Goal: Task Accomplishment & Management: Complete application form

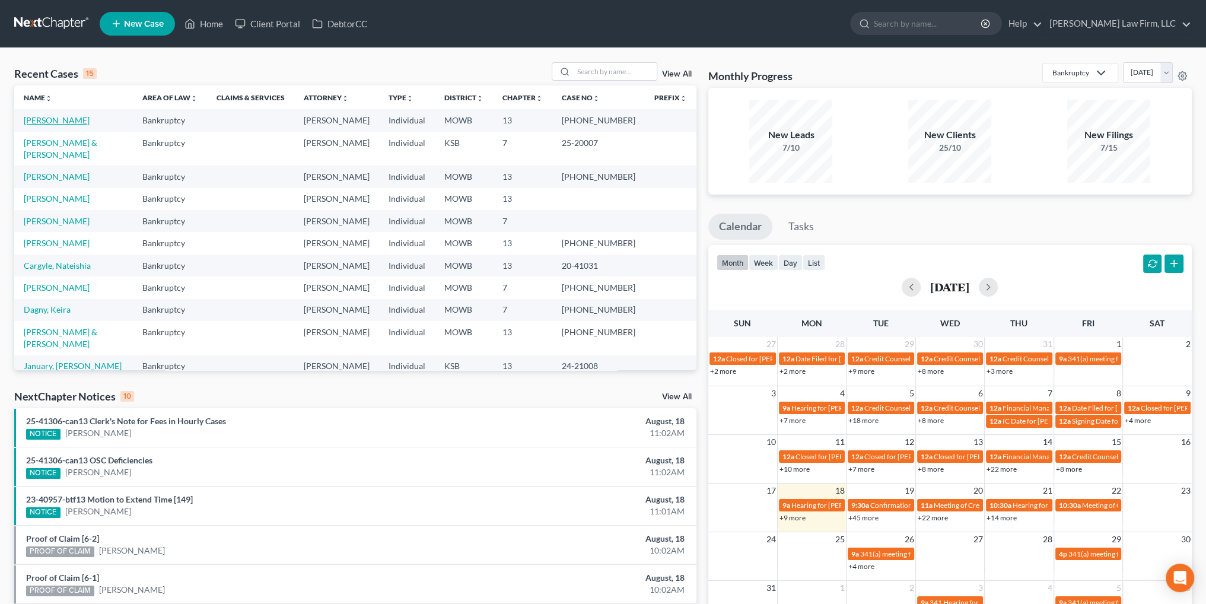
click at [52, 119] on link "Lenhart, Suzanne" at bounding box center [57, 120] width 66 height 10
select select "3"
select select "4"
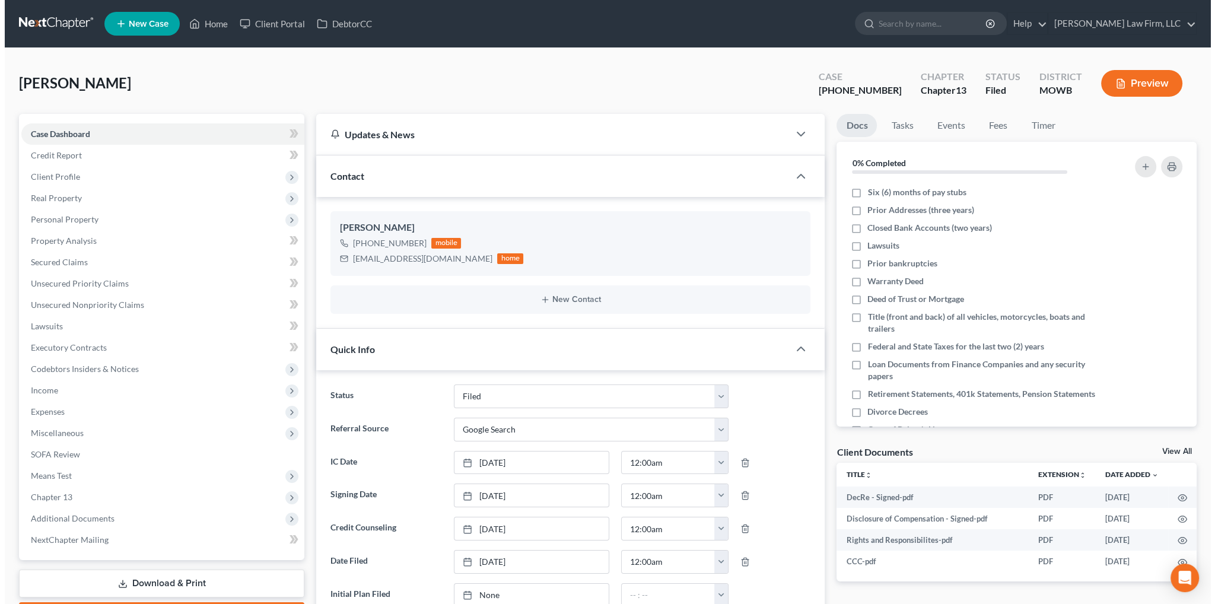
scroll to position [71, 0]
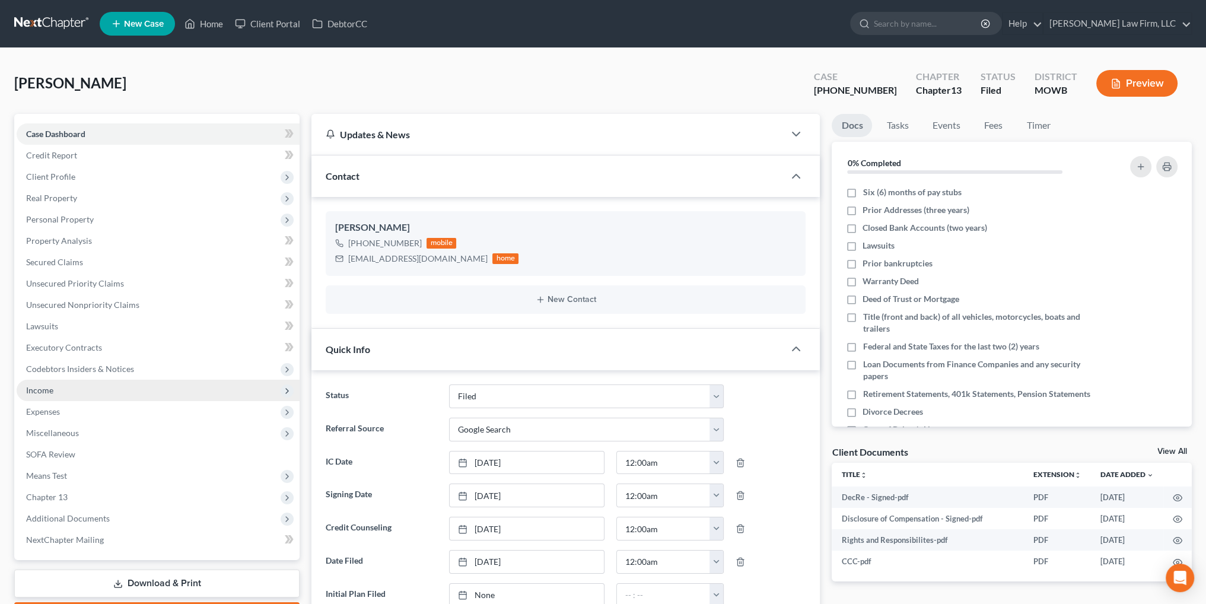
click at [32, 390] on span "Income" at bounding box center [39, 390] width 27 height 10
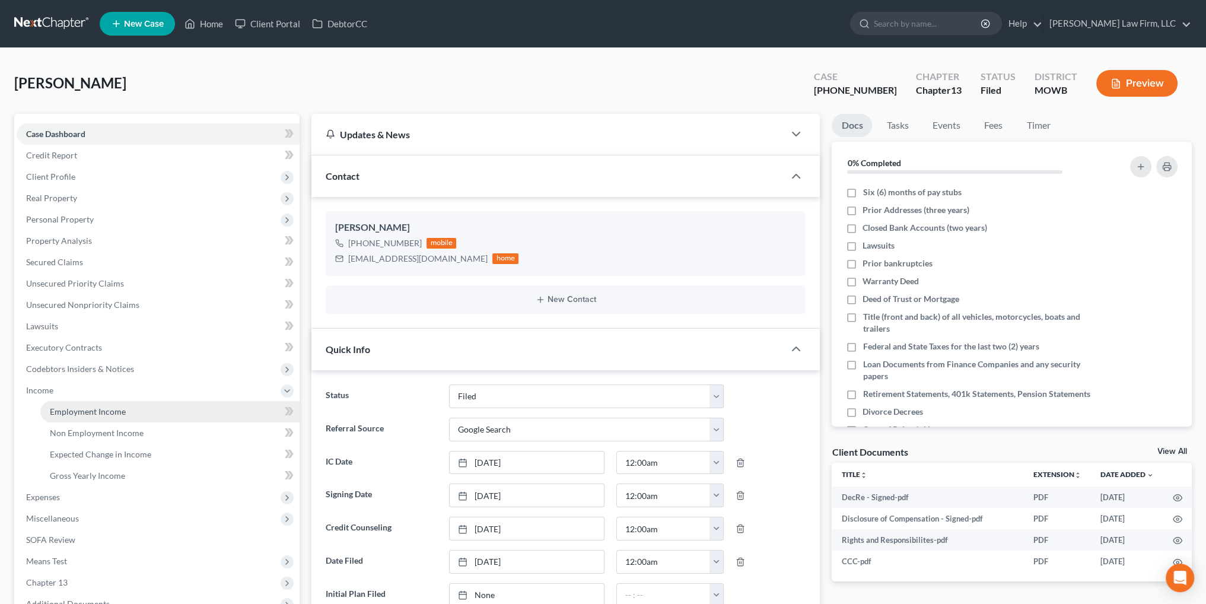
click at [96, 412] on span "Employment Income" at bounding box center [88, 411] width 76 height 10
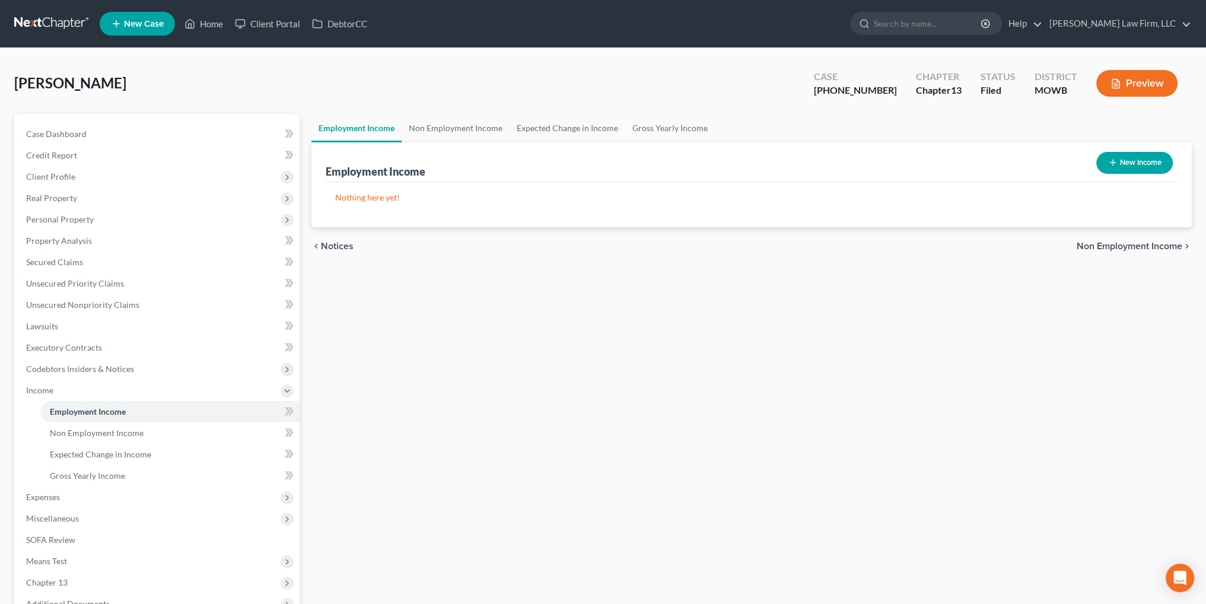
click at [1144, 161] on button "New Income" at bounding box center [1134, 163] width 77 height 22
select select "0"
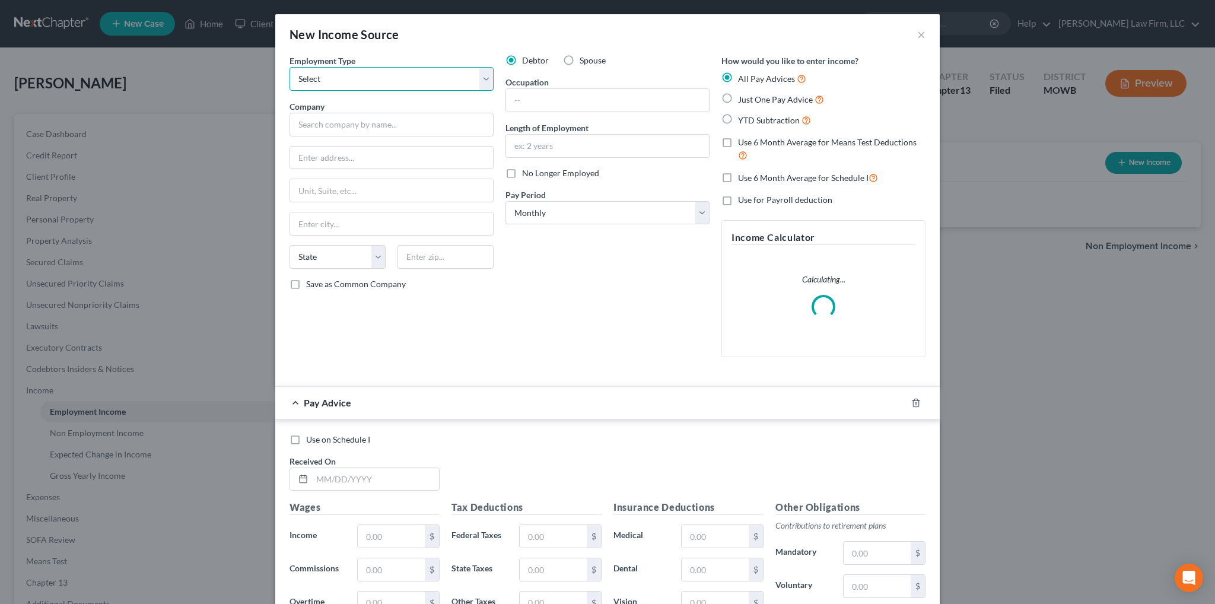
click at [336, 78] on select "Select Full or Part Time Employment Self Employment" at bounding box center [391, 79] width 204 height 24
select select "0"
click at [289, 67] on select "Select Full or Part Time Employment Self Employment" at bounding box center [391, 79] width 204 height 24
click at [538, 149] on input "text" at bounding box center [607, 146] width 203 height 23
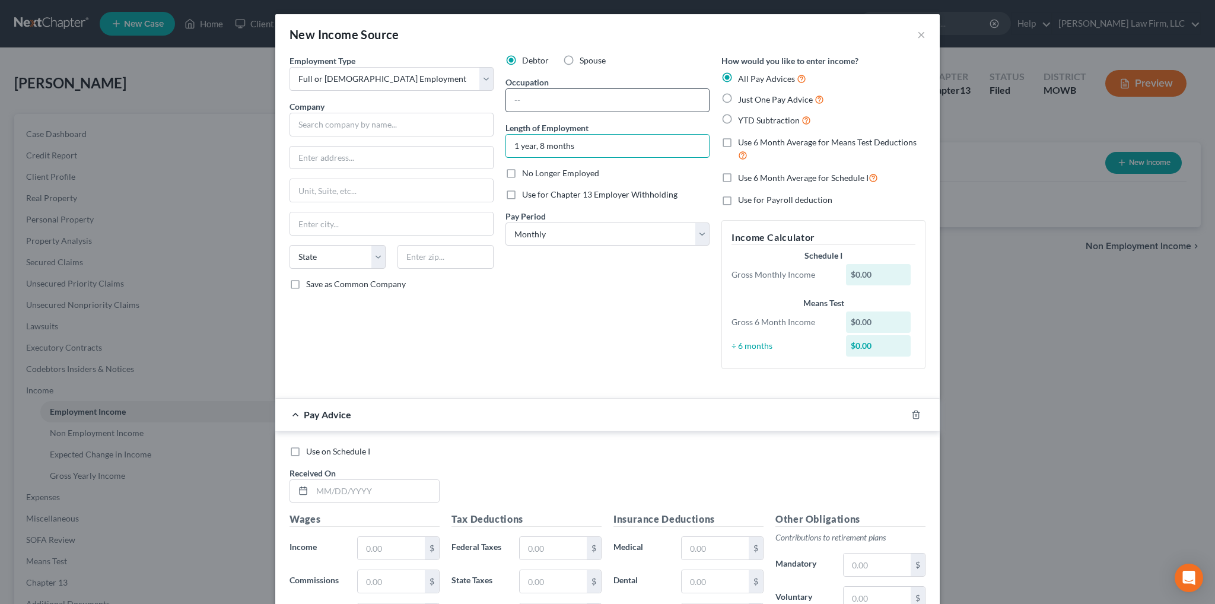
type input "1 year, 8 months"
click at [546, 100] on input "text" at bounding box center [607, 100] width 203 height 23
type input "Caregiver"
click at [403, 119] on input "text" at bounding box center [391, 125] width 204 height 24
type input "Caring Companions Senior Home Care"
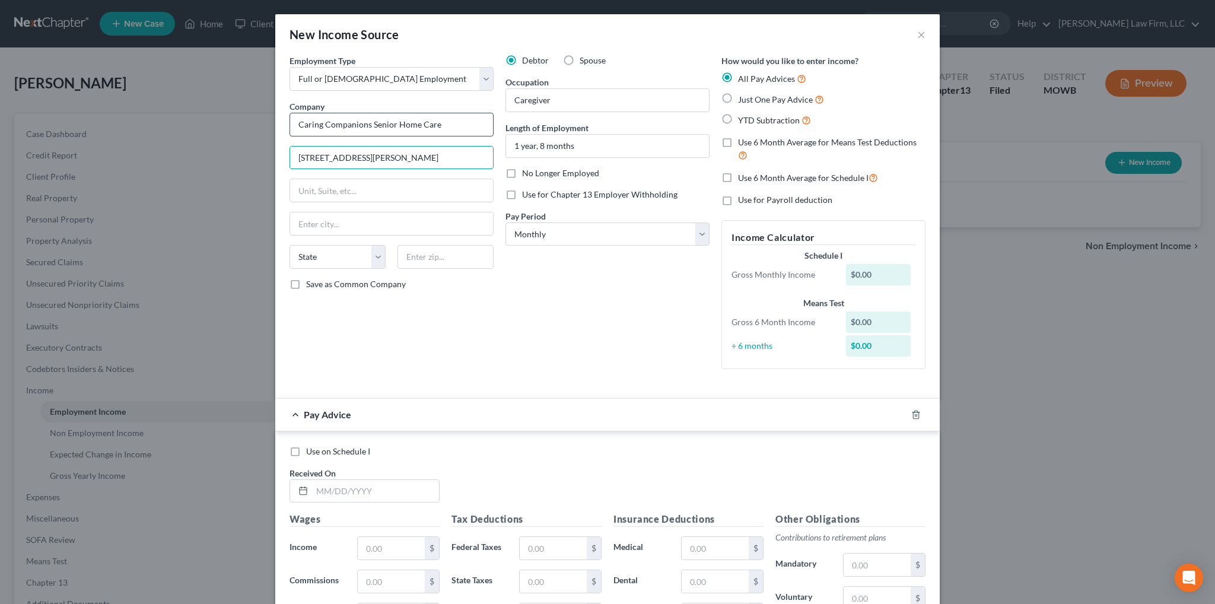
type input "1331 N. Stewart Avenue"
type input "Springfield"
select select "26"
type input "65802--2239"
click at [625, 232] on select "Select Monthly Twice Monthly Every Other Week Weekly" at bounding box center [607, 234] width 204 height 24
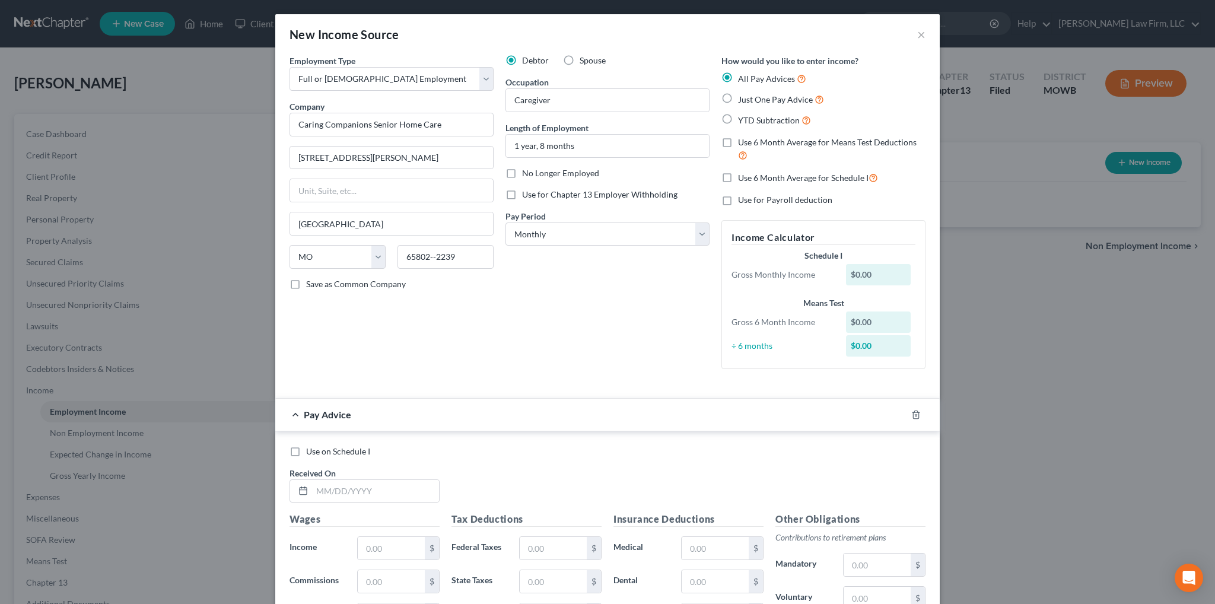
click at [555, 307] on div "Debtor Spouse Occupation Caregiver Length of Employment 1 year, 8 months No Lon…" at bounding box center [607, 217] width 216 height 324
click at [577, 233] on select "Select Monthly Twice Monthly Every Other Week Weekly" at bounding box center [607, 234] width 204 height 24
select select "3"
click at [505, 222] on select "Select Monthly Twice Monthly Every Other Week Weekly" at bounding box center [607, 234] width 204 height 24
click at [911, 418] on icon "button" at bounding box center [915, 414] width 9 height 9
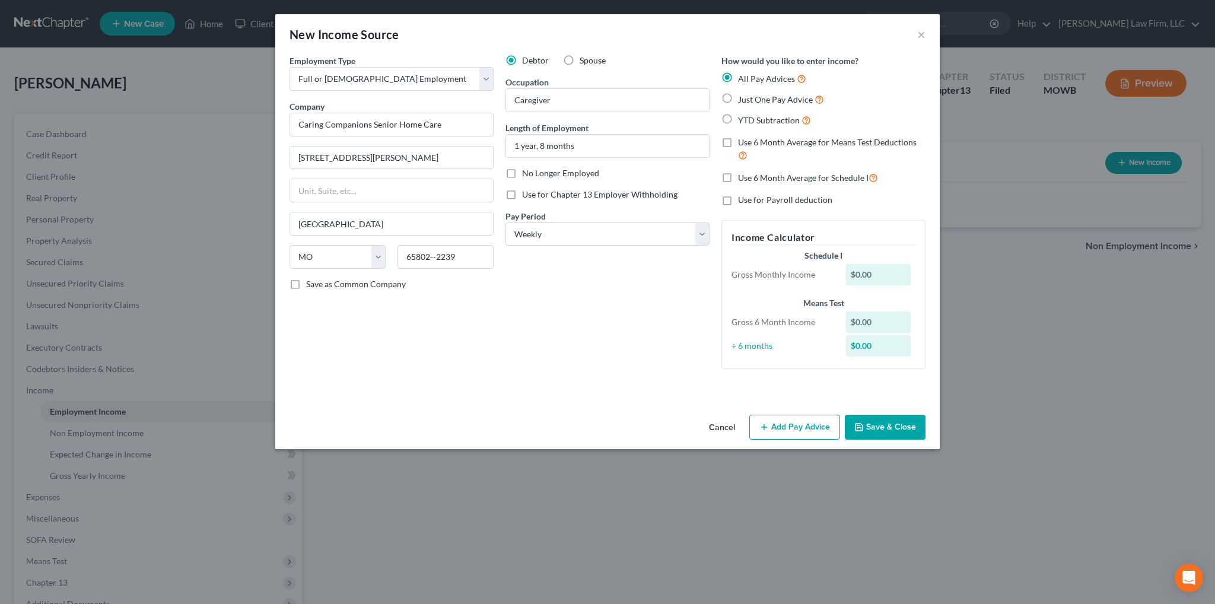
click at [888, 432] on button "Save & Close" at bounding box center [885, 427] width 81 height 25
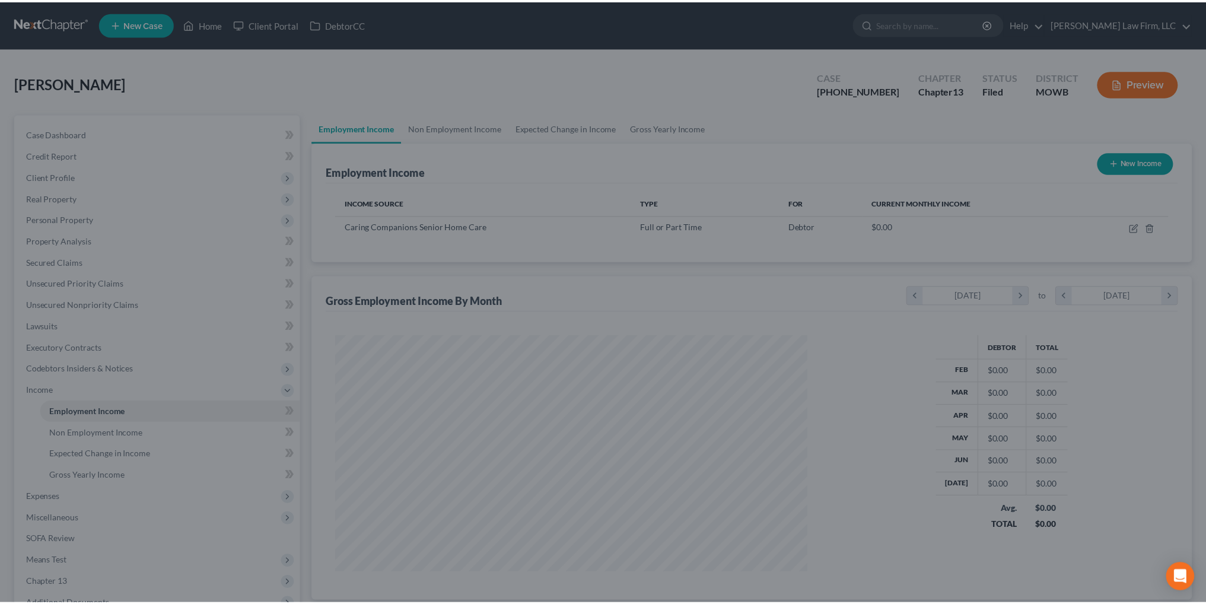
scroll to position [592880, 592618]
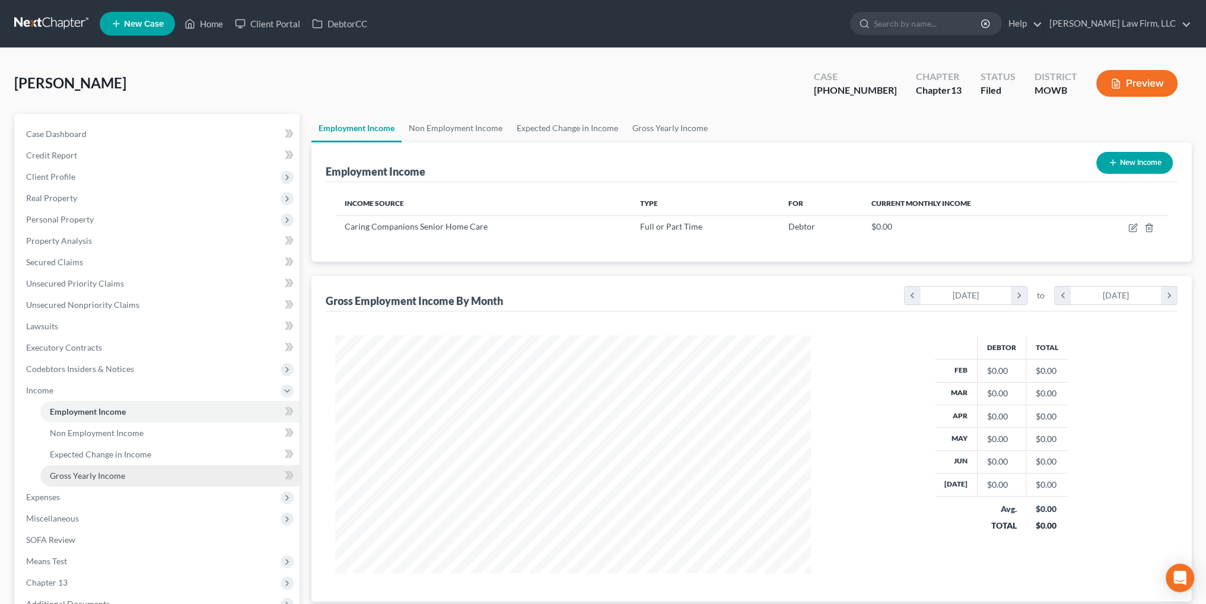
click at [106, 479] on span "Gross Yearly Income" at bounding box center [87, 475] width 75 height 10
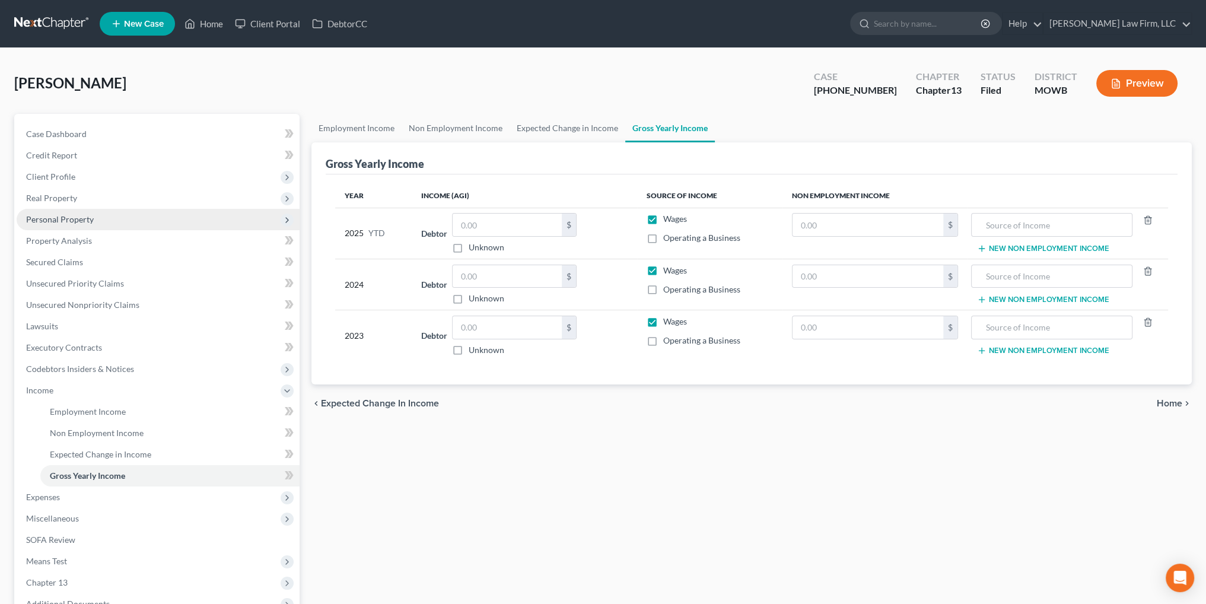
click at [58, 218] on span "Personal Property" at bounding box center [60, 219] width 68 height 10
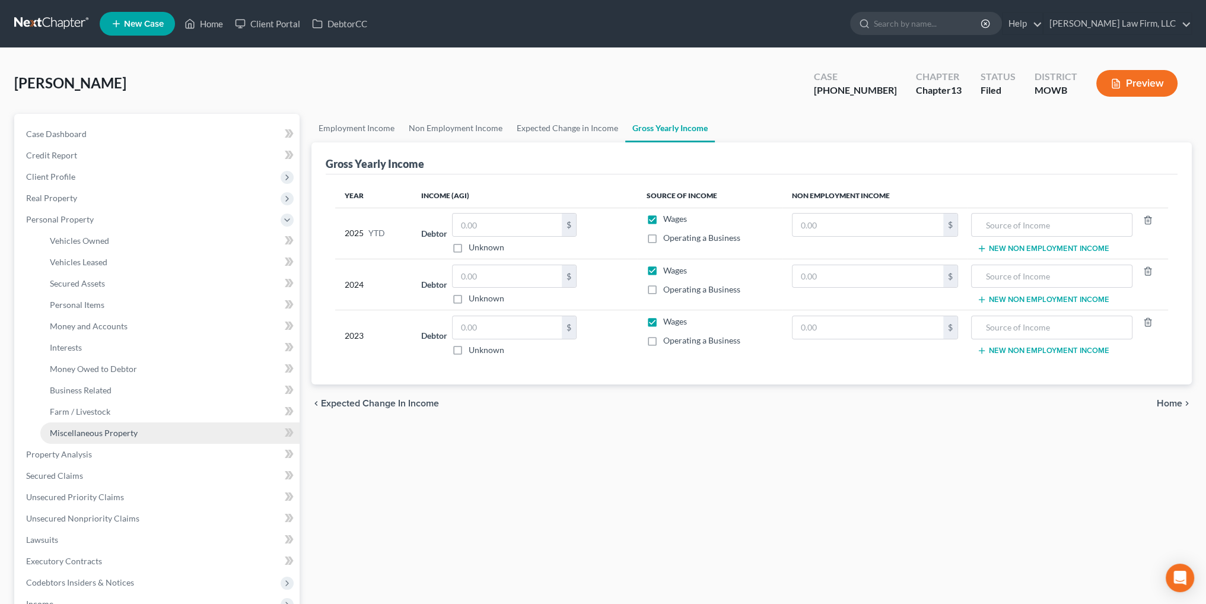
click at [76, 434] on span "Miscellaneous Property" at bounding box center [94, 433] width 88 height 10
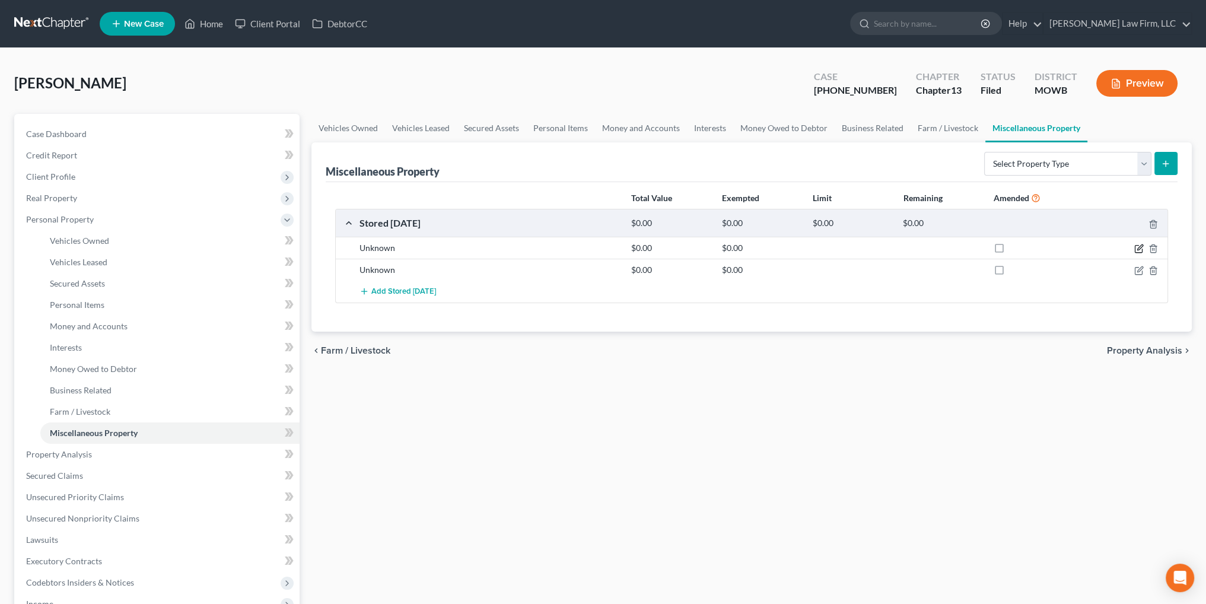
click at [1136, 250] on icon "button" at bounding box center [1138, 248] width 9 height 9
select select "26"
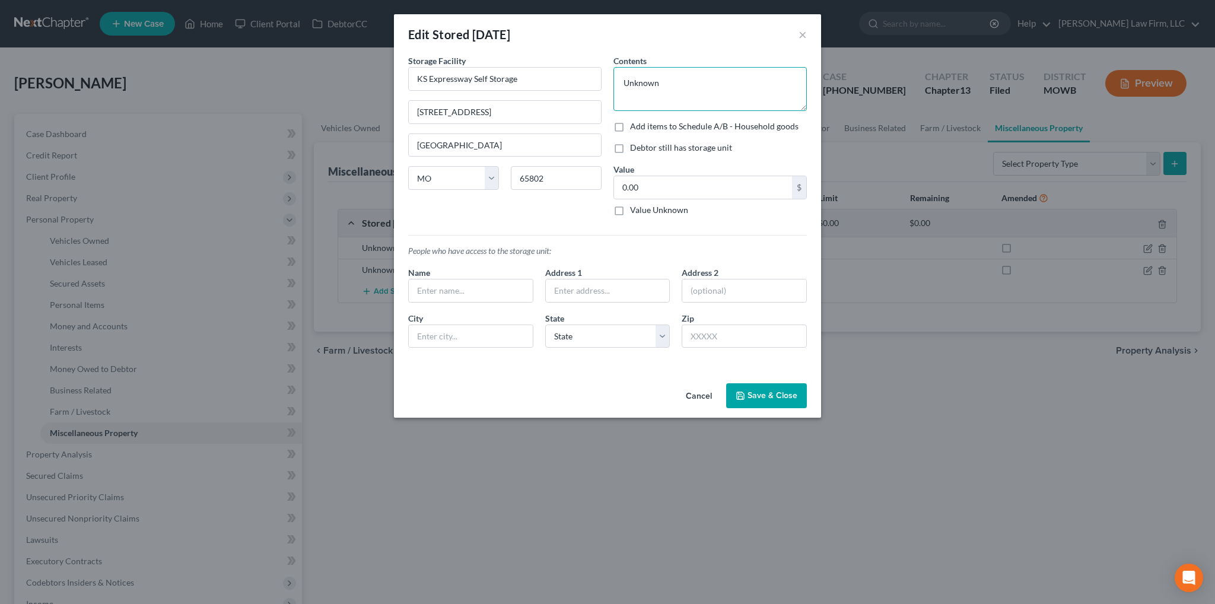
drag, startPoint x: 671, startPoint y: 79, endPoint x: 616, endPoint y: 79, distance: 55.8
click at [616, 79] on textarea "Unknown" at bounding box center [709, 89] width 193 height 44
type textarea "Misc. household furnishings, parents old household items"
click at [775, 396] on button "Save & Close" at bounding box center [766, 395] width 81 height 25
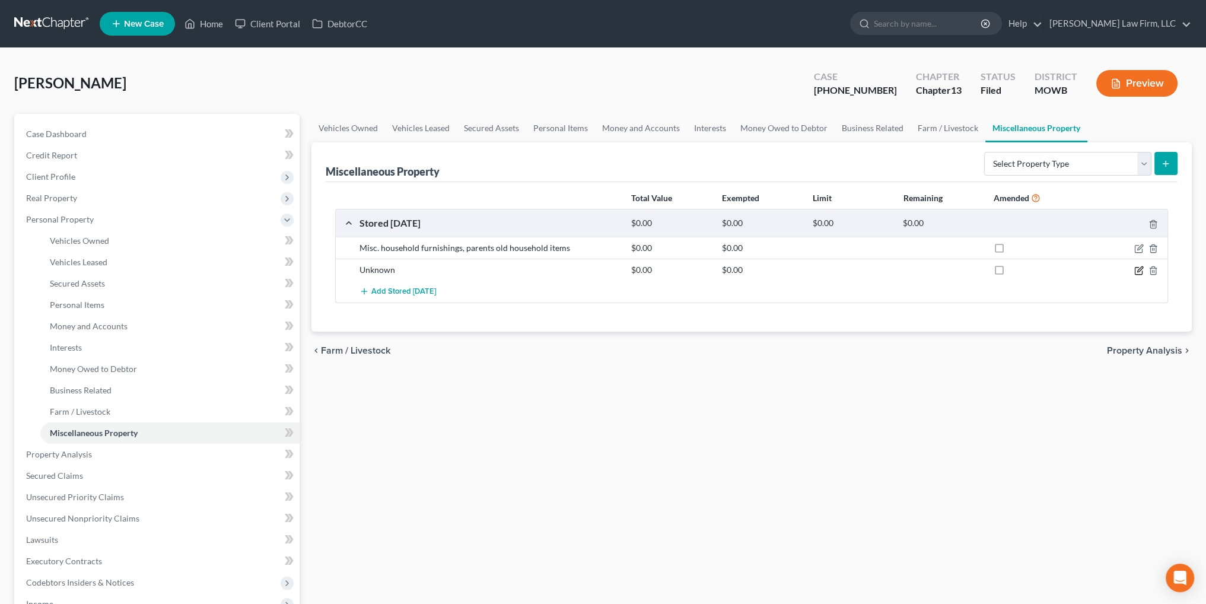
click at [1140, 269] on icon "button" at bounding box center [1139, 268] width 5 height 5
select select "26"
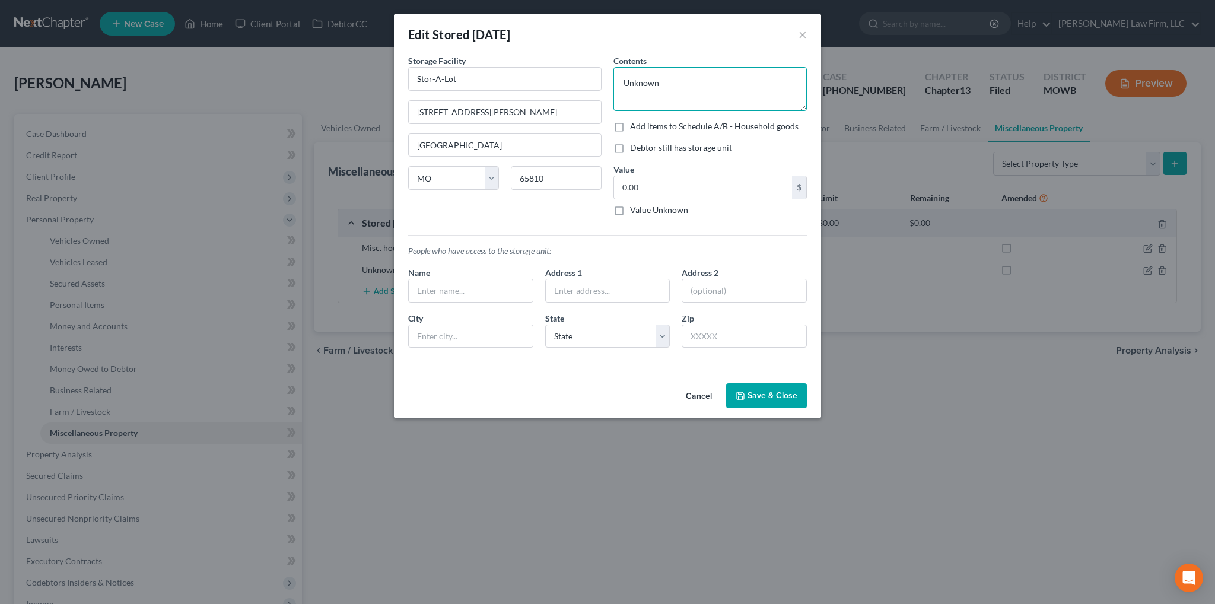
drag, startPoint x: 670, startPoint y: 81, endPoint x: 620, endPoint y: 86, distance: 50.0
click at [620, 86] on textarea "Unknown" at bounding box center [709, 89] width 193 height 44
type textarea "2 vehicles, misc. household furnishings, clothing"
click at [781, 399] on button "Save & Close" at bounding box center [766, 395] width 81 height 25
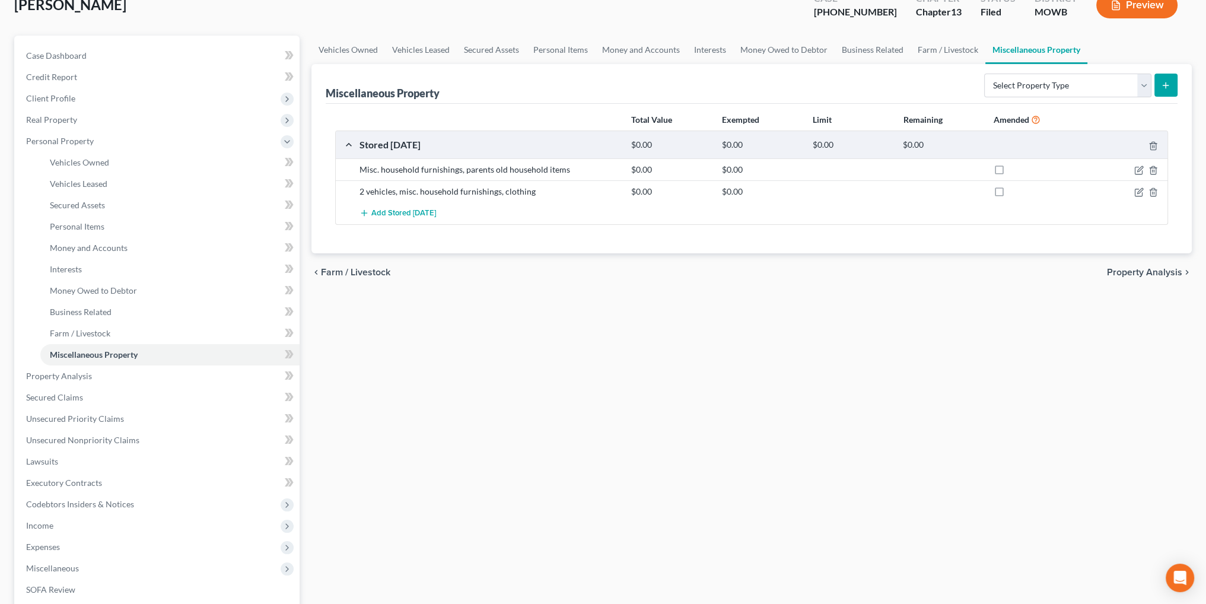
scroll to position [178, 0]
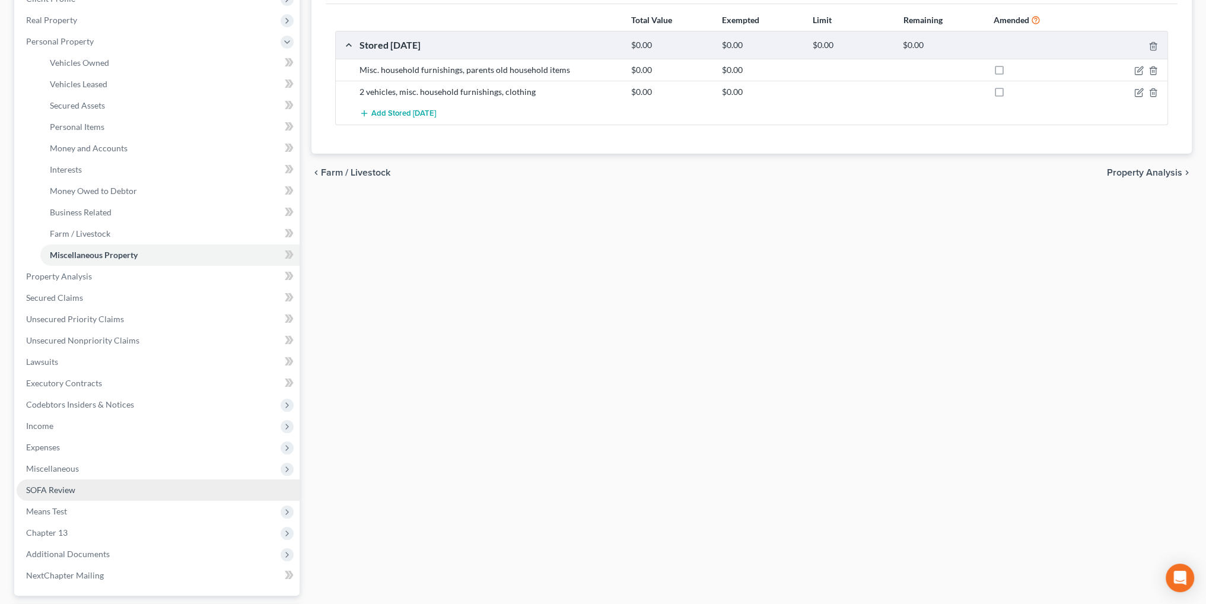
drag, startPoint x: 52, startPoint y: 490, endPoint x: 58, endPoint y: 485, distance: 7.6
click at [52, 490] on span "SOFA Review" at bounding box center [50, 490] width 49 height 10
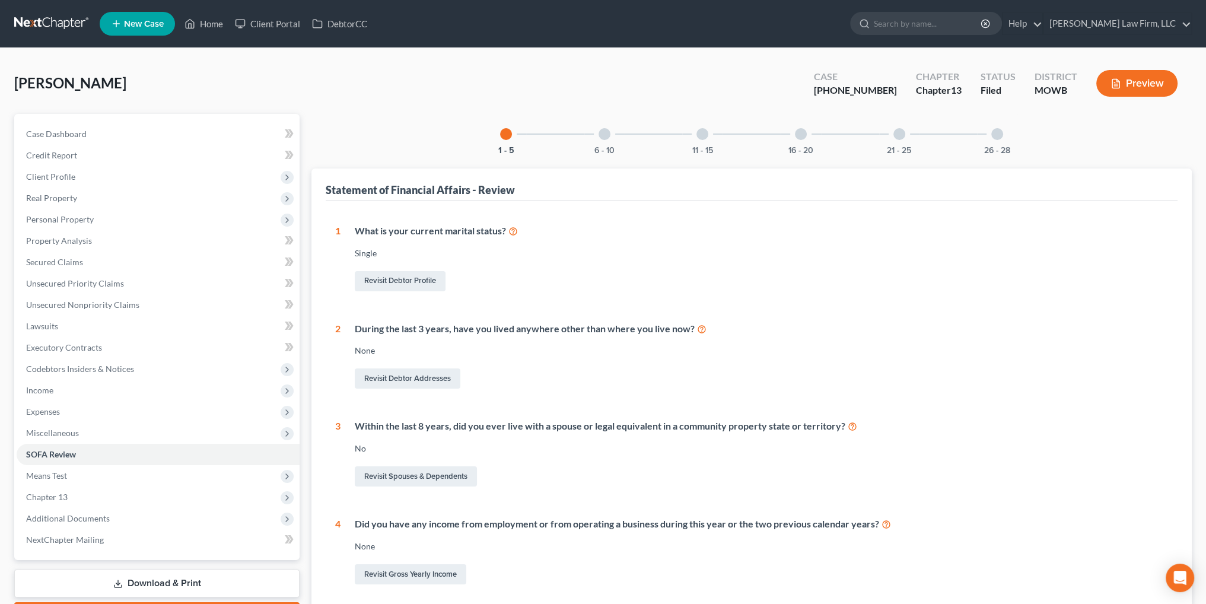
drag, startPoint x: 715, startPoint y: 131, endPoint x: 708, endPoint y: 133, distance: 7.5
click at [713, 132] on div "11 - 15" at bounding box center [702, 134] width 40 height 40
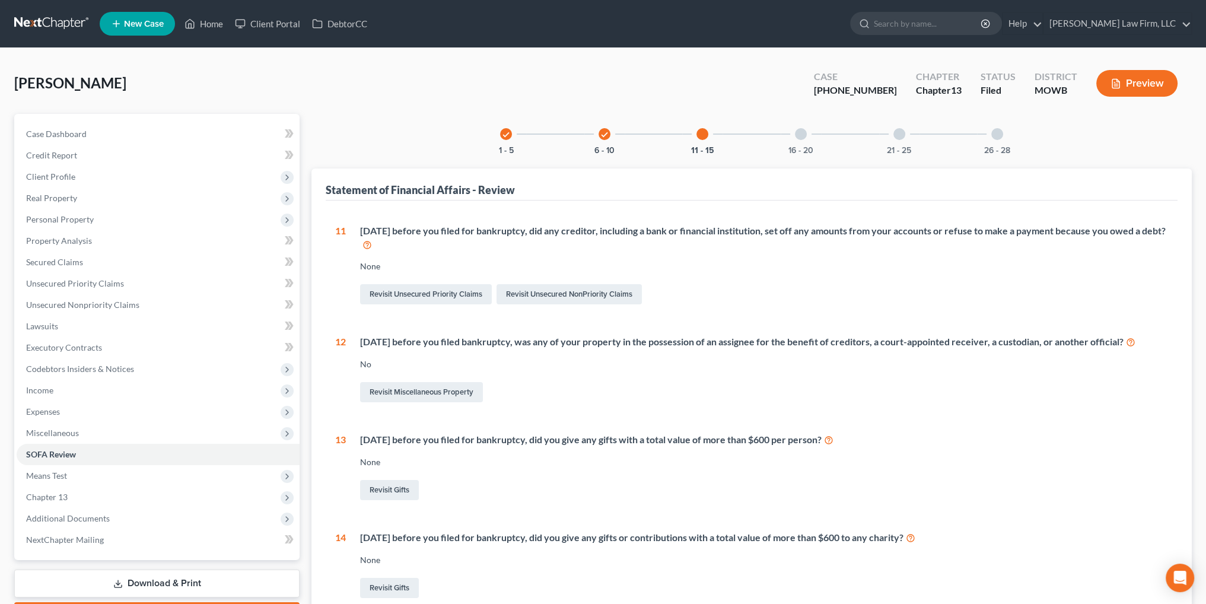
click at [706, 134] on div at bounding box center [702, 134] width 12 height 12
click at [998, 134] on div at bounding box center [997, 134] width 12 height 12
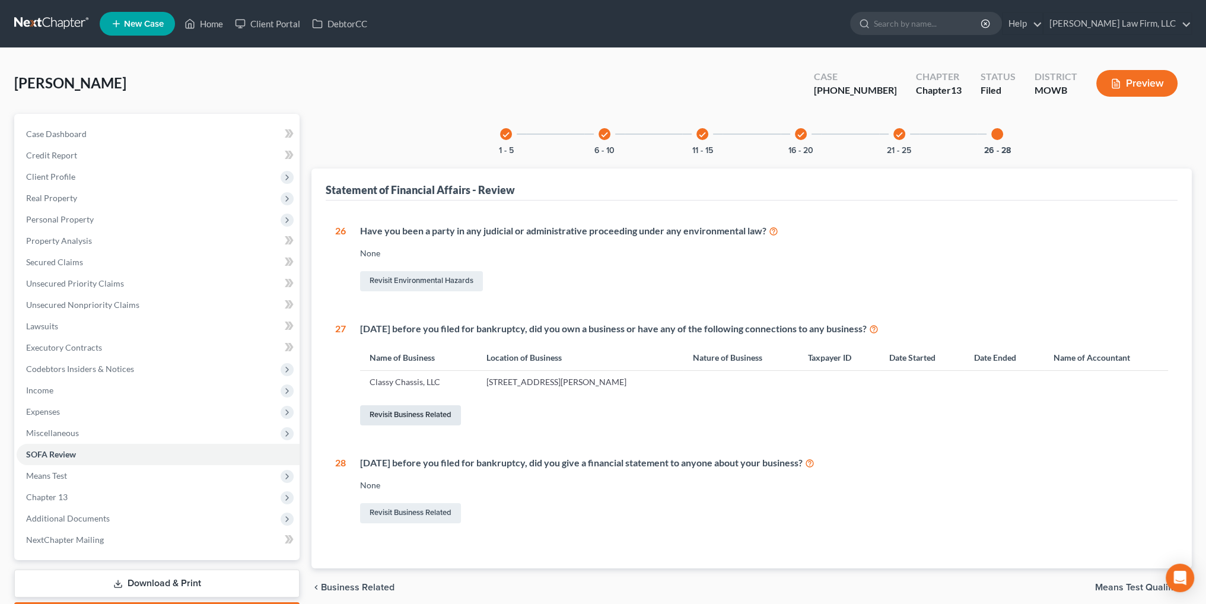
click at [387, 416] on link "Revisit Business Related" at bounding box center [410, 415] width 101 height 20
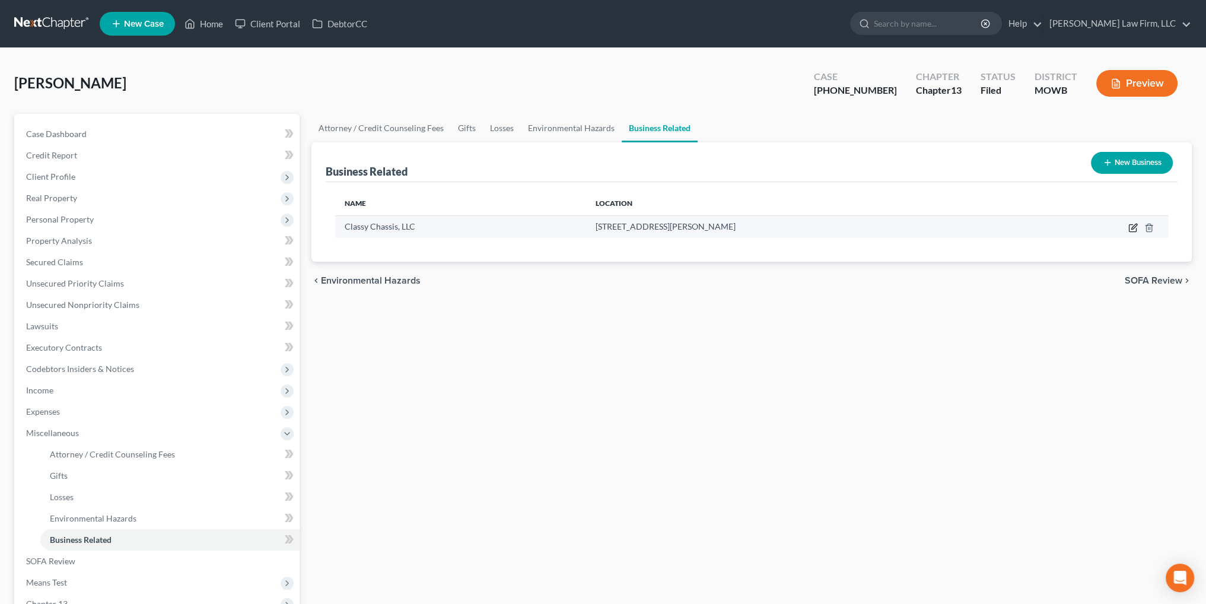
click at [1130, 231] on icon "button" at bounding box center [1132, 228] width 7 height 7
select select "sole_proprietor"
select select "26"
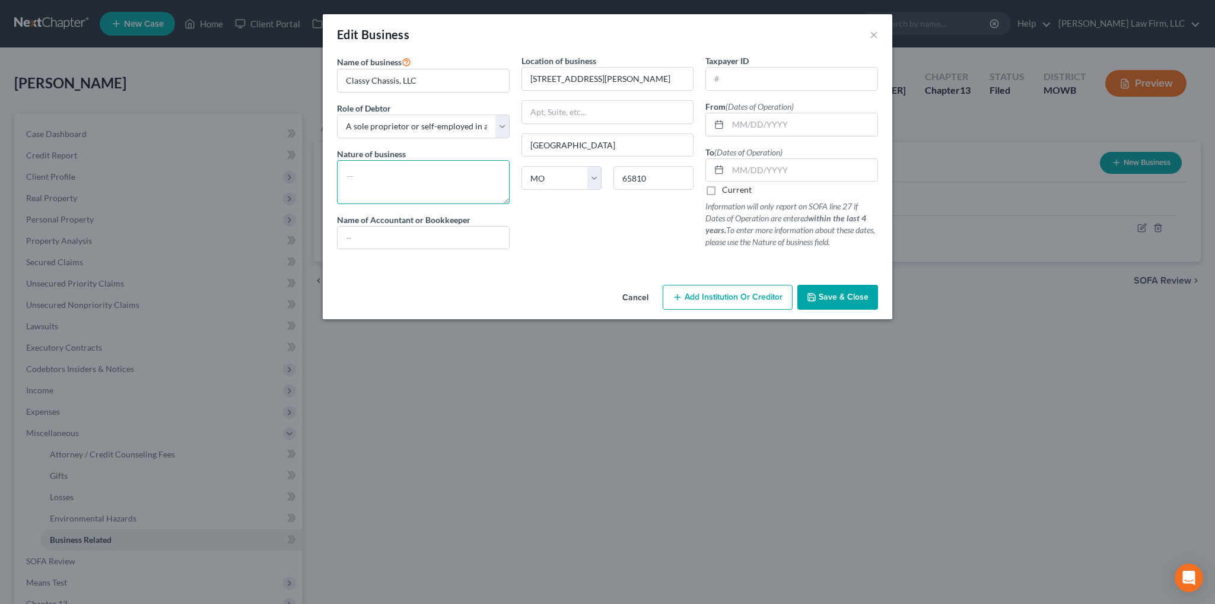
click at [388, 174] on textarea at bounding box center [423, 182] width 173 height 44
type textarea "Limo service"
click at [788, 126] on input "text" at bounding box center [802, 124] width 149 height 23
type input "01/2005"
click at [786, 172] on input "text" at bounding box center [802, 170] width 149 height 23
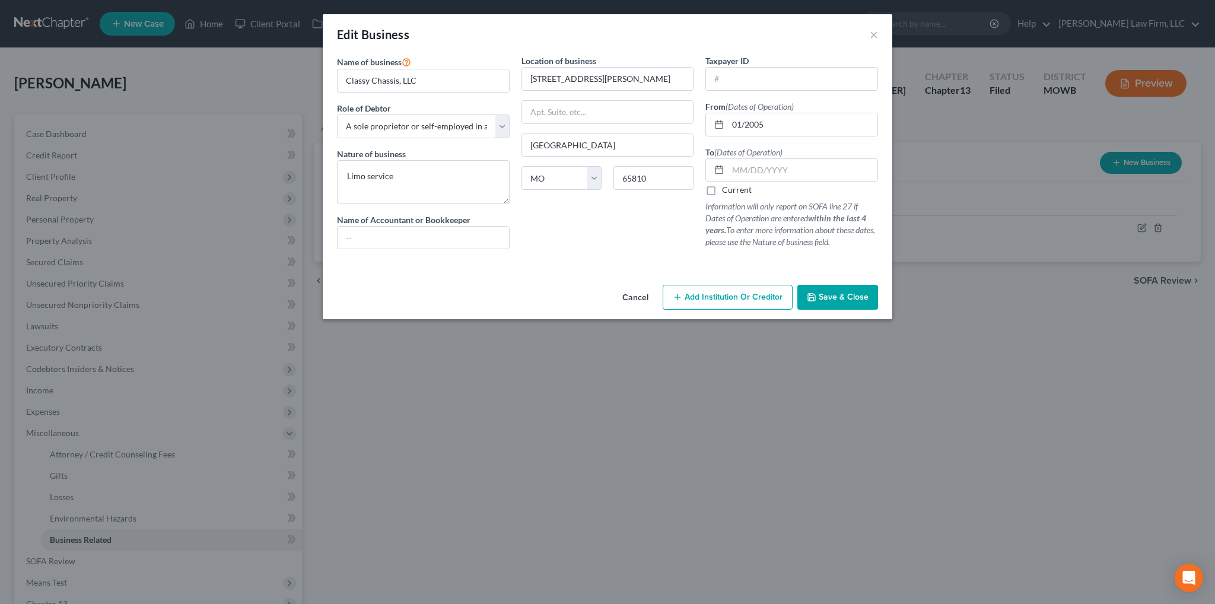
click at [722, 188] on label "Current" at bounding box center [737, 190] width 30 height 12
click at [727, 188] on input "Current" at bounding box center [731, 188] width 8 height 8
checkbox input "true"
click at [409, 176] on textarea "Limo service" at bounding box center [423, 182] width 173 height 44
click at [847, 297] on span "Save & Close" at bounding box center [844, 297] width 50 height 10
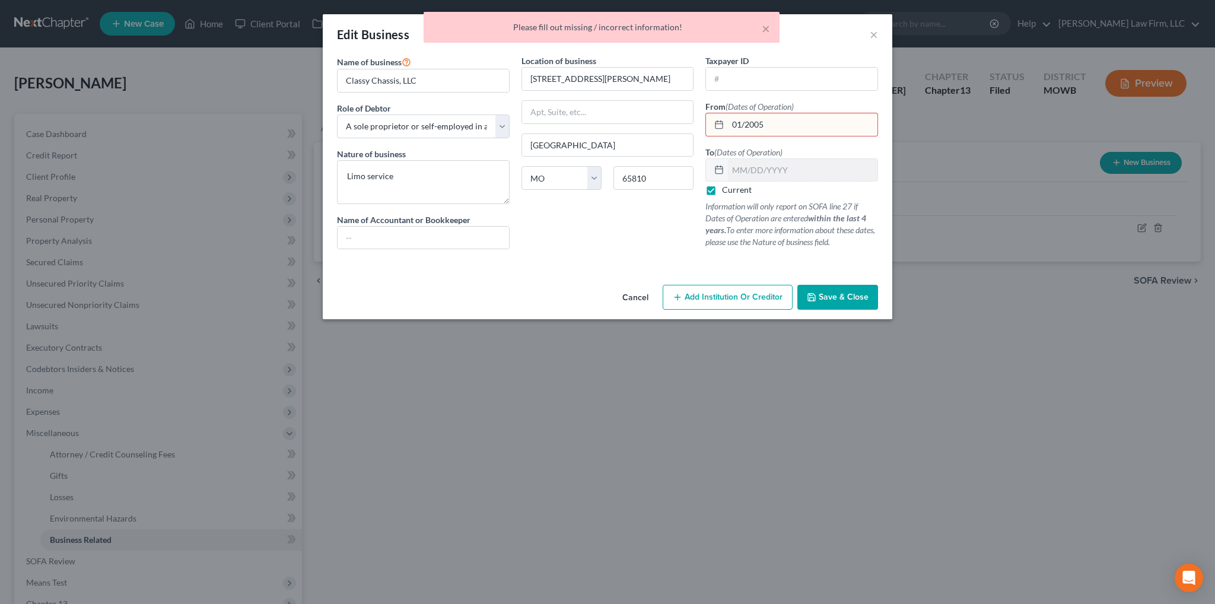
click at [744, 122] on input "01/2005" at bounding box center [802, 124] width 149 height 23
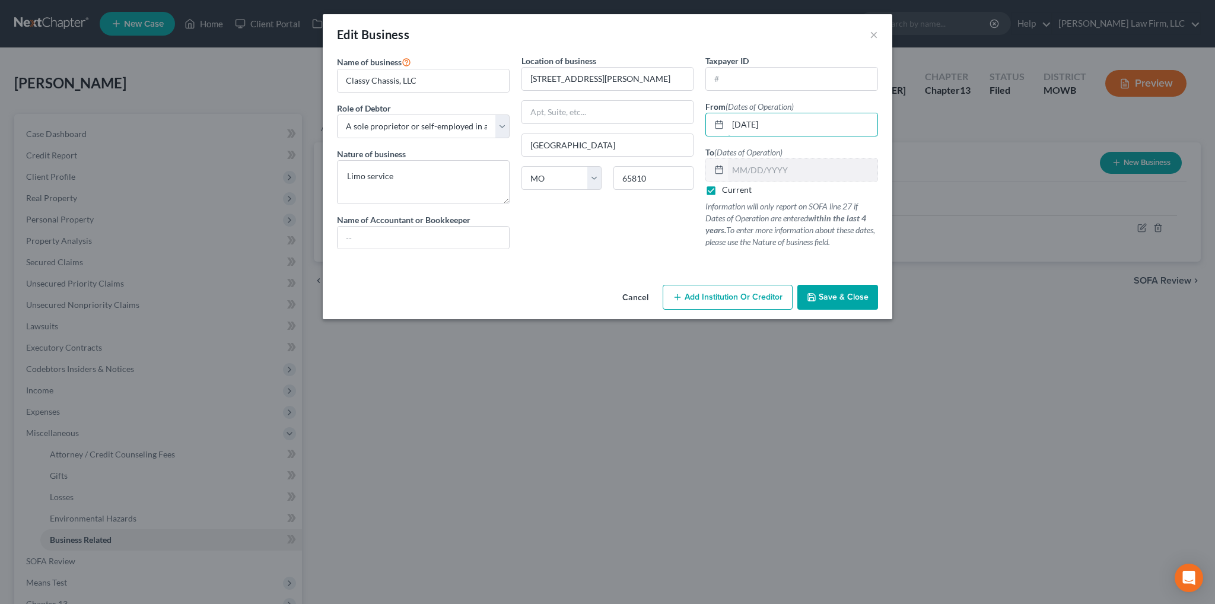
type input "01/01/2005"
click at [842, 298] on span "Save & Close" at bounding box center [844, 297] width 50 height 10
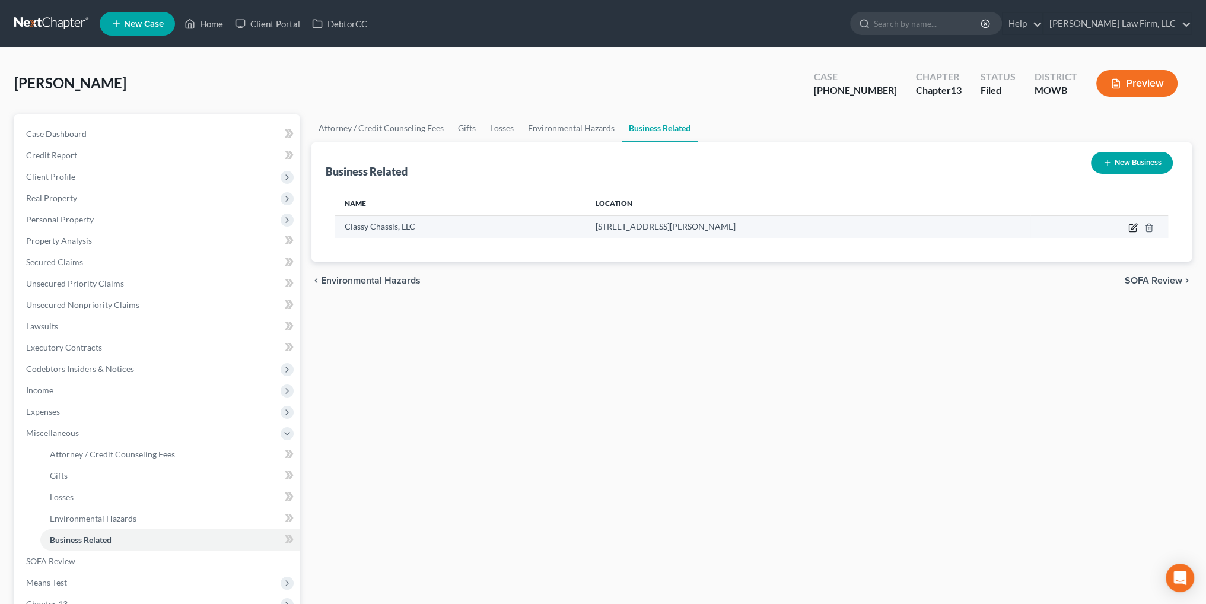
click at [1129, 227] on icon "button" at bounding box center [1132, 227] width 9 height 9
select select "sole_proprietor"
select select "26"
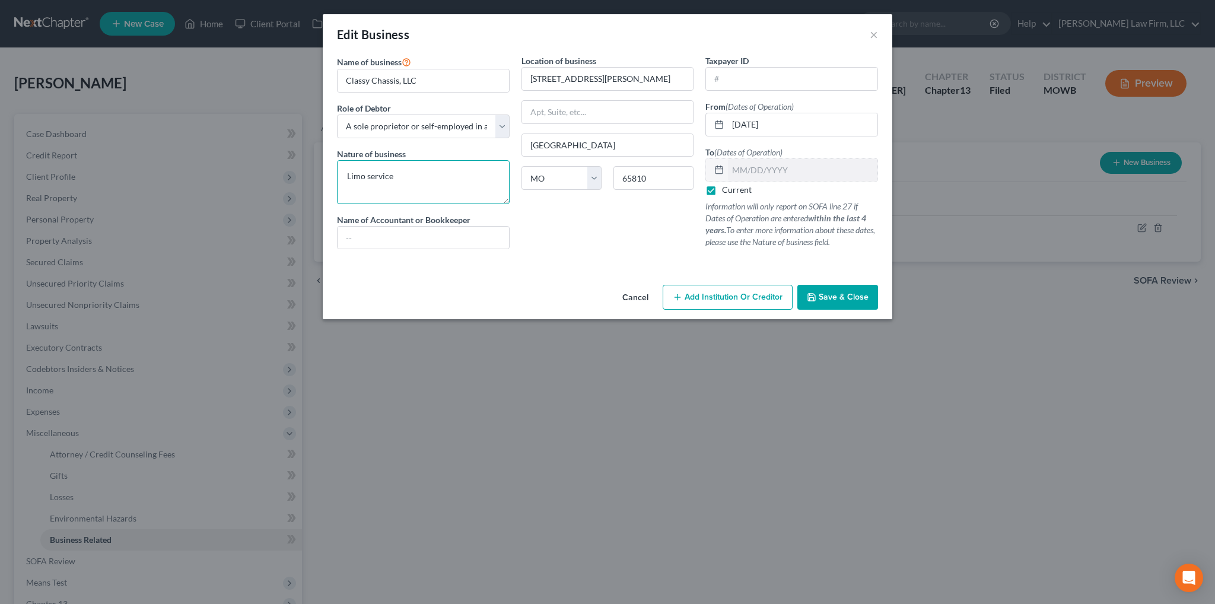
click at [427, 183] on textarea "Limo service" at bounding box center [423, 182] width 173 height 44
type textarea "Limo service (inactive since pandemic)"
click at [852, 299] on span "Save & Close" at bounding box center [844, 297] width 50 height 10
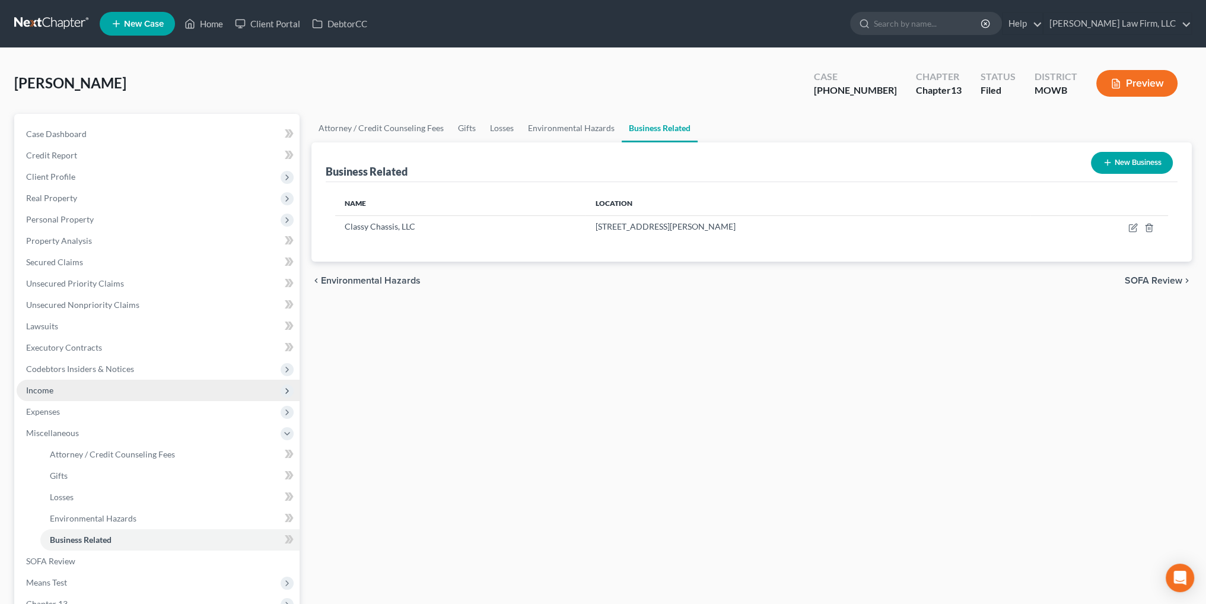
click at [30, 383] on span "Income" at bounding box center [158, 390] width 283 height 21
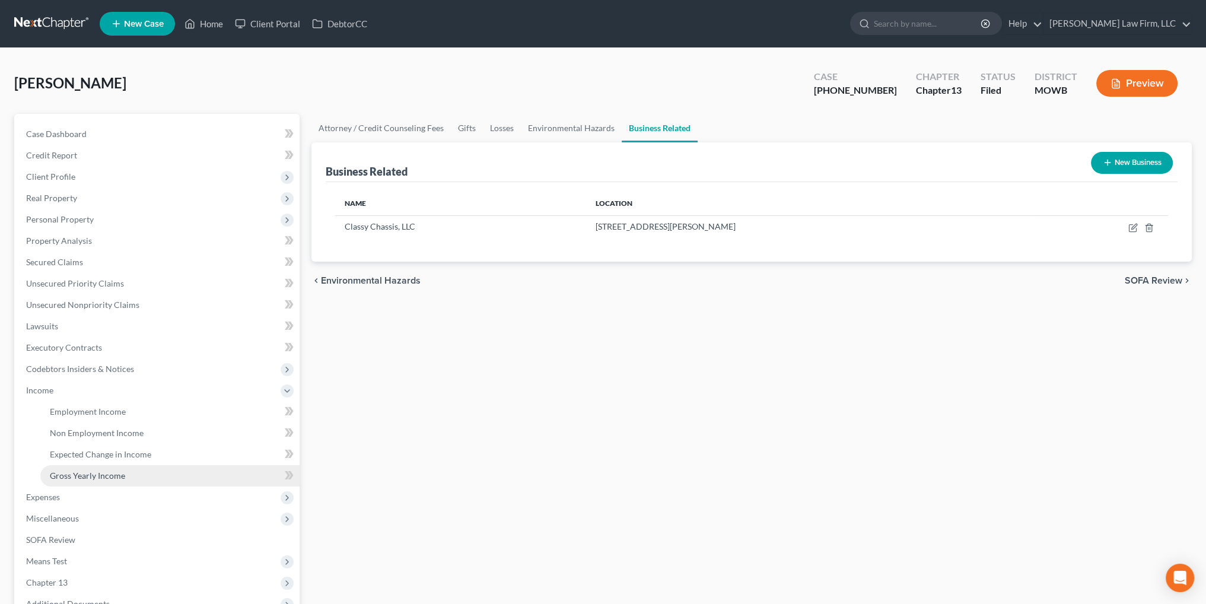
click at [94, 475] on span "Gross Yearly Income" at bounding box center [87, 475] width 75 height 10
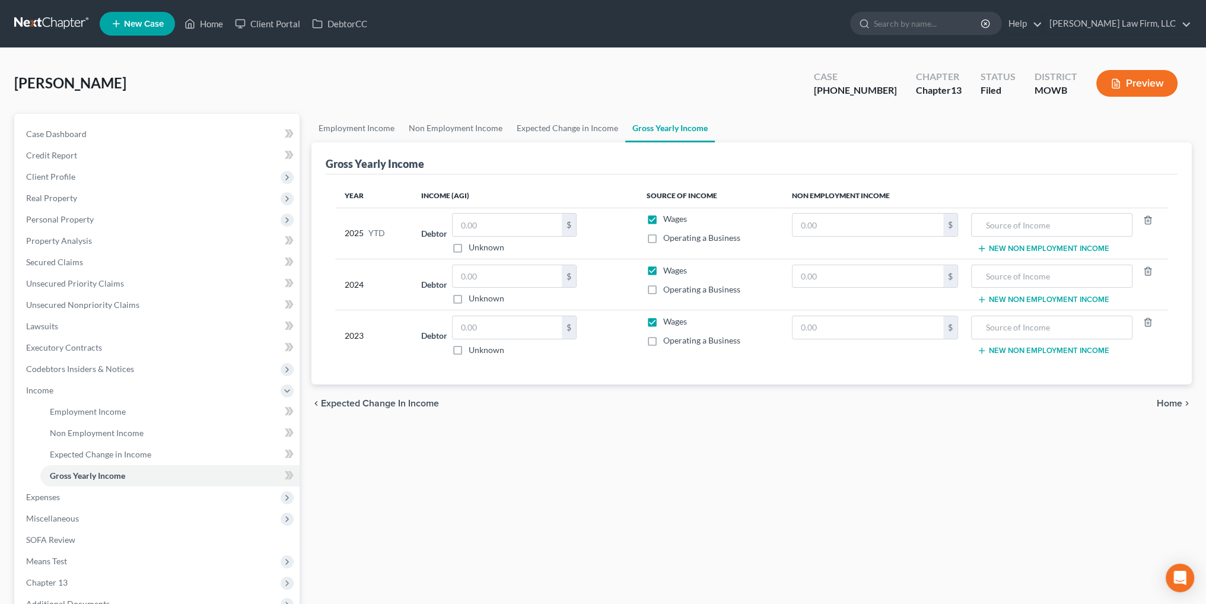
click at [663, 268] on label "Wages" at bounding box center [675, 271] width 24 height 12
click at [668, 268] on input "Wages" at bounding box center [672, 269] width 8 height 8
checkbox input "false"
click at [813, 272] on input "text" at bounding box center [867, 276] width 151 height 23
type input "11,928.00"
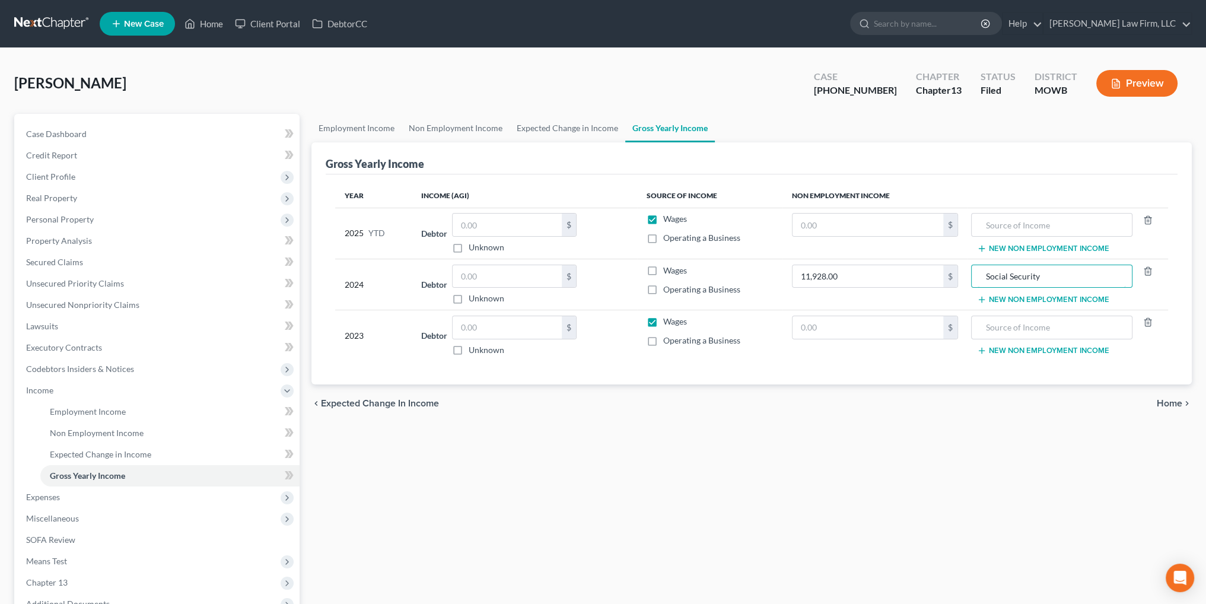
type input "Social Security"
type input "0"
click at [869, 326] on input "text" at bounding box center [867, 327] width 151 height 23
paste input "11,928.00"
type input "11,928.00"
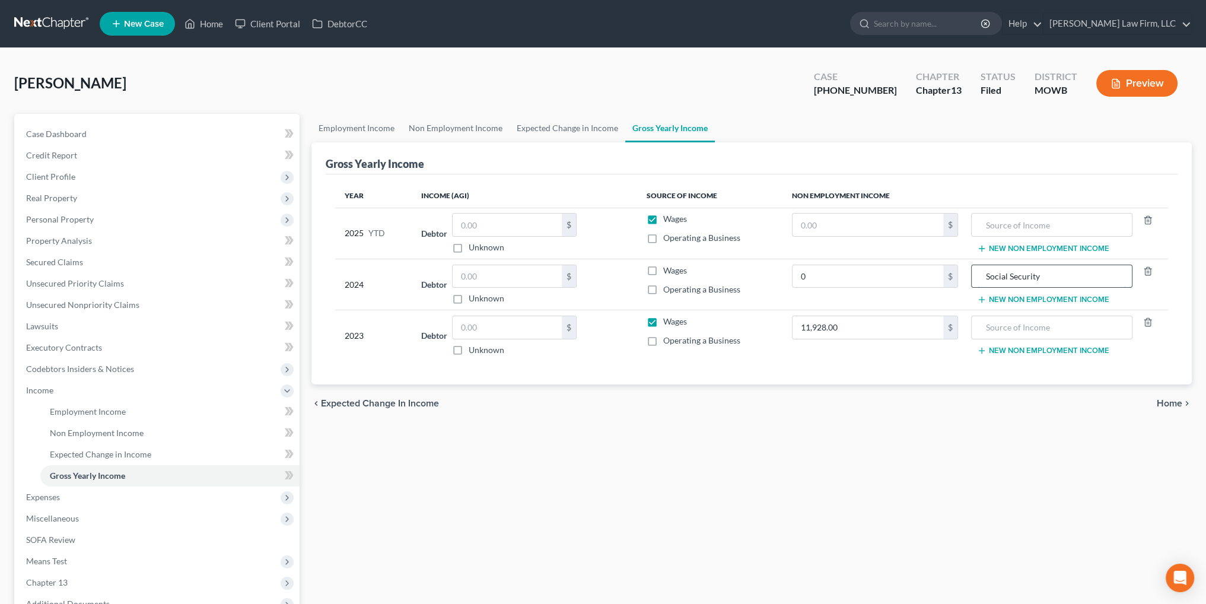
drag, startPoint x: 1039, startPoint y: 274, endPoint x: 982, endPoint y: 275, distance: 56.9
click at [982, 275] on input "Social Security" at bounding box center [1051, 276] width 148 height 23
click at [1009, 323] on input "text" at bounding box center [1051, 327] width 148 height 23
paste input "Social Security"
type input "Social Security"
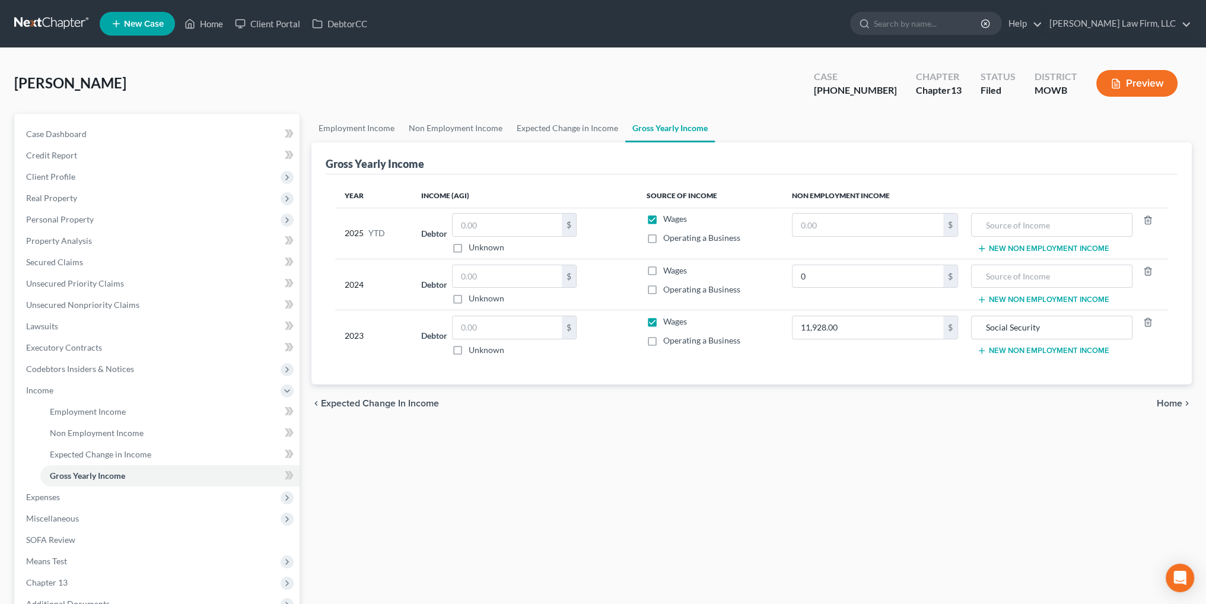
click at [663, 316] on label "Wages" at bounding box center [675, 322] width 24 height 12
click at [668, 316] on input "Wages" at bounding box center [672, 320] width 8 height 8
checkbox input "false"
click at [824, 276] on input "0" at bounding box center [867, 276] width 151 height 23
click at [1006, 271] on input "text" at bounding box center [1051, 276] width 148 height 23
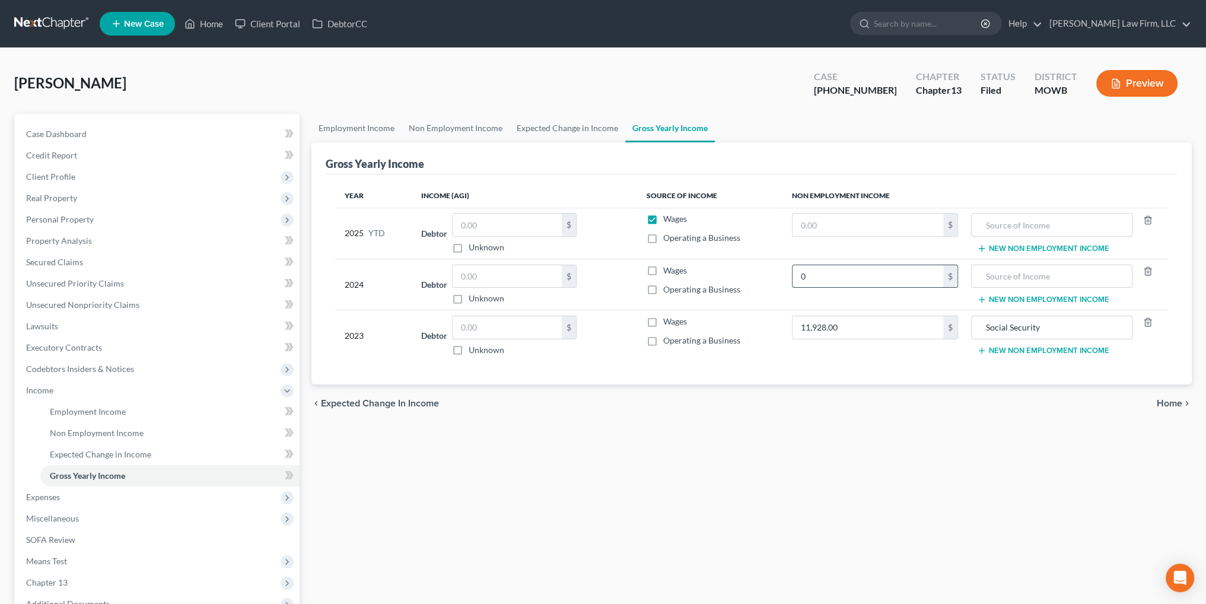
click at [814, 274] on input "0" at bounding box center [867, 276] width 151 height 23
click at [1024, 282] on input "text" at bounding box center [1051, 276] width 148 height 23
type input "Social Security"
click at [852, 272] on input "0" at bounding box center [867, 276] width 151 height 23
type input "11,928.00"
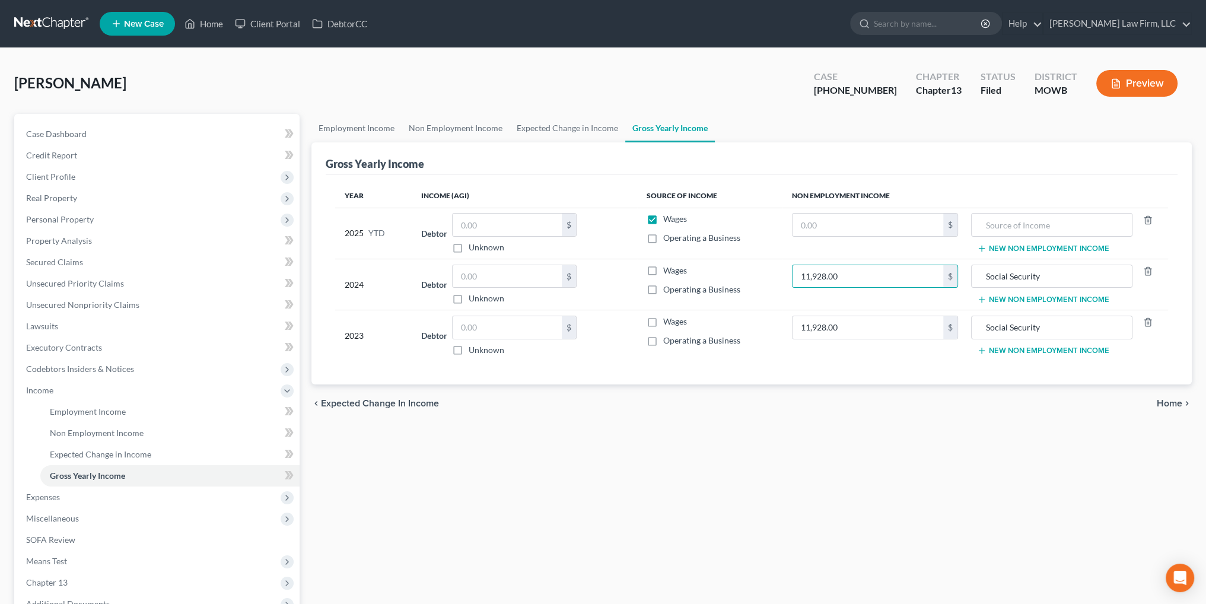
click at [663, 269] on label "Wages" at bounding box center [675, 271] width 24 height 12
click at [668, 269] on input "Wages" at bounding box center [672, 269] width 8 height 8
checkbox input "true"
click at [663, 323] on label "Wages" at bounding box center [675, 322] width 24 height 12
click at [668, 323] on input "Wages" at bounding box center [672, 320] width 8 height 8
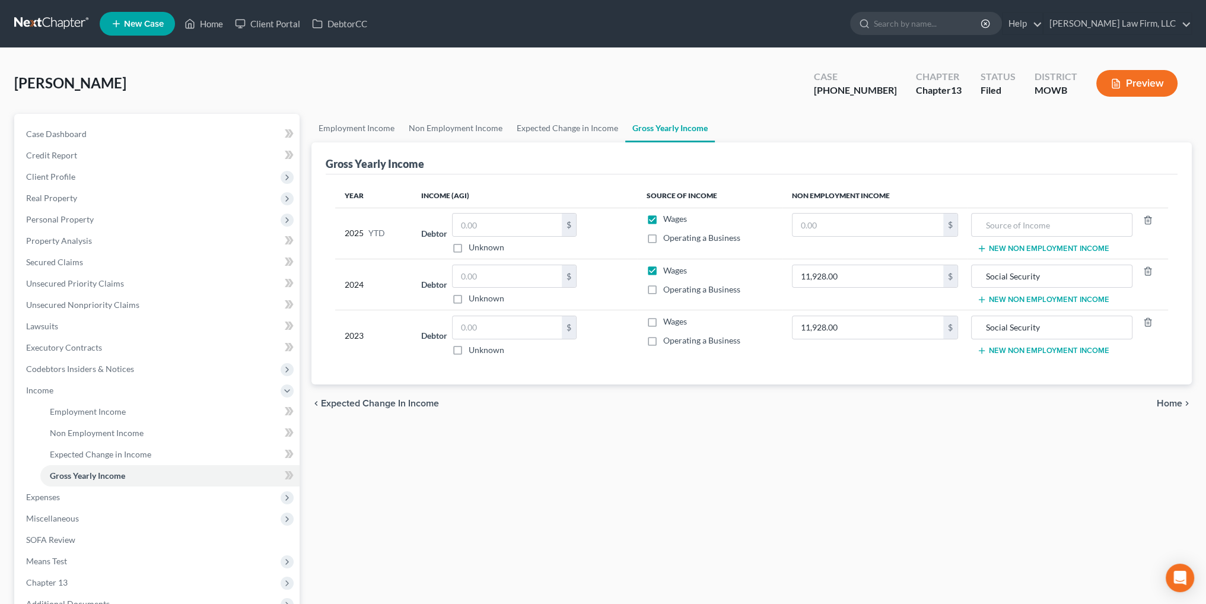
checkbox input "true"
click at [494, 222] on input "text" at bounding box center [507, 225] width 109 height 23
click at [338, 123] on link "Employment Income" at bounding box center [356, 128] width 90 height 28
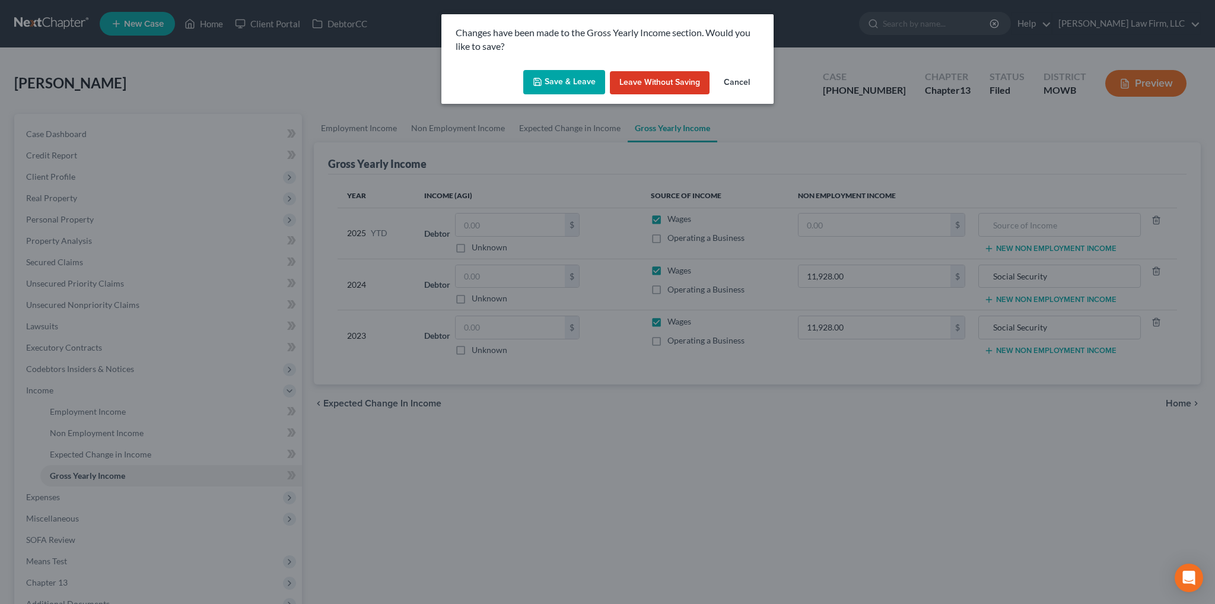
click at [555, 73] on button "Save & Leave" at bounding box center [564, 82] width 82 height 25
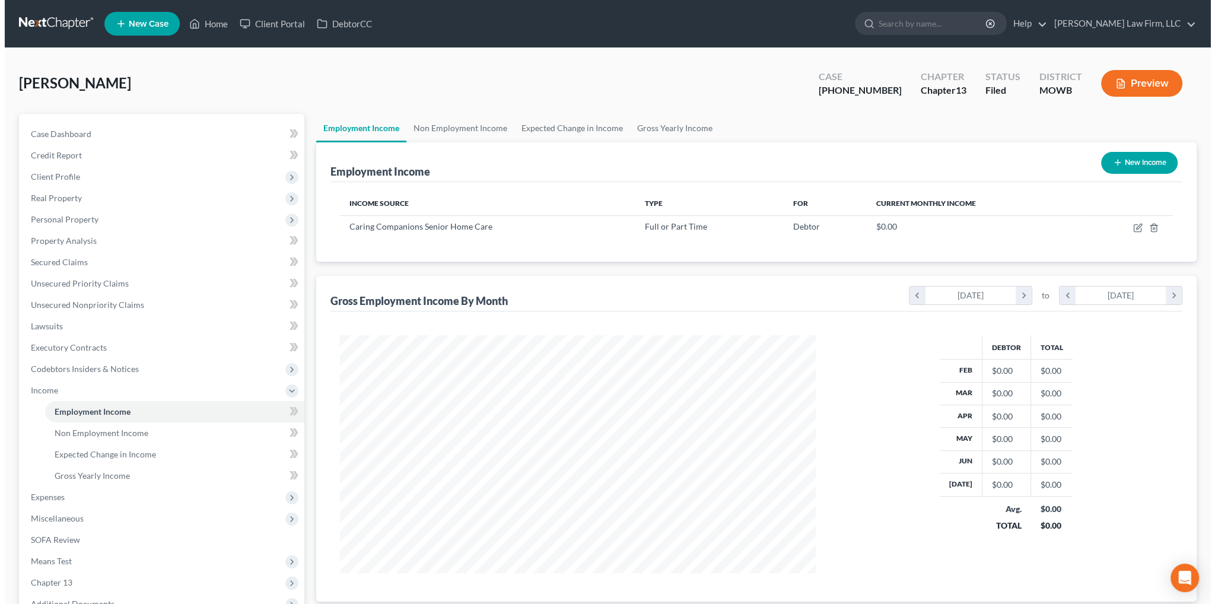
scroll to position [238, 499]
click at [1129, 162] on button "New Income" at bounding box center [1134, 163] width 77 height 22
select select "0"
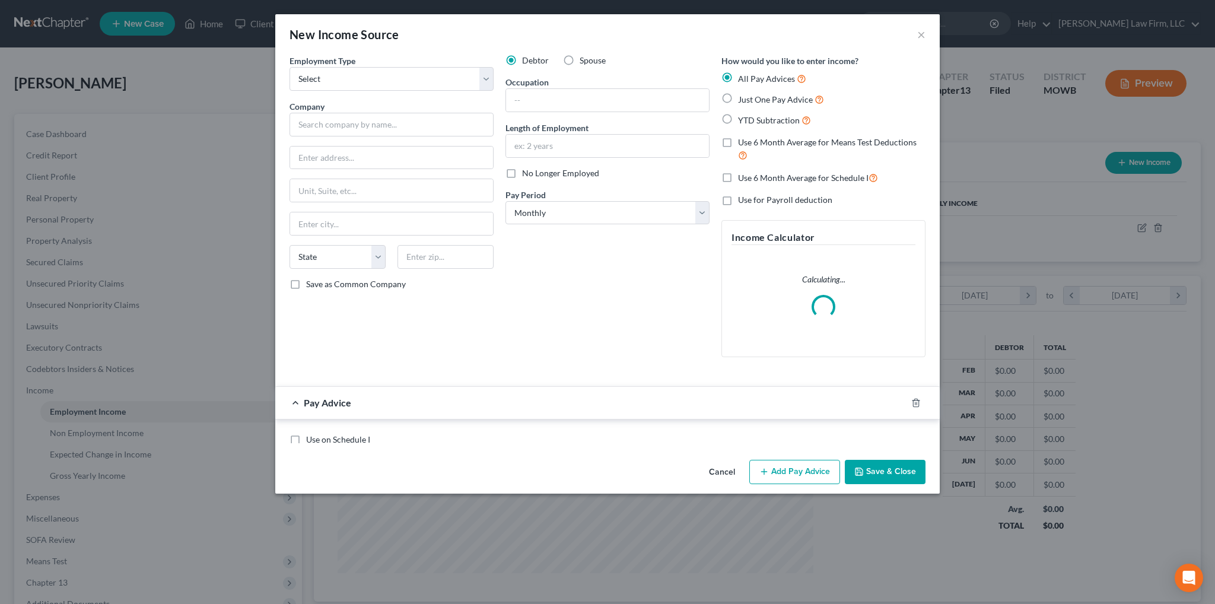
scroll to position [240, 503]
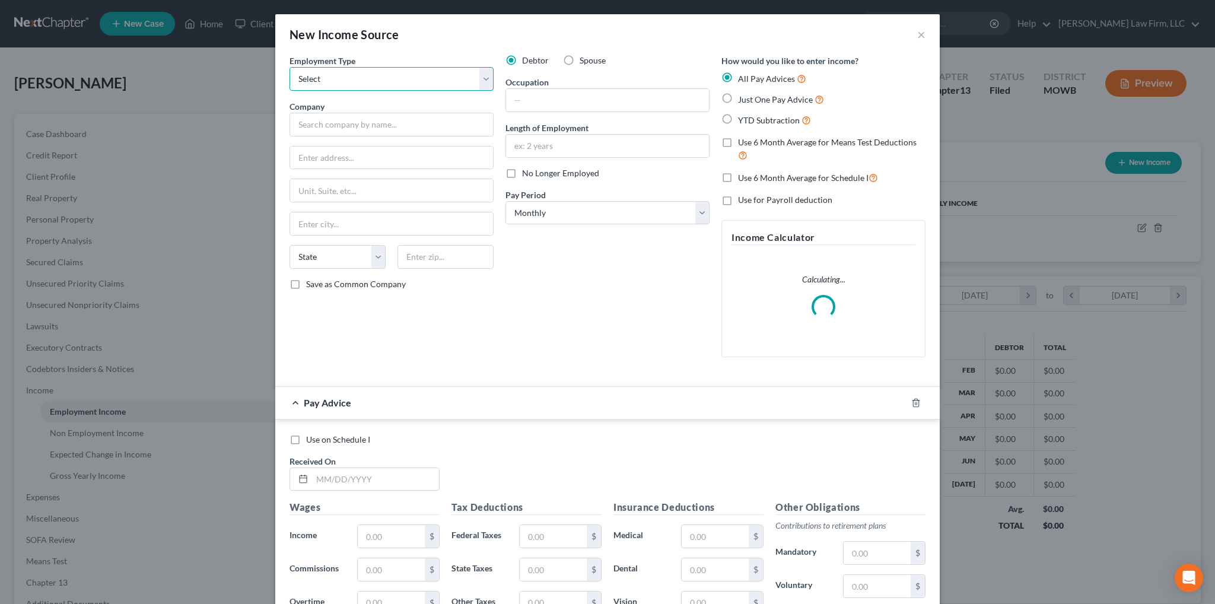
click at [329, 79] on select "Select Full or Part Time Employment Self Employment" at bounding box center [391, 79] width 204 height 24
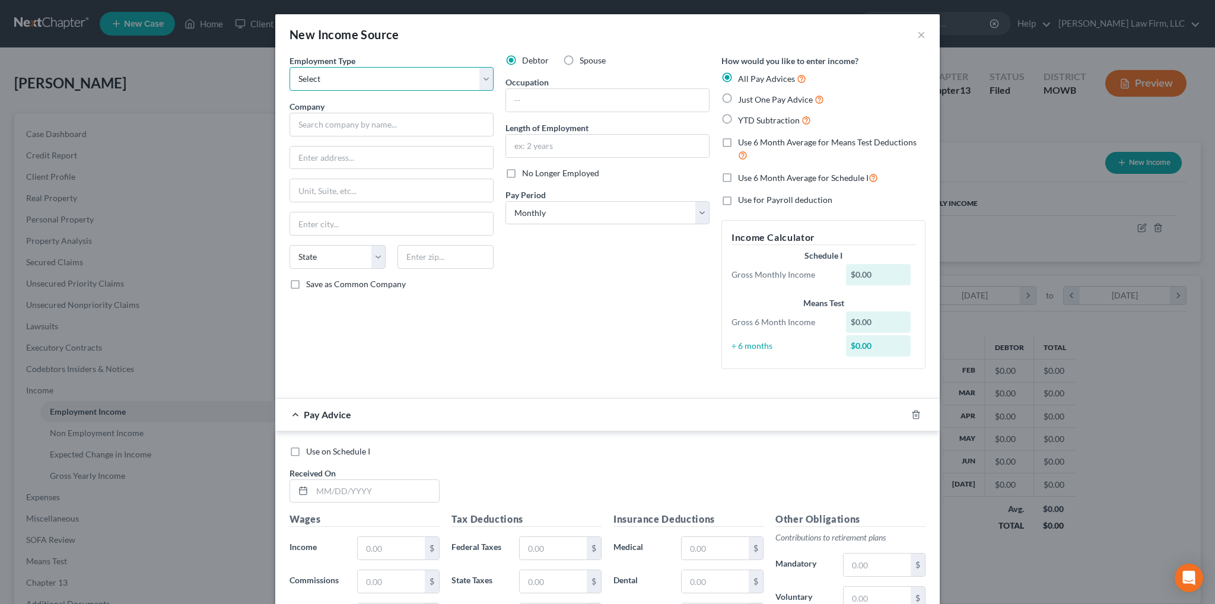
select select "1"
click at [289, 67] on select "Select Full or Part Time Employment Self Employment" at bounding box center [391, 79] width 204 height 24
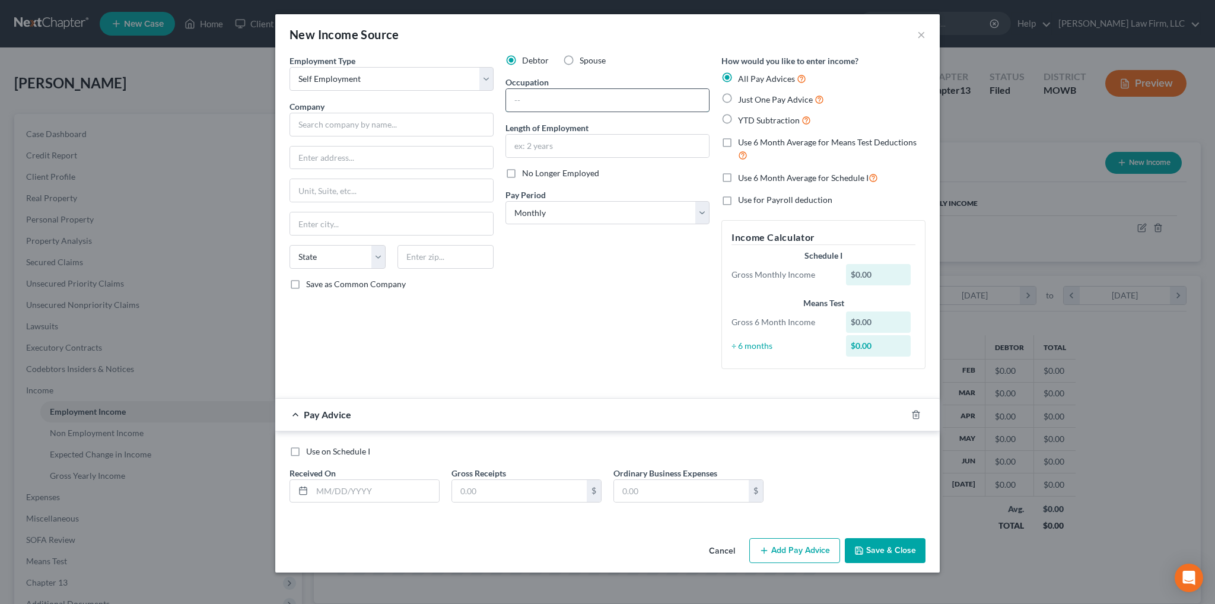
click at [531, 93] on input "text" at bounding box center [607, 100] width 203 height 23
type input "C"
type input "Personal caregiver"
click at [444, 127] on input "text" at bounding box center [391, 125] width 204 height 24
type input "Self"
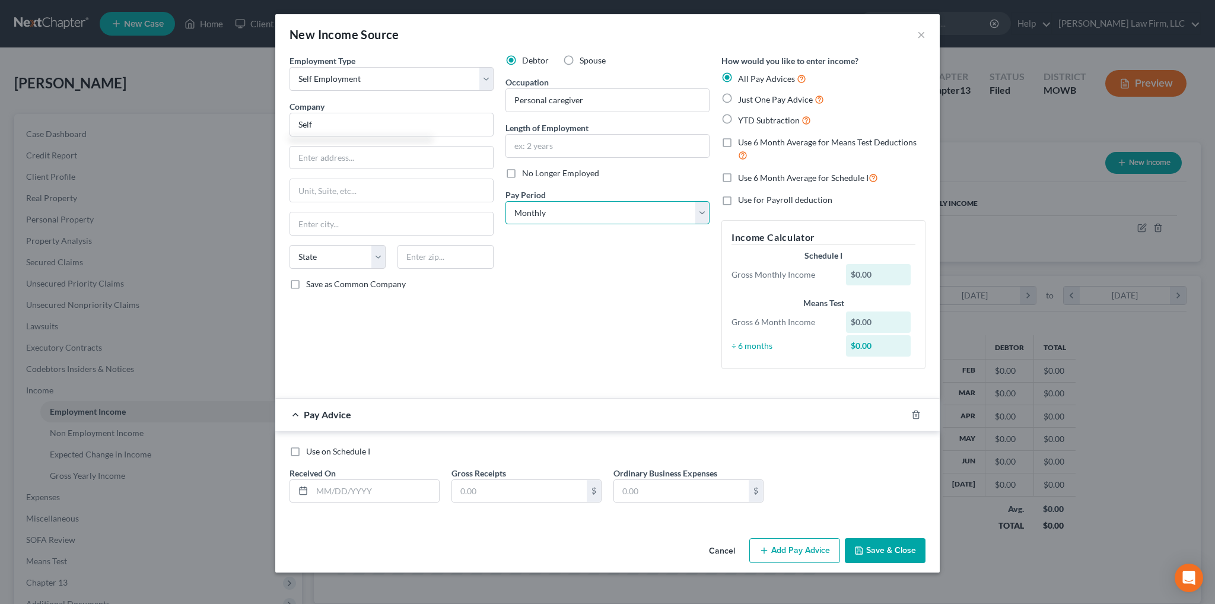
click at [635, 215] on select "Select Monthly Twice Monthly Every Other Week Weekly" at bounding box center [607, 213] width 204 height 24
select select "3"
click at [505, 201] on select "Select Monthly Twice Monthly Every Other Week Weekly" at bounding box center [607, 213] width 204 height 24
click at [389, 493] on input "text" at bounding box center [375, 491] width 127 height 23
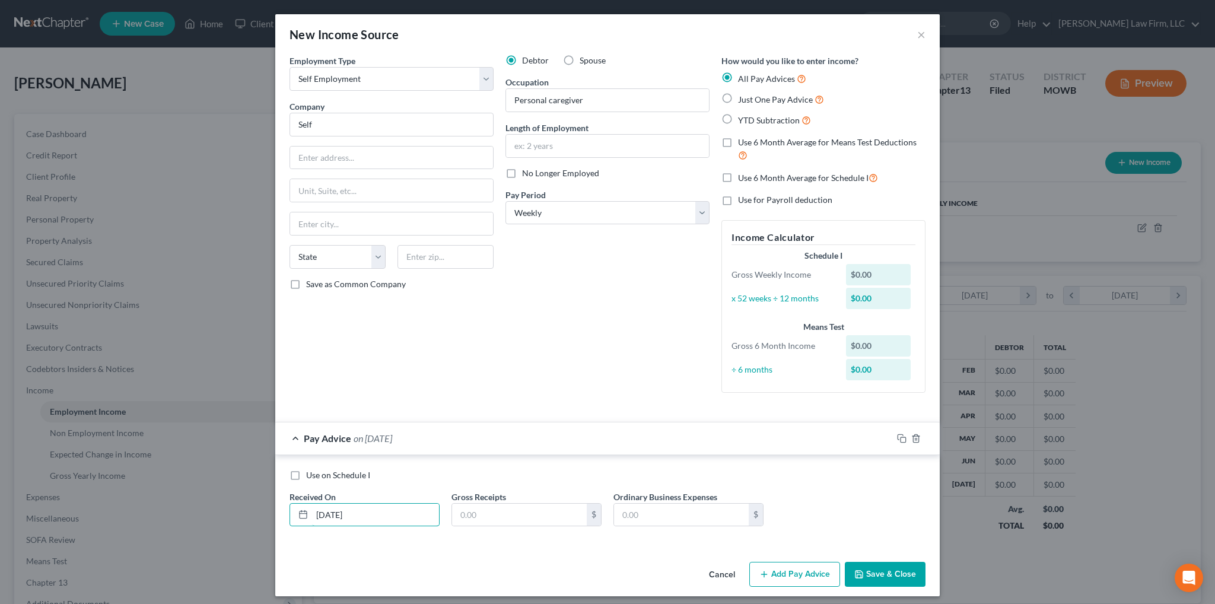
type input "2/4/2025"
type input "646.00"
click at [897, 437] on icon "button" at bounding box center [901, 438] width 9 height 9
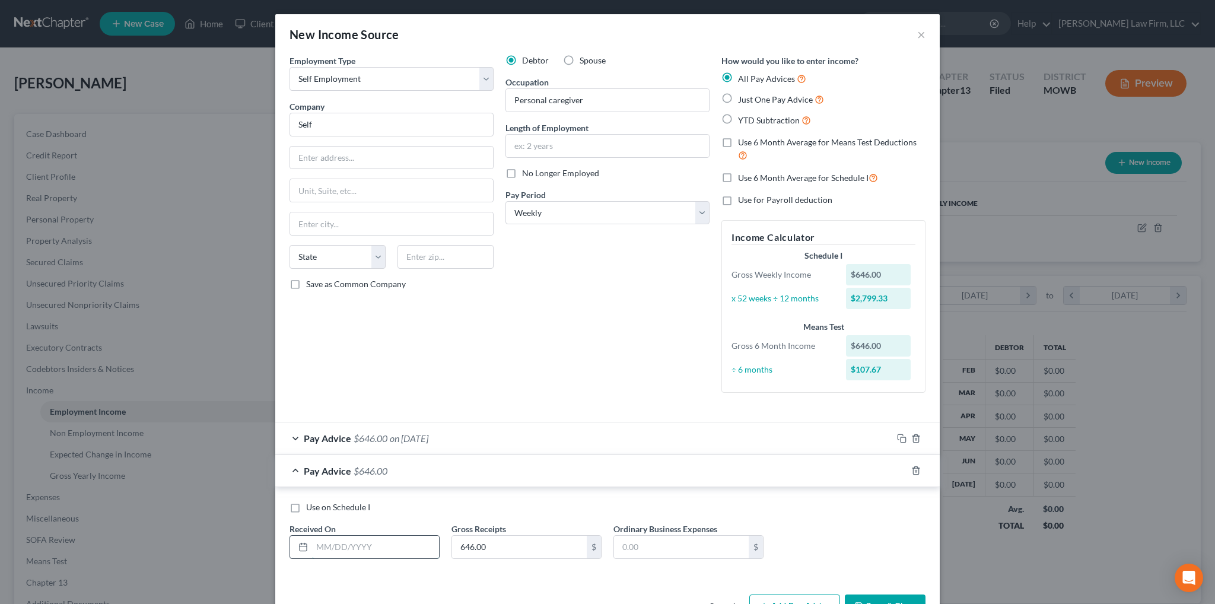
click at [348, 547] on input "text" at bounding box center [375, 547] width 127 height 23
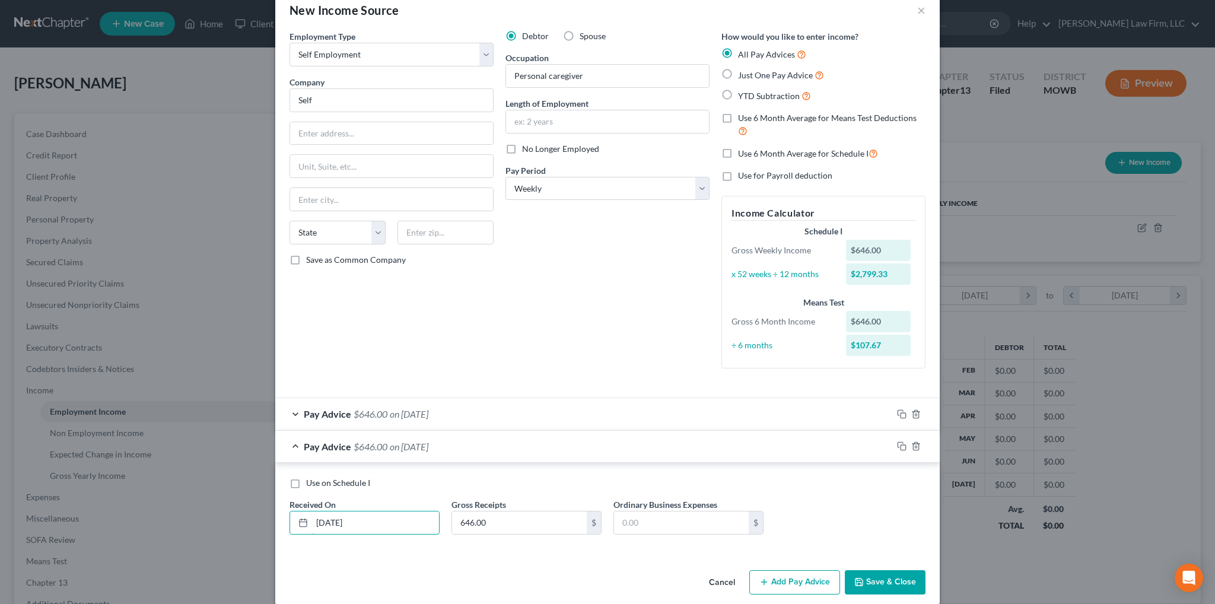
scroll to position [38, 0]
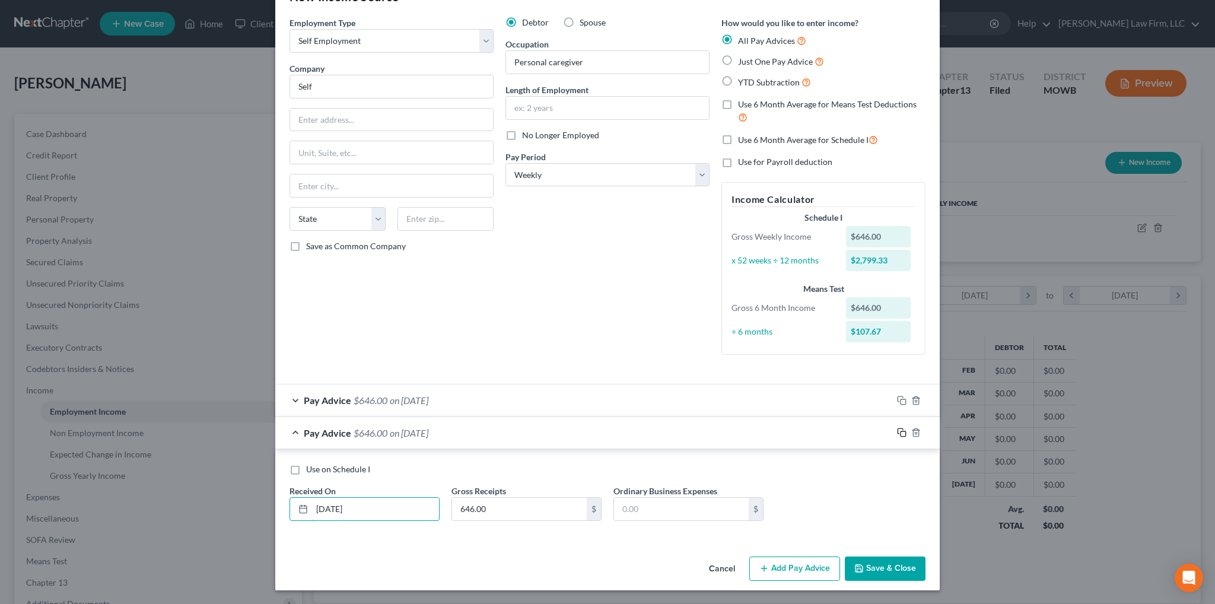
type input "2/11/2025"
click at [897, 435] on icon "button" at bounding box center [901, 432] width 9 height 9
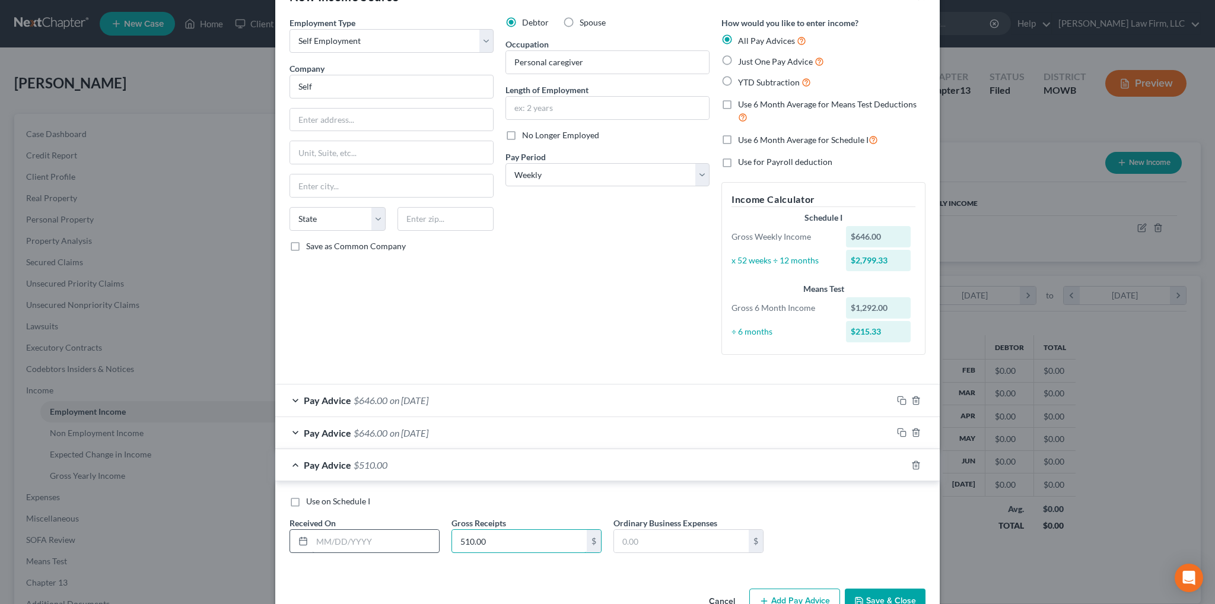
type input "510.00"
click at [401, 539] on input "text" at bounding box center [375, 541] width 127 height 23
type input "02/21/2025"
click at [893, 595] on button "Save & Close" at bounding box center [885, 600] width 81 height 25
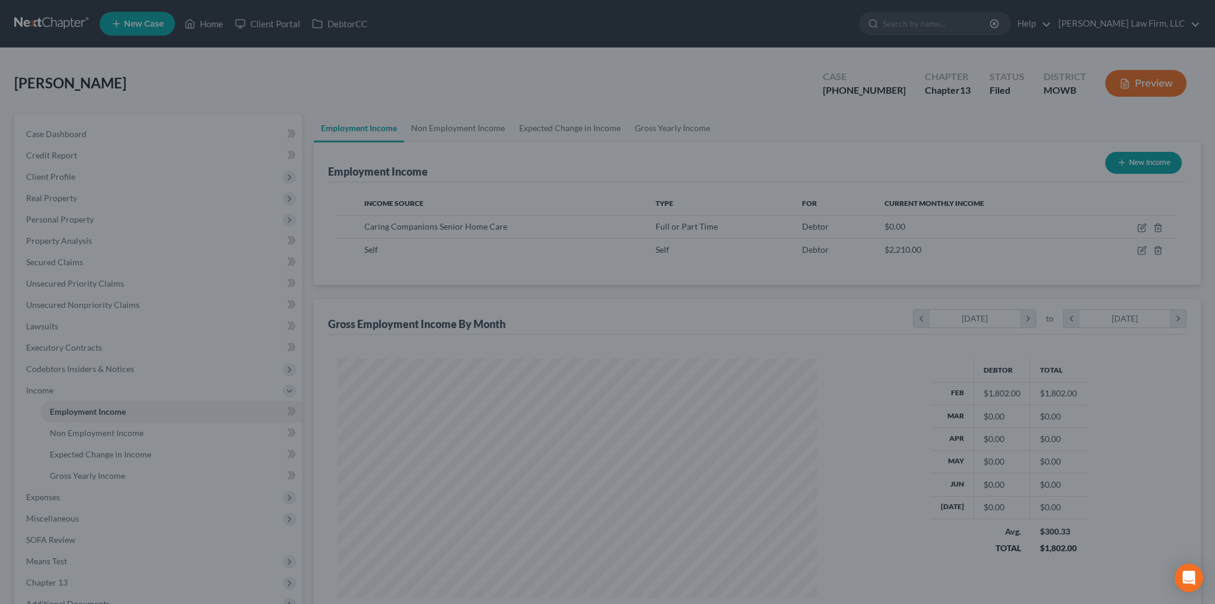
scroll to position [592880, 592618]
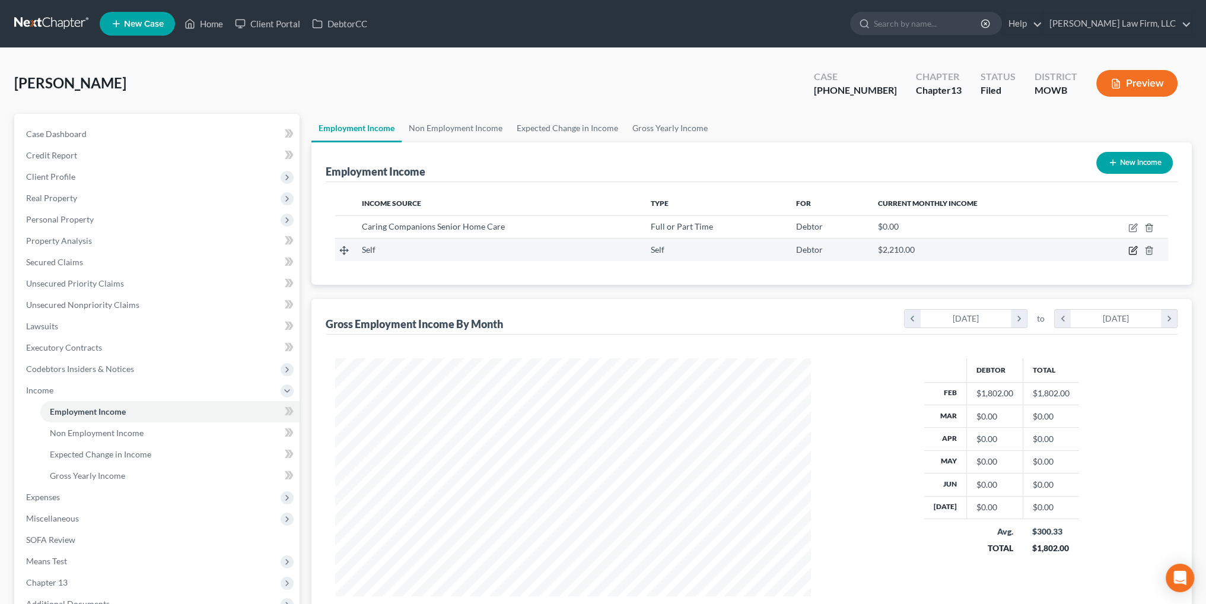
click at [1132, 253] on icon "button" at bounding box center [1132, 250] width 9 height 9
select select "1"
select select "3"
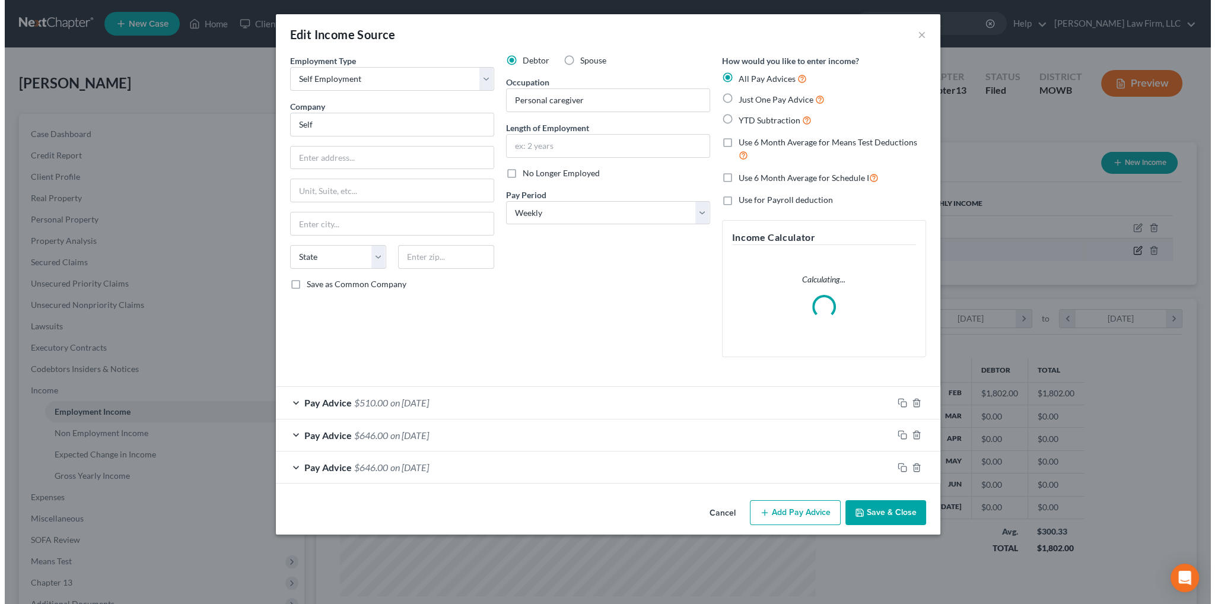
scroll to position [240, 503]
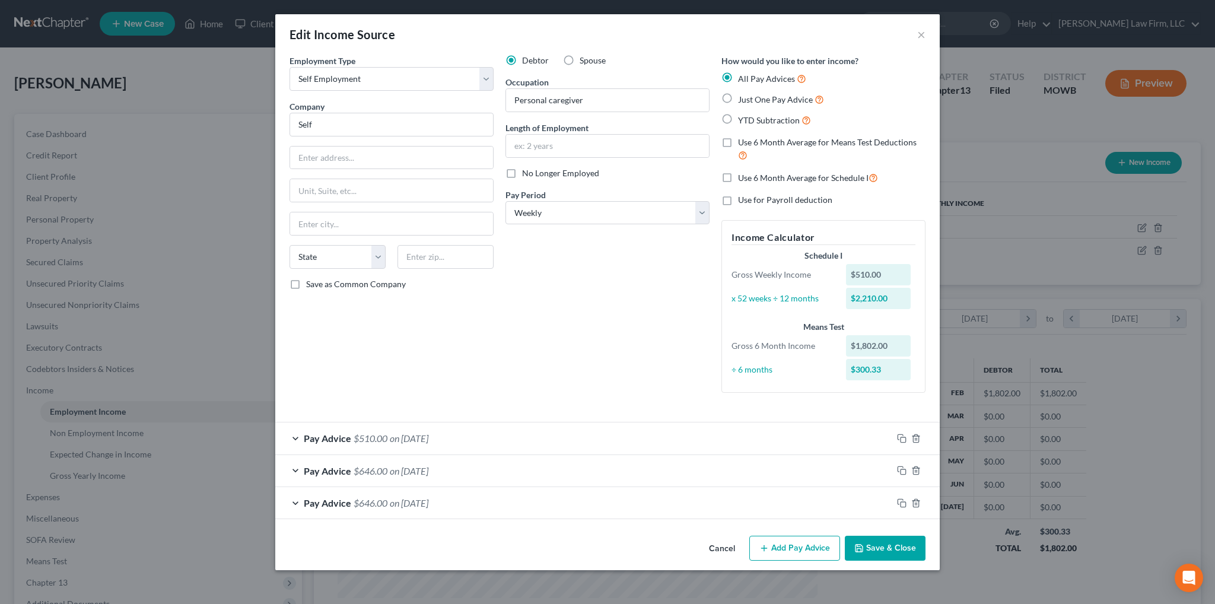
click at [800, 552] on button "Add Pay Advice" at bounding box center [794, 548] width 91 height 25
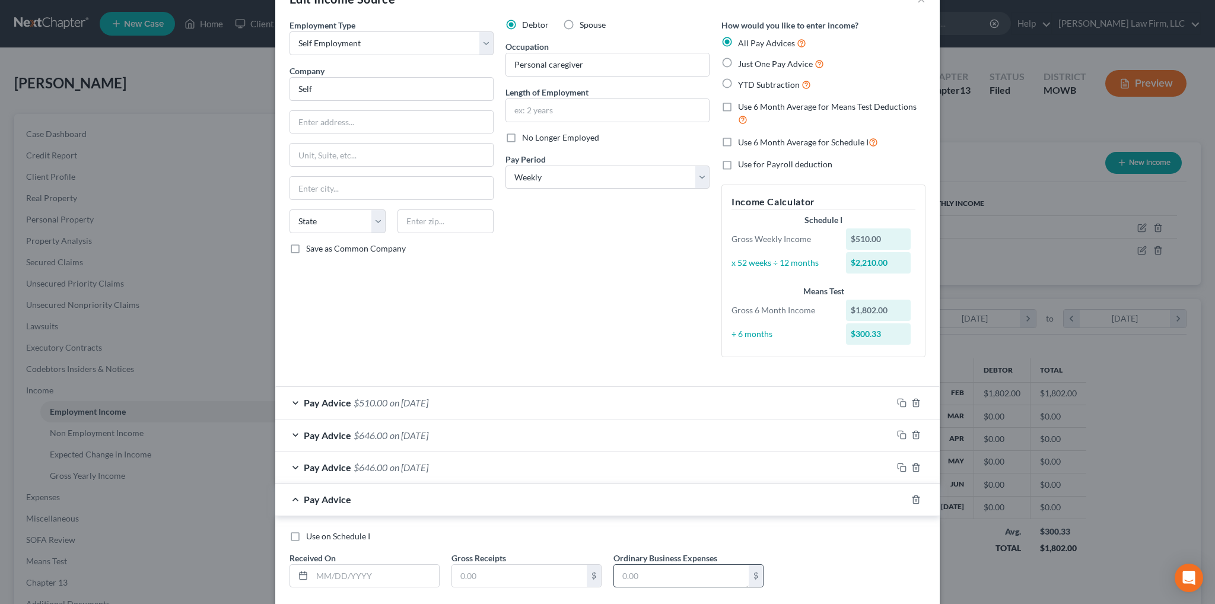
scroll to position [102, 0]
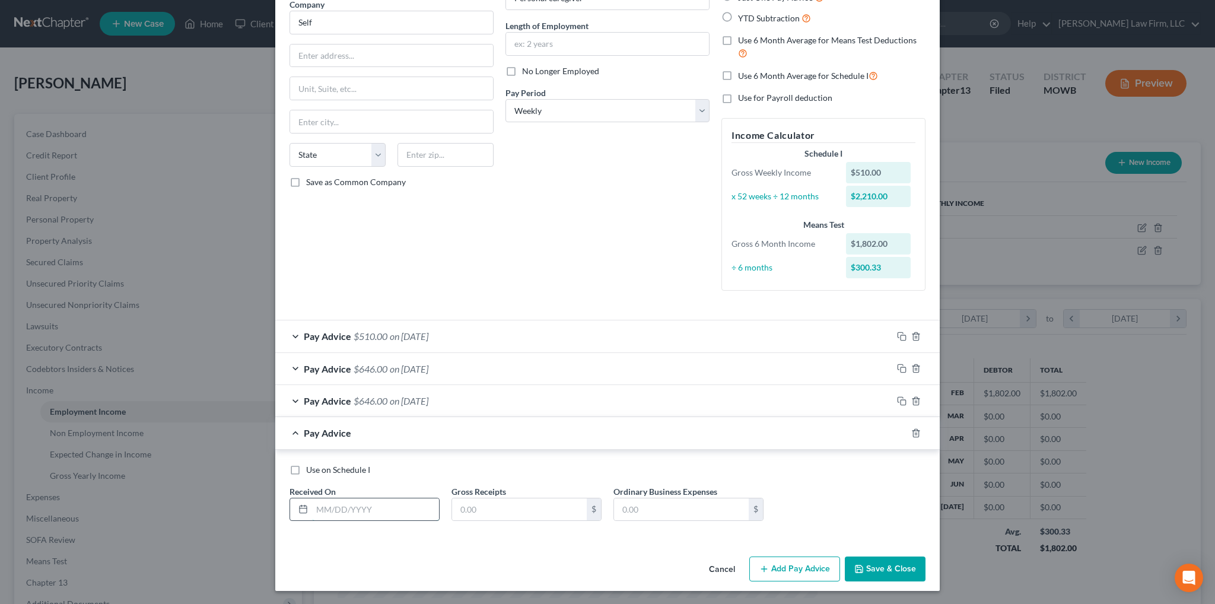
click at [375, 506] on input "text" at bounding box center [375, 509] width 127 height 23
type input "2/25/2025"
type input "646.00"
click at [897, 431] on icon "button" at bounding box center [901, 432] width 9 height 9
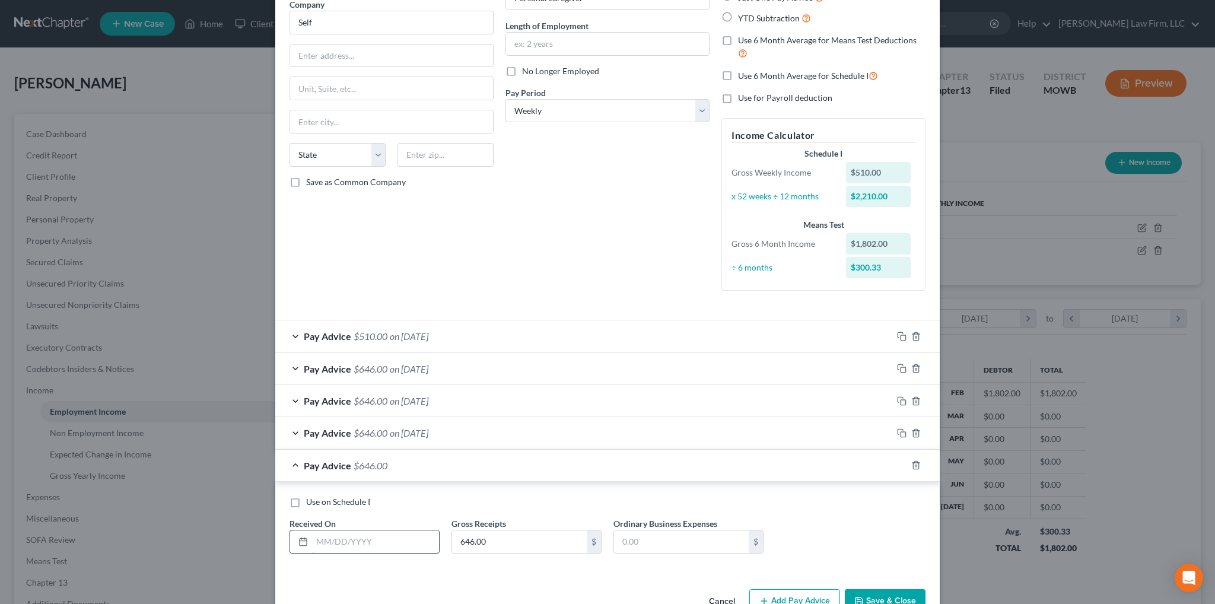
click at [330, 539] on input "text" at bounding box center [375, 541] width 127 height 23
type input "3/4/2025"
click at [897, 463] on icon "button" at bounding box center [901, 464] width 9 height 9
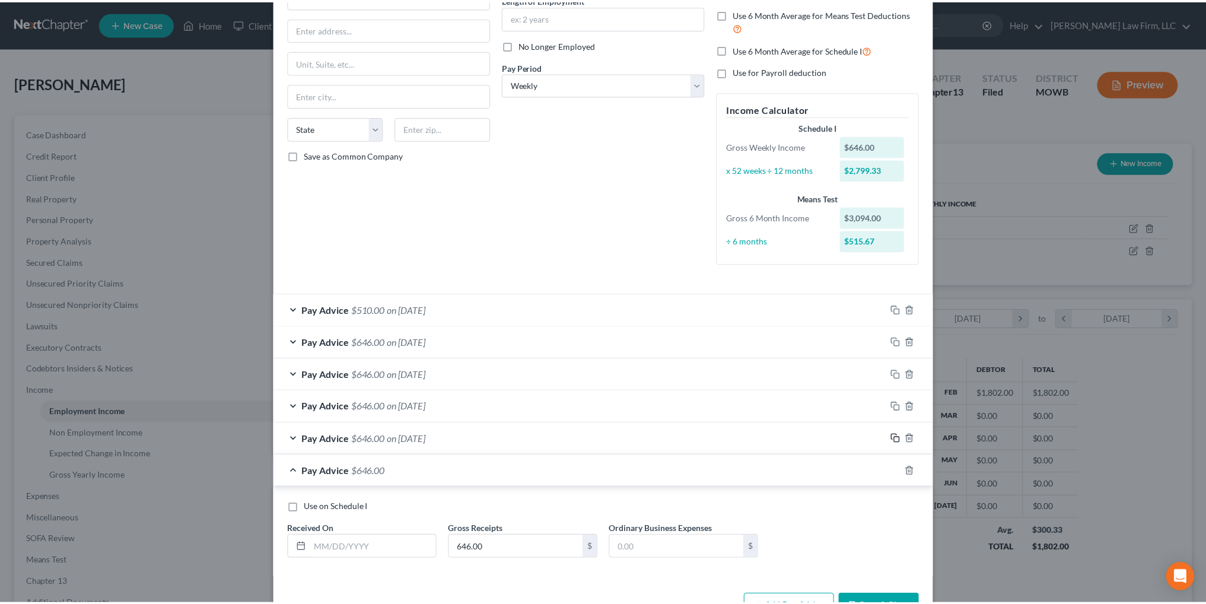
scroll to position [166, 0]
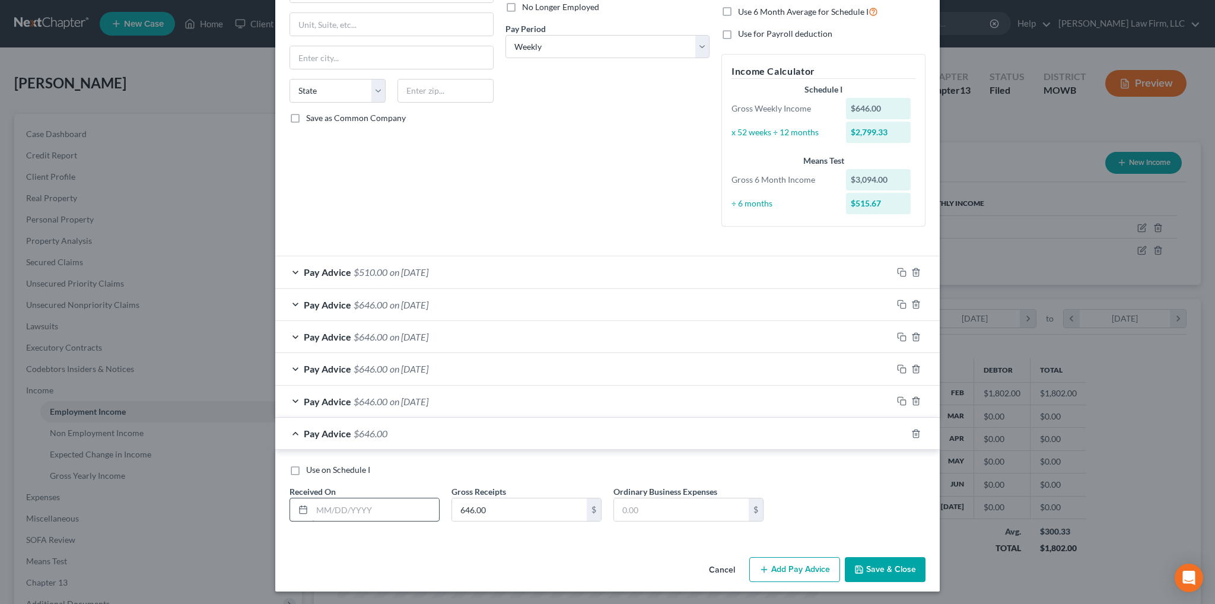
click at [326, 508] on input "text" at bounding box center [375, 509] width 127 height 23
type input "2"
type input "3/25/2025"
click at [871, 567] on button "Save & Close" at bounding box center [885, 569] width 81 height 25
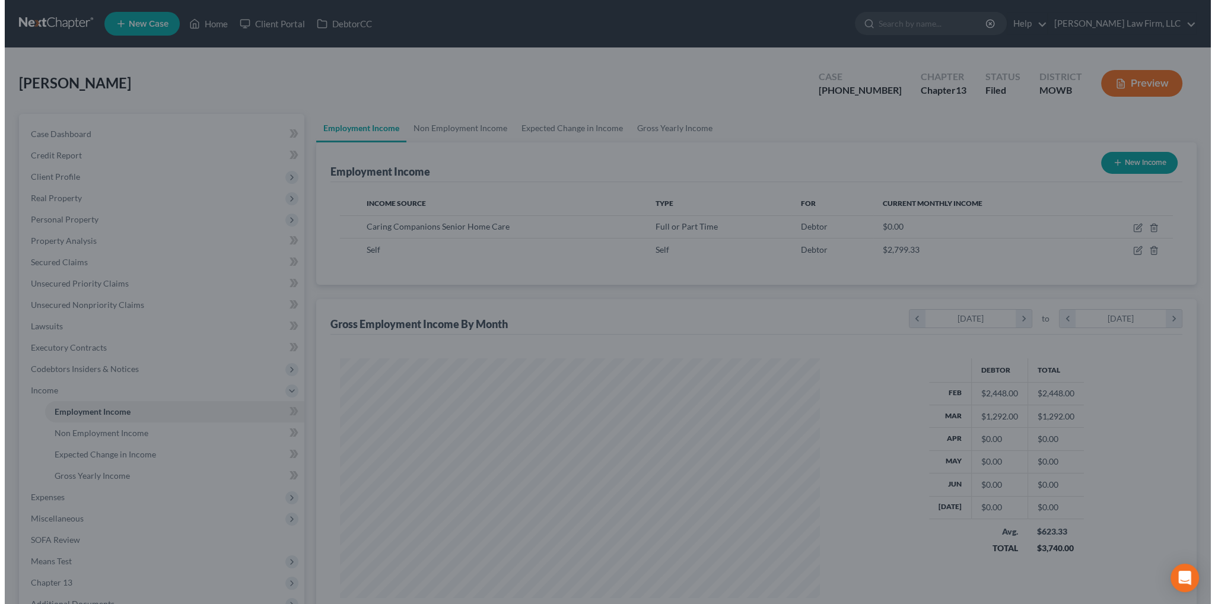
scroll to position [592880, 592618]
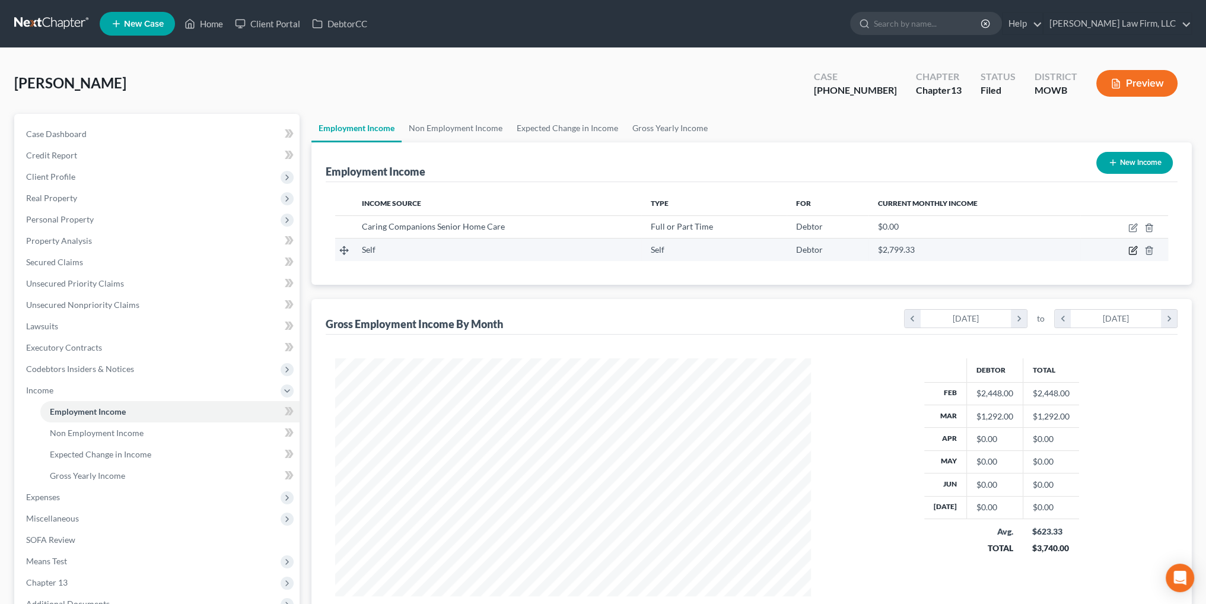
click at [1132, 250] on icon "button" at bounding box center [1133, 249] width 5 height 5
select select "1"
select select "3"
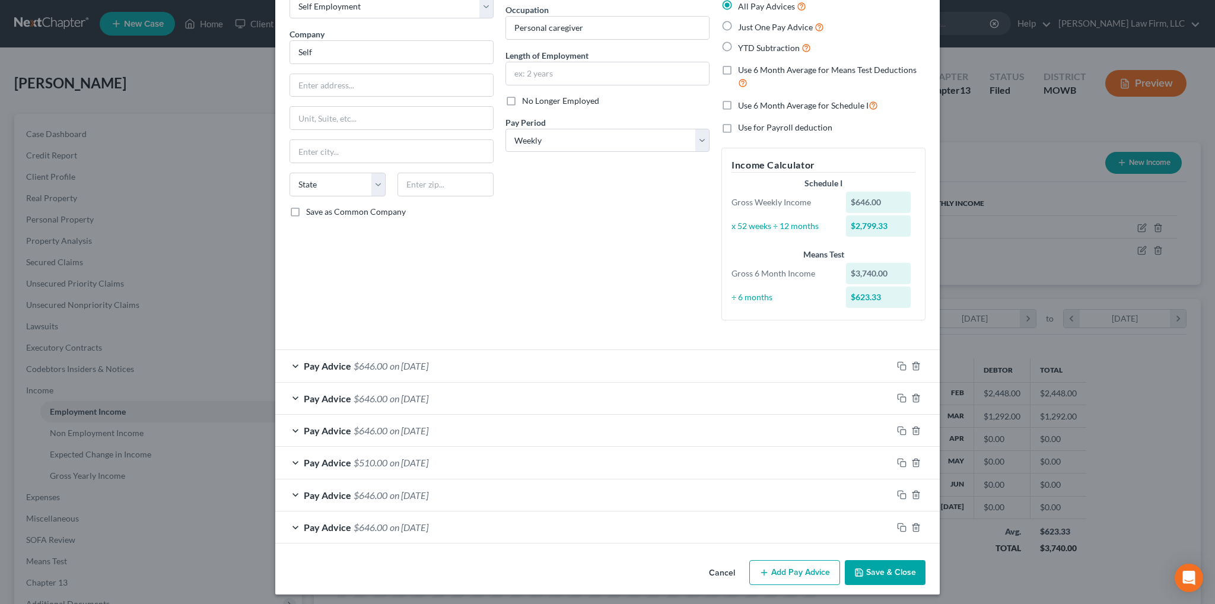
scroll to position [76, 0]
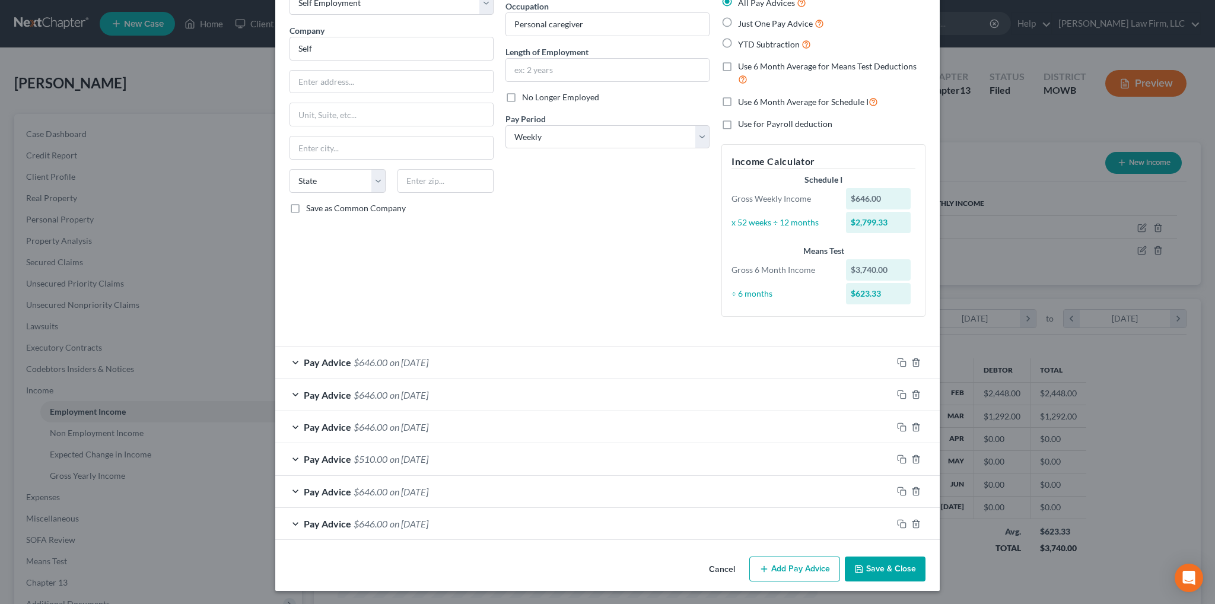
click at [797, 565] on button "Add Pay Advice" at bounding box center [794, 568] width 91 height 25
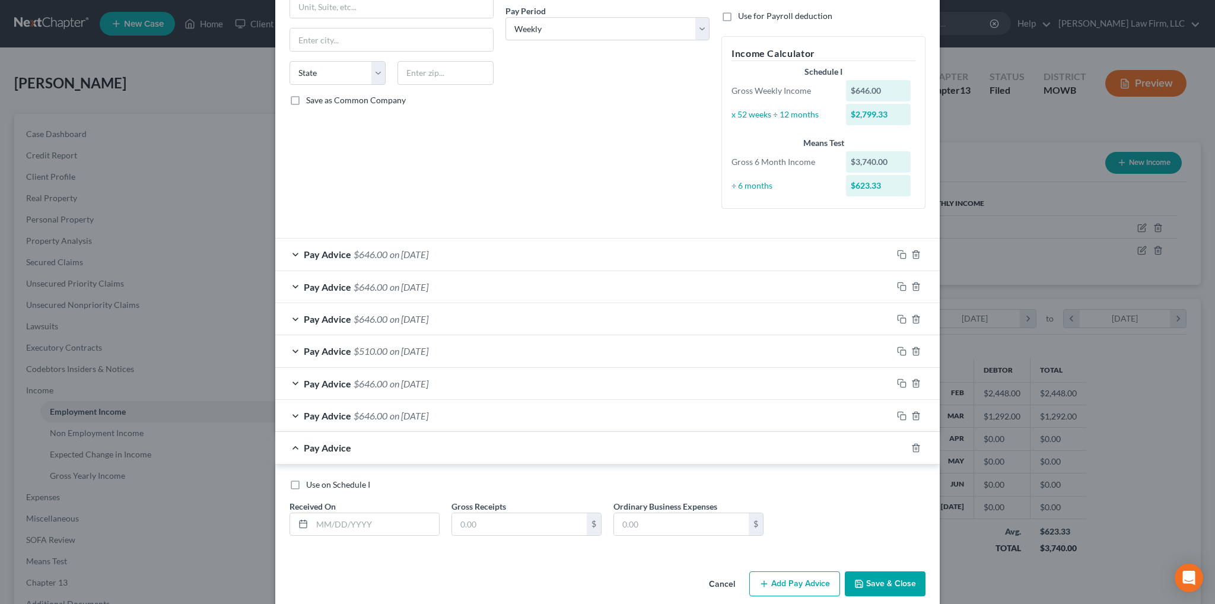
scroll to position [198, 0]
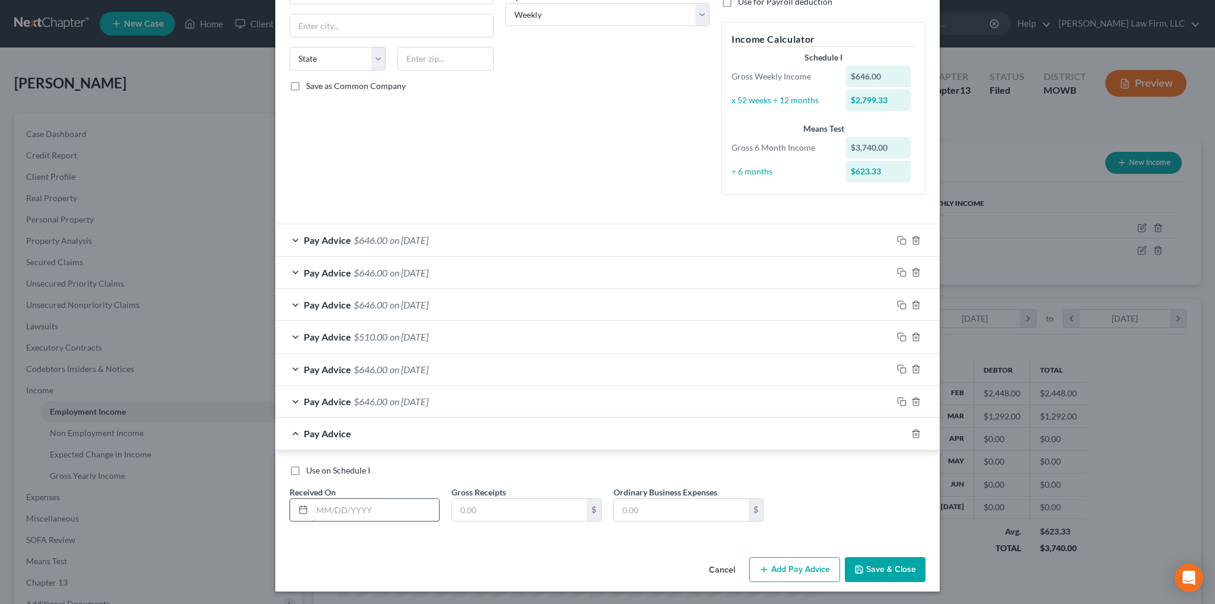
click at [394, 505] on input "text" at bounding box center [375, 510] width 127 height 23
type input "4/14/2025"
click at [461, 501] on input "text" at bounding box center [519, 510] width 135 height 23
type input "510.00"
click at [897, 435] on icon "button" at bounding box center [901, 433] width 9 height 9
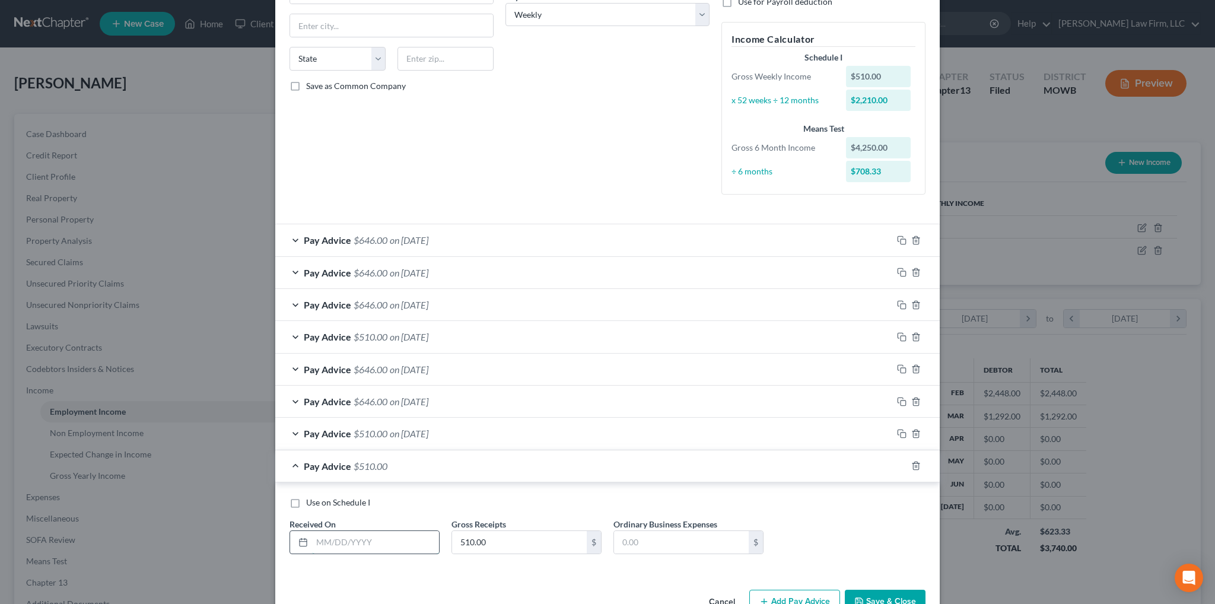
click at [349, 542] on input "text" at bounding box center [375, 542] width 127 height 23
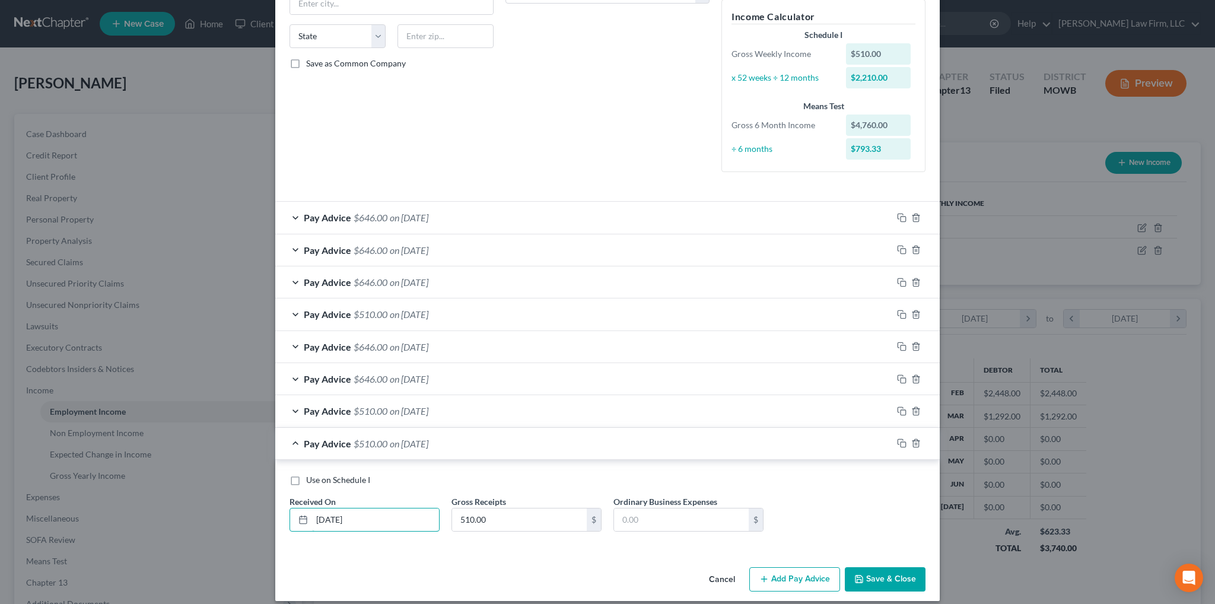
scroll to position [230, 0]
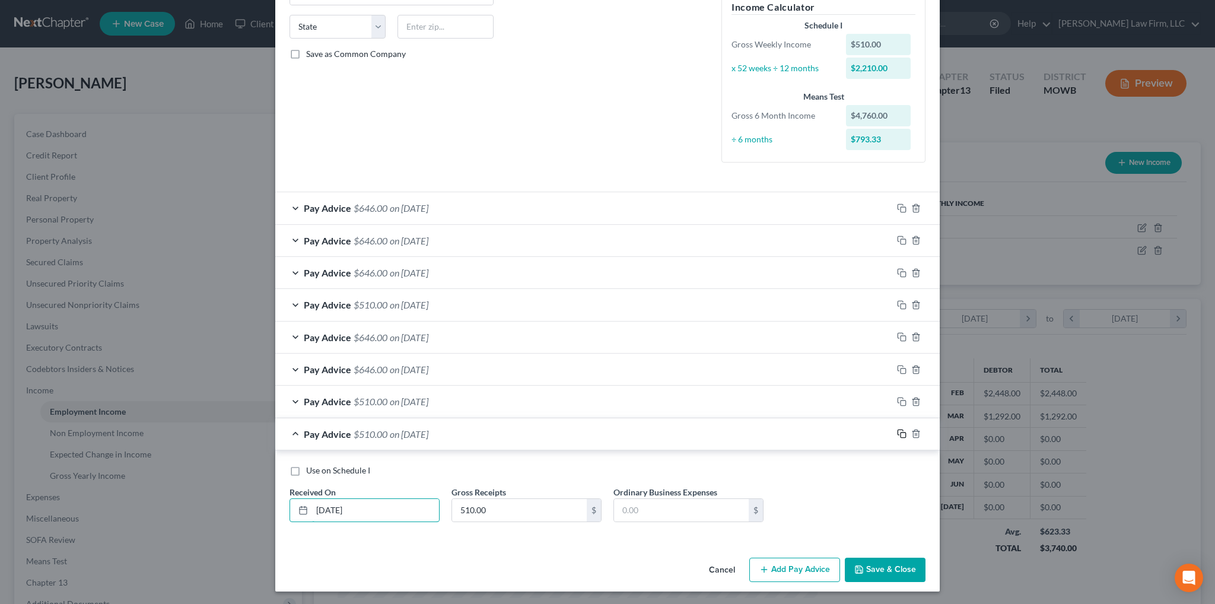
type input "4/21/2025"
click at [900, 432] on rect "button" at bounding box center [902, 434] width 5 height 5
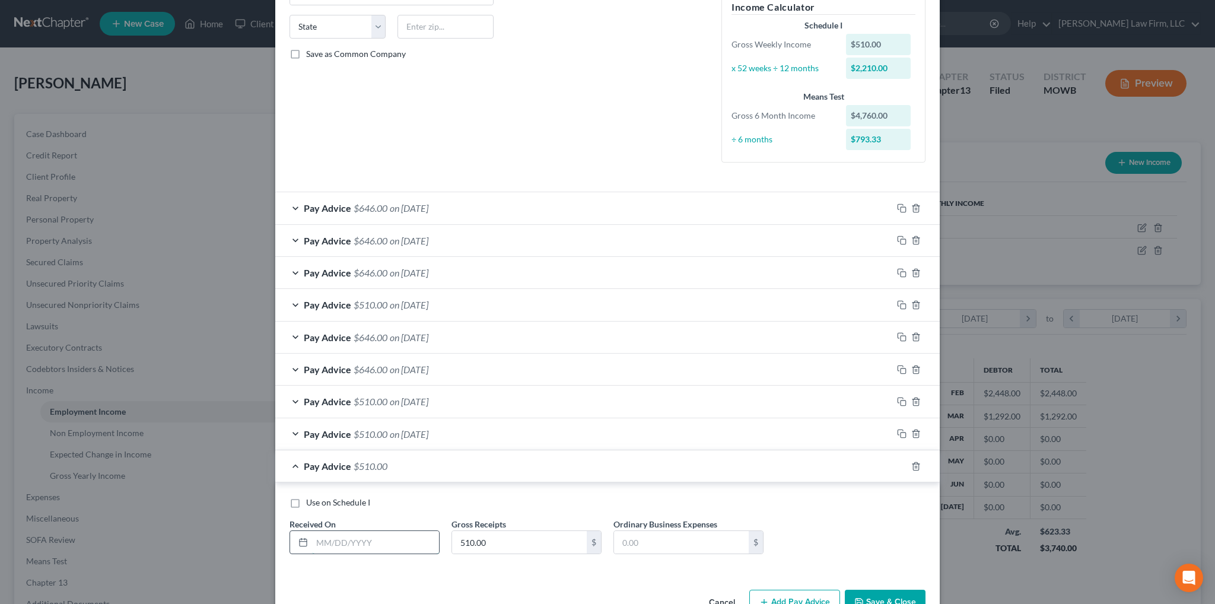
click at [355, 541] on input "text" at bounding box center [375, 542] width 127 height 23
type input "4/28/2025"
click at [897, 466] on icon "button" at bounding box center [901, 465] width 9 height 9
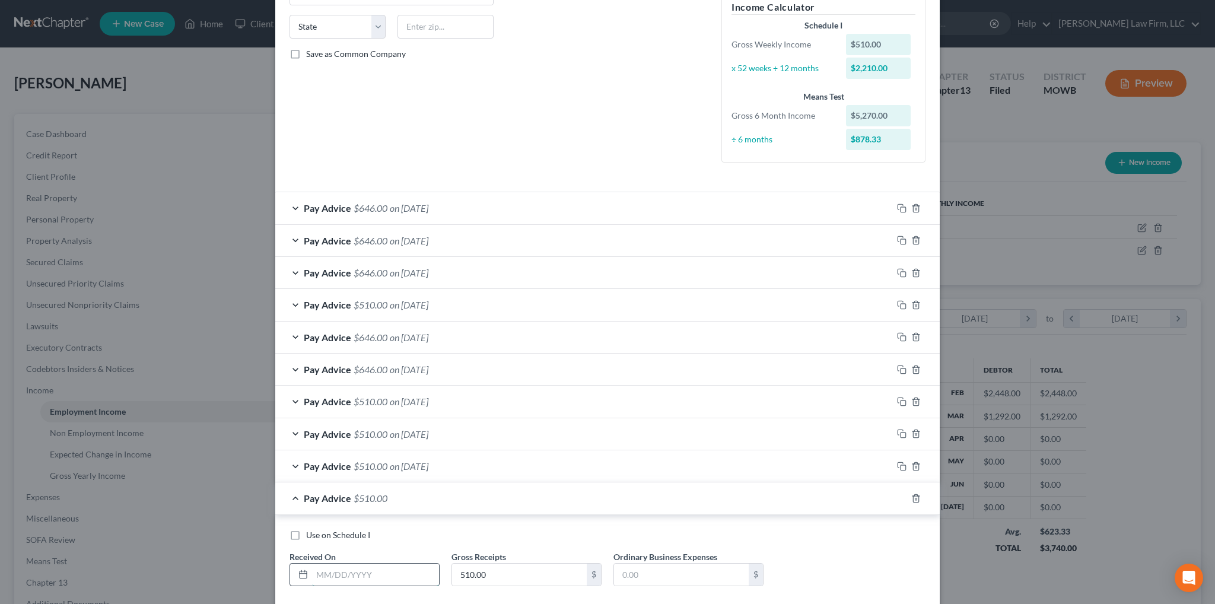
click at [373, 576] on input "text" at bounding box center [375, 574] width 127 height 23
type input "5/5/2025"
click at [897, 498] on icon "button" at bounding box center [901, 497] width 9 height 9
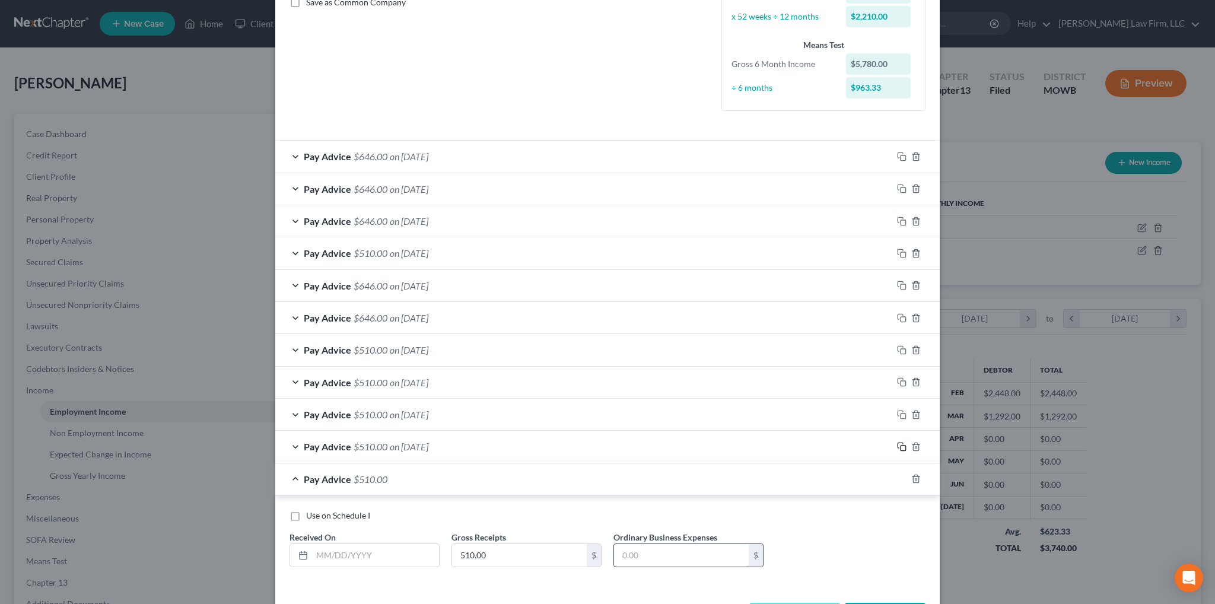
scroll to position [327, 0]
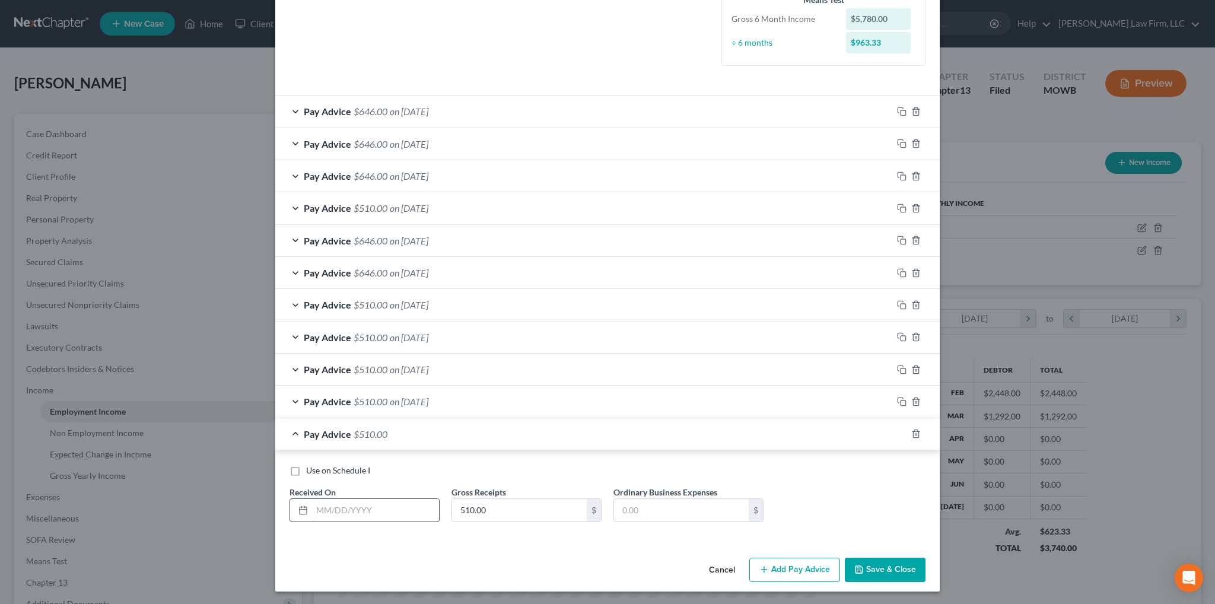
click at [381, 512] on input "text" at bounding box center [375, 510] width 127 height 23
type input "5/12/2025"
click at [897, 430] on icon "button" at bounding box center [901, 433] width 9 height 9
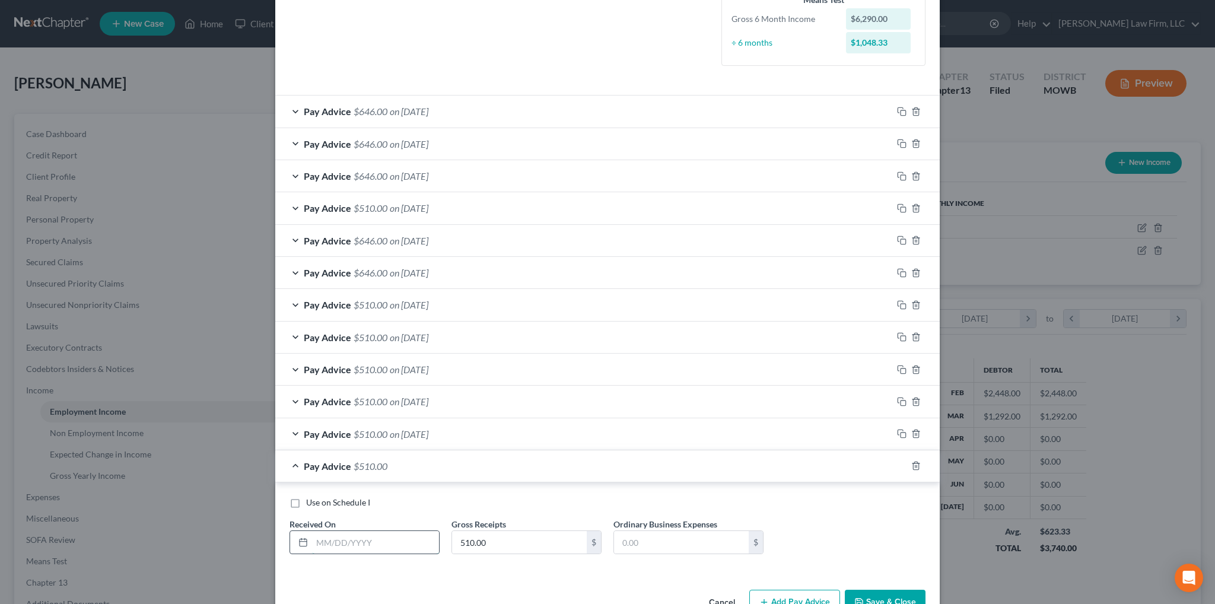
click at [337, 539] on input "text" at bounding box center [375, 542] width 127 height 23
type input "4"
type input "5/19/2025"
click at [788, 598] on button "Add Pay Advice" at bounding box center [794, 602] width 91 height 25
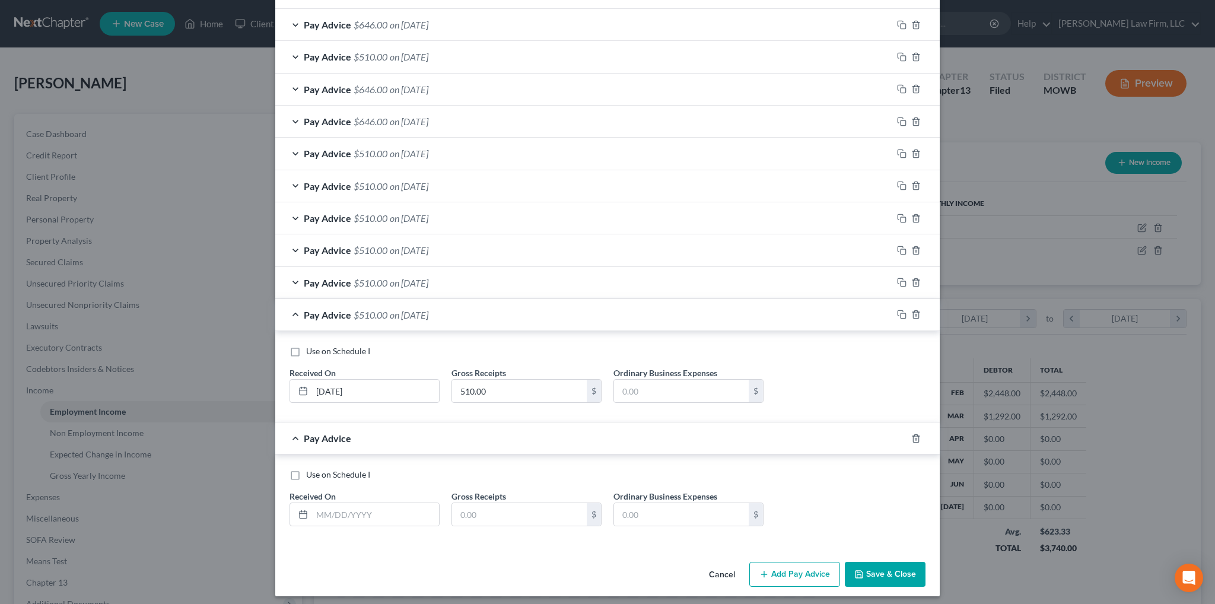
scroll to position [482, 0]
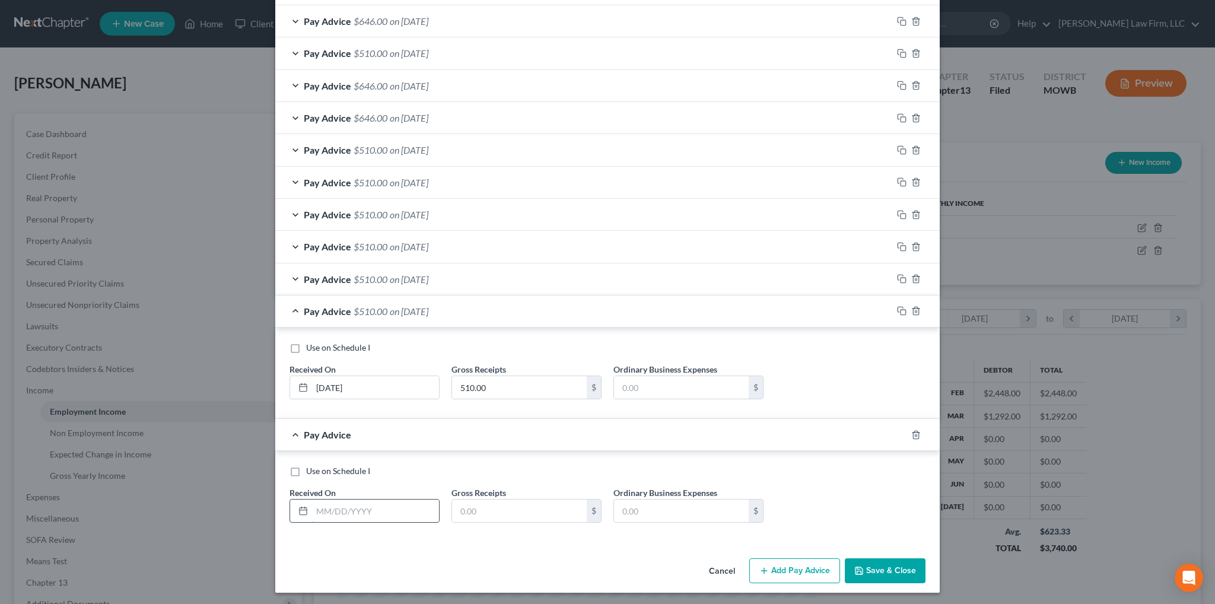
click at [380, 505] on input "text" at bounding box center [375, 510] width 127 height 23
type input "5/26/2025"
click at [473, 509] on input "text" at bounding box center [519, 510] width 135 height 23
type input "442.00"
click at [899, 309] on icon "button" at bounding box center [901, 310] width 9 height 9
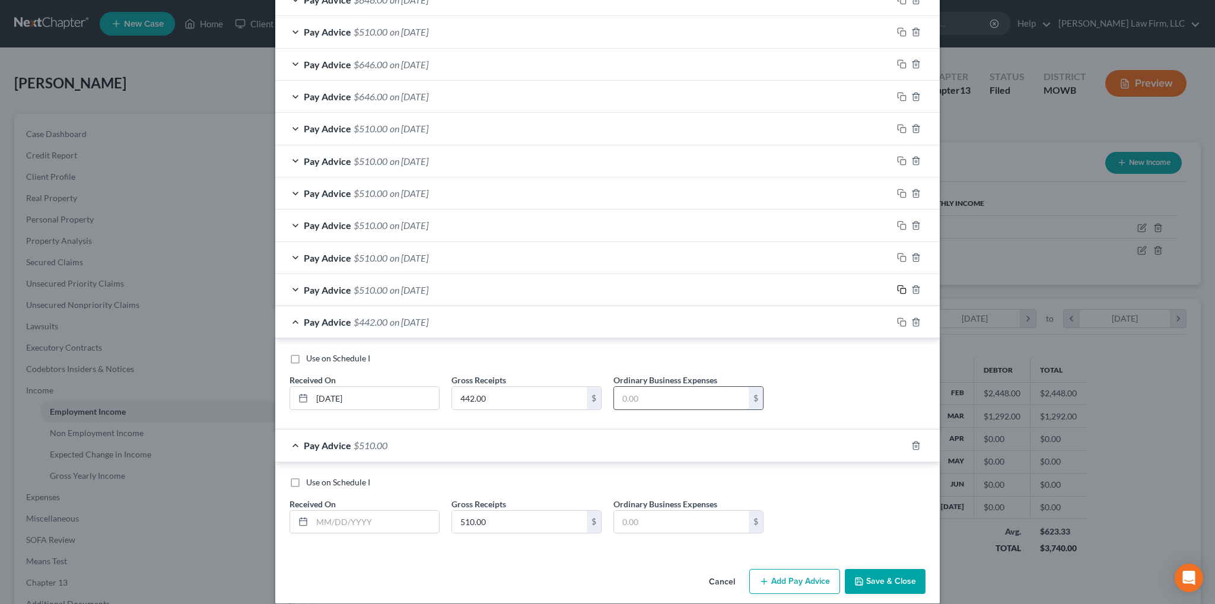
scroll to position [514, 0]
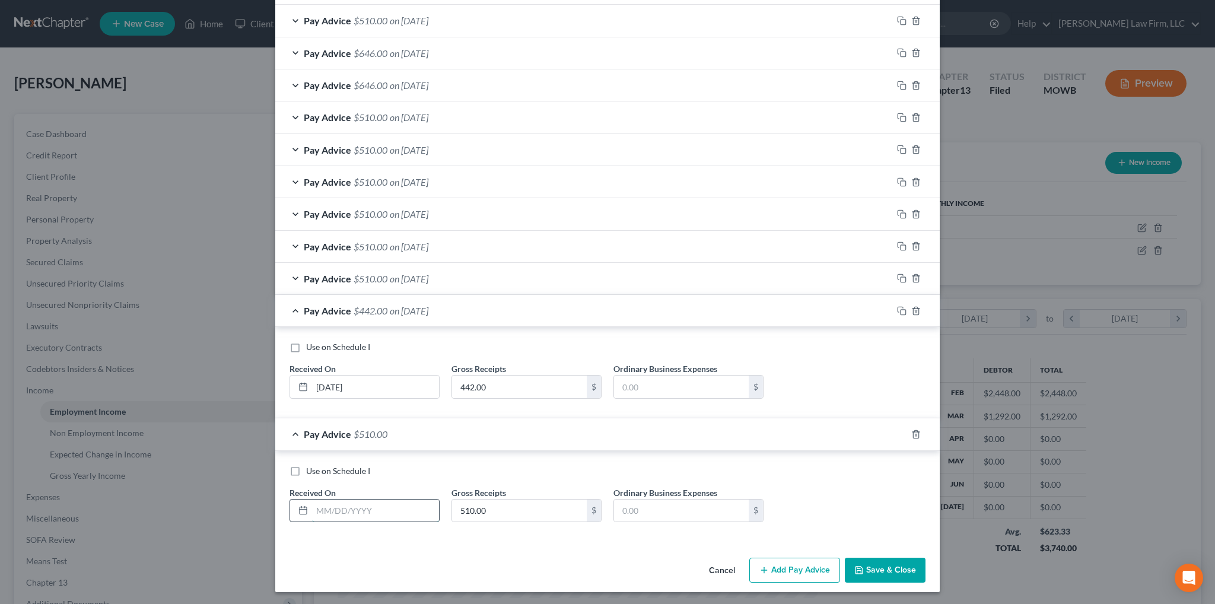
click at [364, 505] on input "text" at bounding box center [375, 510] width 127 height 23
type input "6/2/2025"
click at [897, 429] on icon "button" at bounding box center [901, 433] width 9 height 9
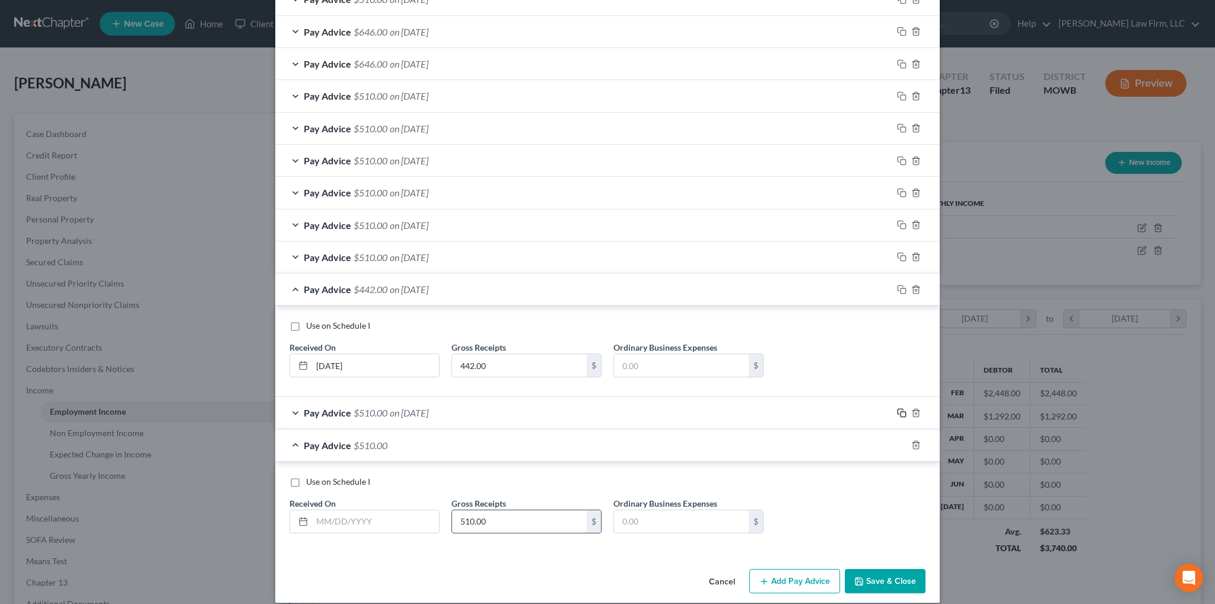
scroll to position [546, 0]
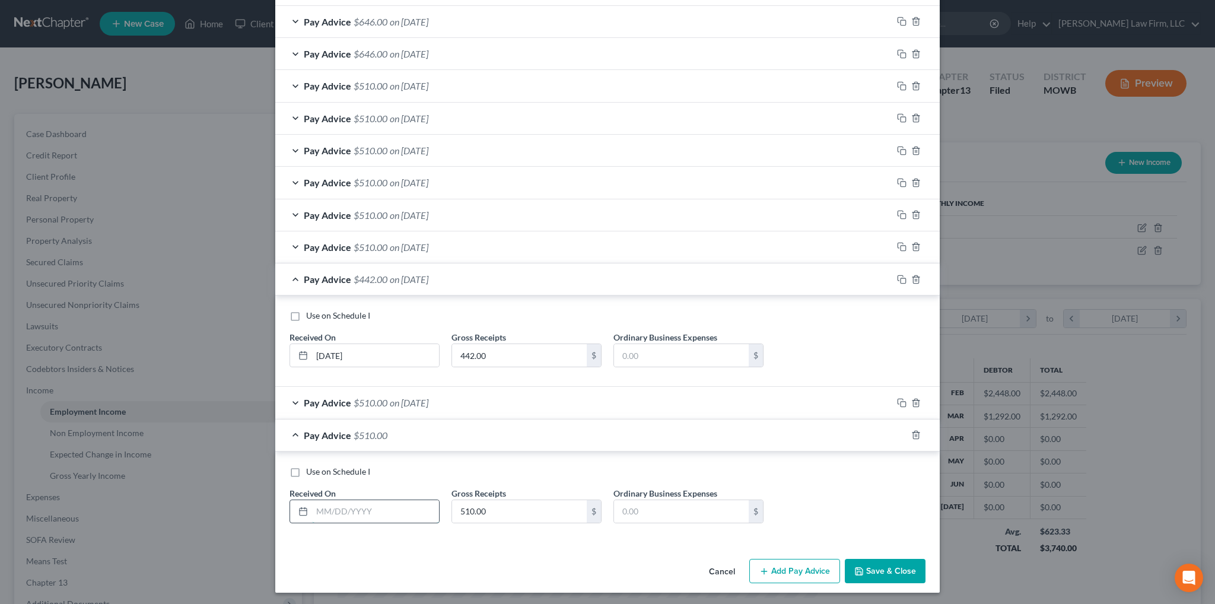
click at [365, 505] on input "text" at bounding box center [375, 511] width 127 height 23
type input "6/9/2025"
click at [897, 435] on icon "button" at bounding box center [901, 434] width 9 height 9
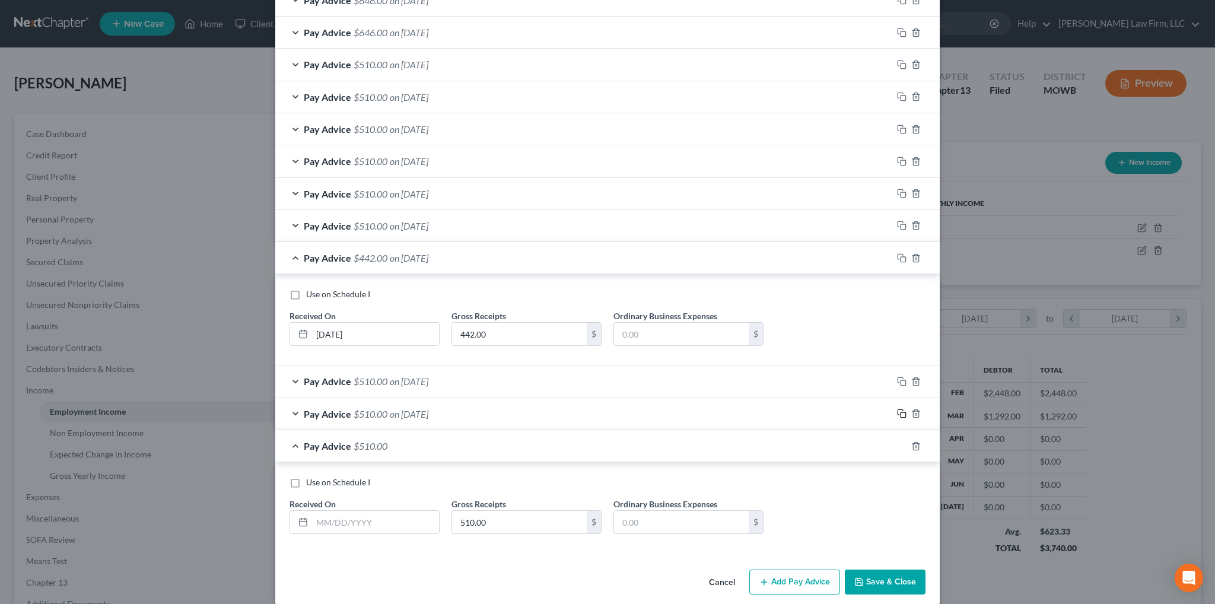
scroll to position [578, 0]
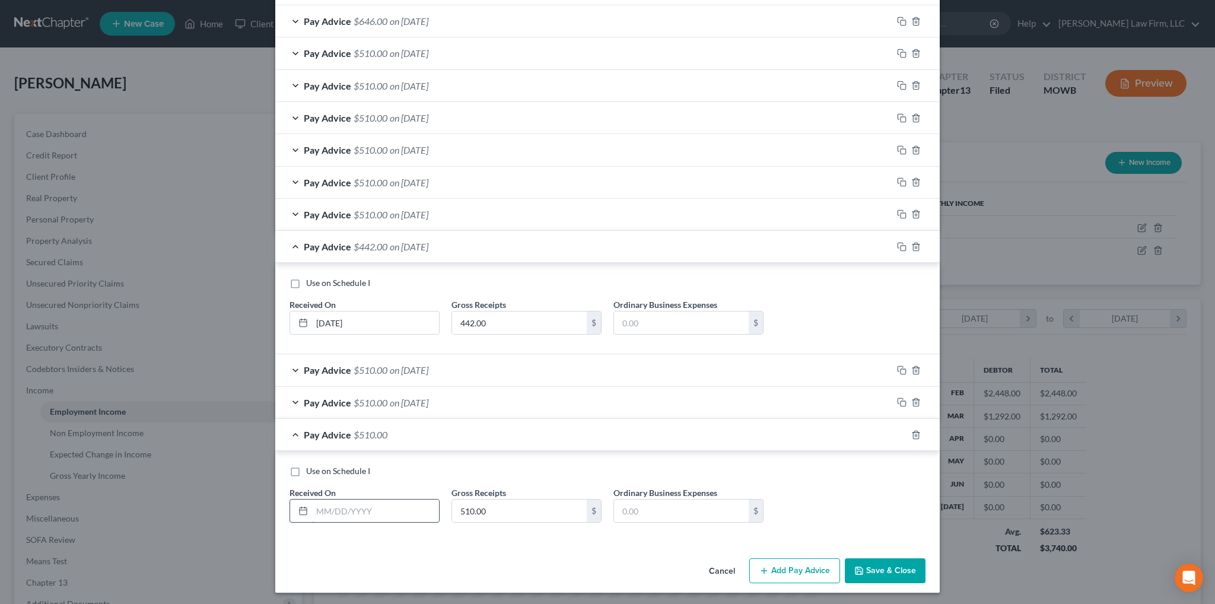
click at [370, 505] on input "text" at bounding box center [375, 510] width 127 height 23
type input "6/23/2025"
click at [897, 431] on icon "button" at bounding box center [899, 433] width 5 height 5
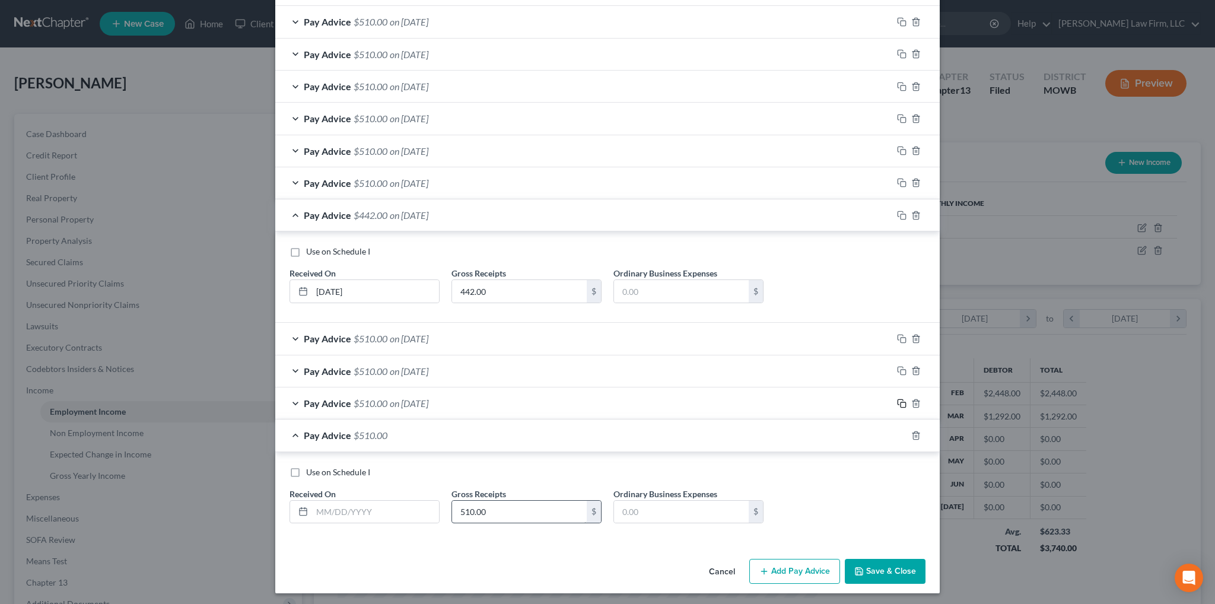
scroll to position [610, 0]
click at [372, 508] on input "text" at bounding box center [375, 512] width 127 height 23
type input "6/30/2025"
click at [897, 432] on icon "button" at bounding box center [901, 435] width 9 height 9
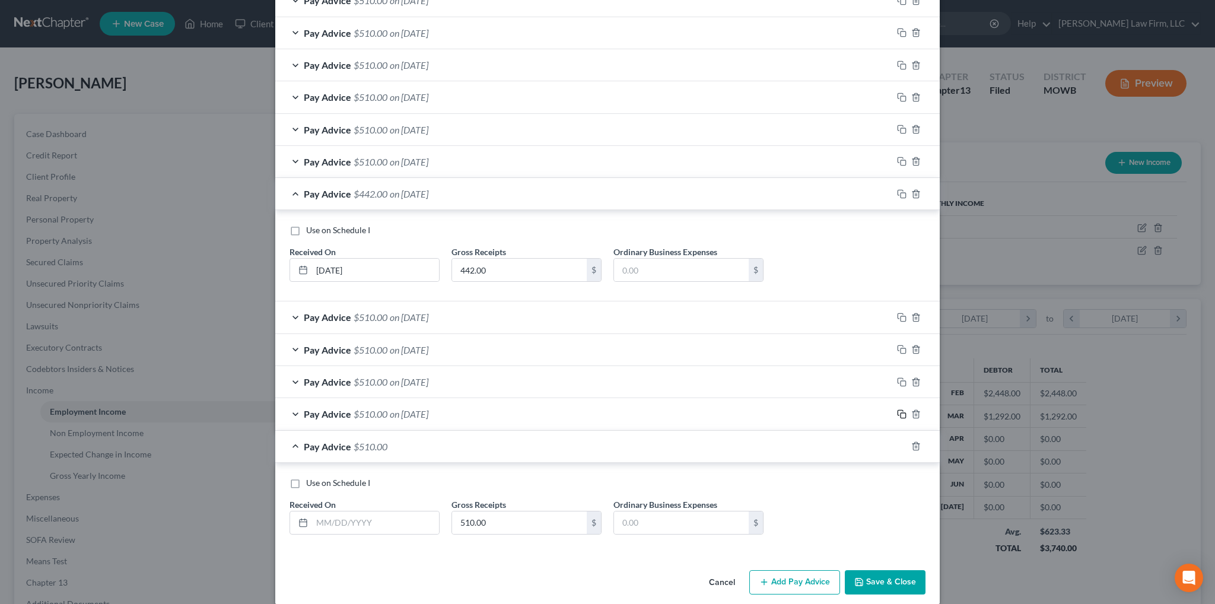
scroll to position [642, 0]
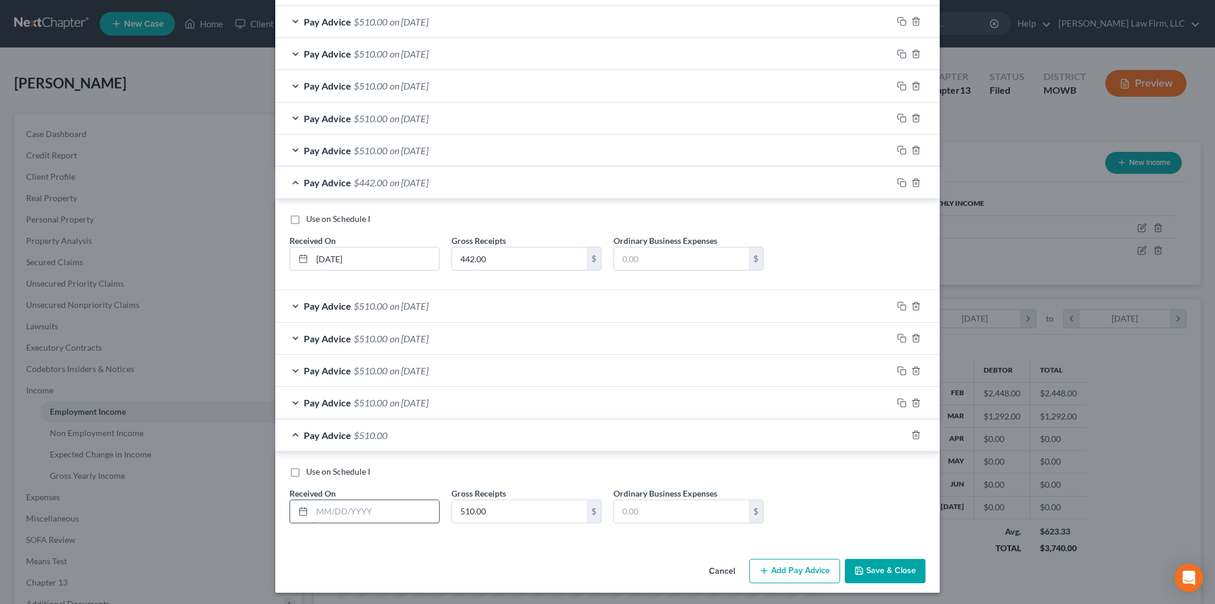
click at [381, 515] on input "text" at bounding box center [375, 511] width 127 height 23
type input "7/7/2025"
click at [899, 434] on icon "button" at bounding box center [901, 434] width 9 height 9
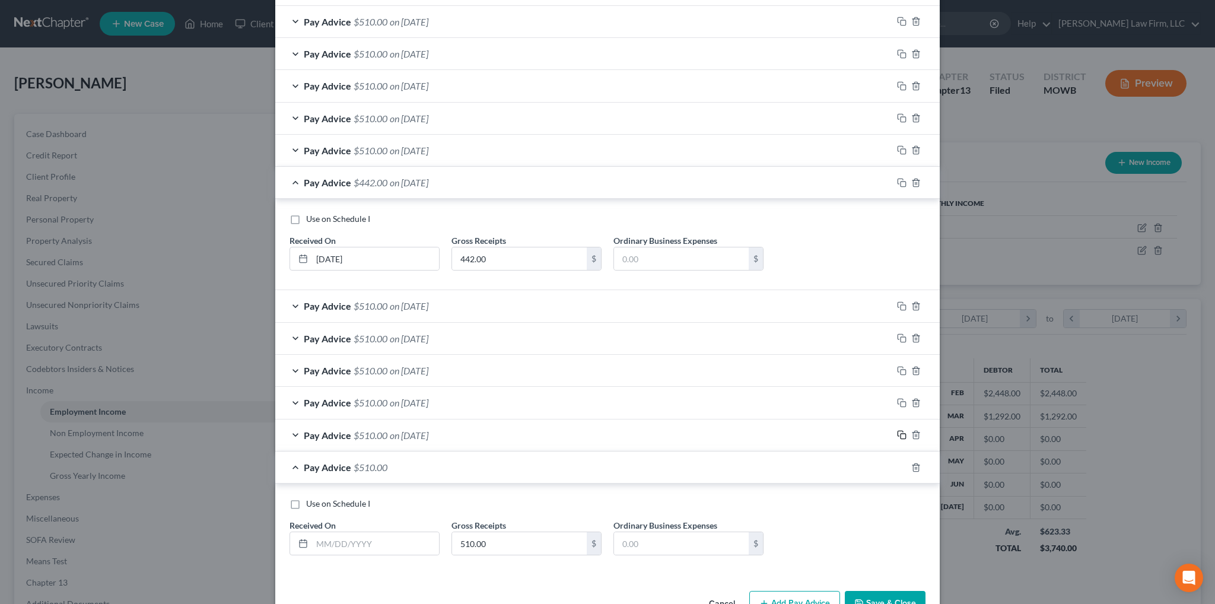
scroll to position [674, 0]
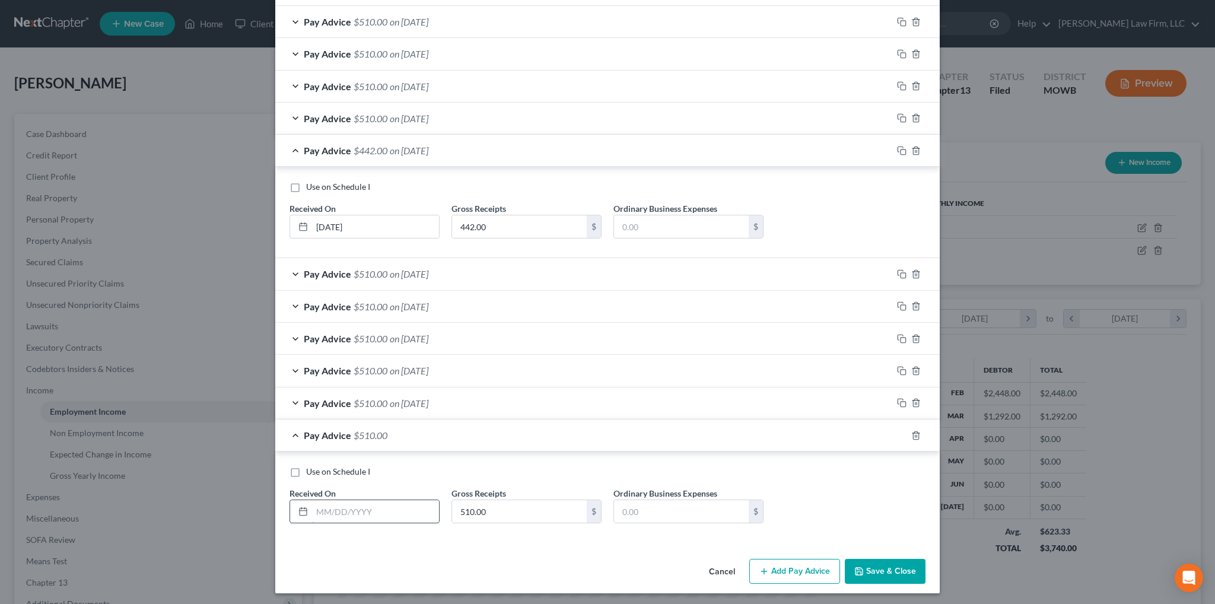
click at [343, 518] on input "text" at bounding box center [375, 511] width 127 height 23
type input "7/14/2025"
click at [897, 432] on icon "button" at bounding box center [901, 435] width 9 height 9
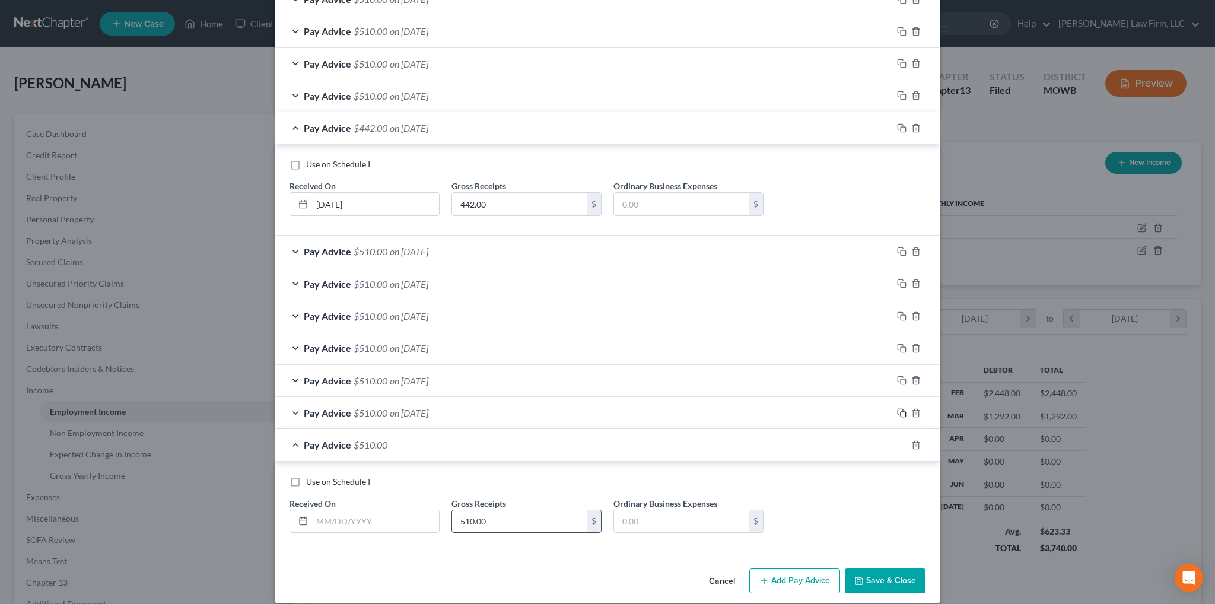
scroll to position [706, 0]
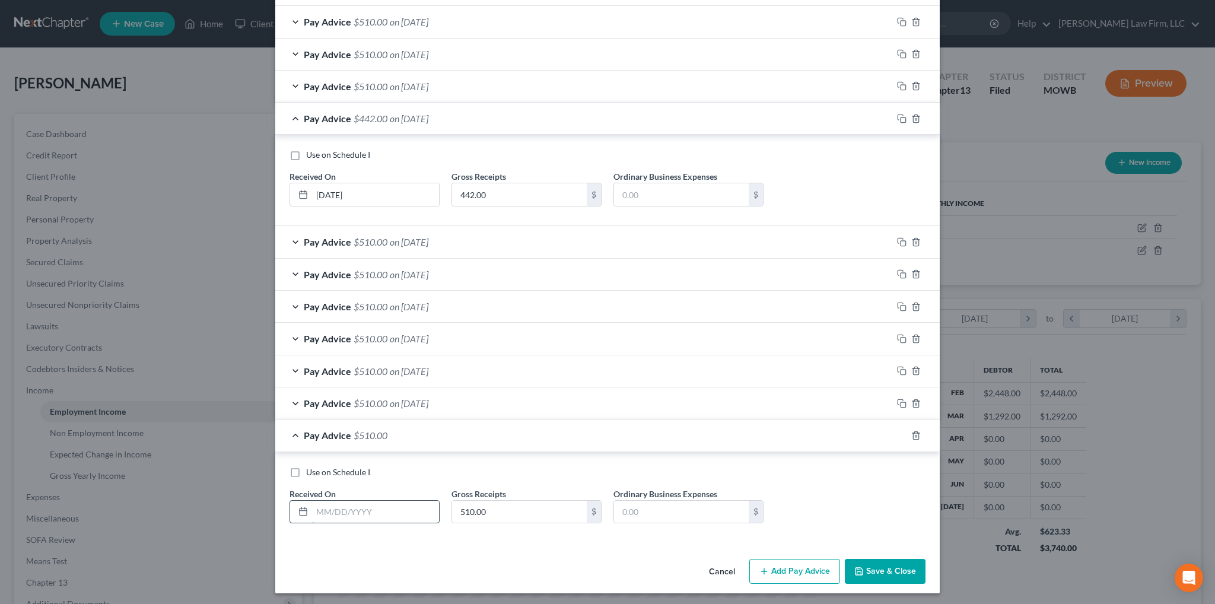
click at [330, 511] on input "text" at bounding box center [375, 512] width 127 height 23
type input "7/21/2025"
click at [897, 432] on icon "button" at bounding box center [901, 435] width 9 height 9
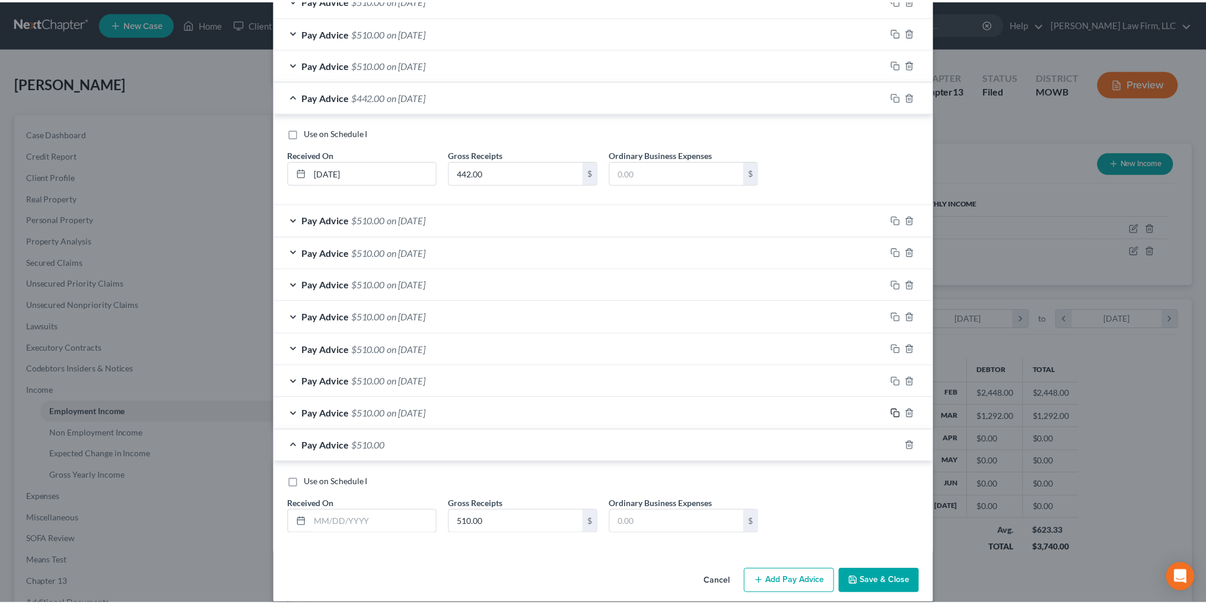
scroll to position [738, 0]
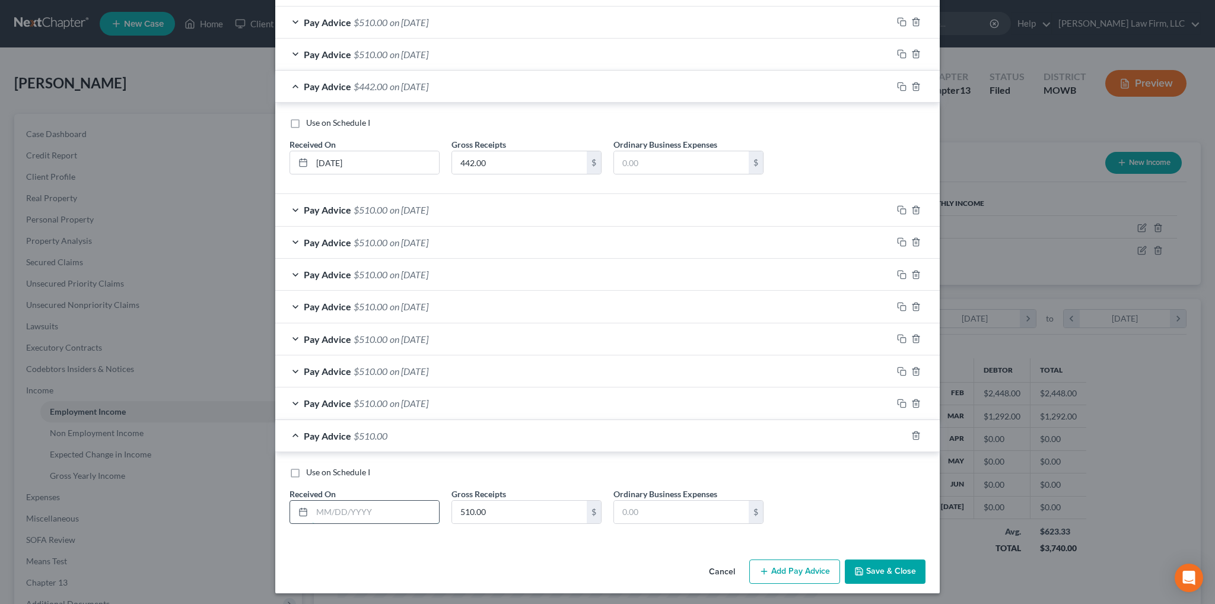
click at [363, 513] on input "text" at bounding box center [375, 512] width 127 height 23
type input "7/28/2025"
click at [907, 571] on button "Save & Close" at bounding box center [885, 571] width 81 height 25
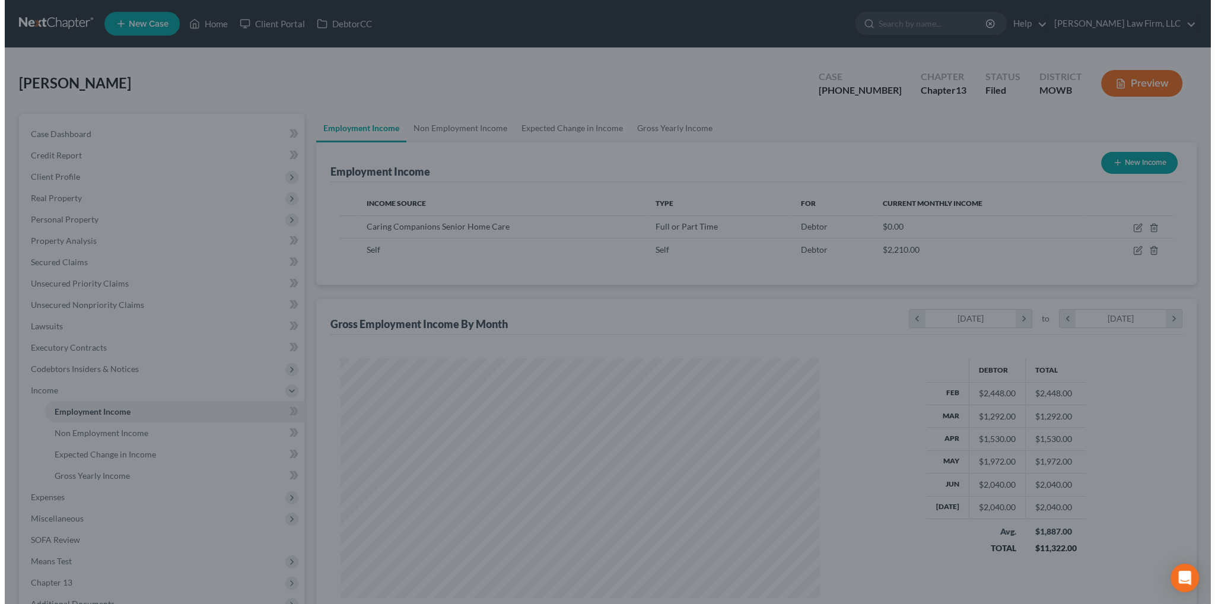
scroll to position [592880, 592618]
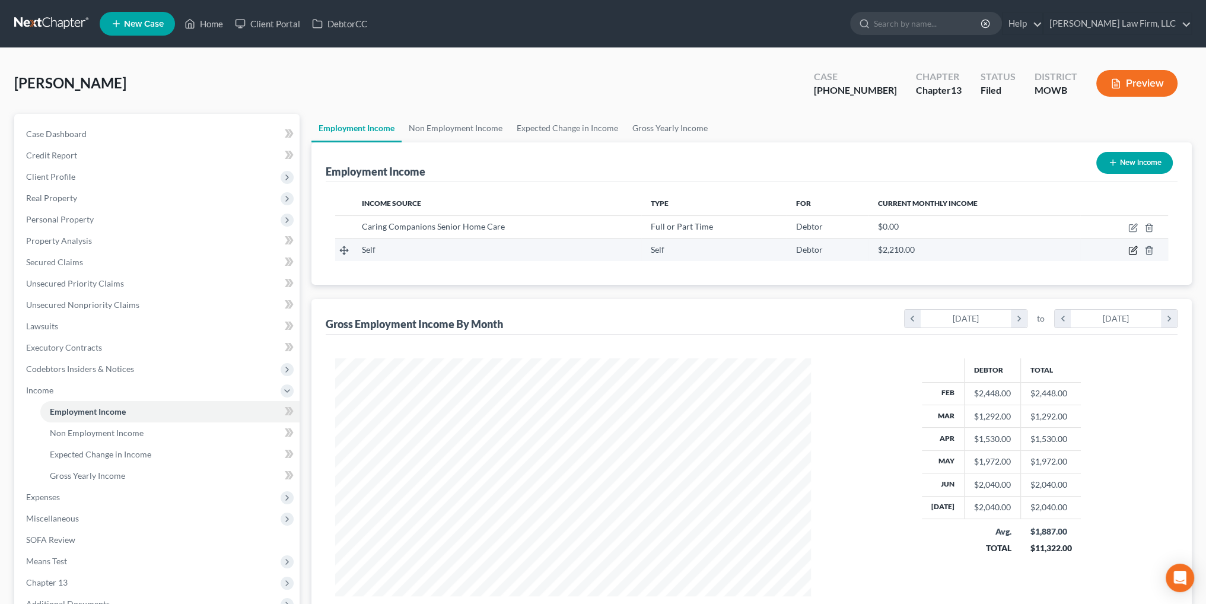
click at [1133, 250] on icon "button" at bounding box center [1132, 250] width 9 height 9
select select "1"
select select "3"
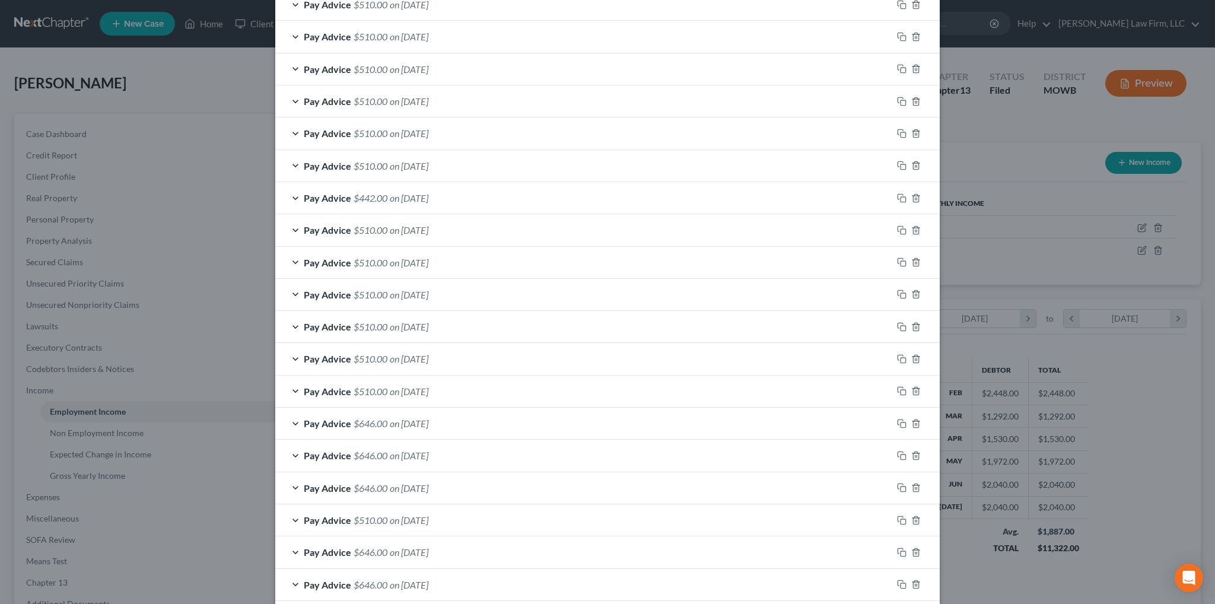
scroll to position [558, 0]
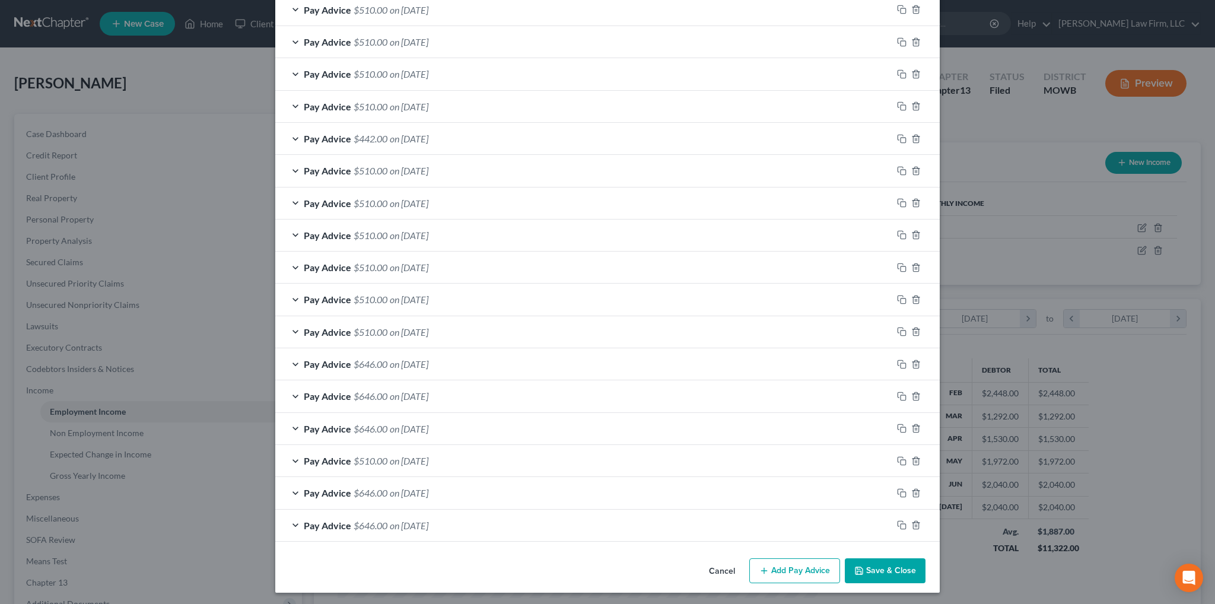
click at [802, 571] on button "Add Pay Advice" at bounding box center [794, 570] width 91 height 25
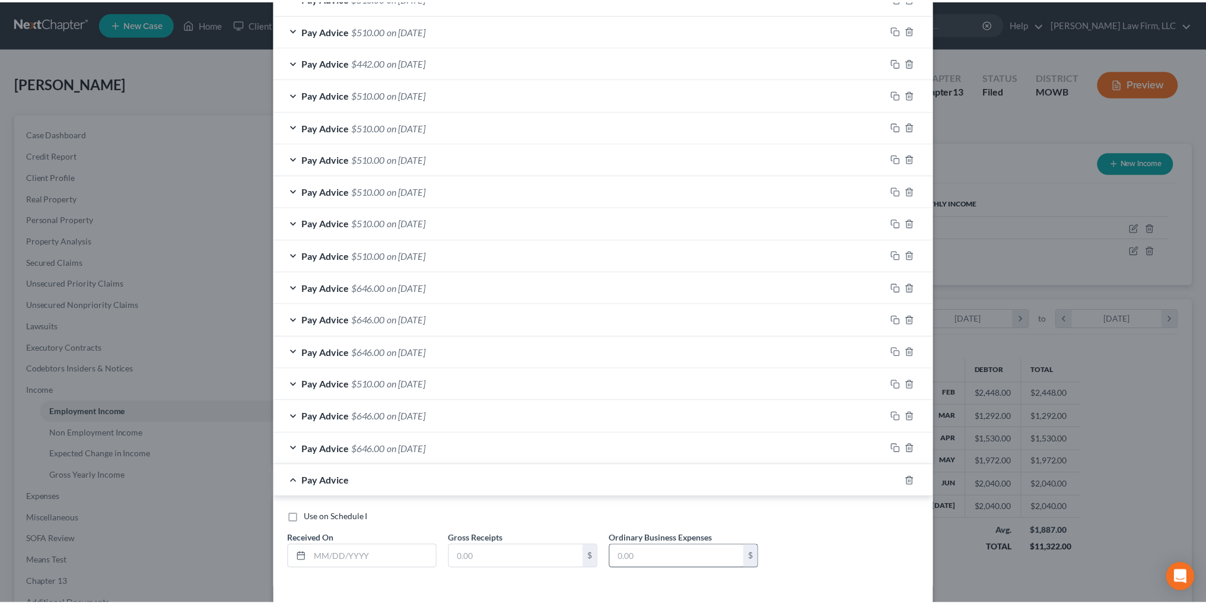
scroll to position [680, 0]
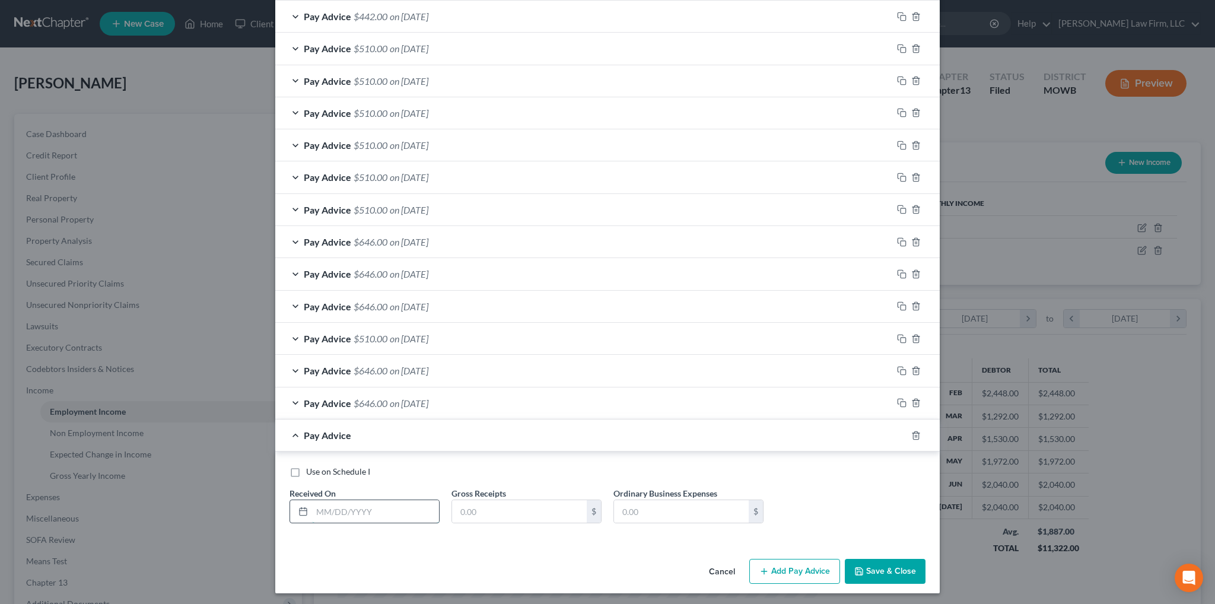
click at [375, 509] on input "text" at bounding box center [375, 511] width 127 height 23
type input "1/17/2025"
type input "646.00"
click at [897, 570] on button "Save & Close" at bounding box center [885, 571] width 81 height 25
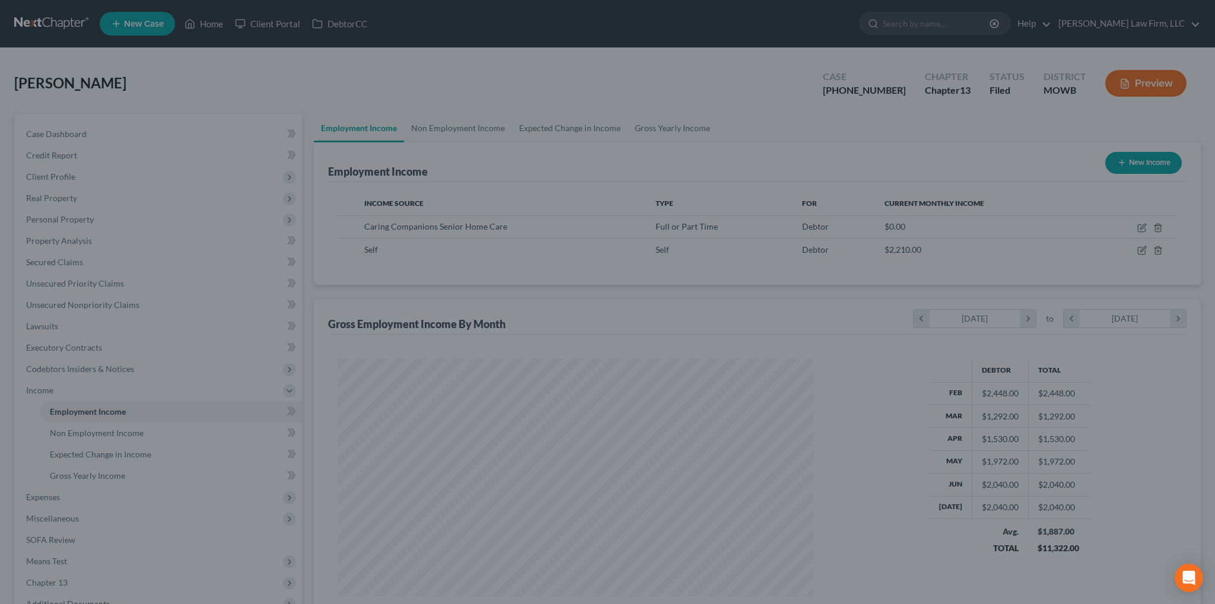
scroll to position [592880, 592618]
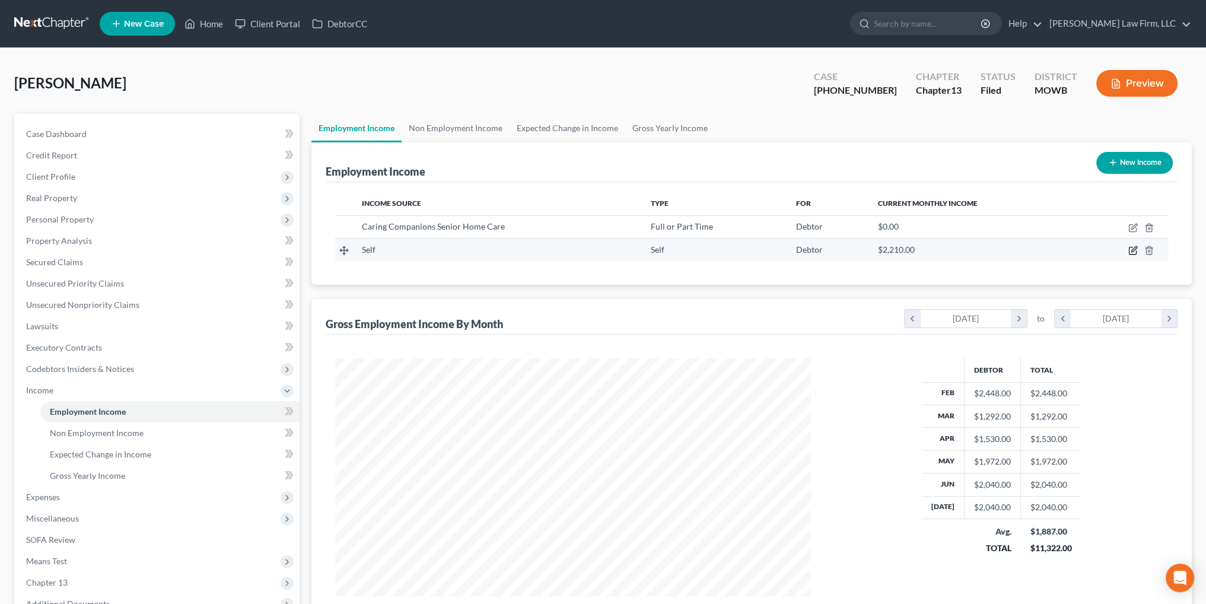
click at [1130, 247] on icon "button" at bounding box center [1132, 250] width 7 height 7
select select "1"
select select "3"
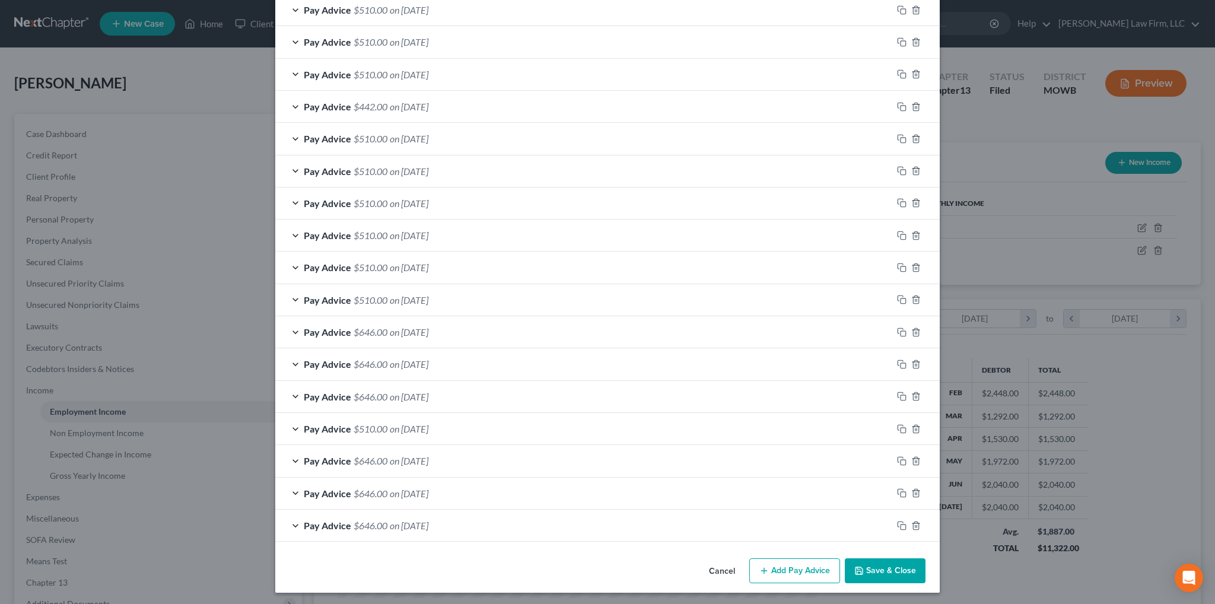
scroll to position [590, 0]
click at [781, 569] on button "Add Pay Advice" at bounding box center [794, 570] width 91 height 25
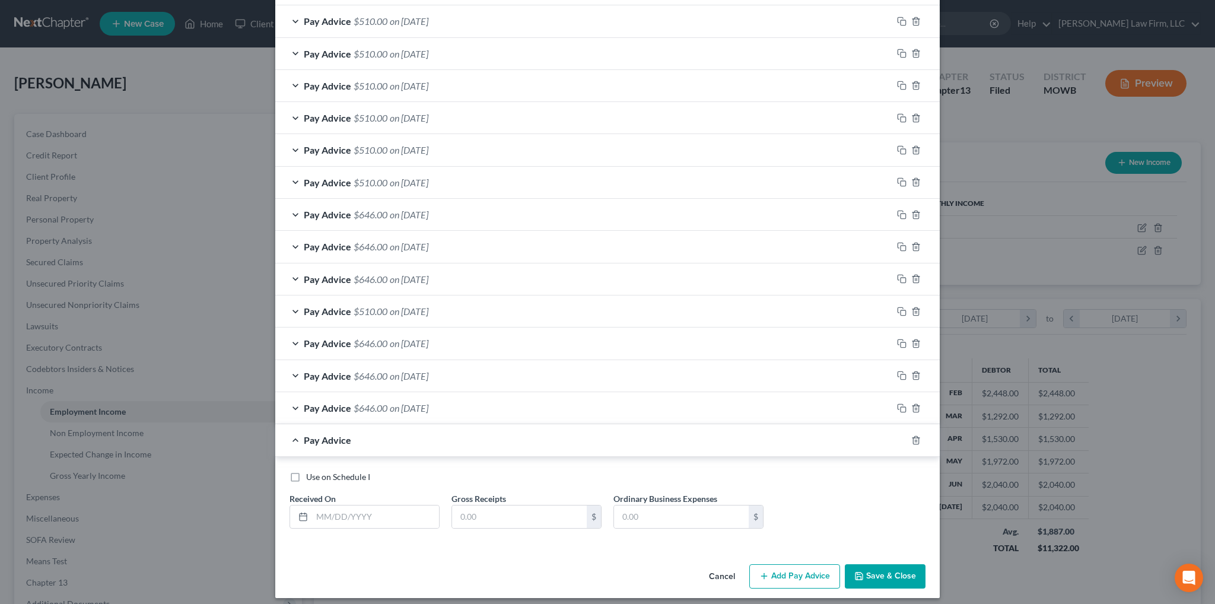
scroll to position [712, 0]
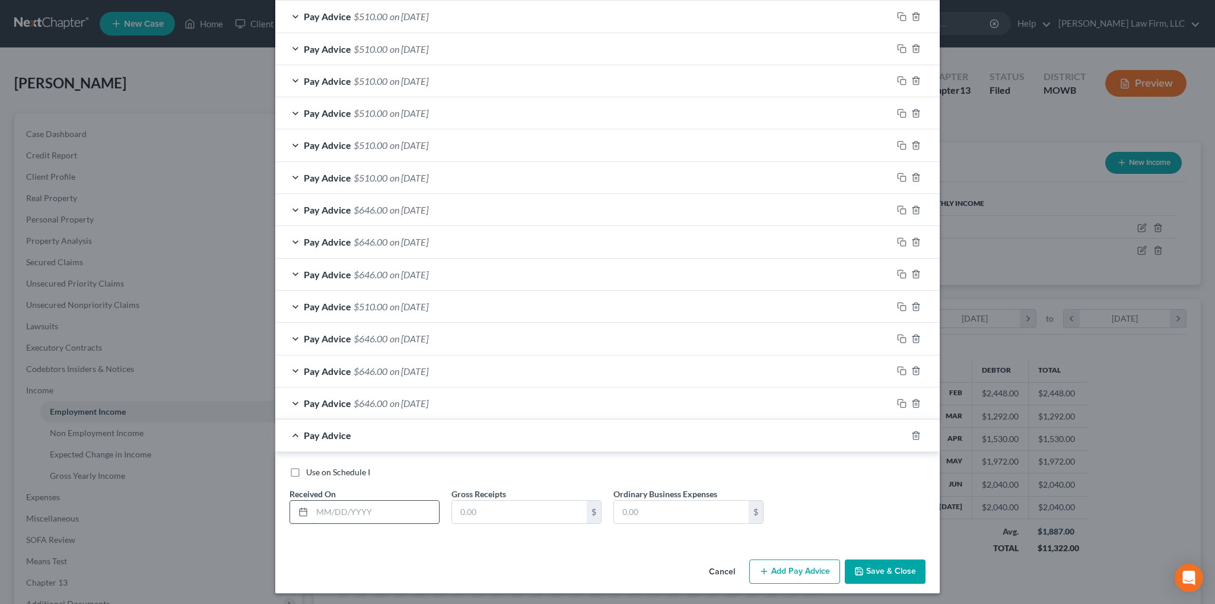
click at [375, 502] on input "text" at bounding box center [375, 512] width 127 height 23
type input "1/28/2025"
type input "646.00"
click at [900, 434] on rect "button" at bounding box center [902, 436] width 5 height 5
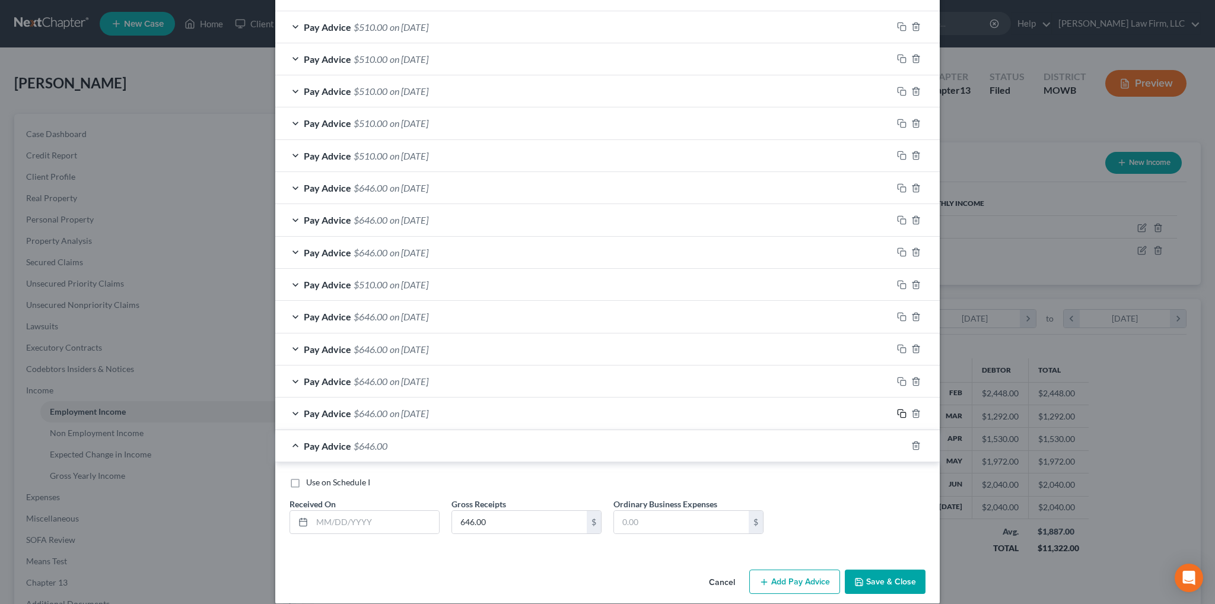
scroll to position [744, 0]
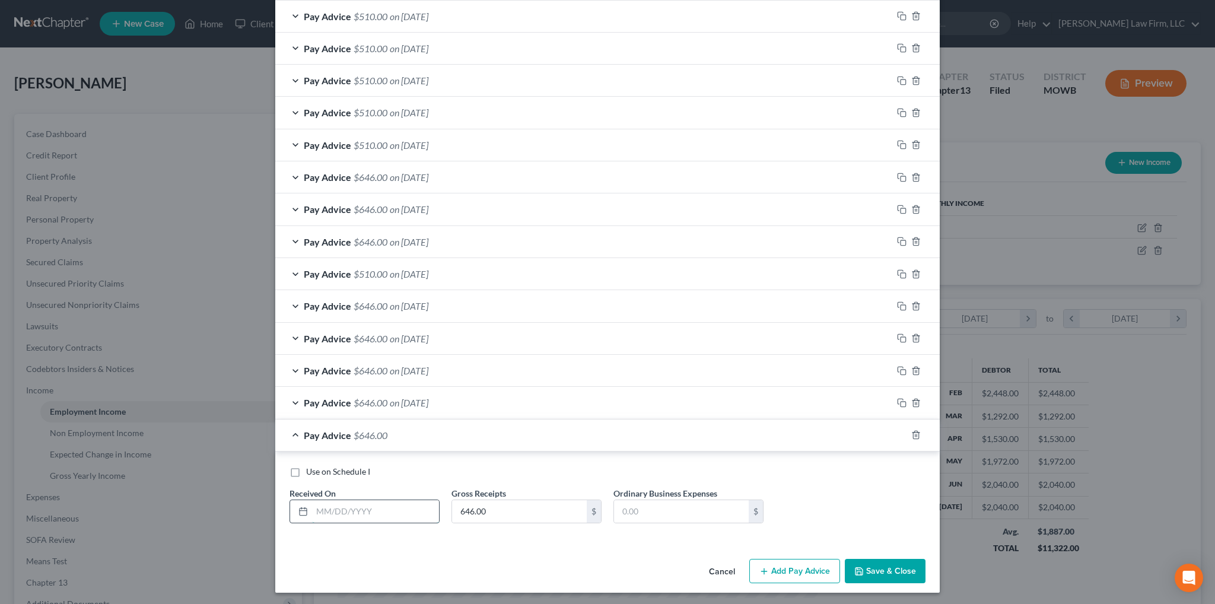
click at [377, 508] on input "text" at bounding box center [375, 511] width 127 height 23
type input "3/11/2025"
click at [900, 434] on rect "button" at bounding box center [902, 436] width 5 height 5
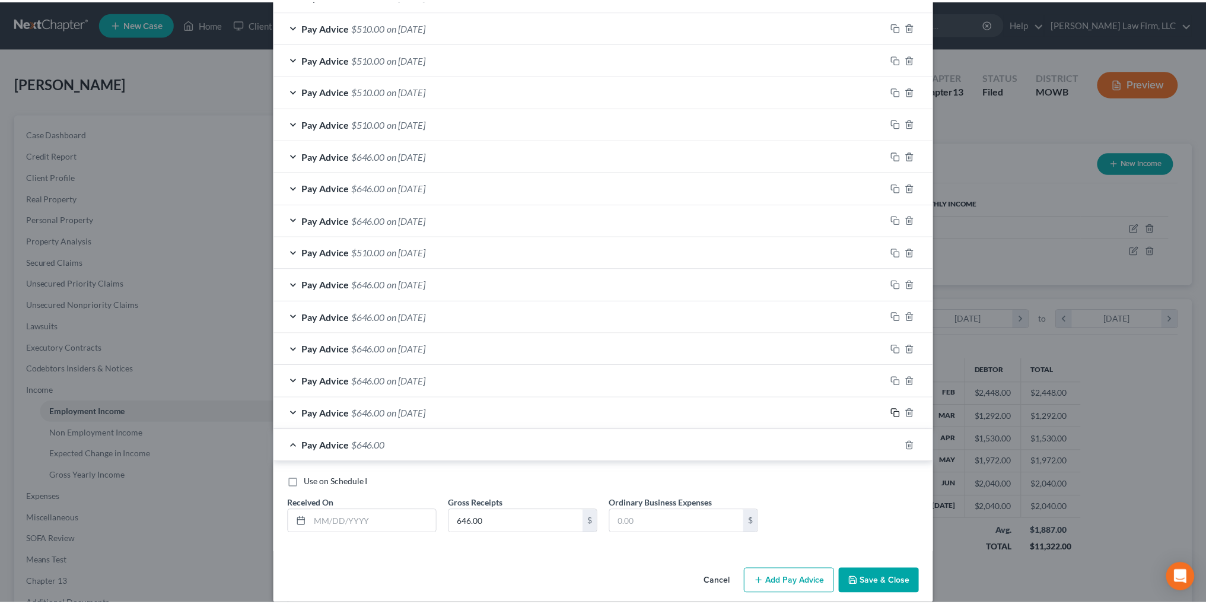
scroll to position [776, 0]
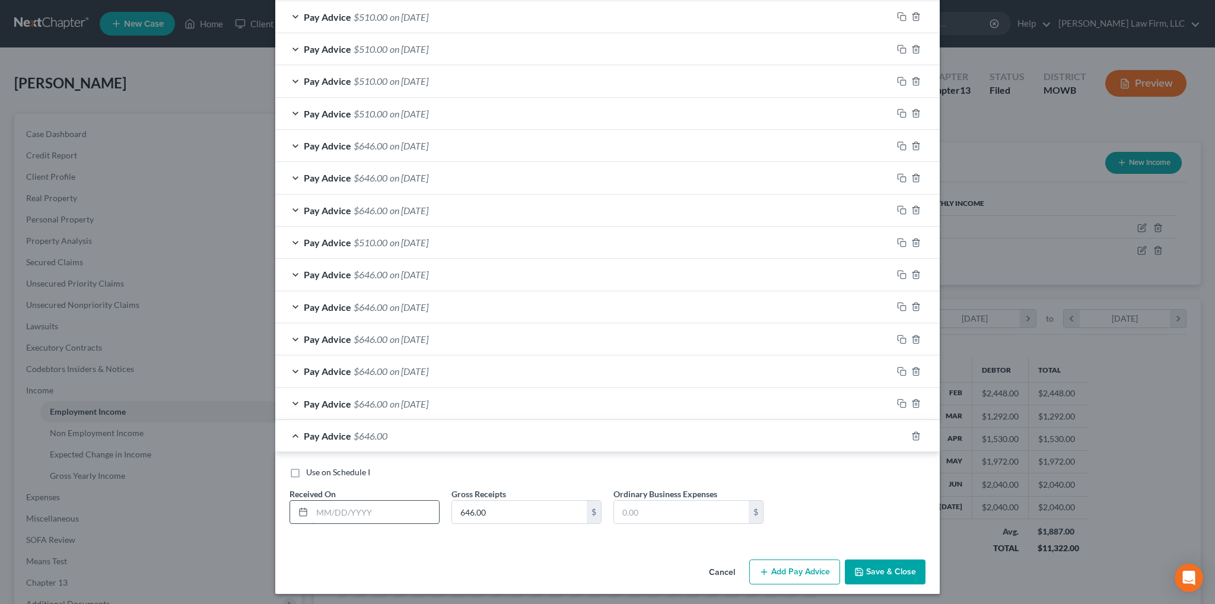
click at [376, 505] on input "text" at bounding box center [375, 512] width 127 height 23
type input "3/18/2025"
click at [896, 567] on button "Save & Close" at bounding box center [885, 571] width 81 height 25
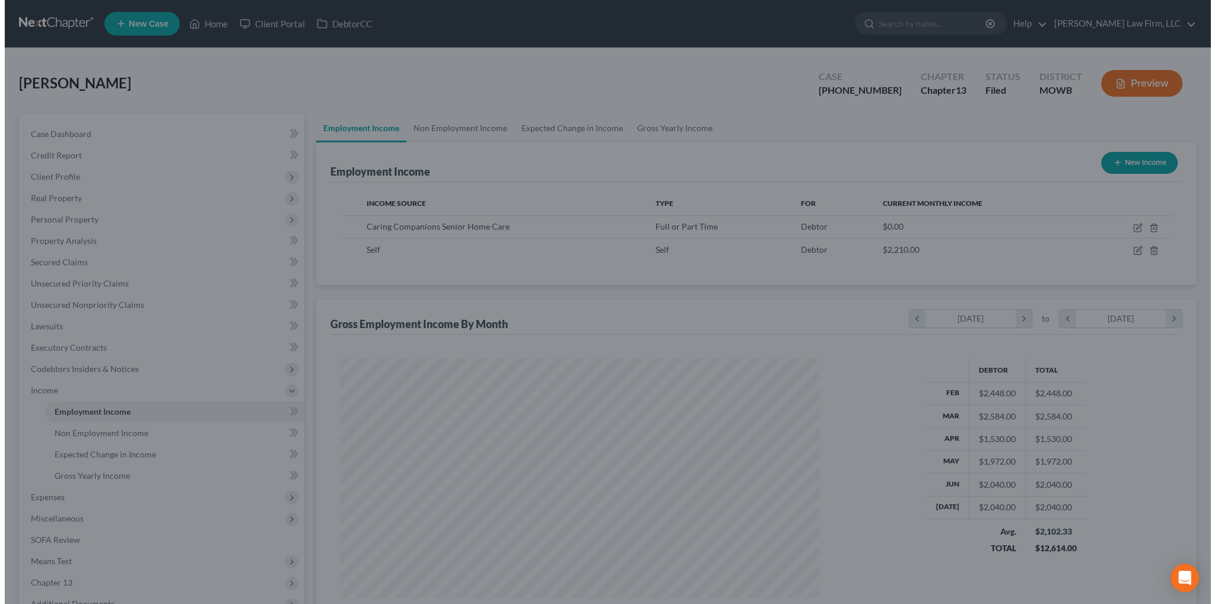
scroll to position [592880, 592618]
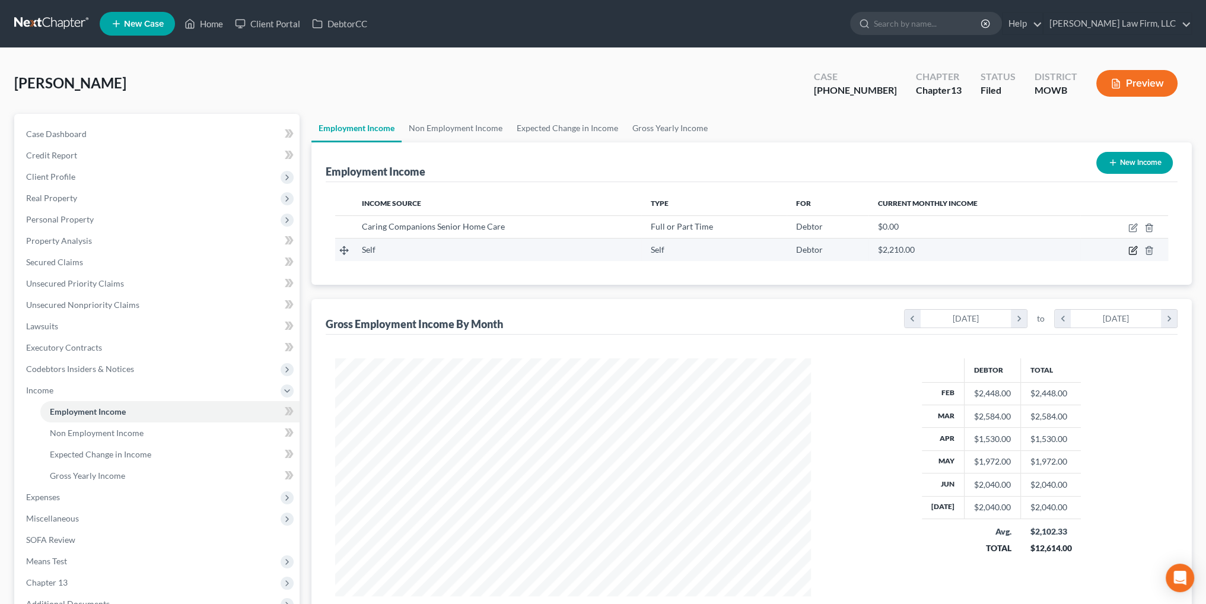
click at [1133, 252] on icon "button" at bounding box center [1132, 250] width 9 height 9
select select "1"
select select "3"
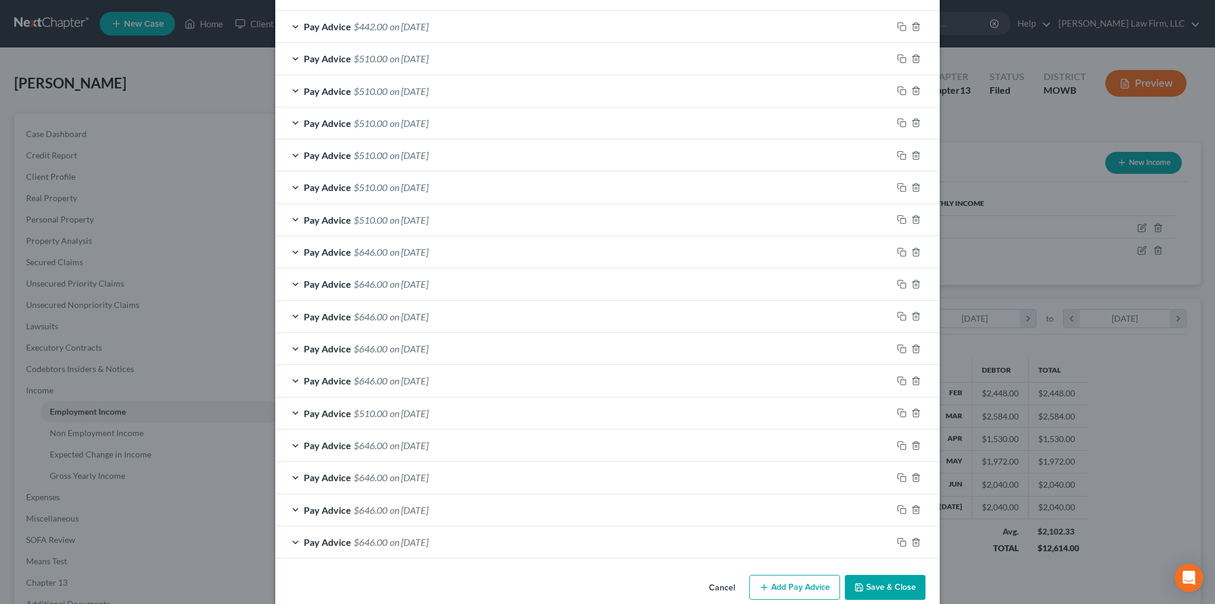
scroll to position [686, 0]
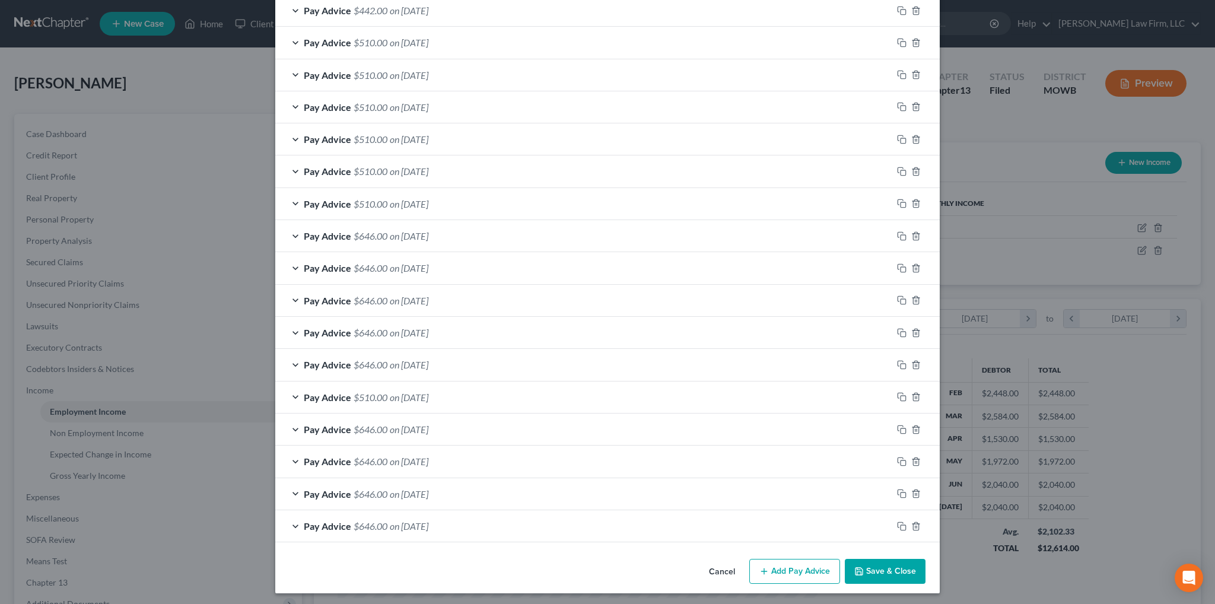
click at [776, 571] on button "Add Pay Advice" at bounding box center [794, 571] width 91 height 25
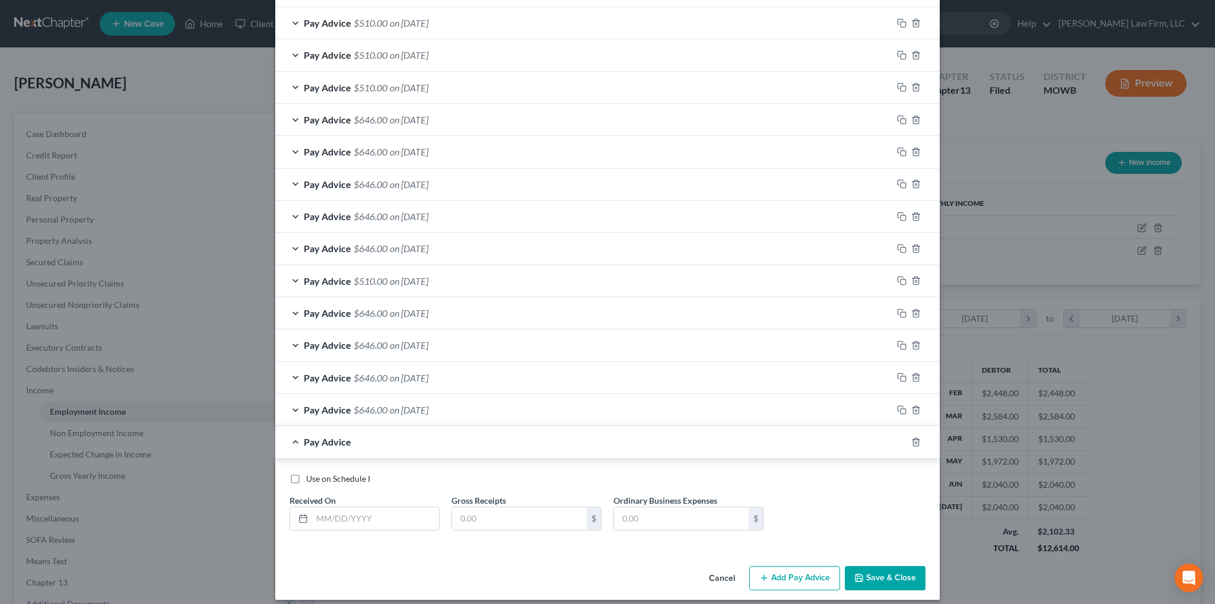
scroll to position [808, 0]
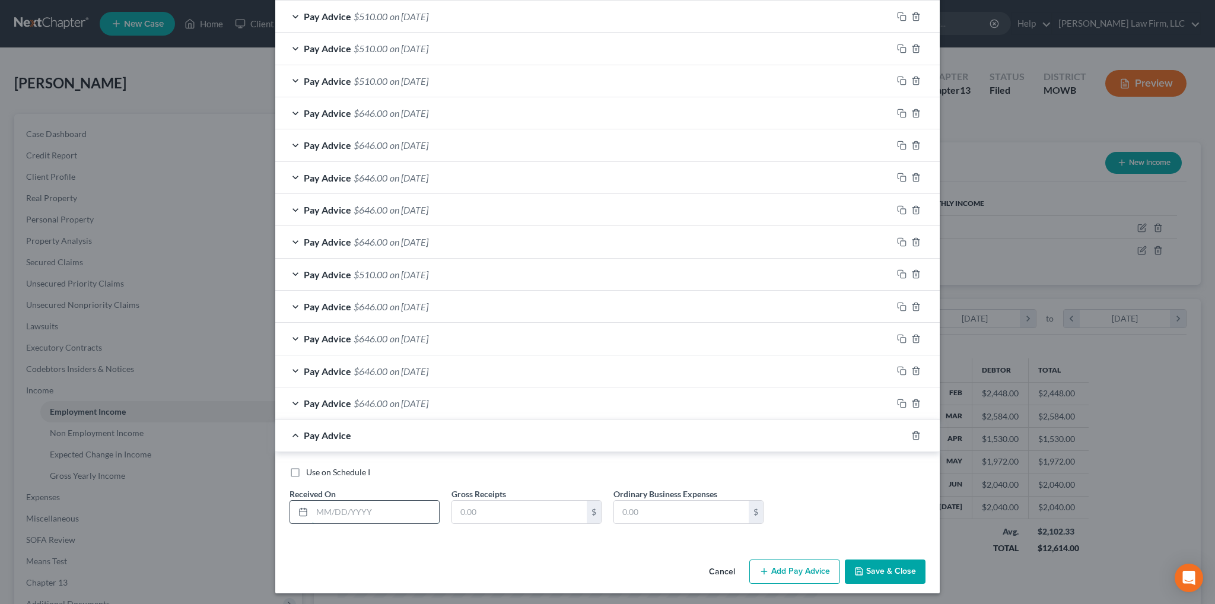
click at [382, 507] on input "text" at bounding box center [375, 512] width 127 height 23
type input "4/1/2025"
type input "510.00"
click at [897, 431] on icon "button" at bounding box center [901, 435] width 9 height 9
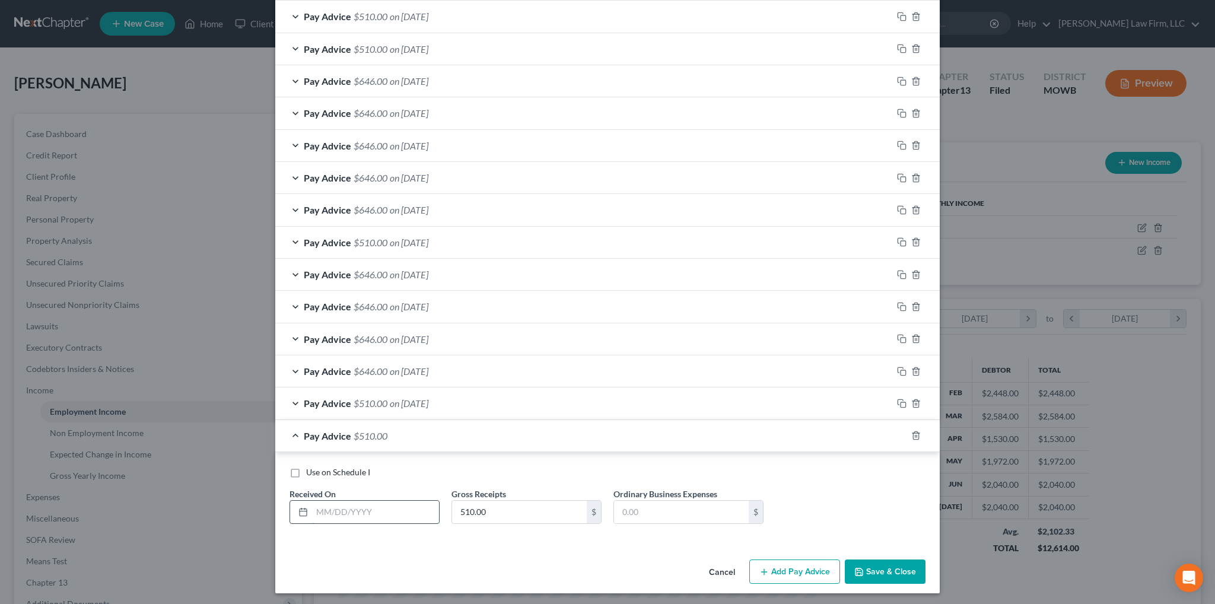
drag, startPoint x: 364, startPoint y: 506, endPoint x: 363, endPoint y: 496, distance: 9.5
click at [364, 506] on input "text" at bounding box center [375, 512] width 127 height 23
type input "4/8/2025"
click at [897, 431] on icon "button" at bounding box center [901, 435] width 9 height 9
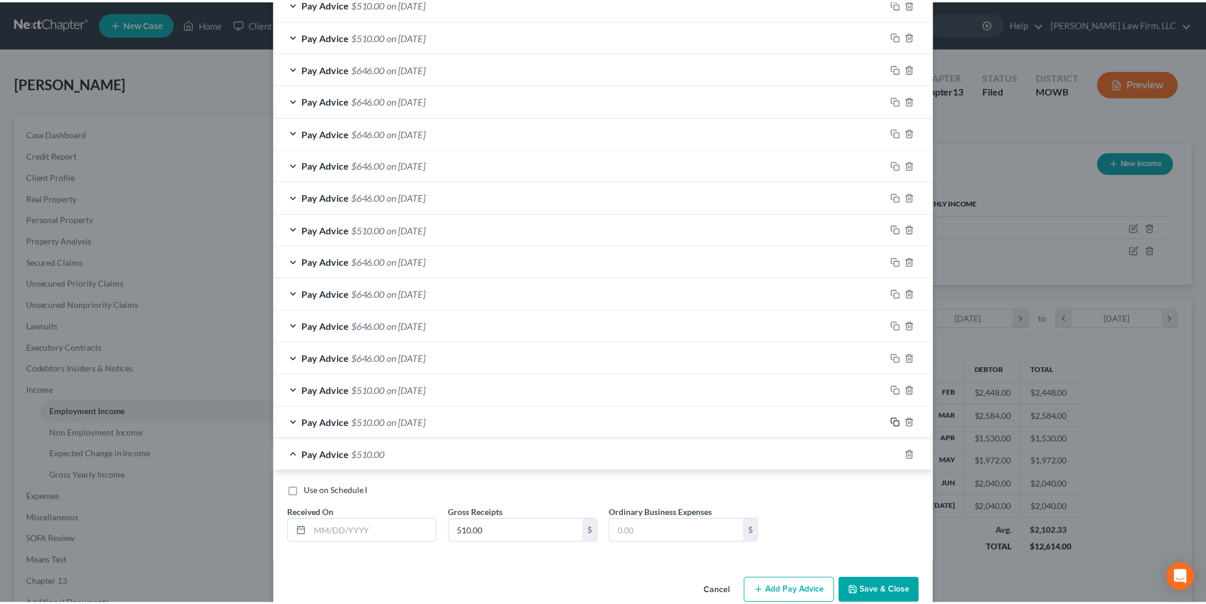
scroll to position [872, 0]
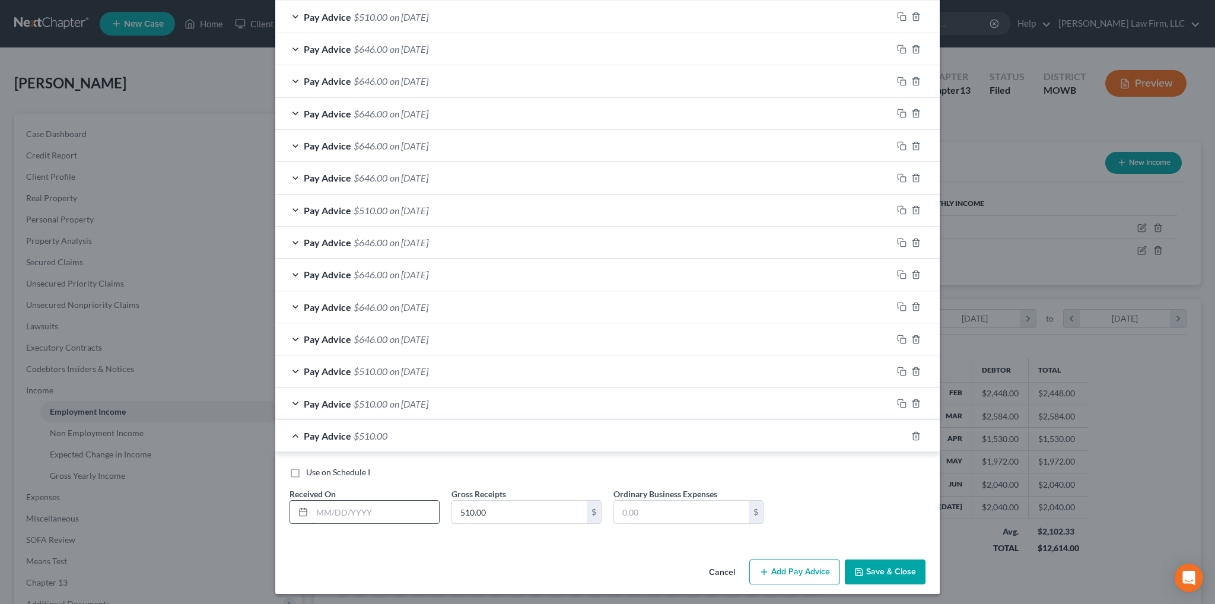
click at [361, 506] on input "text" at bounding box center [375, 512] width 127 height 23
type input "6/16/2025"
click at [890, 572] on button "Save & Close" at bounding box center [885, 571] width 81 height 25
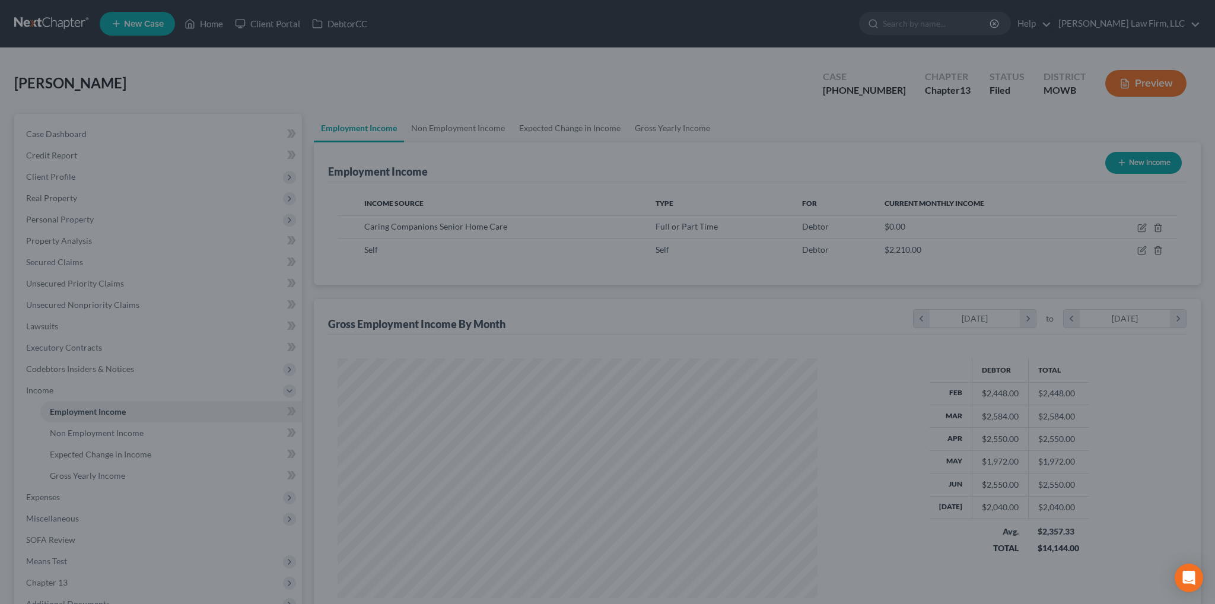
scroll to position [592880, 592618]
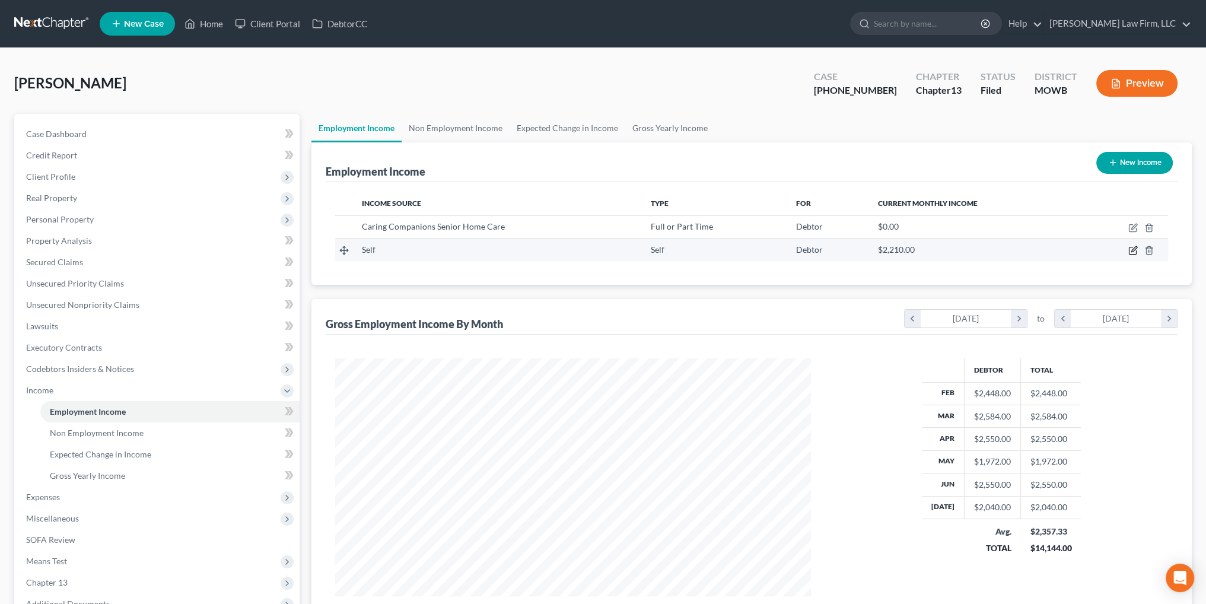
click at [1130, 248] on icon "button" at bounding box center [1132, 250] width 9 height 9
select select "1"
select select "3"
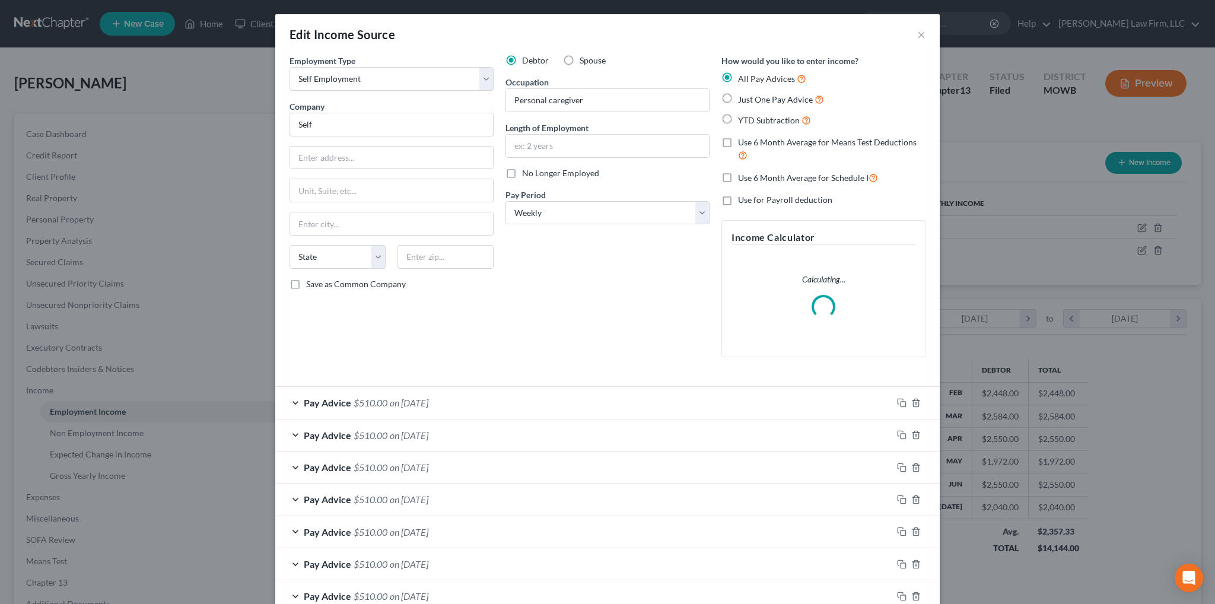
scroll to position [240, 503]
drag, startPoint x: 330, startPoint y: 125, endPoint x: 257, endPoint y: 127, distance: 73.6
click at [257, 127] on div "Edit Income Source × Employment Type * Select Full or Part Time Employment Self…" at bounding box center [607, 302] width 1215 height 604
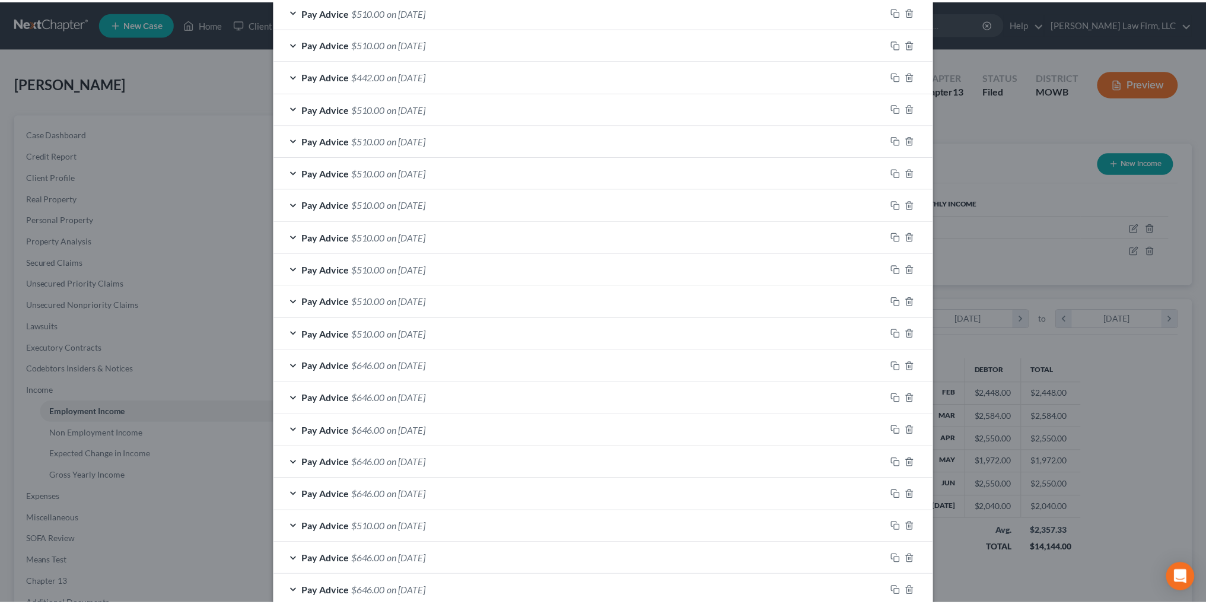
scroll to position [782, 0]
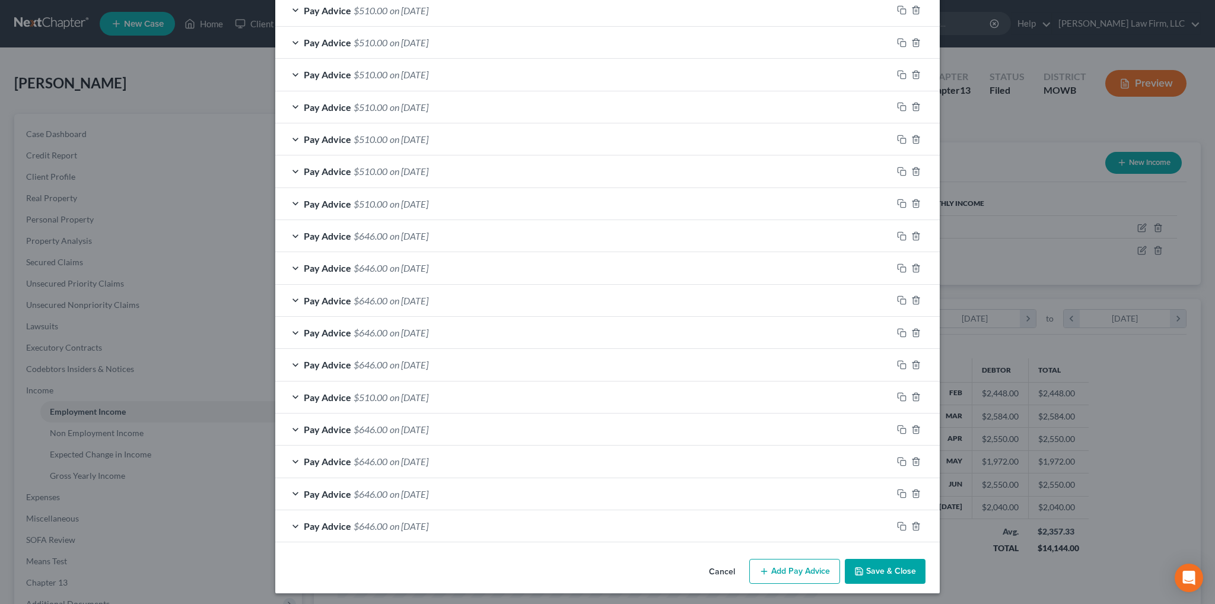
type input "Private Client Caregiver"
click at [890, 575] on button "Save & Close" at bounding box center [885, 571] width 81 height 25
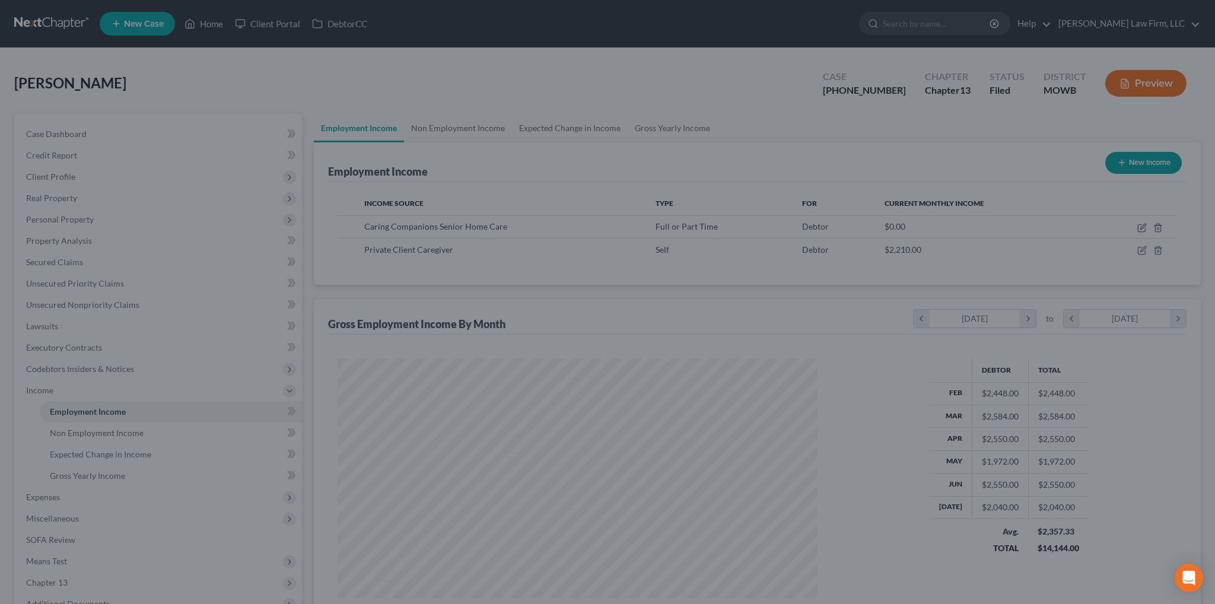
scroll to position [592880, 592618]
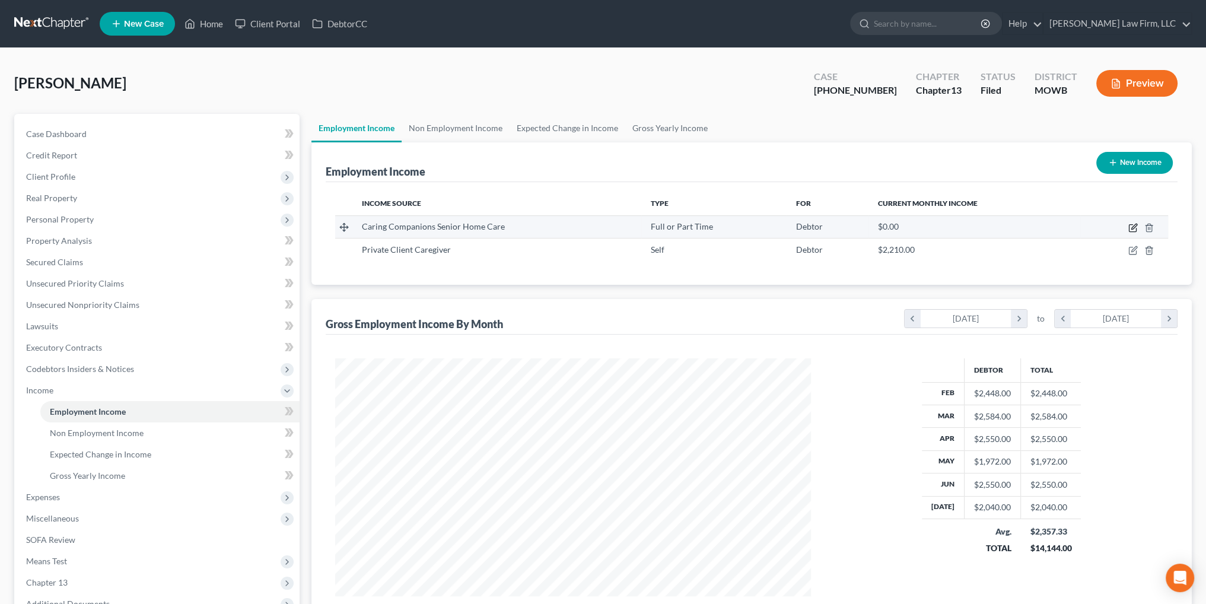
click at [1132, 227] on icon "button" at bounding box center [1132, 227] width 9 height 9
select select "0"
select select "26"
select select "3"
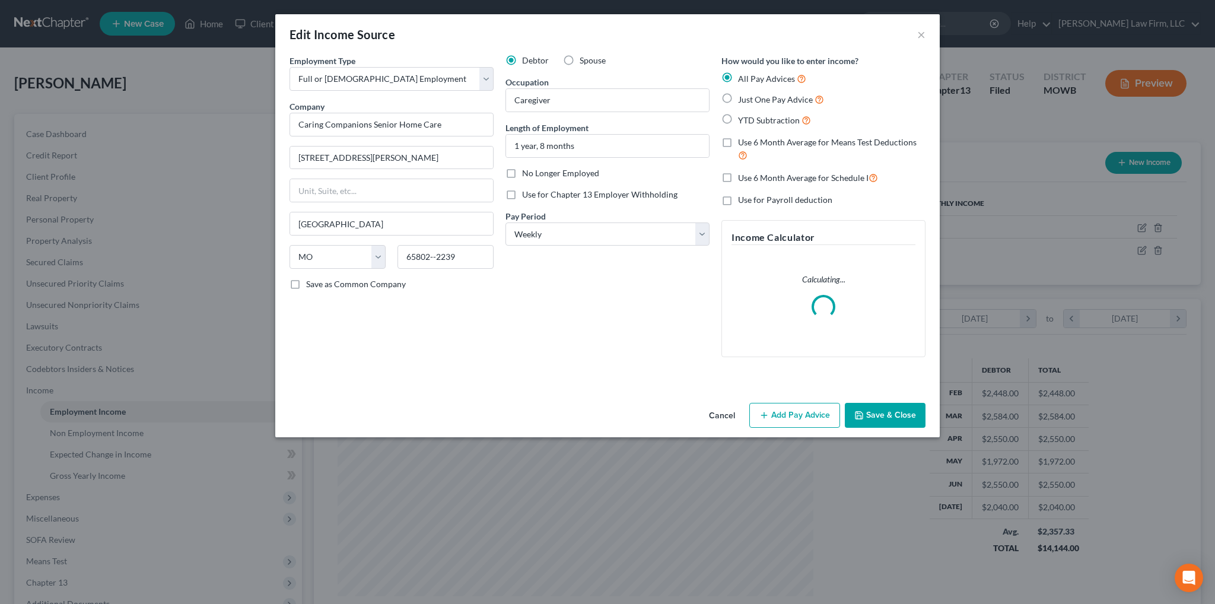
scroll to position [240, 503]
click at [787, 411] on button "Add Pay Advice" at bounding box center [794, 415] width 91 height 25
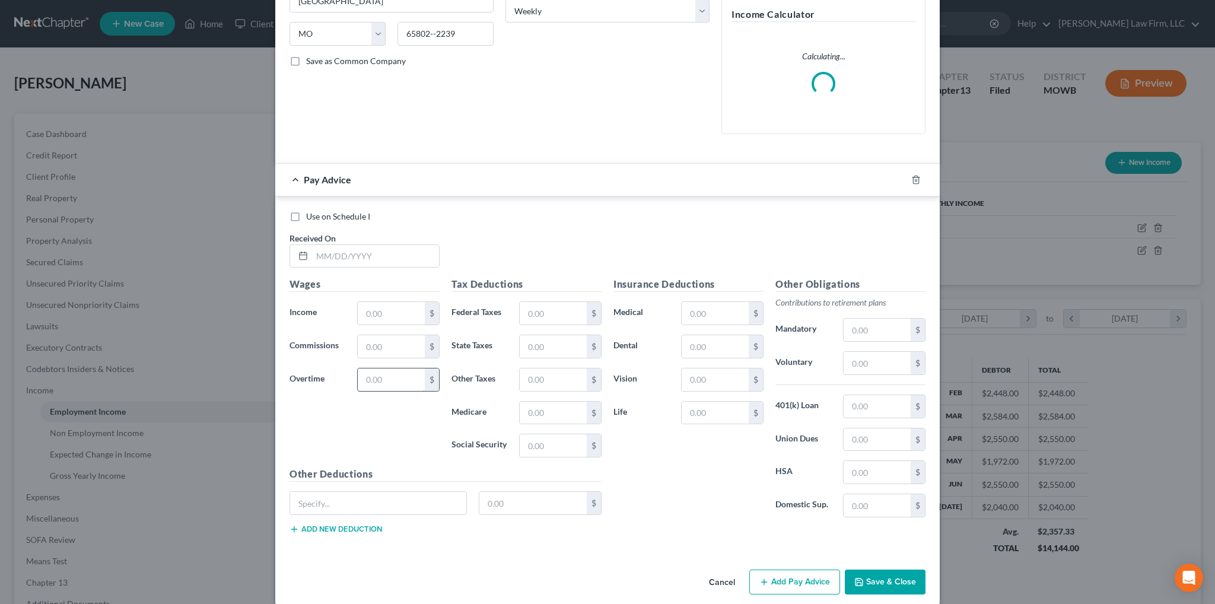
scroll to position [235, 0]
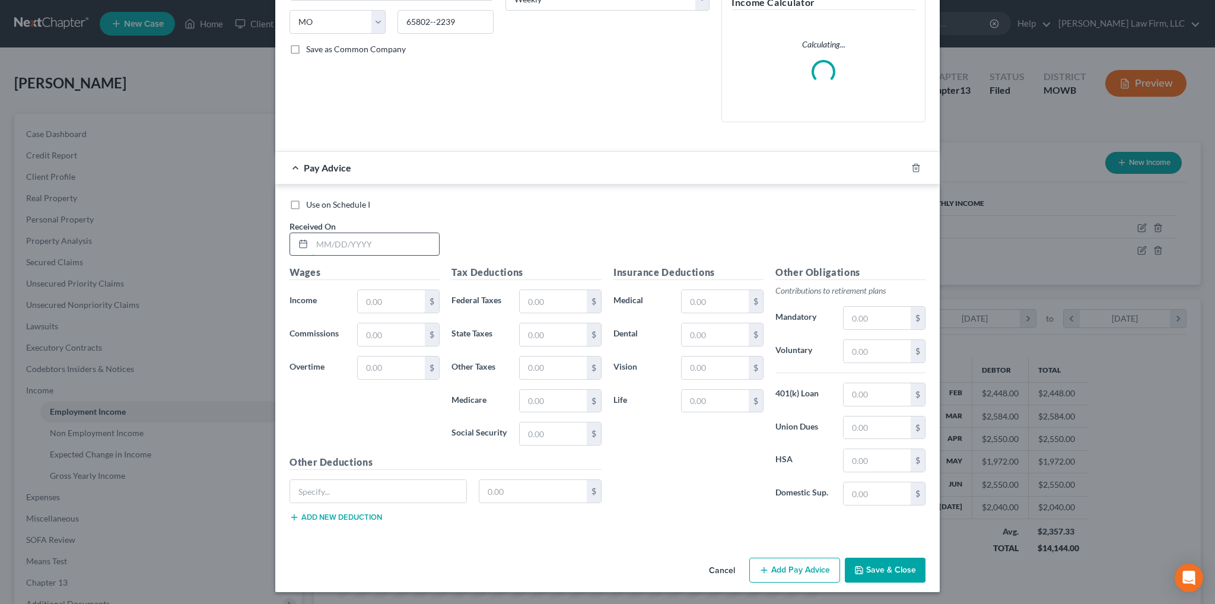
click at [365, 244] on input "text" at bounding box center [375, 244] width 127 height 23
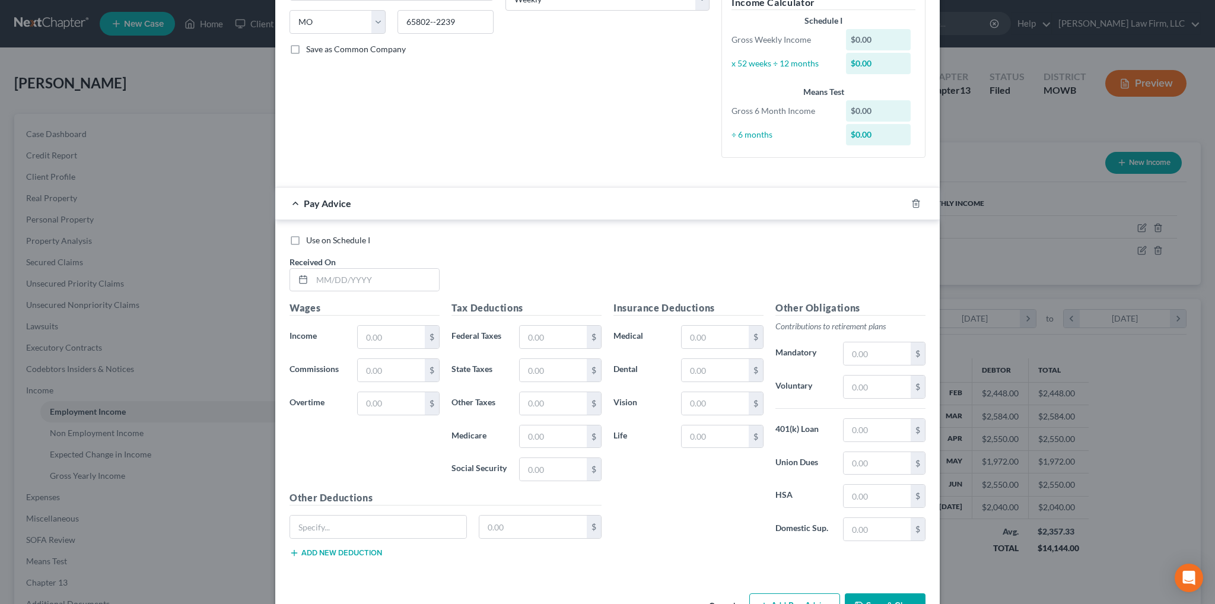
click at [589, 252] on div "Use on Schedule I Received On *" at bounding box center [608, 267] width 648 height 67
click at [346, 281] on input "text" at bounding box center [375, 280] width 127 height 23
type input "8/15/2025"
type input "611.36"
type input "0.00"
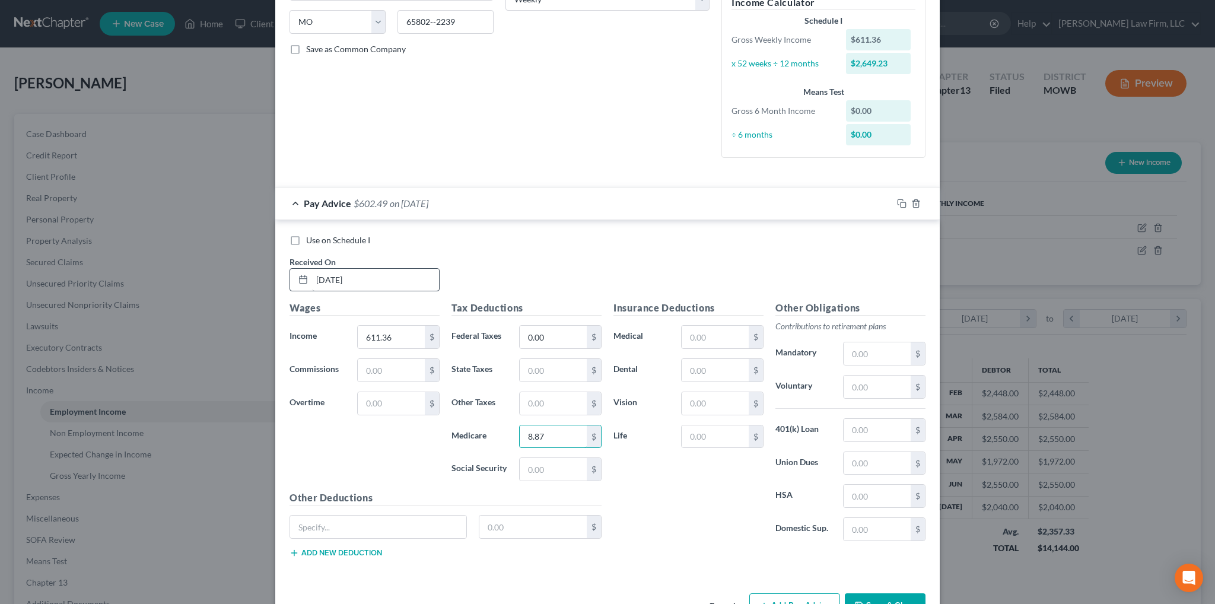
type input "8.87"
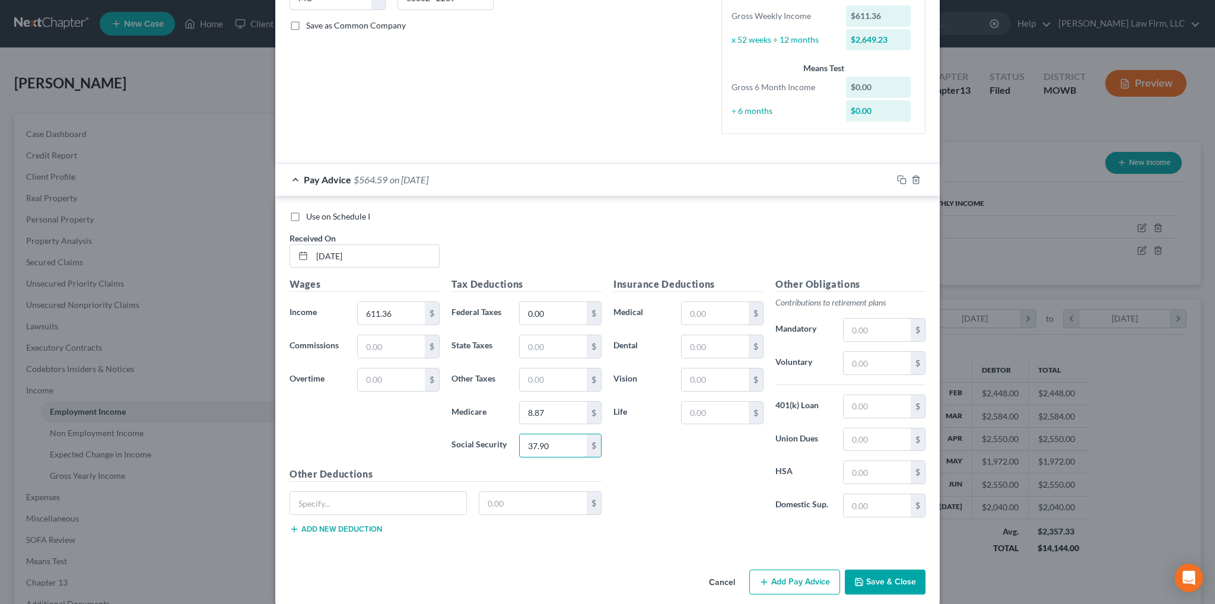
scroll to position [270, 0]
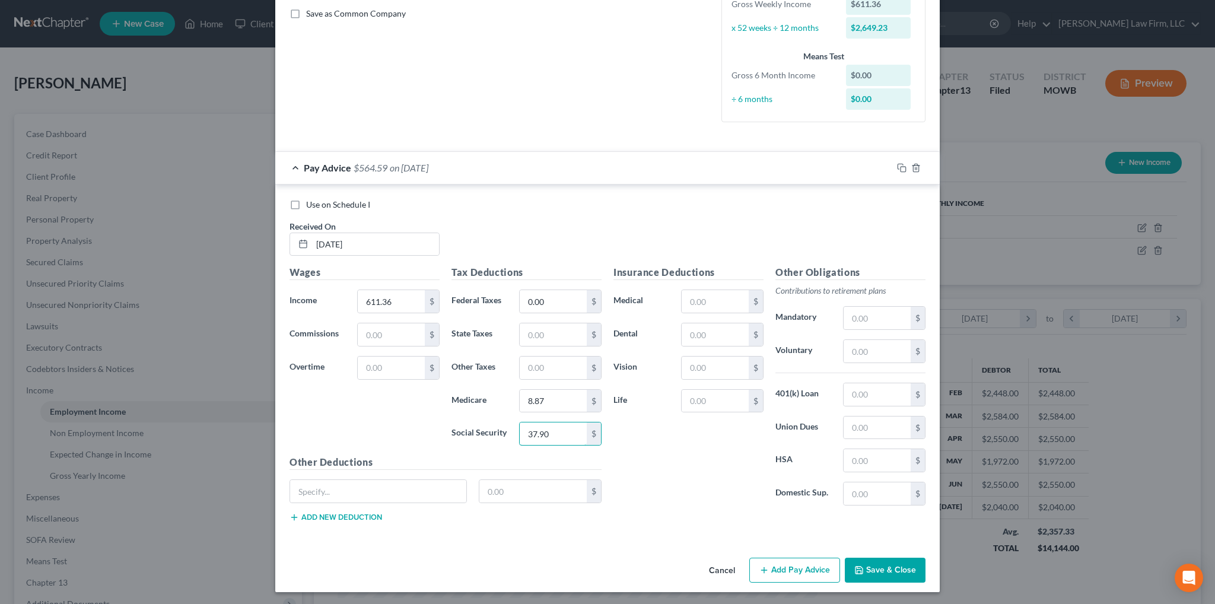
type input "37.90"
click at [778, 565] on button "Add Pay Advice" at bounding box center [794, 570] width 91 height 25
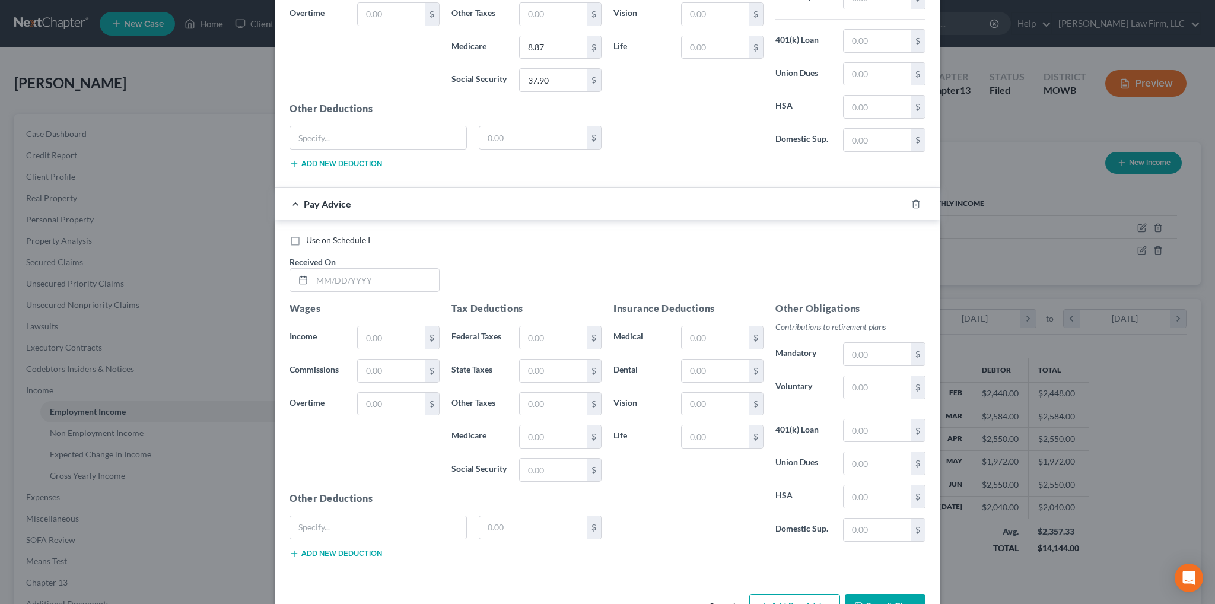
scroll to position [626, 0]
click at [343, 276] on input "text" at bounding box center [375, 277] width 127 height 23
type input "8/8/2025"
click at [372, 330] on input "text" at bounding box center [391, 335] width 67 height 23
type input "552.00"
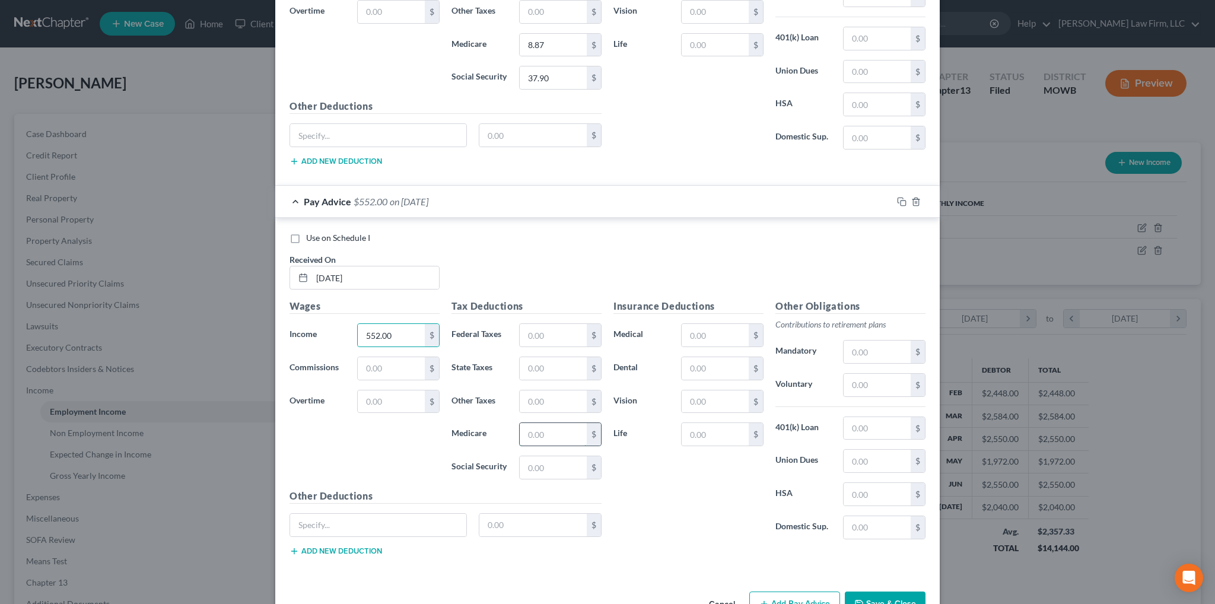
click at [536, 432] on input "text" at bounding box center [553, 434] width 67 height 23
type input "8.00"
click at [538, 463] on input "text" at bounding box center [553, 467] width 67 height 23
type input "34.23"
click at [897, 199] on icon "button" at bounding box center [901, 201] width 9 height 9
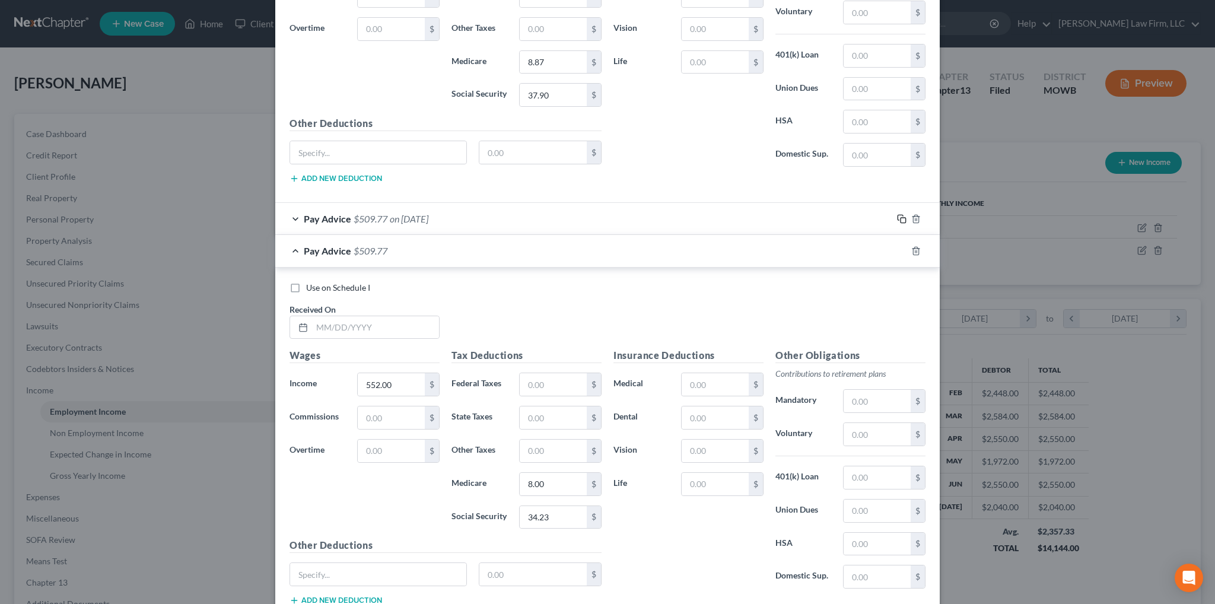
scroll to position [630, 0]
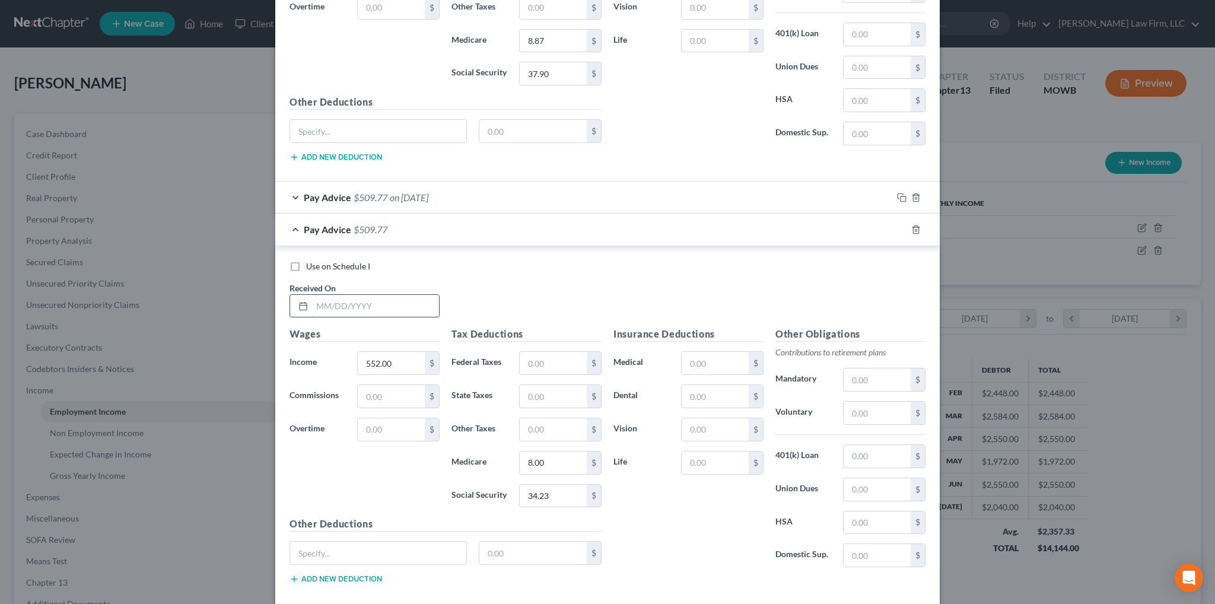
click at [345, 305] on input "text" at bounding box center [375, 306] width 127 height 23
type input "8/1/2025"
click at [407, 357] on input "552.00" at bounding box center [391, 363] width 67 height 23
type input "593.60"
click at [571, 463] on input "8.00" at bounding box center [553, 462] width 67 height 23
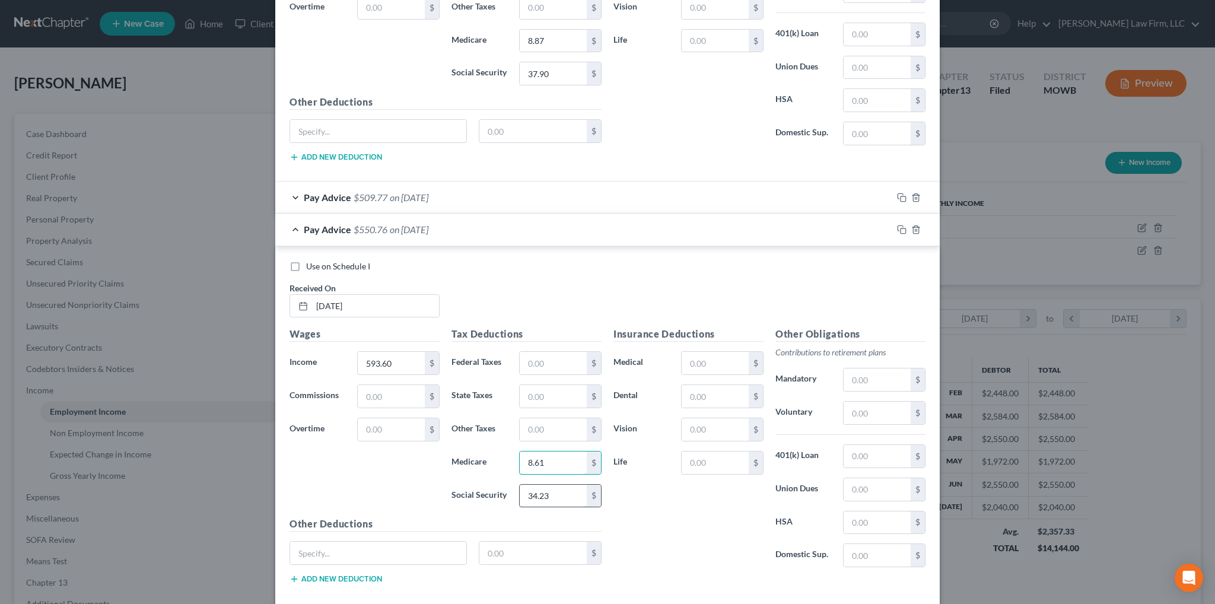
type input "8.61"
click at [572, 489] on input "34.23" at bounding box center [553, 496] width 67 height 23
type input "36.80"
click at [897, 228] on icon "button" at bounding box center [901, 229] width 9 height 9
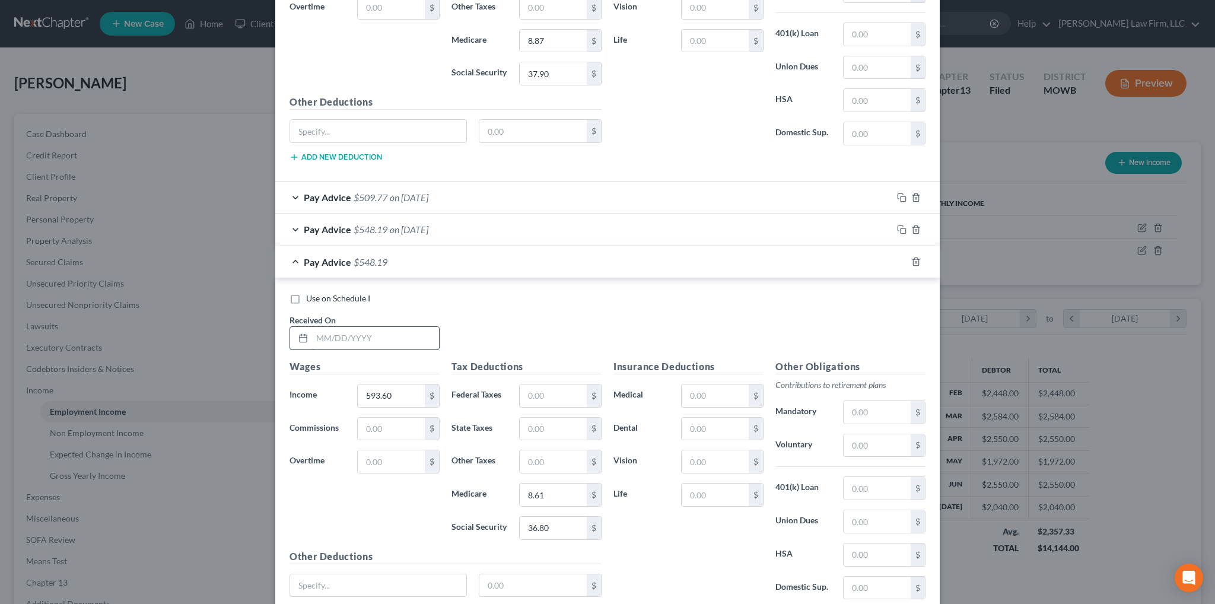
click at [391, 334] on input "text" at bounding box center [375, 338] width 127 height 23
type input "[DATE]"
click at [408, 390] on input "593.60" at bounding box center [391, 395] width 67 height 23
type input "495.84"
click at [550, 491] on input "8.61" at bounding box center [553, 494] width 67 height 23
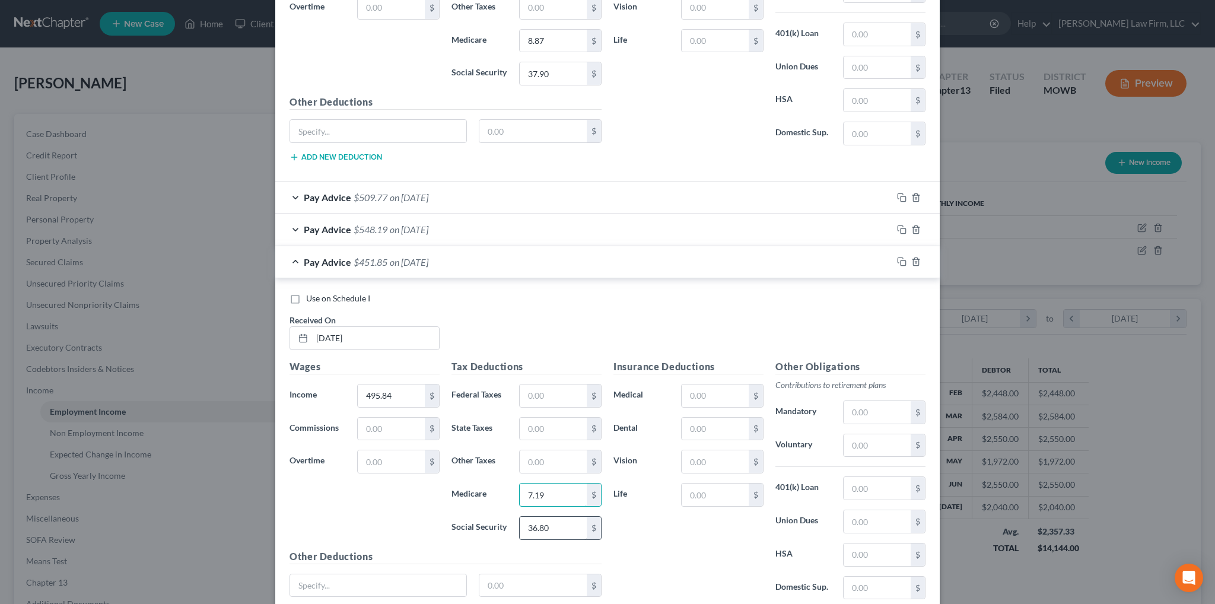
type input "7.19"
click at [562, 518] on input "36.80" at bounding box center [553, 528] width 67 height 23
type input "30.74"
click at [900, 260] on rect "button" at bounding box center [902, 262] width 5 height 5
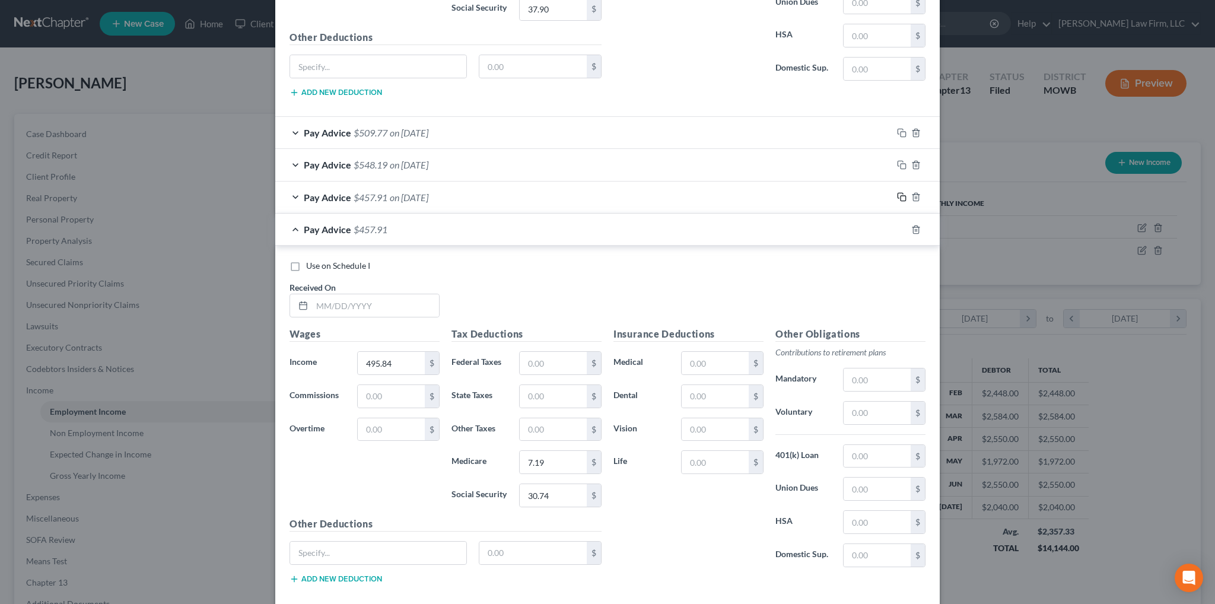
scroll to position [754, 0]
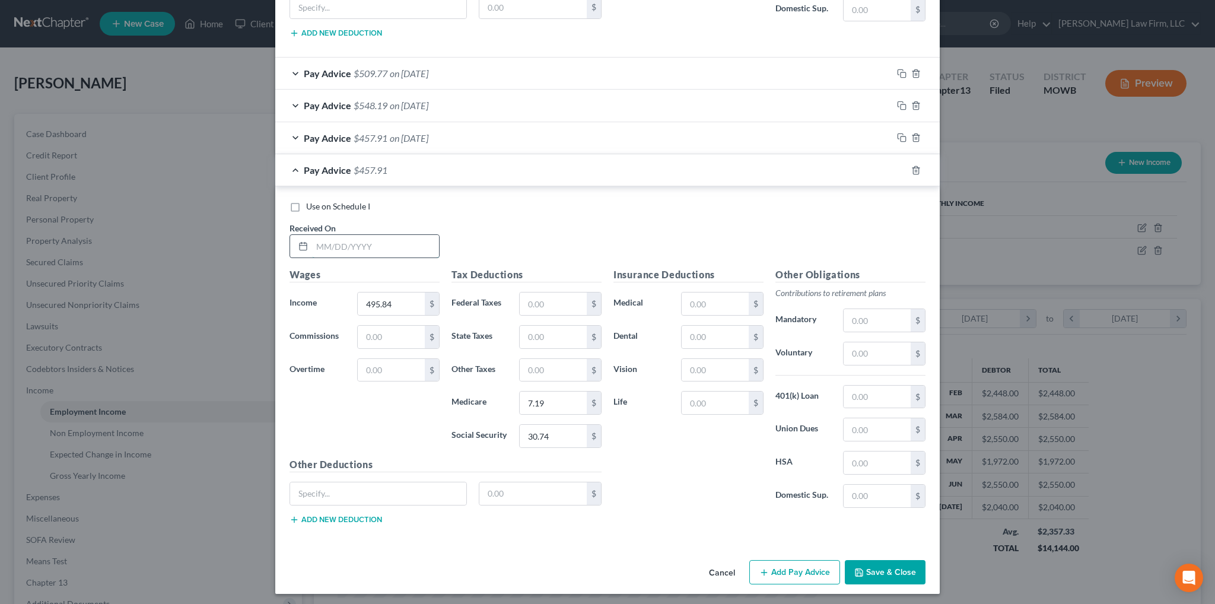
click at [391, 241] on input "text" at bounding box center [375, 246] width 127 height 23
type input "7/18/2025"
click at [406, 300] on input "495.84" at bounding box center [391, 303] width 67 height 23
type input "640.00"
click at [407, 372] on input "text" at bounding box center [391, 370] width 67 height 23
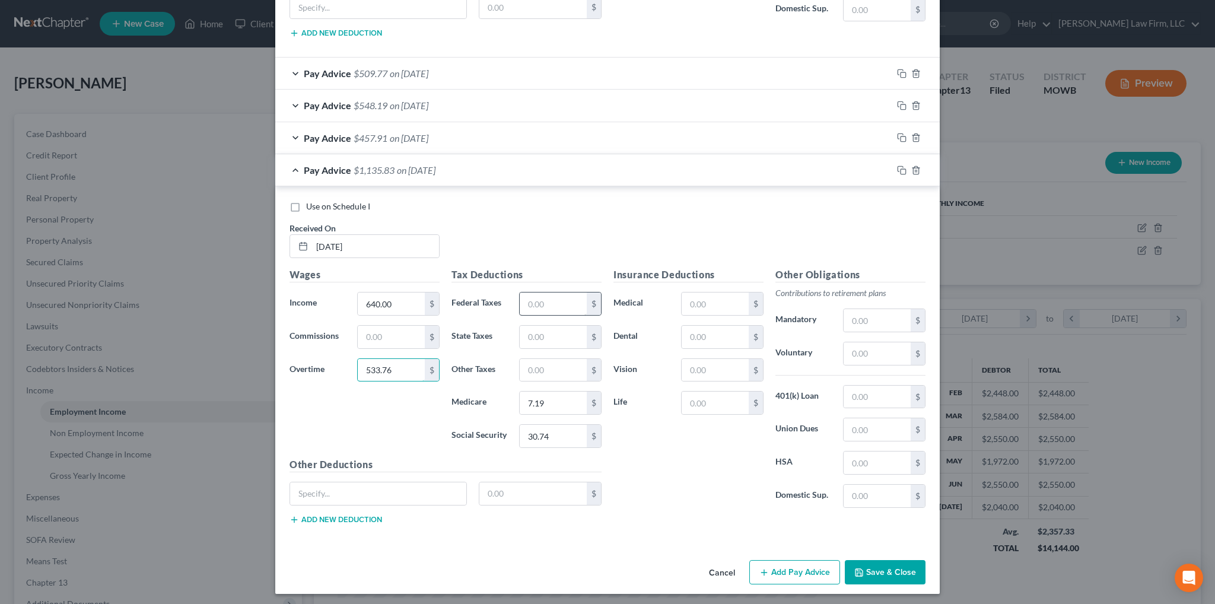
type input "533.76"
click at [533, 306] on input "text" at bounding box center [553, 303] width 67 height 23
type input "46.18"
click at [549, 430] on input "30.74" at bounding box center [553, 436] width 67 height 23
type input "72.77"
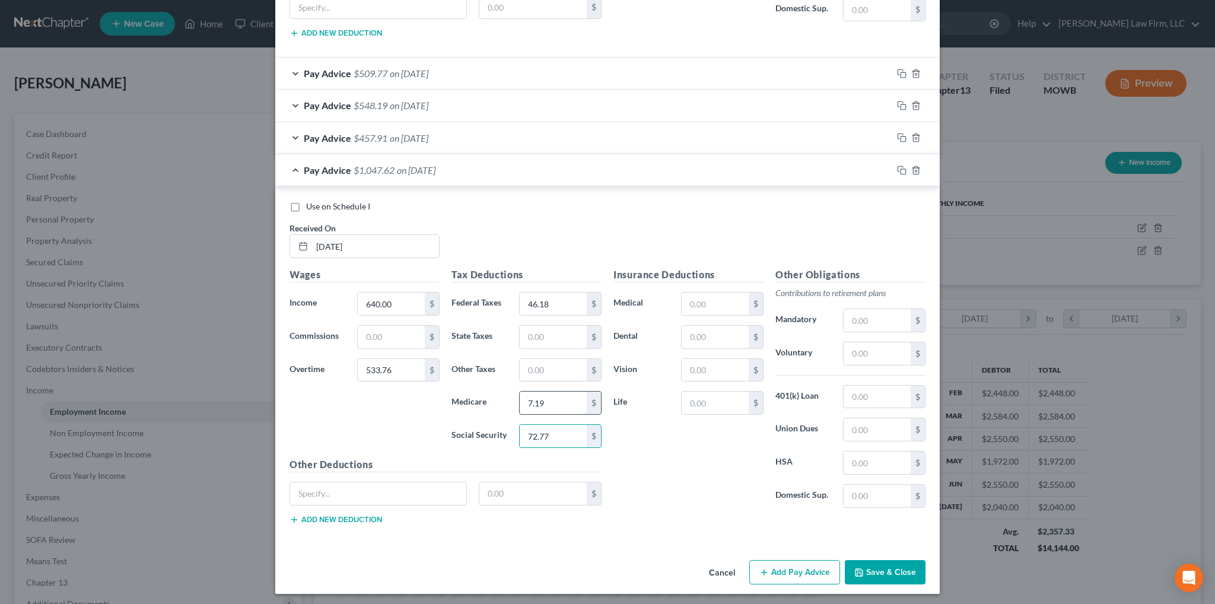
click at [560, 397] on input "7.19" at bounding box center [553, 402] width 67 height 23
type input "17.02"
click at [897, 165] on icon "button" at bounding box center [901, 169] width 9 height 9
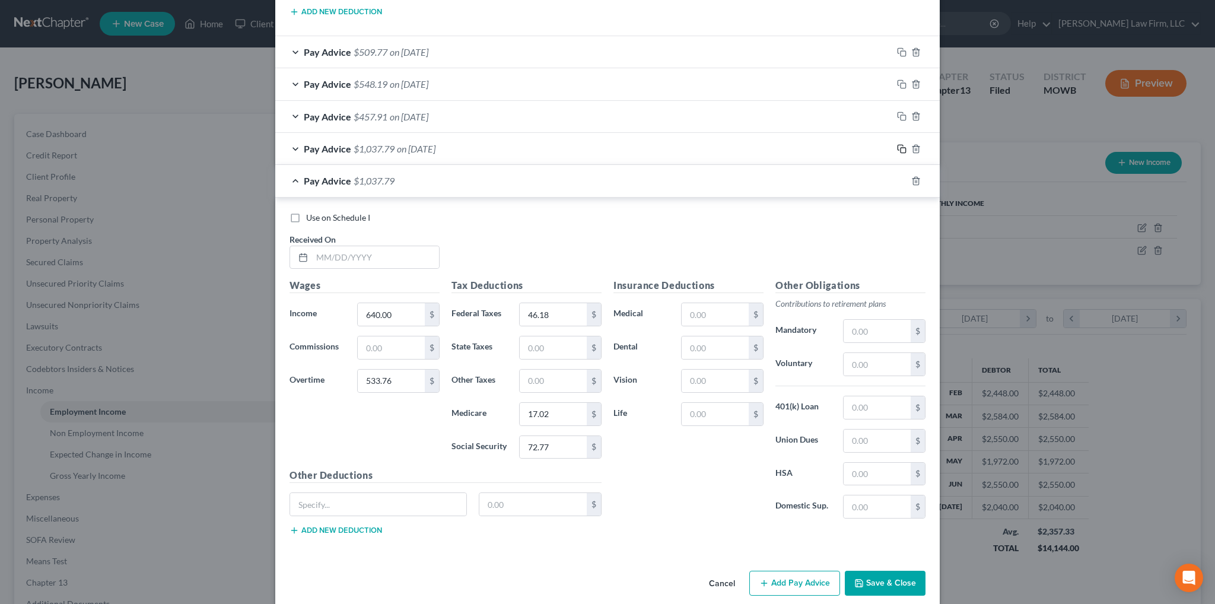
scroll to position [786, 0]
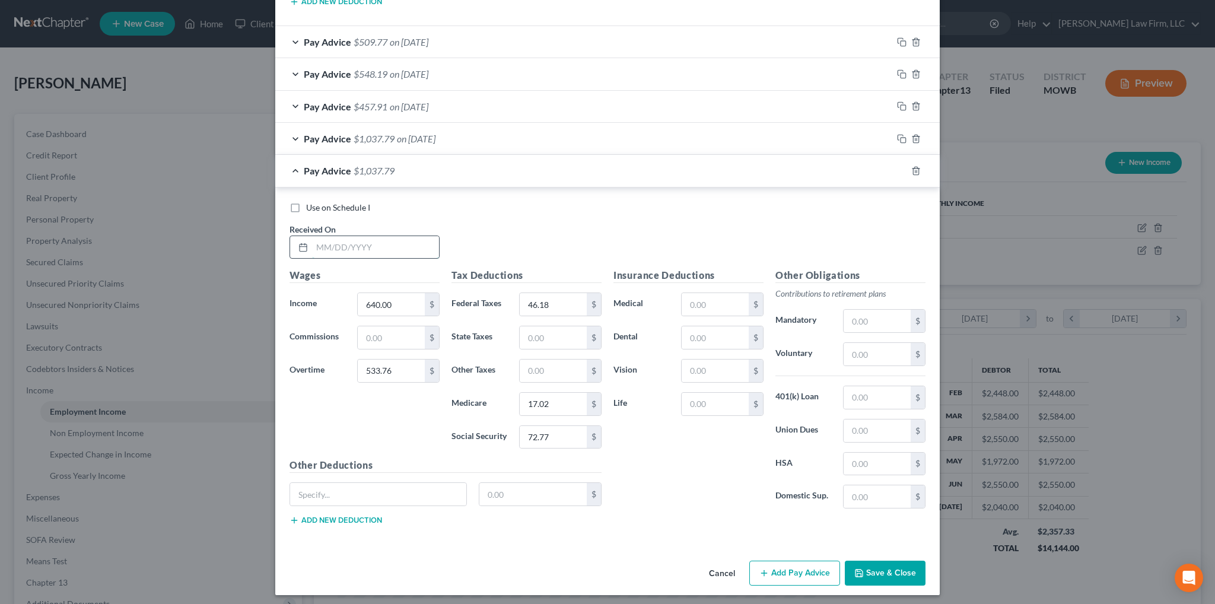
click at [386, 240] on input "text" at bounding box center [375, 247] width 127 height 23
click at [386, 242] on input "text" at bounding box center [375, 247] width 127 height 23
type input "7/11/2025"
click at [408, 301] on input "640.00" at bounding box center [391, 304] width 67 height 23
click at [405, 303] on input "640.00" at bounding box center [391, 304] width 67 height 23
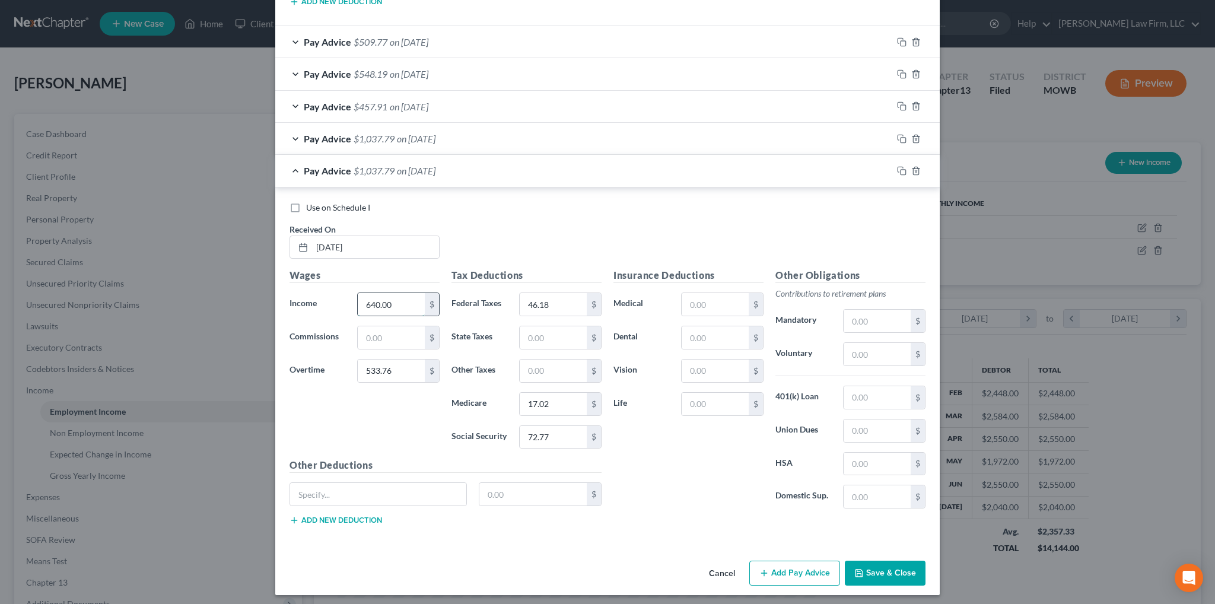
click at [405, 302] on input "640.00" at bounding box center [391, 304] width 67 height 23
type input "737.92"
click at [393, 365] on input "533.76" at bounding box center [391, 370] width 67 height 23
type input "62.88"
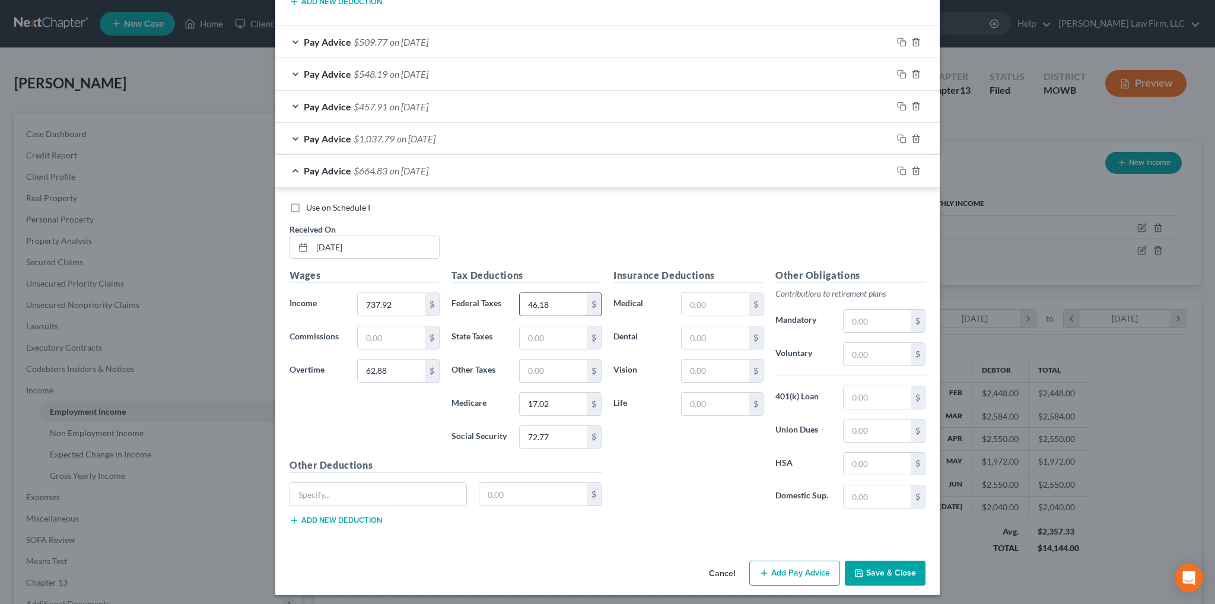
click at [551, 300] on input "46.18" at bounding box center [553, 304] width 67 height 23
type input "1.42"
click at [563, 396] on input "17.02" at bounding box center [553, 404] width 67 height 23
type input "11.61"
click at [559, 432] on input "72.77" at bounding box center [553, 437] width 67 height 23
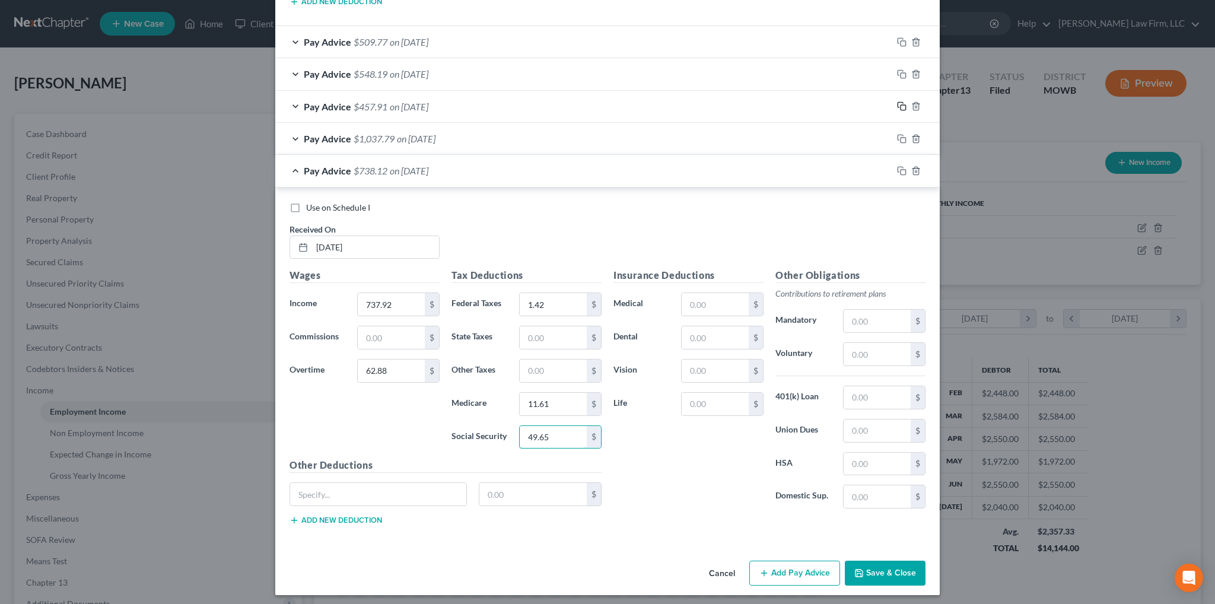
type input "49.65"
click at [897, 103] on icon "button" at bounding box center [901, 105] width 9 height 9
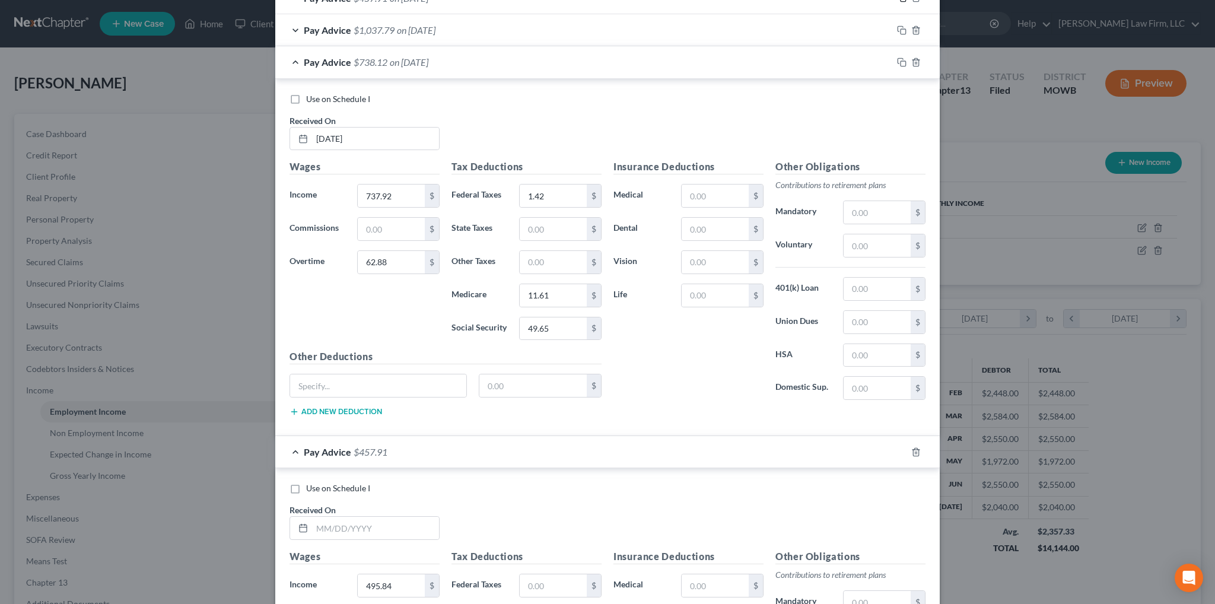
scroll to position [1142, 0]
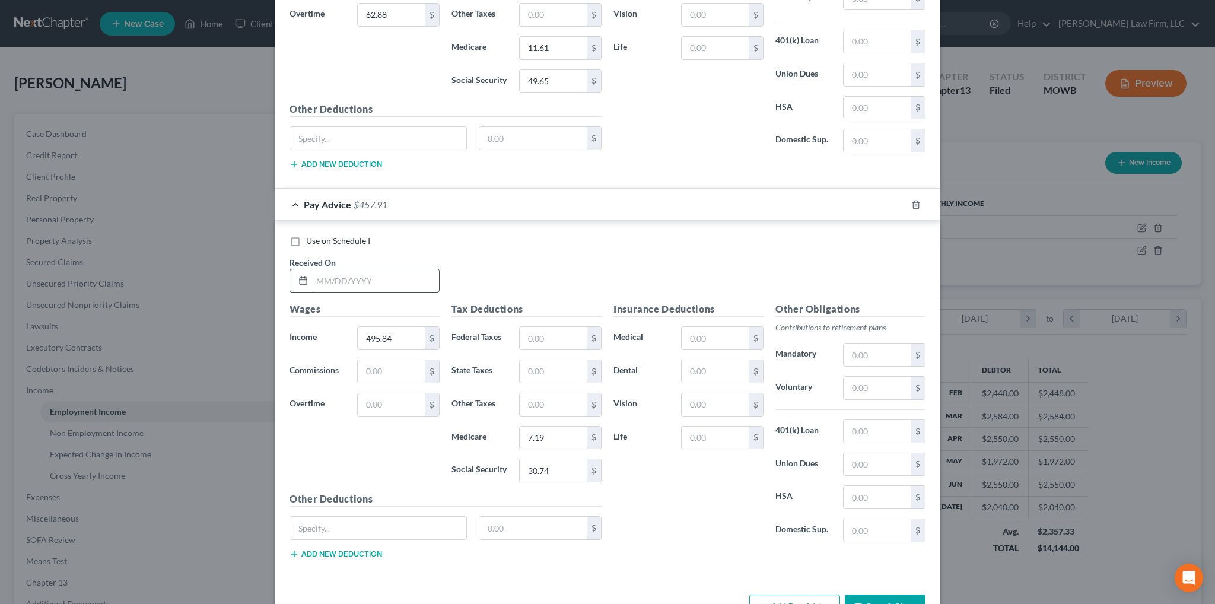
click at [374, 269] on input "text" at bounding box center [375, 280] width 127 height 23
type input "7/3/2025"
click at [403, 327] on input "495.84" at bounding box center [391, 338] width 67 height 23
type input "479.20"
click at [564, 459] on input "30.74" at bounding box center [553, 470] width 67 height 23
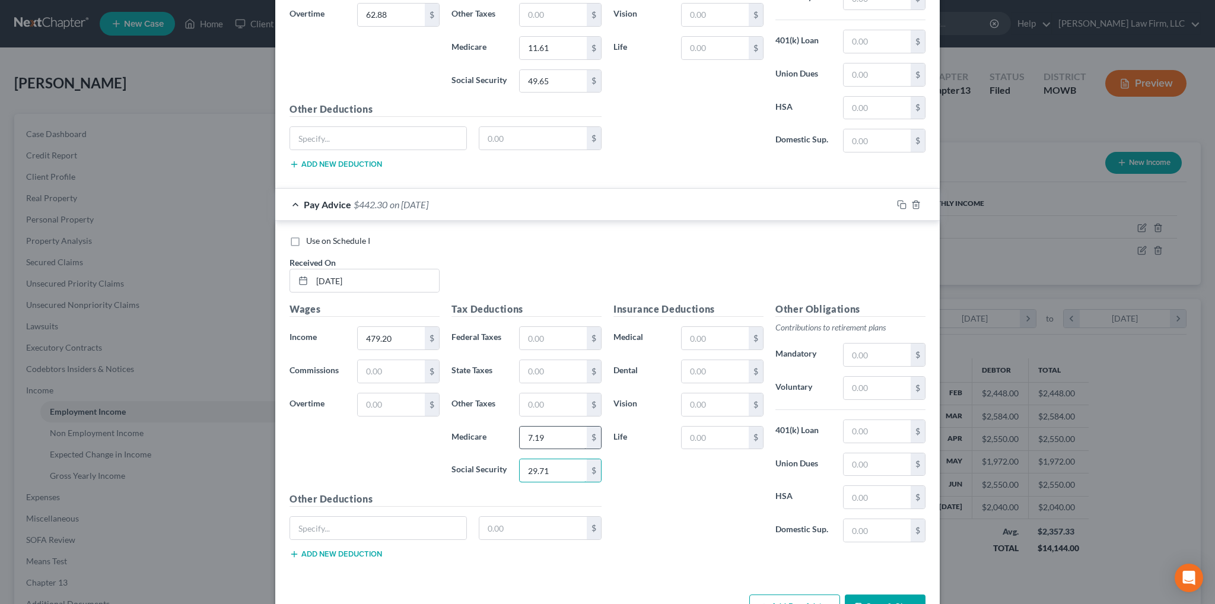
type input "29.71"
click at [573, 432] on input "7.19" at bounding box center [553, 437] width 67 height 23
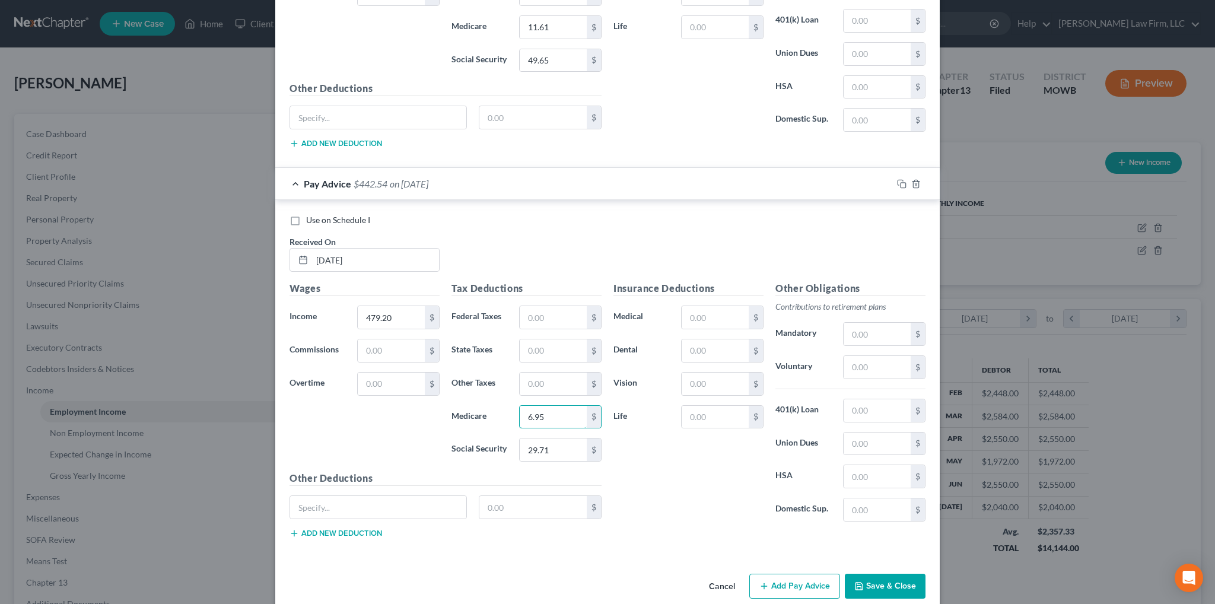
scroll to position [1174, 0]
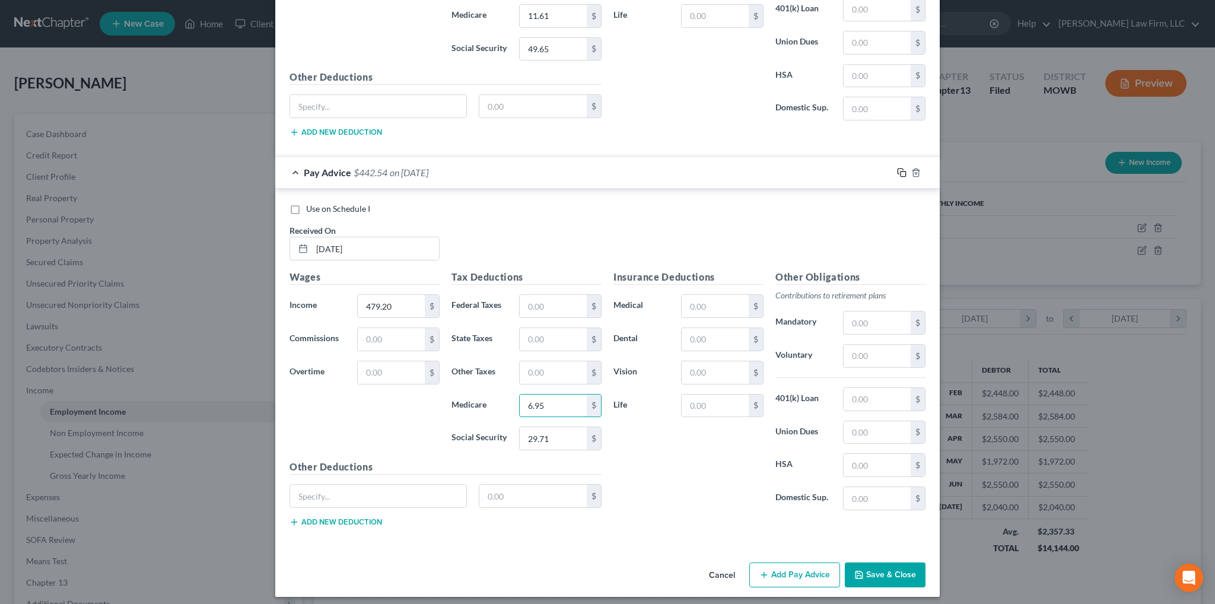
type input "6.95"
click at [897, 168] on icon "button" at bounding box center [901, 172] width 9 height 9
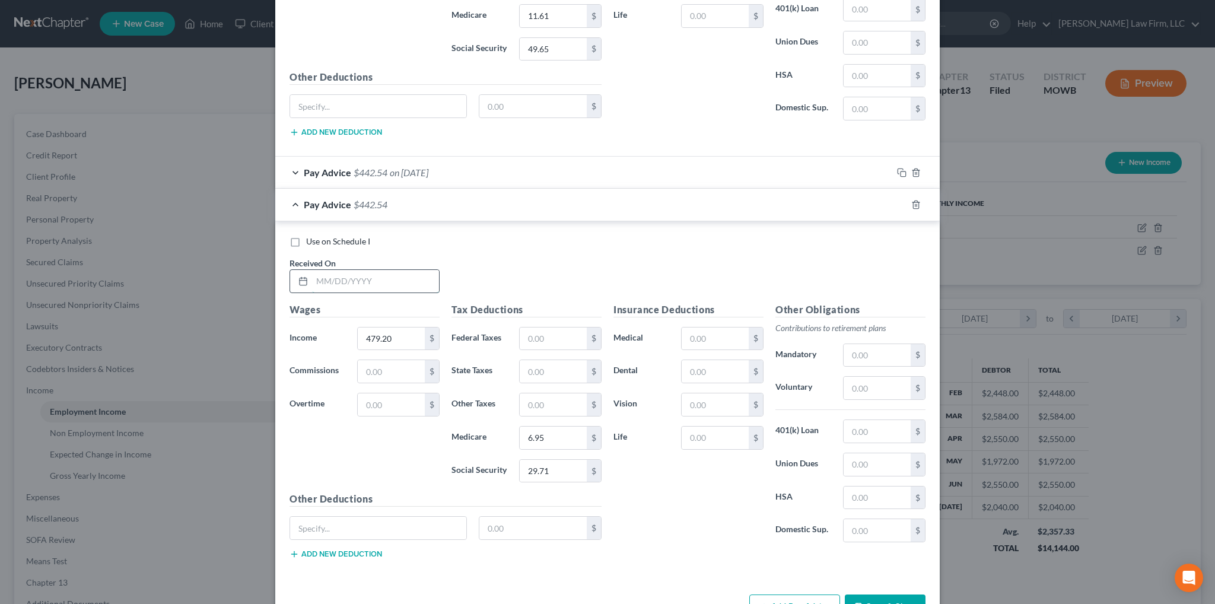
click at [332, 275] on input "text" at bounding box center [375, 281] width 127 height 23
type input "6/6/2025"
click at [401, 327] on input "479.20" at bounding box center [391, 338] width 67 height 23
type input "192.80"
click at [548, 466] on input "29.71" at bounding box center [553, 471] width 67 height 23
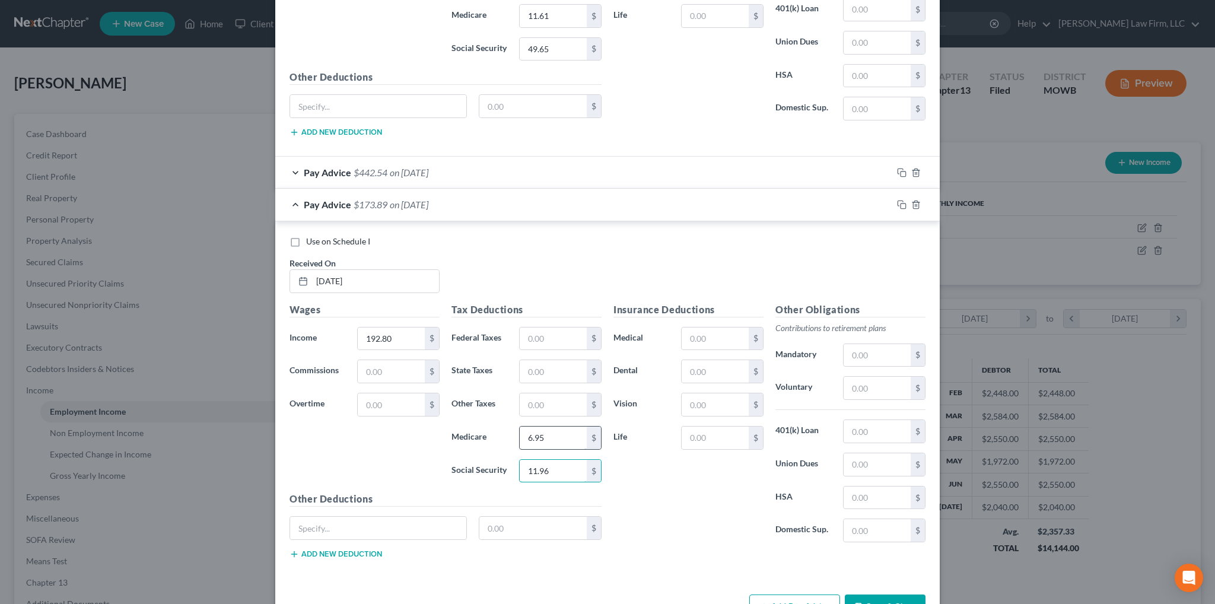
type input "11.96"
click at [555, 430] on input "6.95" at bounding box center [553, 437] width 67 height 23
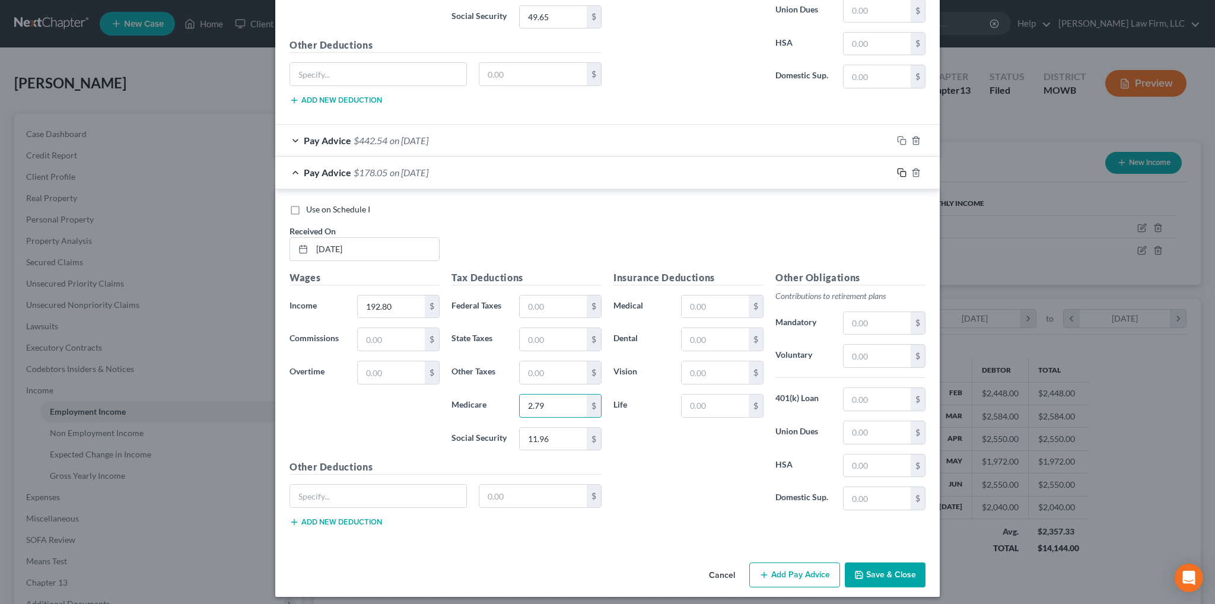
type input "2.79"
click at [898, 168] on icon "button" at bounding box center [901, 172] width 9 height 9
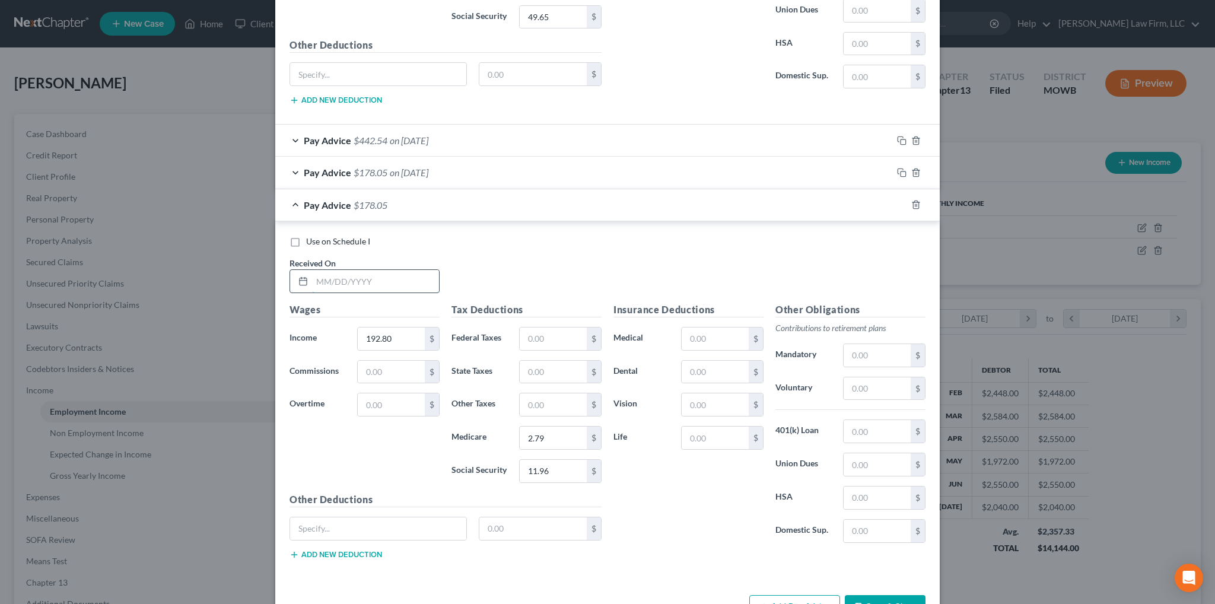
click at [409, 280] on input "text" at bounding box center [375, 281] width 127 height 23
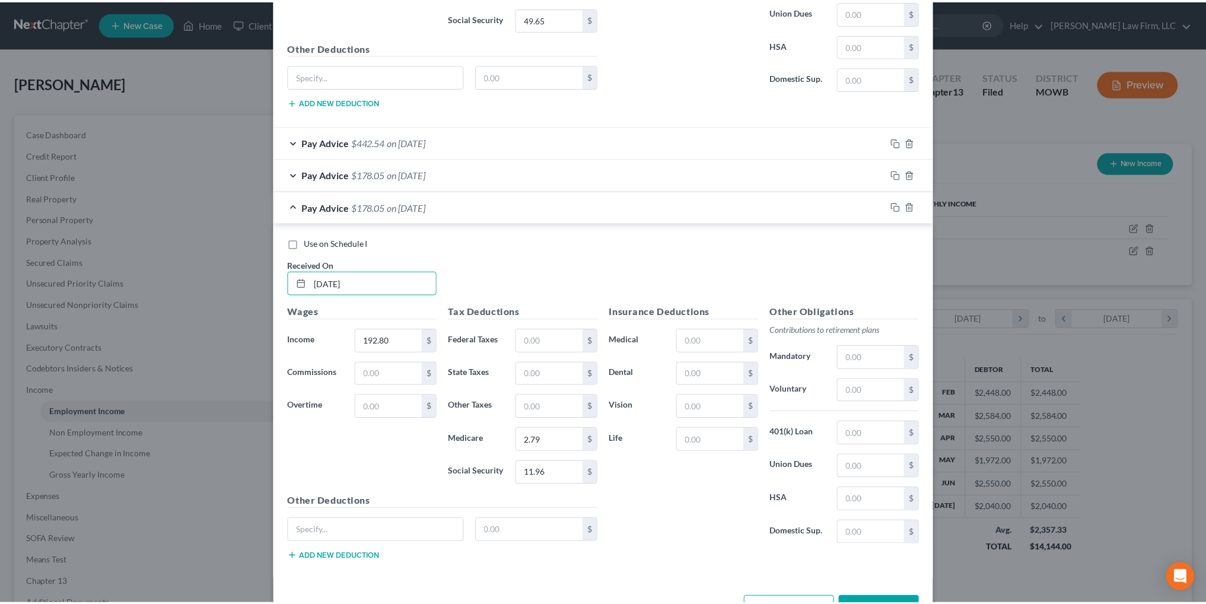
scroll to position [1238, 0]
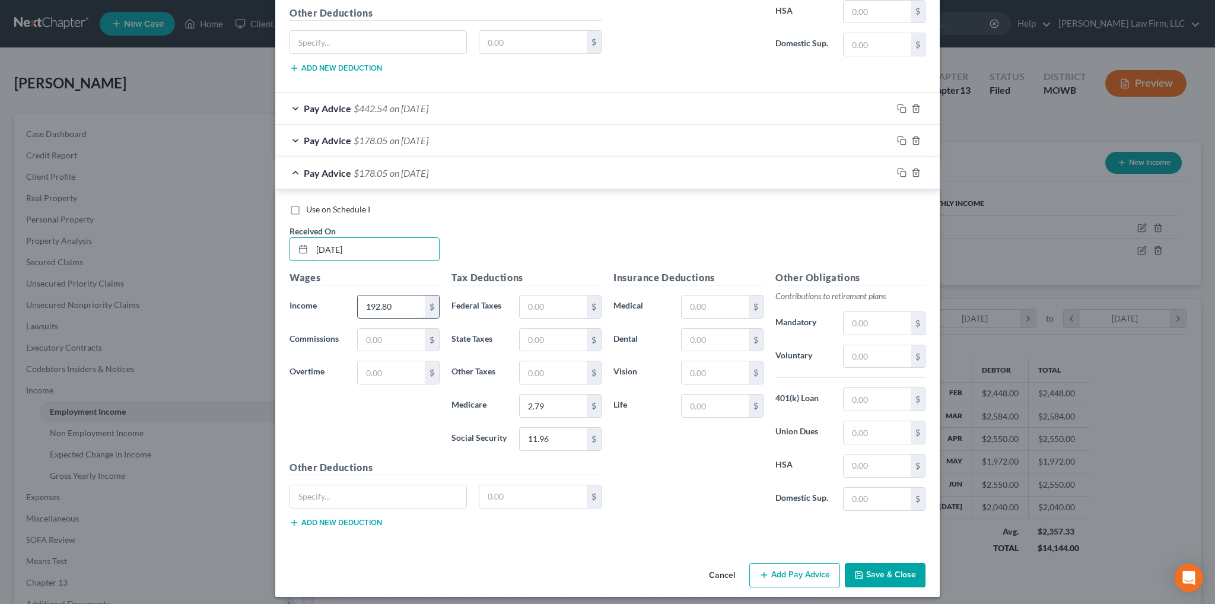
type input "4/18/2025"
click at [413, 296] on input "192.80" at bounding box center [391, 306] width 67 height 23
type input "114.24"
click at [555, 434] on input "11.96" at bounding box center [553, 439] width 67 height 23
type input "7.08"
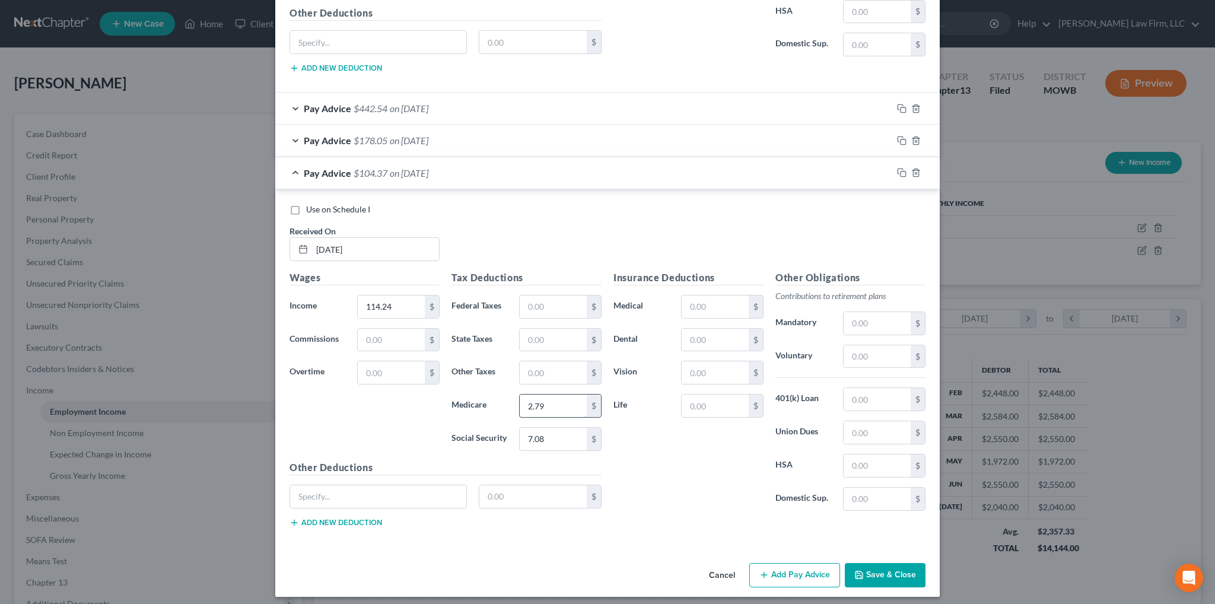
click at [577, 402] on input "2.79" at bounding box center [553, 405] width 67 height 23
type input "1.66"
click at [878, 564] on button "Save & Close" at bounding box center [885, 575] width 81 height 25
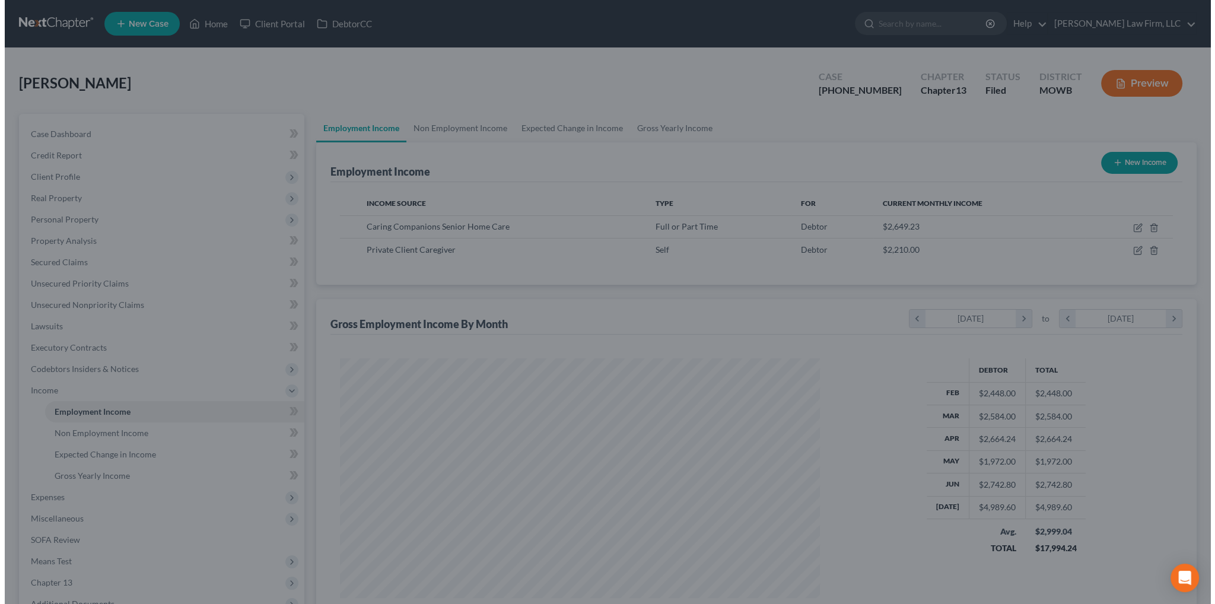
scroll to position [592880, 592618]
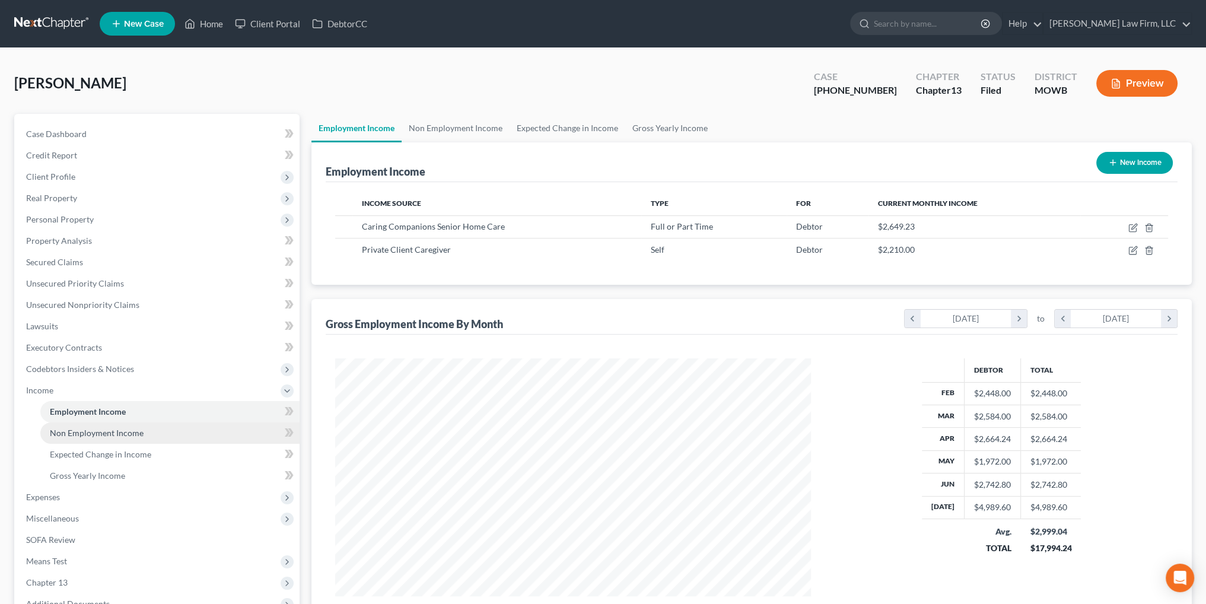
click at [56, 435] on span "Non Employment Income" at bounding box center [97, 433] width 94 height 10
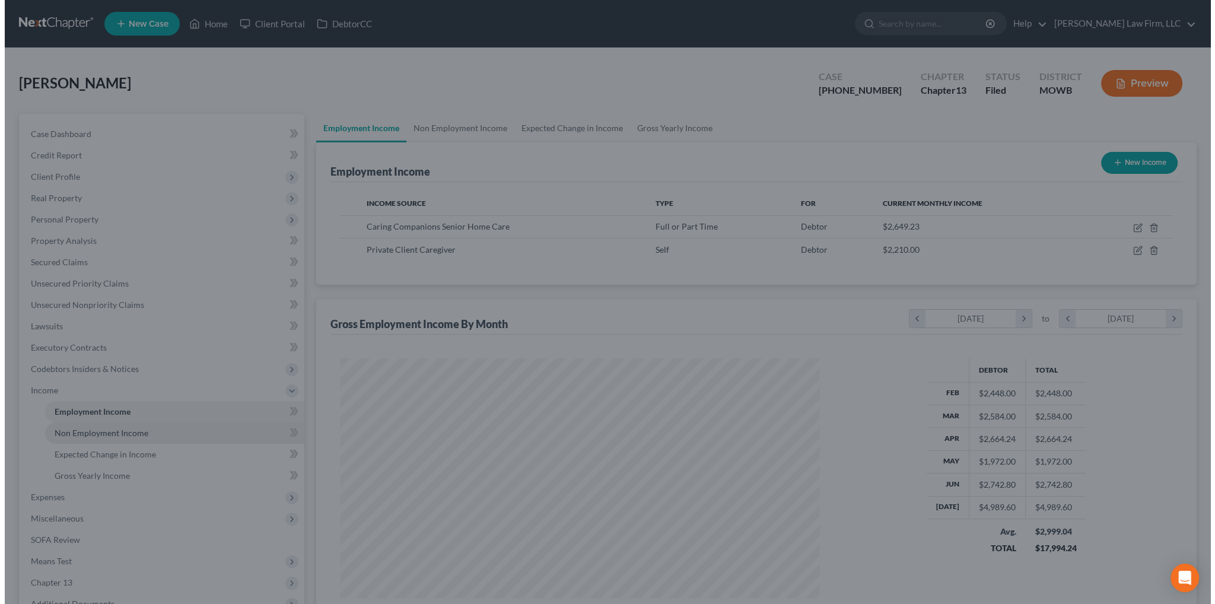
scroll to position [240, 503]
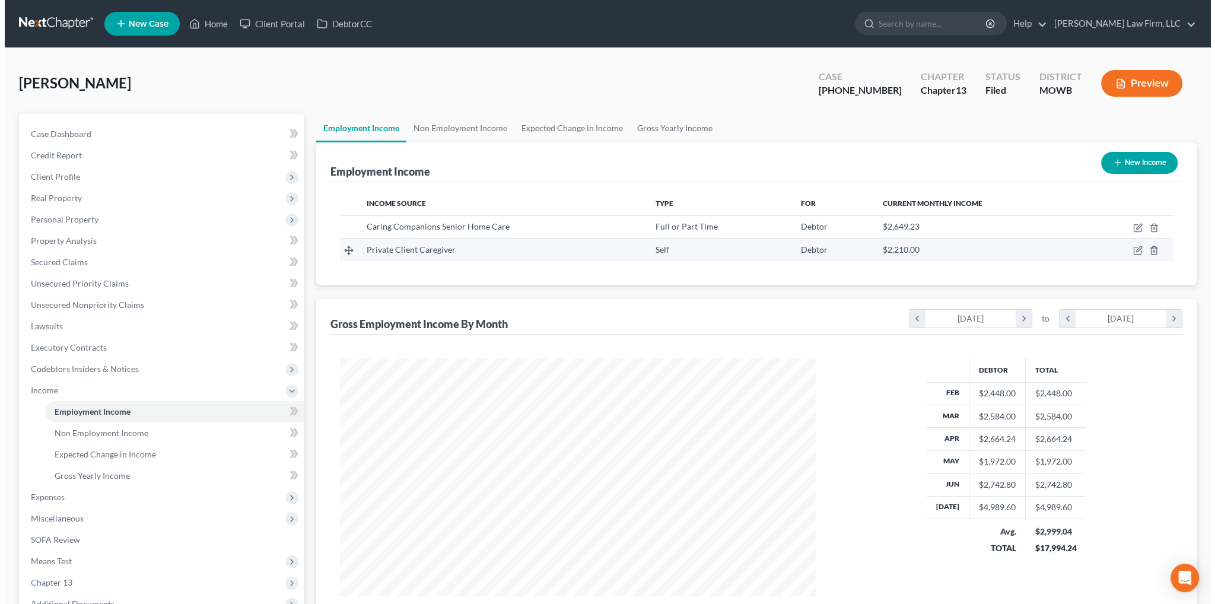
scroll to position [238, 499]
click at [1130, 226] on icon "button" at bounding box center [1132, 227] width 9 height 9
select select "0"
select select "26"
select select "3"
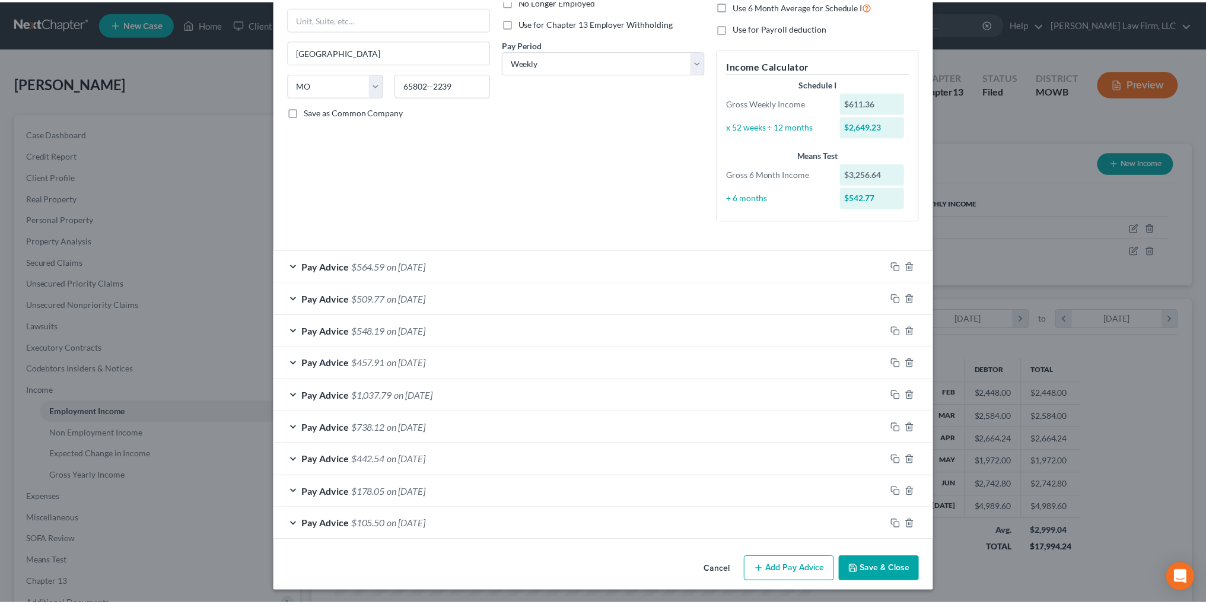
scroll to position [0, 0]
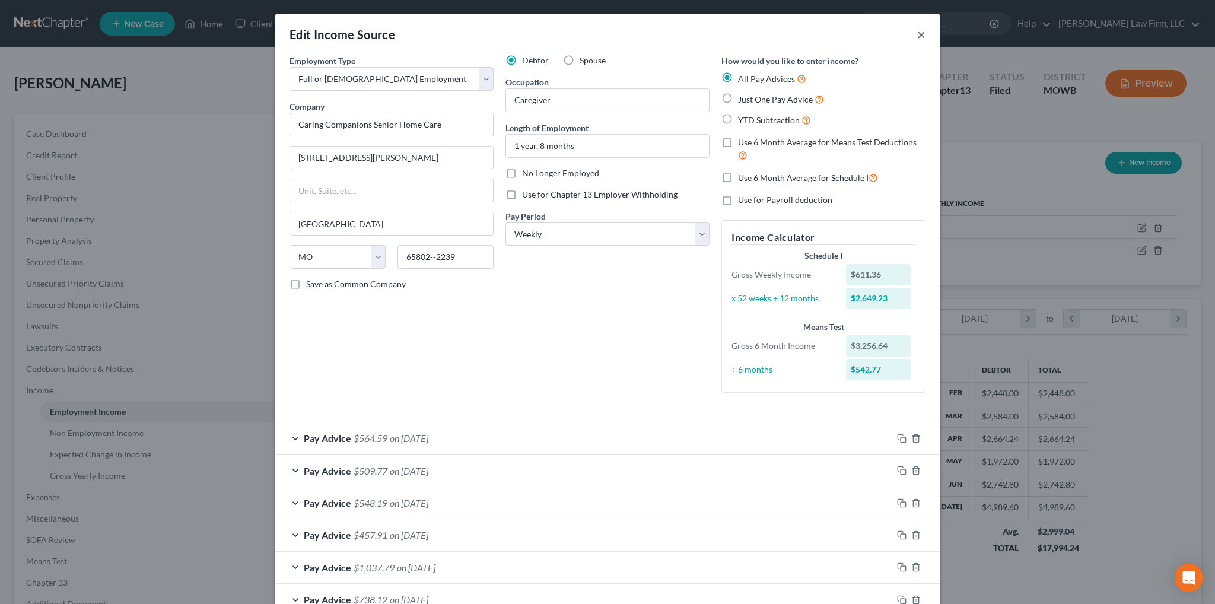
click at [918, 36] on button "×" at bounding box center [921, 34] width 8 height 14
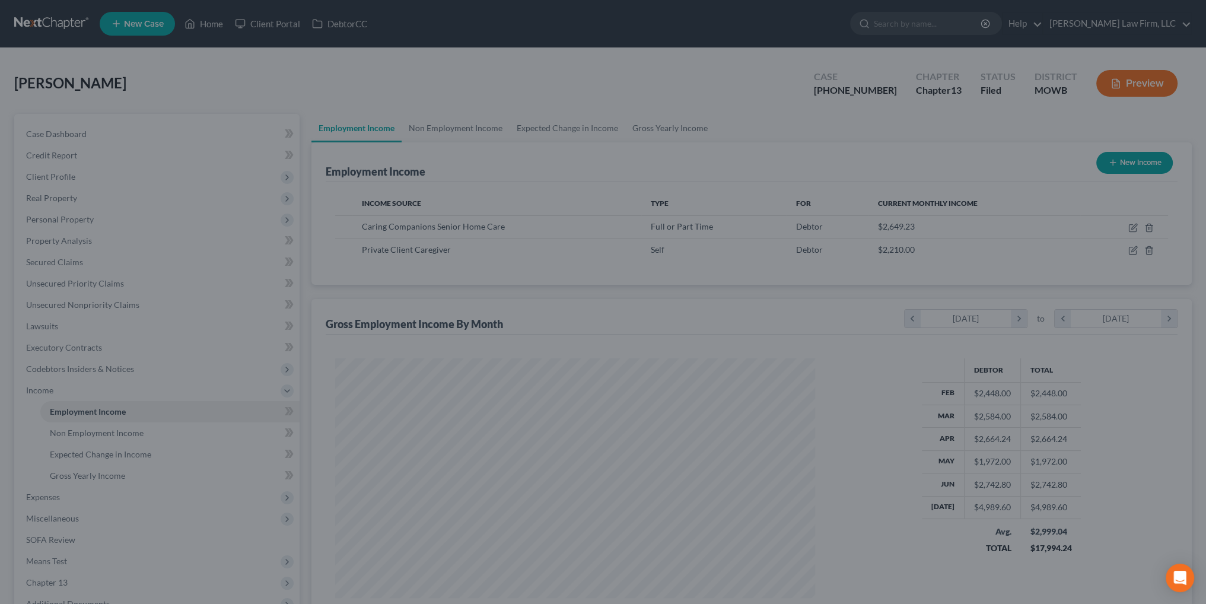
scroll to position [592880, 592618]
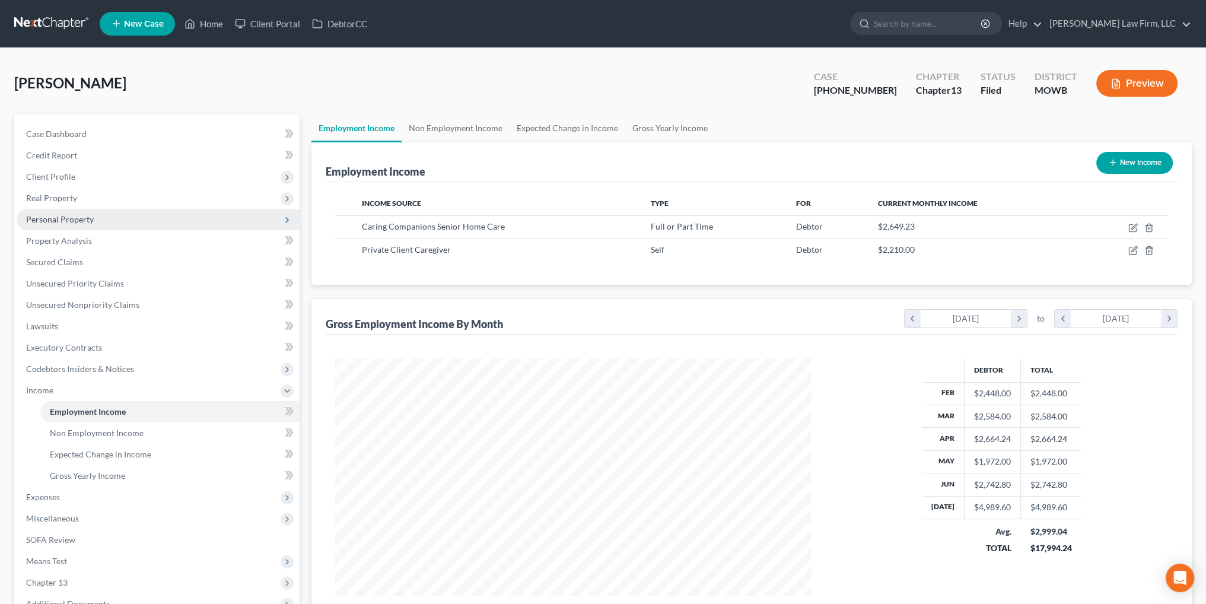
click at [61, 218] on span "Personal Property" at bounding box center [60, 219] width 68 height 10
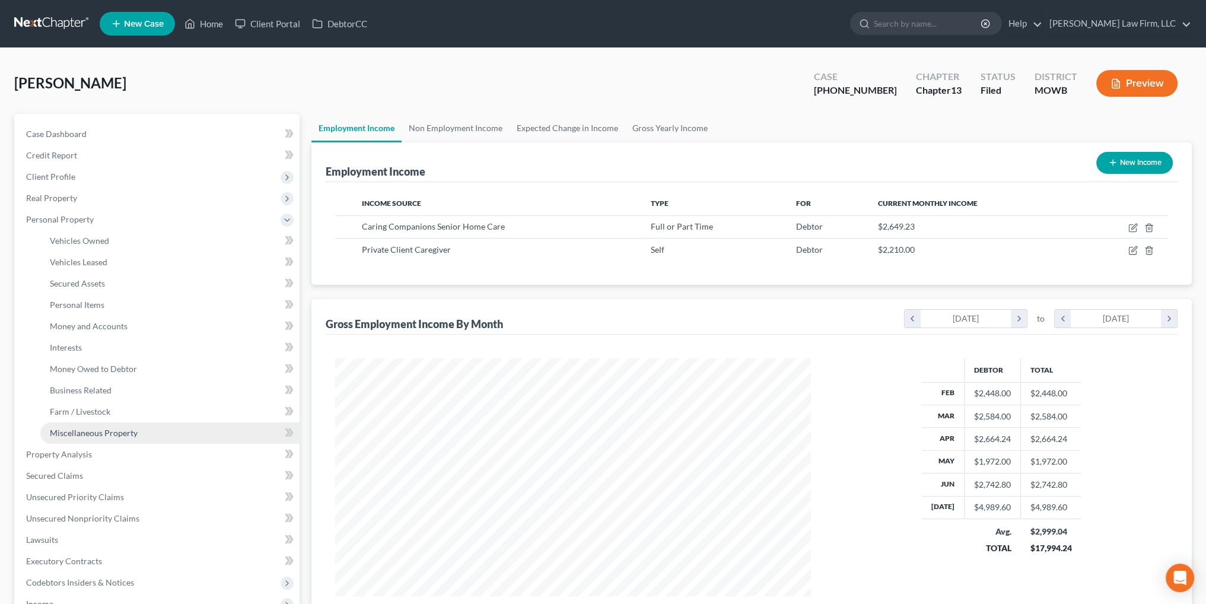
click at [114, 432] on span "Miscellaneous Property" at bounding box center [94, 433] width 88 height 10
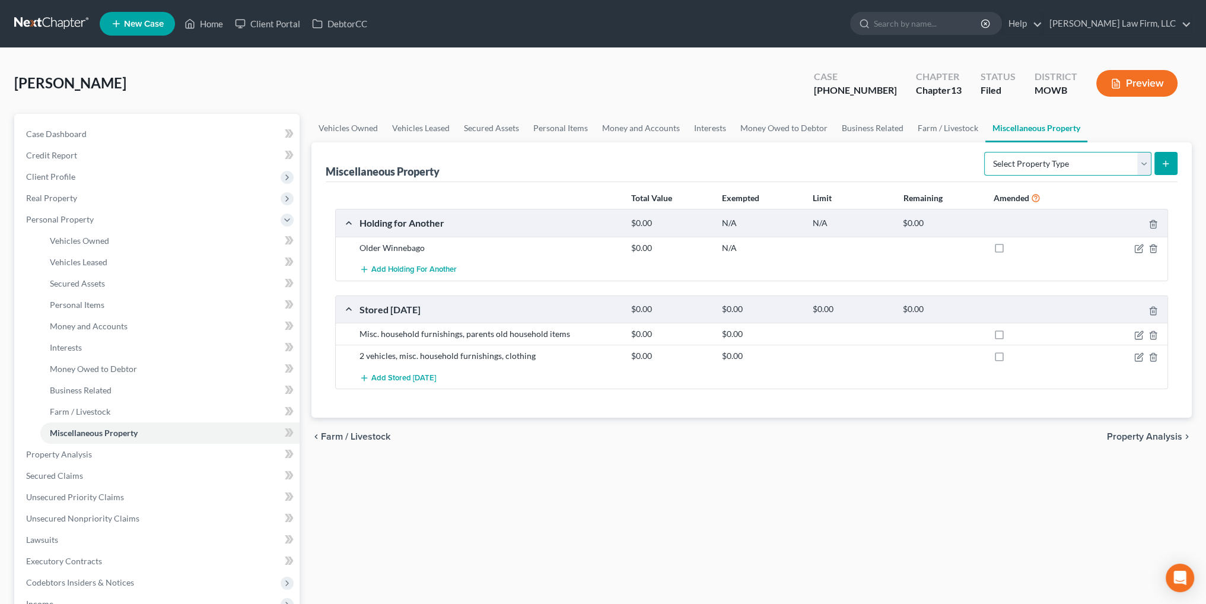
click at [1146, 167] on select "Select Property Type Assigned for Creditor Benefit Within 1 Year Holding for An…" at bounding box center [1067, 164] width 167 height 24
click at [697, 124] on link "Interests" at bounding box center [710, 128] width 46 height 28
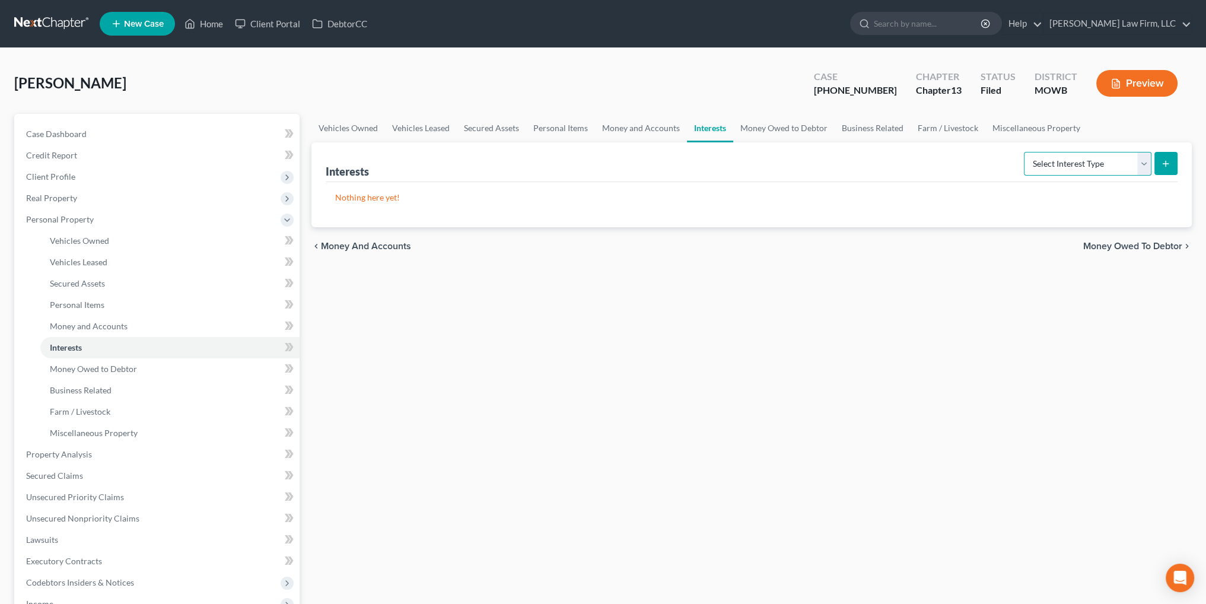
click at [1054, 158] on select "Select Interest Type 401K Annuity Bond Education IRA Government Bond Government…" at bounding box center [1088, 164] width 128 height 24
click at [1049, 125] on link "Miscellaneous Property" at bounding box center [1036, 128] width 102 height 28
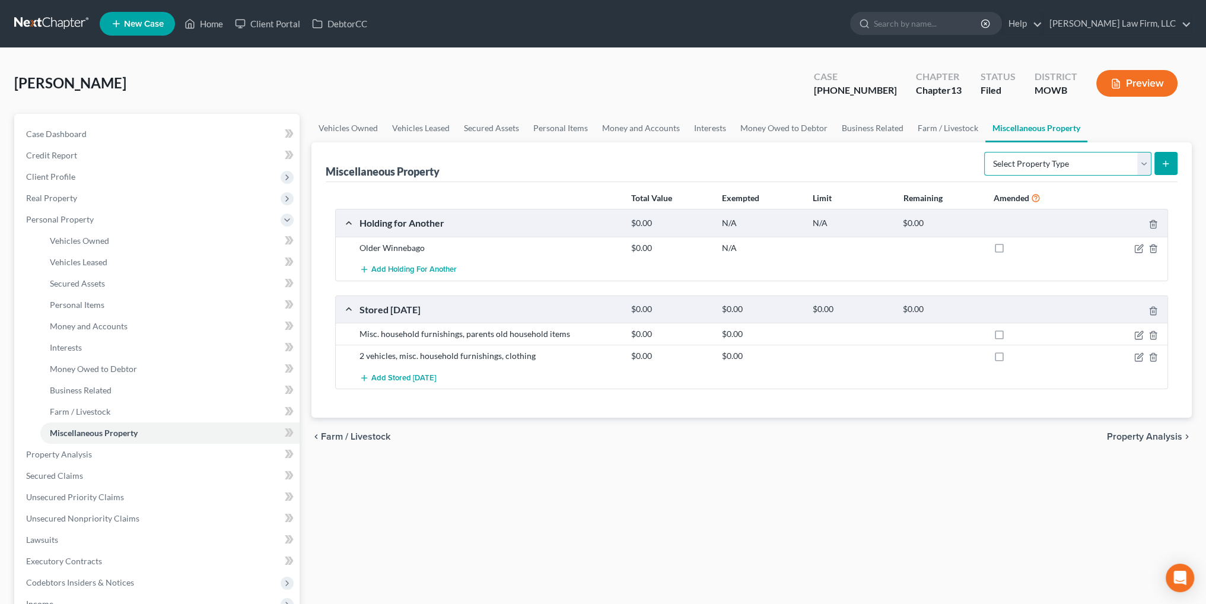
click at [1067, 161] on select "Select Property Type Assigned for Creditor Benefit Within 1 Year Holding for An…" at bounding box center [1067, 164] width 167 height 24
select select "holding_for_another"
click at [984, 152] on select "Select Property Type Assigned for Creditor Benefit Within 1 Year Holding for An…" at bounding box center [1067, 164] width 167 height 24
click at [1166, 167] on icon "submit" at bounding box center [1165, 163] width 9 height 9
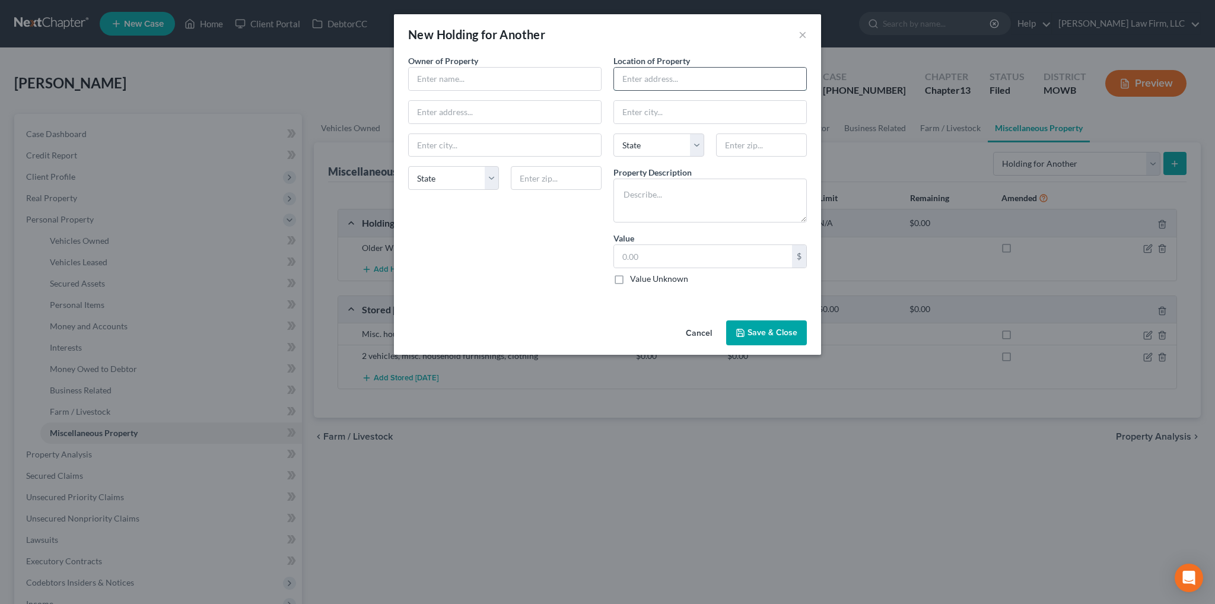
click at [686, 76] on input "text" at bounding box center [710, 79] width 192 height 23
type input "230 E. Weaver Road"
type input "Springfield"
select select "26"
type input "65810"
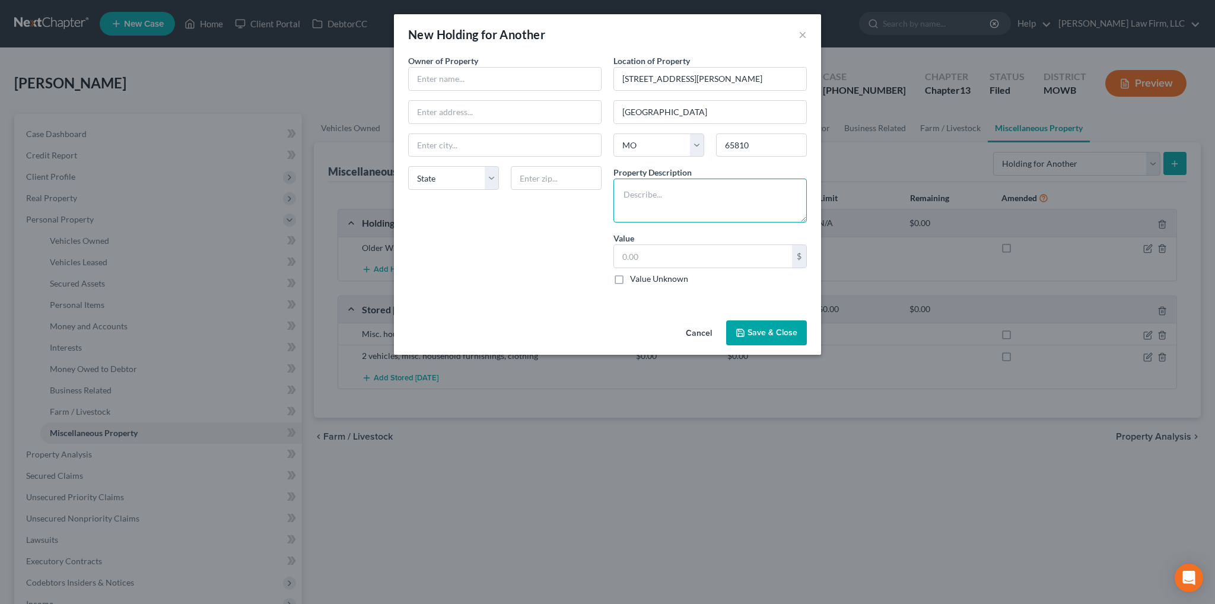
click at [662, 197] on textarea at bounding box center [709, 201] width 193 height 44
type textarea "B"
type textarea "Debtor is borrowing a Winnebago to live in on the property as her home burned i…"
click at [630, 280] on label "Value Unknown" at bounding box center [659, 279] width 58 height 12
click at [635, 280] on input "Value Unknown" at bounding box center [639, 277] width 8 height 8
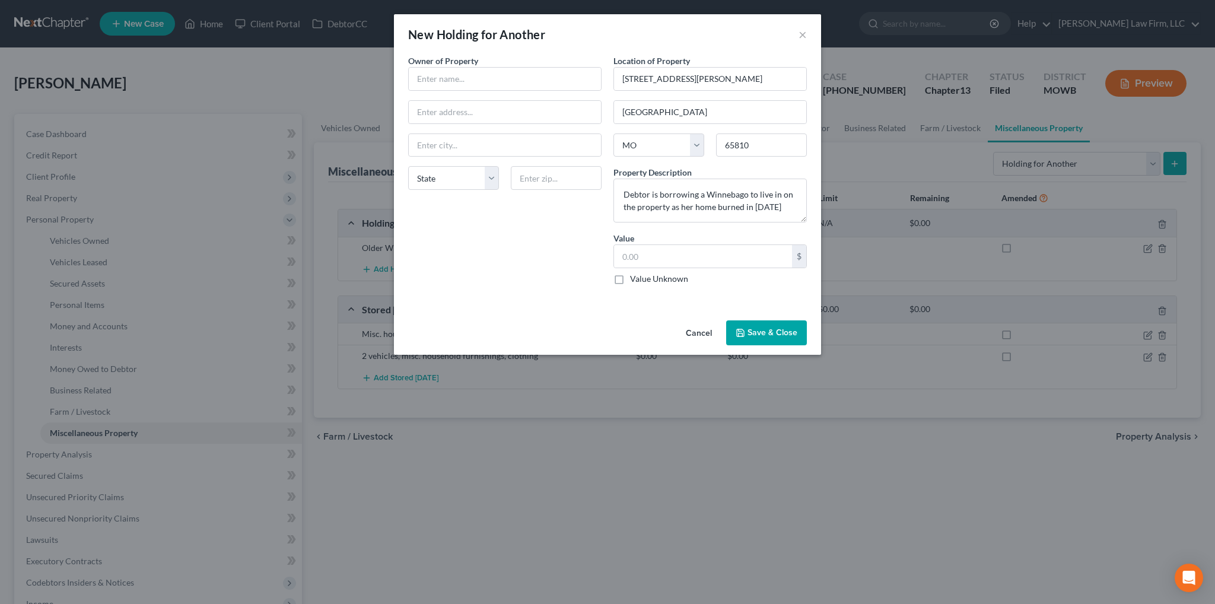
checkbox input "true"
type input "0.00"
click at [508, 79] on input "text" at bounding box center [505, 79] width 192 height 23
type input "Name of Owner"
click at [758, 342] on button "Save & Close" at bounding box center [766, 332] width 81 height 25
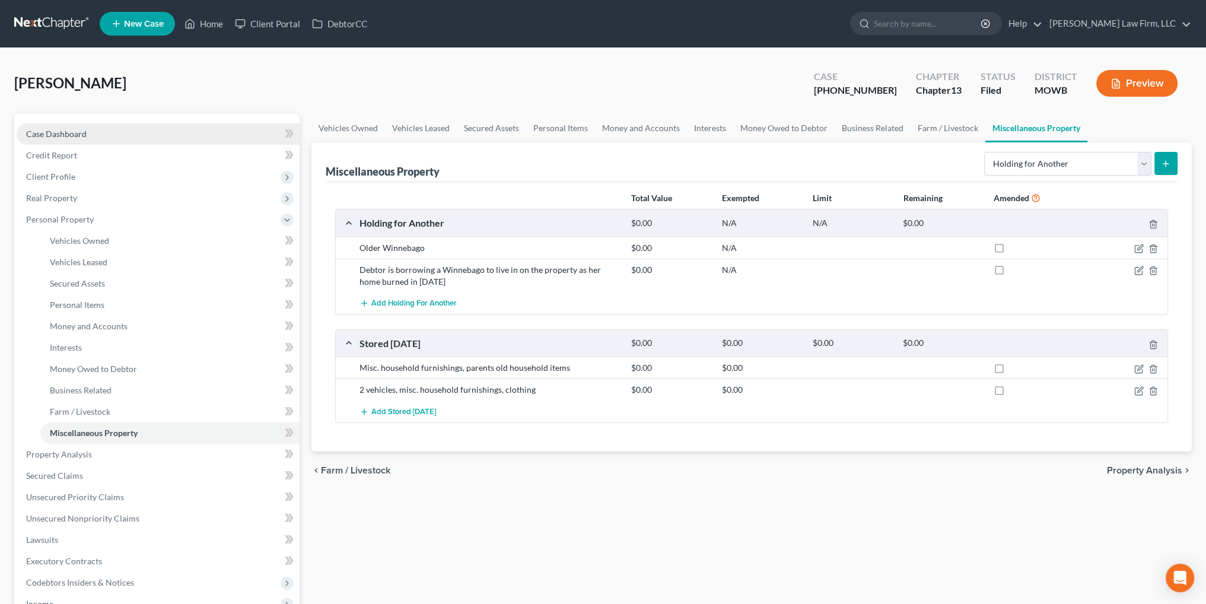
click at [57, 129] on span "Case Dashboard" at bounding box center [56, 134] width 60 height 10
select select "4"
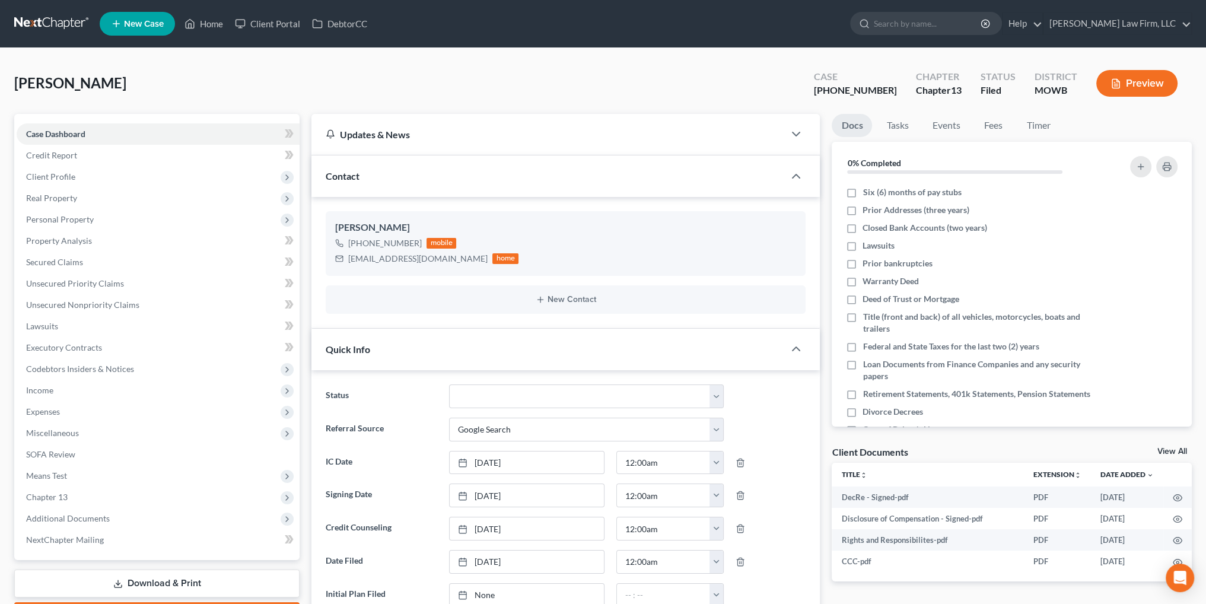
scroll to position [71, 0]
click at [1154, 81] on button "Preview" at bounding box center [1136, 83] width 81 height 27
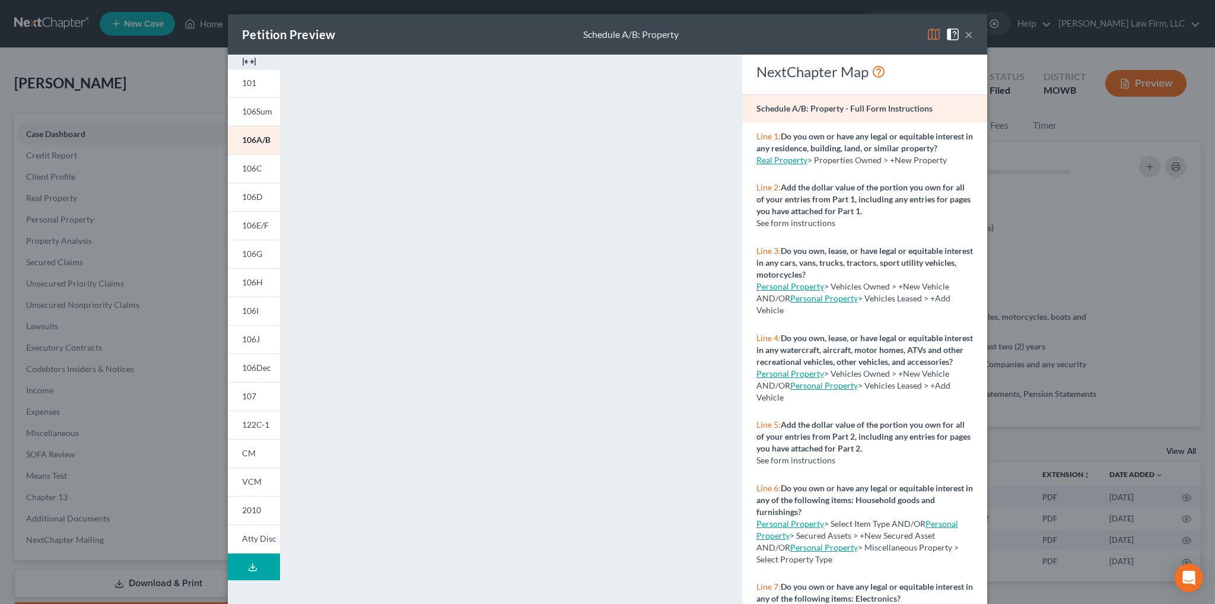
click at [256, 565] on button "Download Draft" at bounding box center [254, 566] width 52 height 27
click at [1042, 202] on div "Petition Preview Full Draft Packet × 101 106Sum 106A/B 106C 106D 106E/F 106G 10…" at bounding box center [607, 302] width 1215 height 604
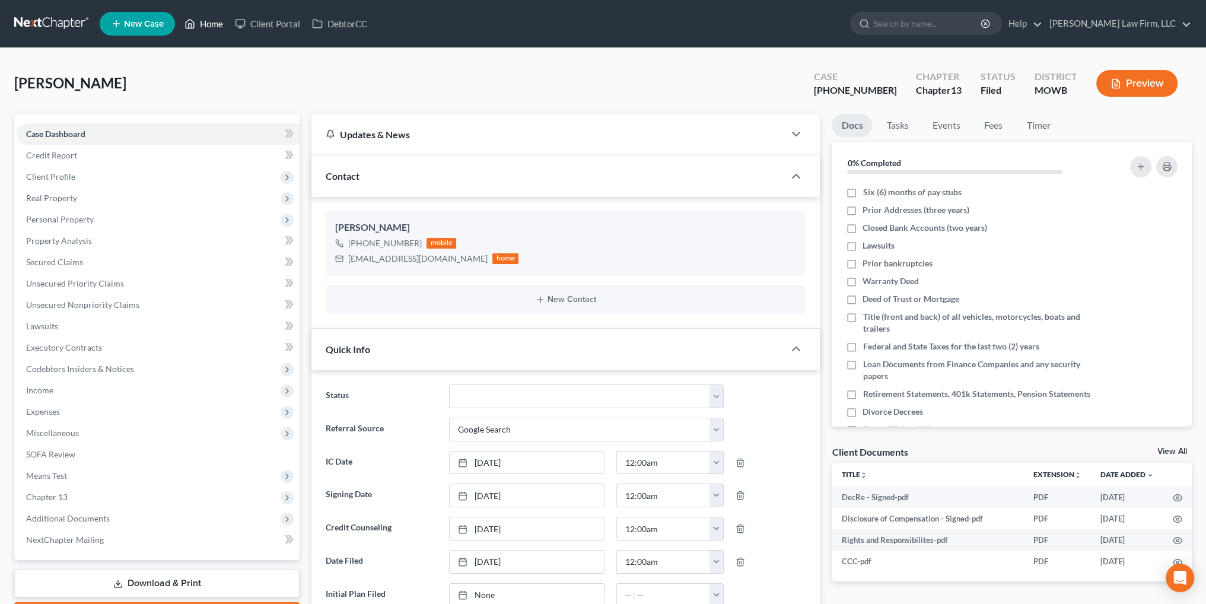
click at [195, 17] on icon at bounding box center [189, 24] width 11 height 14
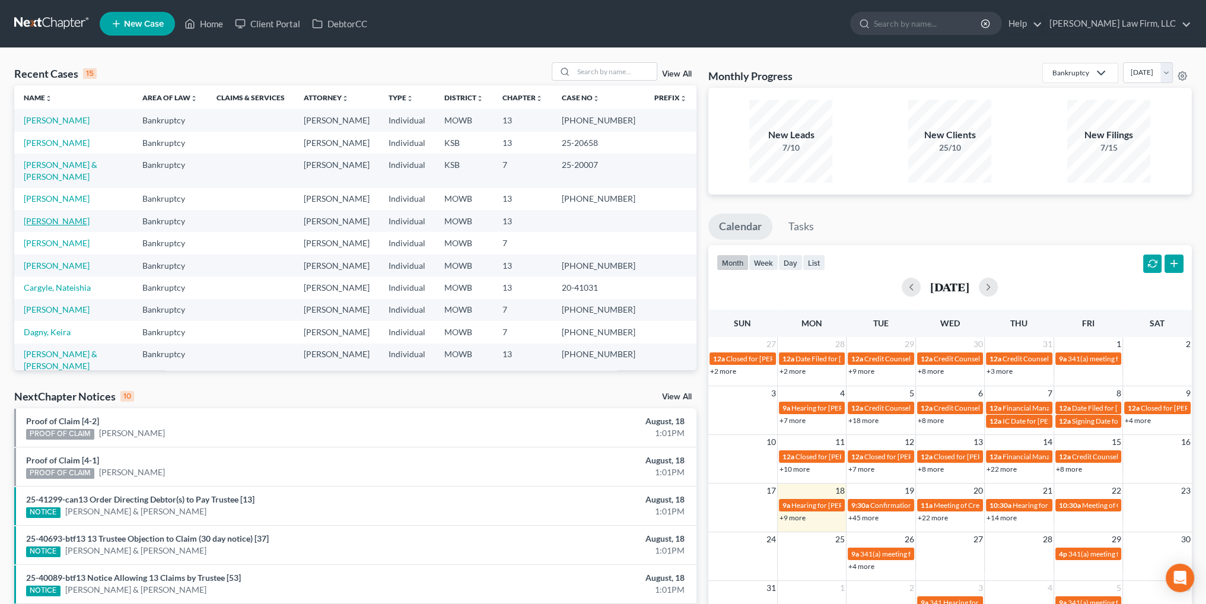
click at [58, 216] on link "[PERSON_NAME]" at bounding box center [57, 221] width 66 height 10
select select "4"
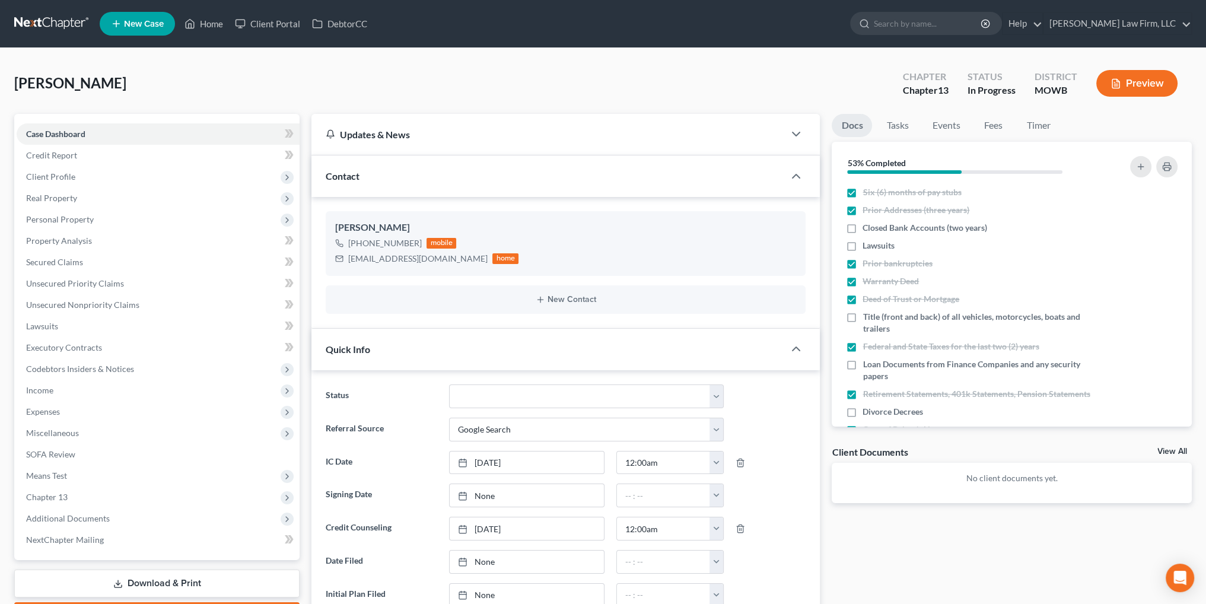
scroll to position [541, 0]
click at [48, 384] on span "Income" at bounding box center [158, 390] width 283 height 21
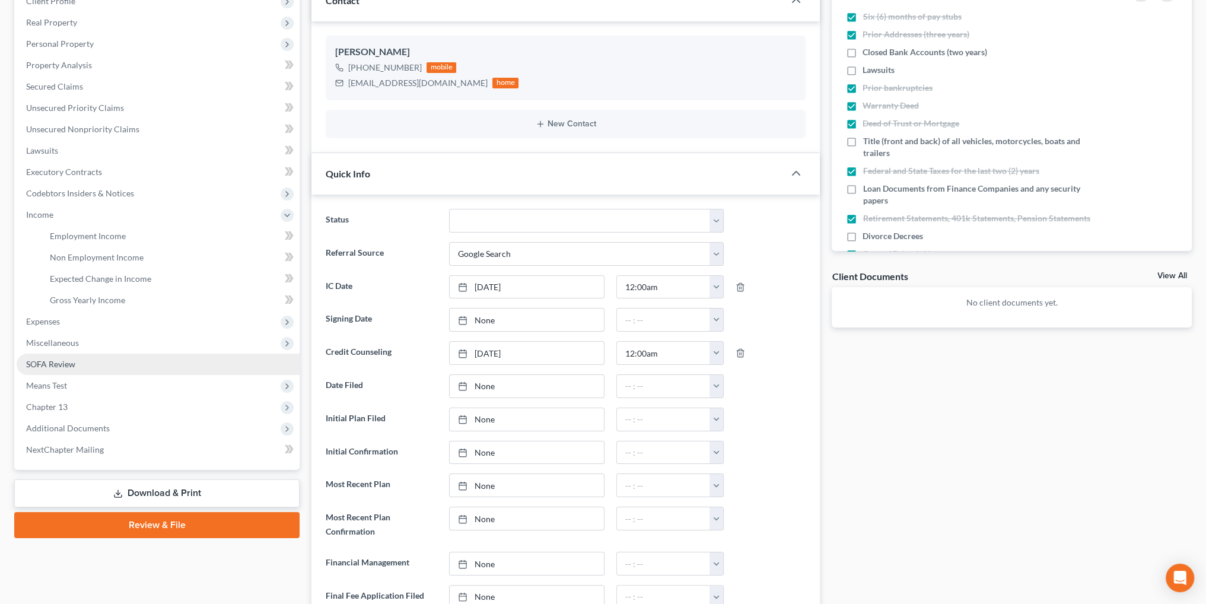
scroll to position [178, 0]
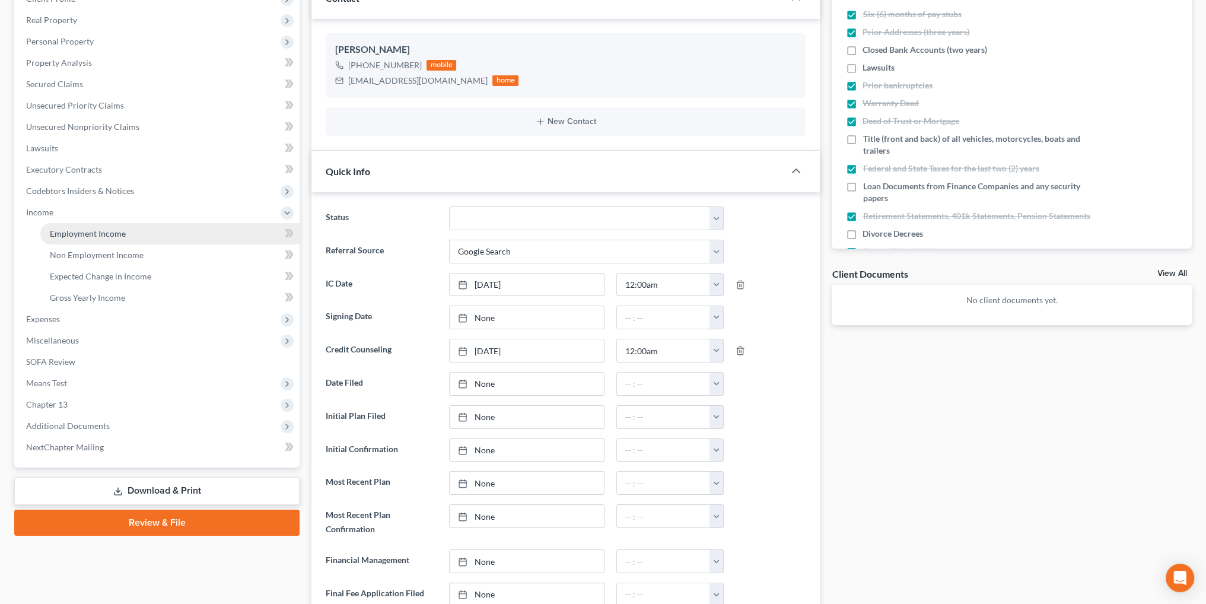
click at [86, 238] on link "Employment Income" at bounding box center [169, 233] width 259 height 21
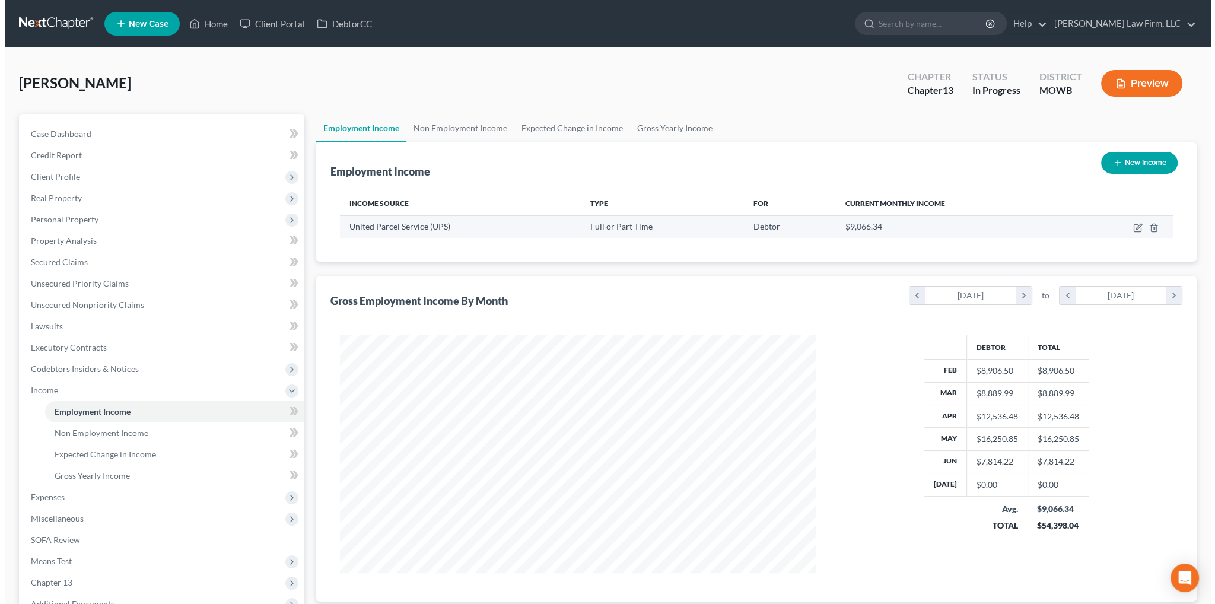
scroll to position [238, 499]
click at [1134, 228] on icon "button" at bounding box center [1132, 227] width 9 height 9
select select "0"
select select "17"
select select "3"
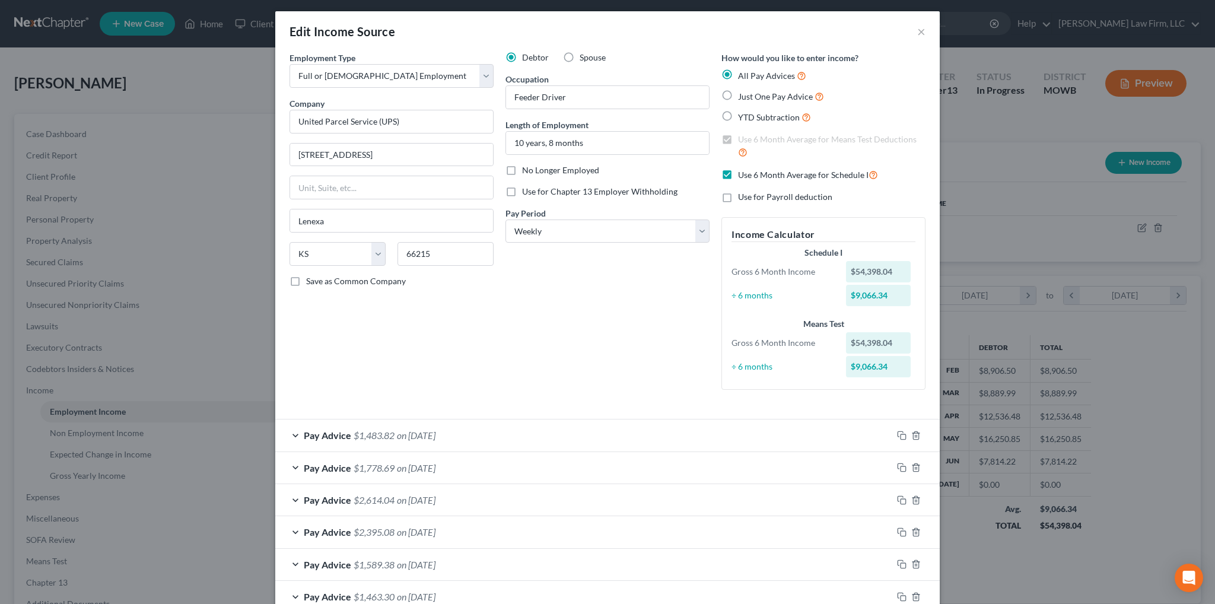
scroll to position [0, 0]
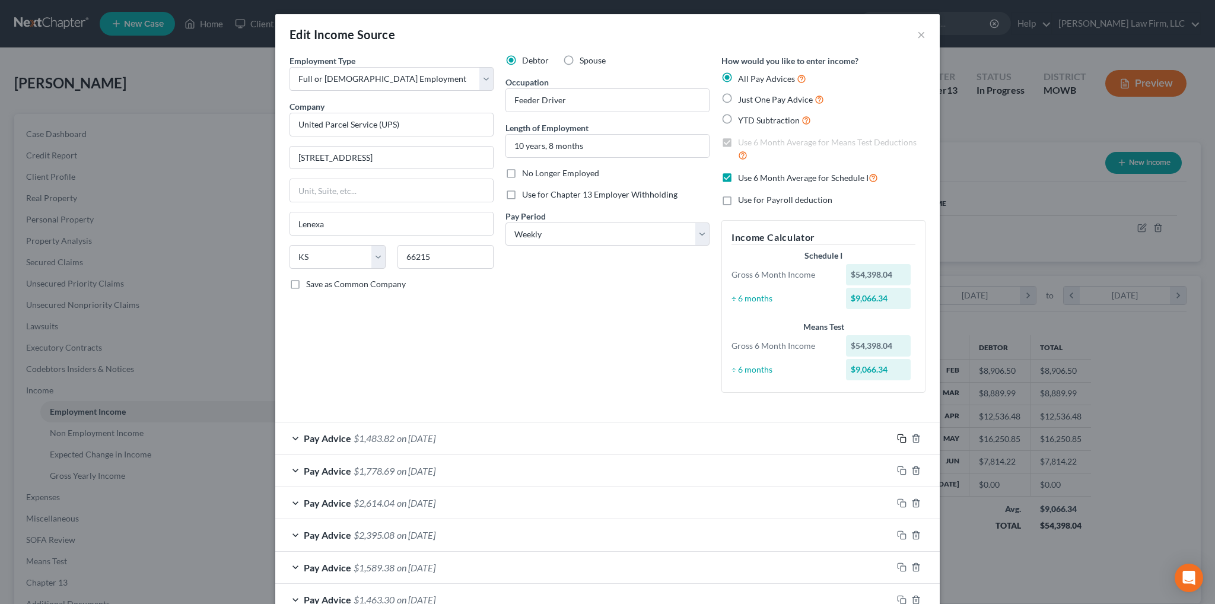
click at [897, 437] on icon "button" at bounding box center [901, 438] width 9 height 9
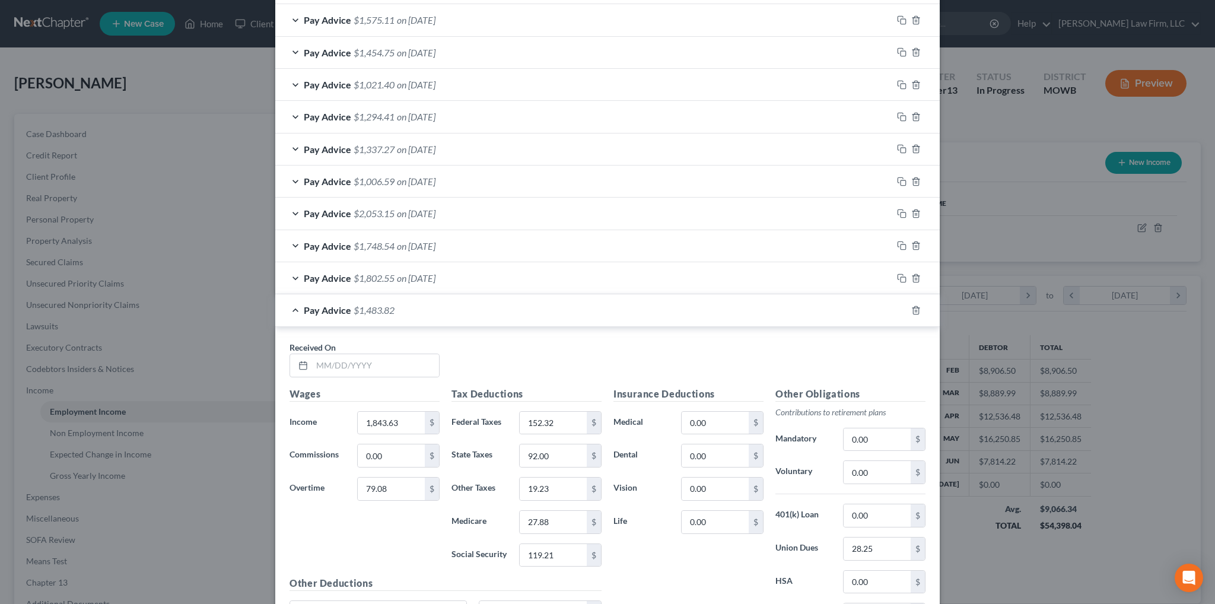
scroll to position [1244, 0]
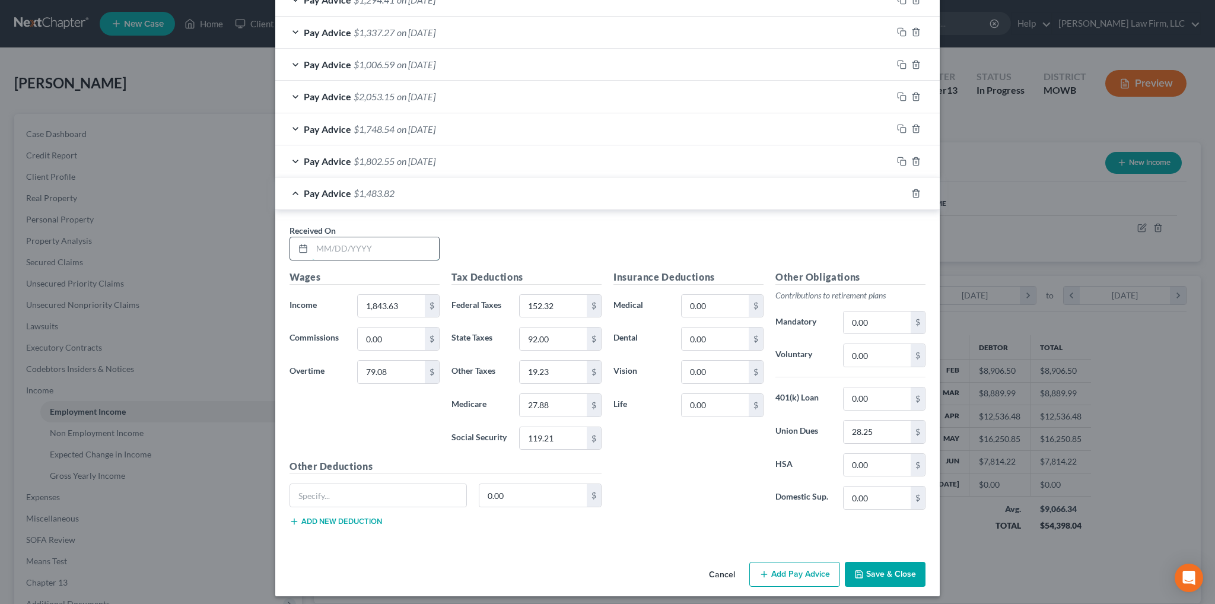
click at [337, 241] on input "text" at bounding box center [375, 248] width 127 height 23
type input "8/15/2025"
click at [404, 301] on input "1,843.63" at bounding box center [391, 306] width 67 height 23
click at [406, 304] on input "1,843.63" at bounding box center [391, 306] width 67 height 23
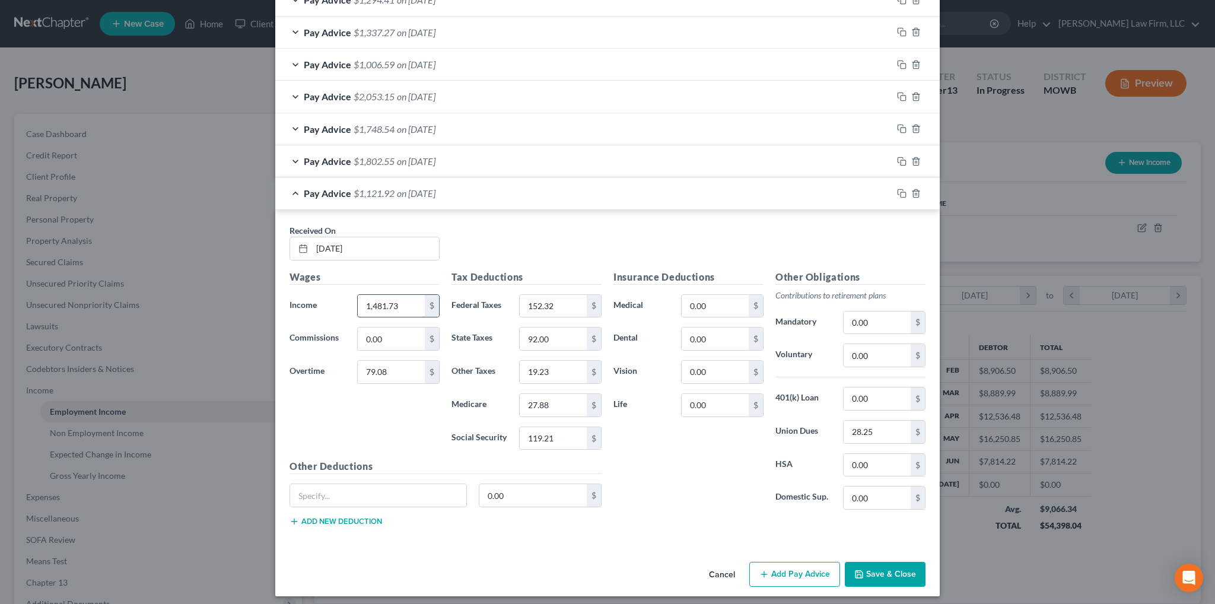
type input "1,481.73"
type input "472.07"
click at [577, 299] on input "152.32" at bounding box center [553, 306] width 67 height 23
type input "156.05"
click at [581, 336] on input "92.00" at bounding box center [553, 338] width 67 height 23
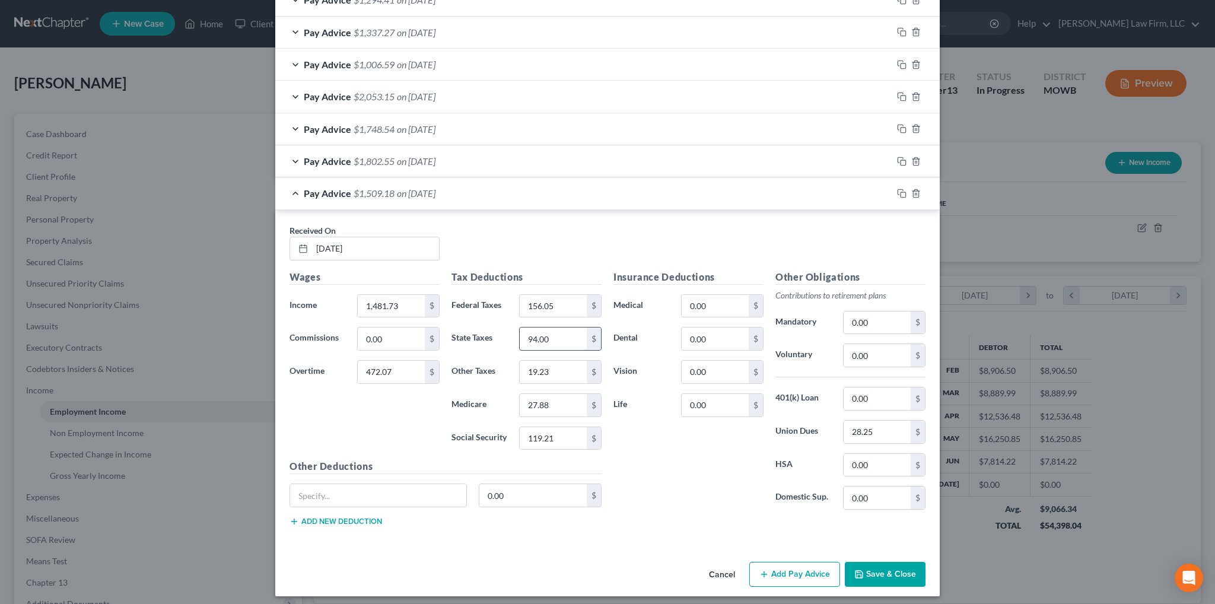
type input "94.00"
type input "19.54"
click at [559, 396] on input "27.88" at bounding box center [553, 405] width 67 height 23
type input "28.33"
type input "121.13"
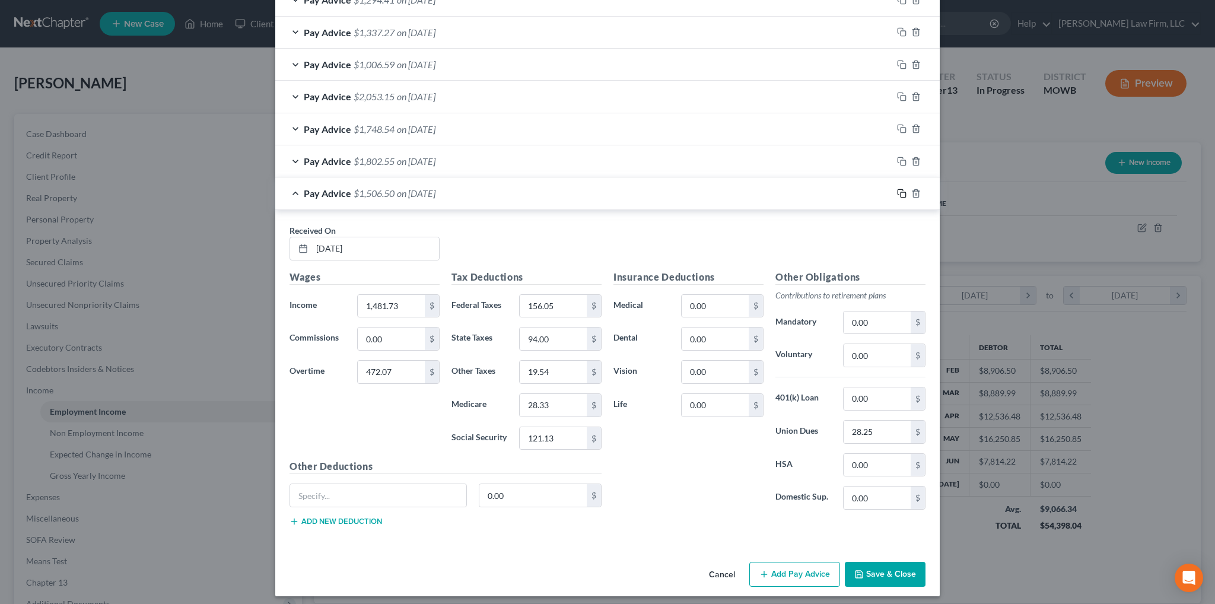
click at [897, 189] on icon "button" at bounding box center [901, 193] width 9 height 9
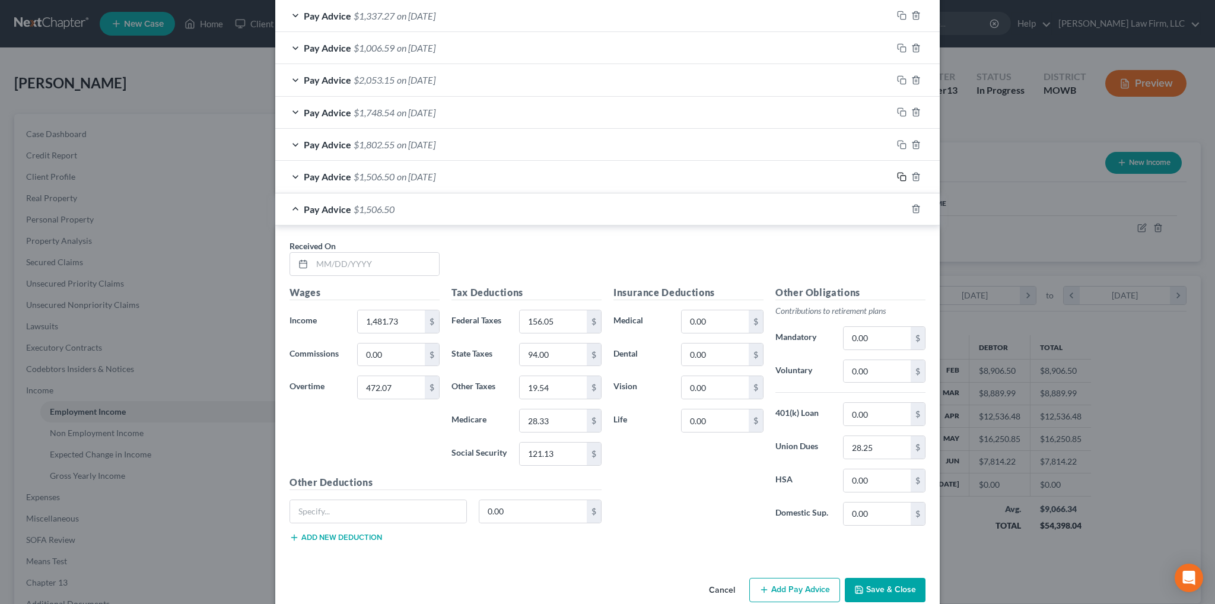
scroll to position [1276, 0]
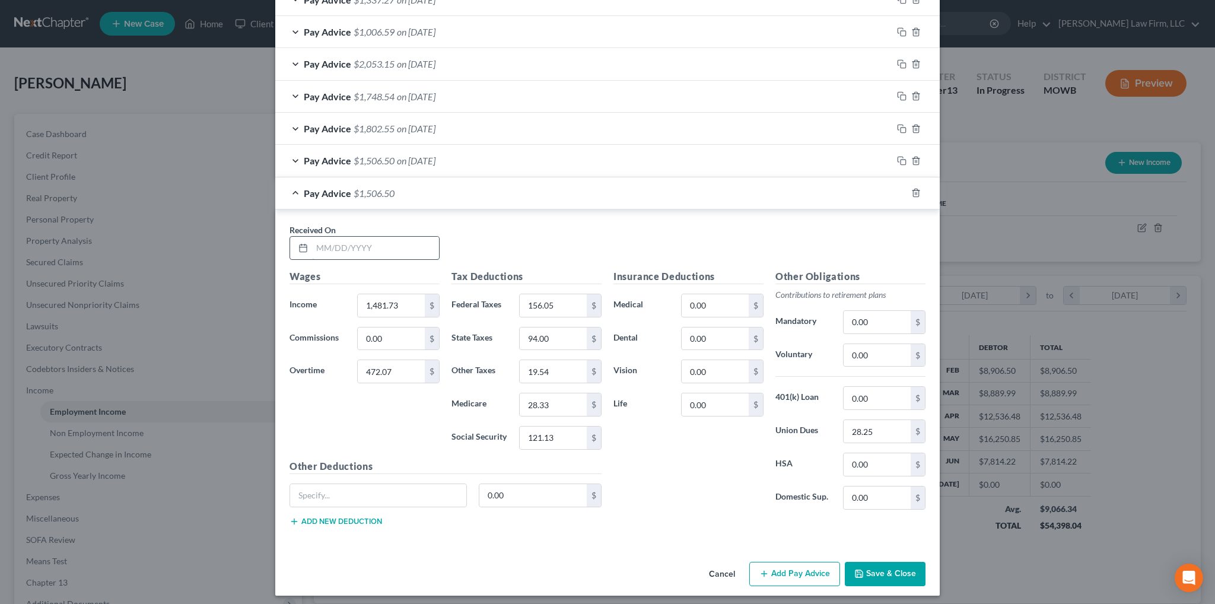
click at [396, 240] on input "text" at bounding box center [375, 248] width 127 height 23
type input "8/8/2025"
click at [404, 297] on input "1,481.73" at bounding box center [391, 305] width 67 height 23
type input "1,857.46"
type input "141.50"
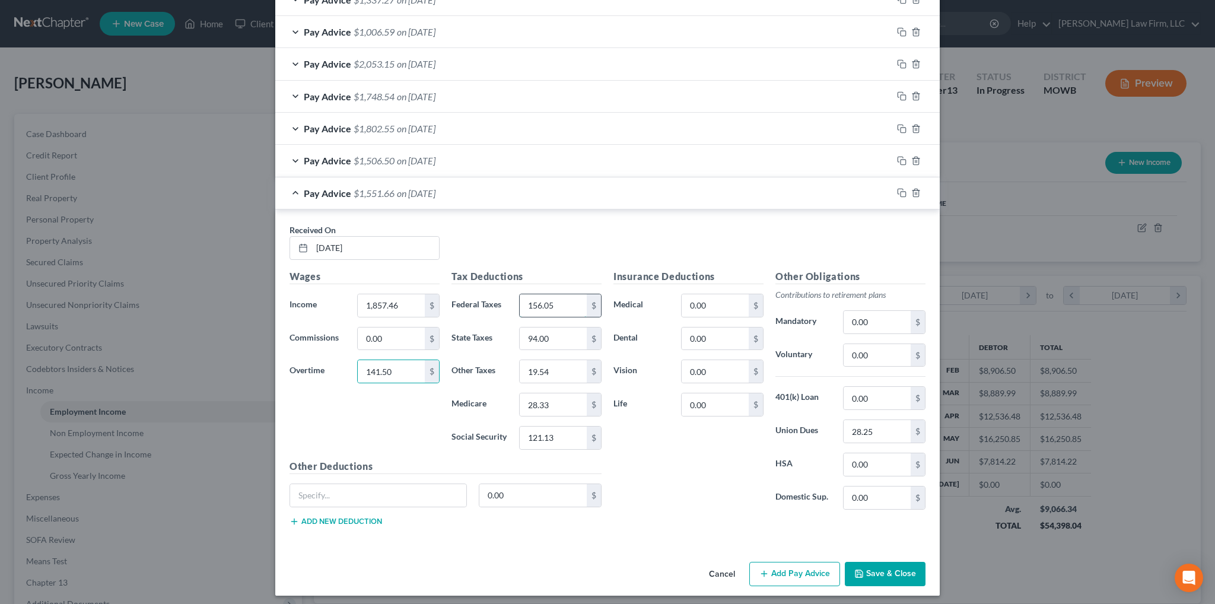
click at [559, 298] on input "156.05" at bounding box center [553, 305] width 67 height 23
type input "161.47"
click at [558, 327] on input "94.00" at bounding box center [553, 338] width 67 height 23
type input "96.00"
click at [553, 366] on input "19.54" at bounding box center [553, 371] width 67 height 23
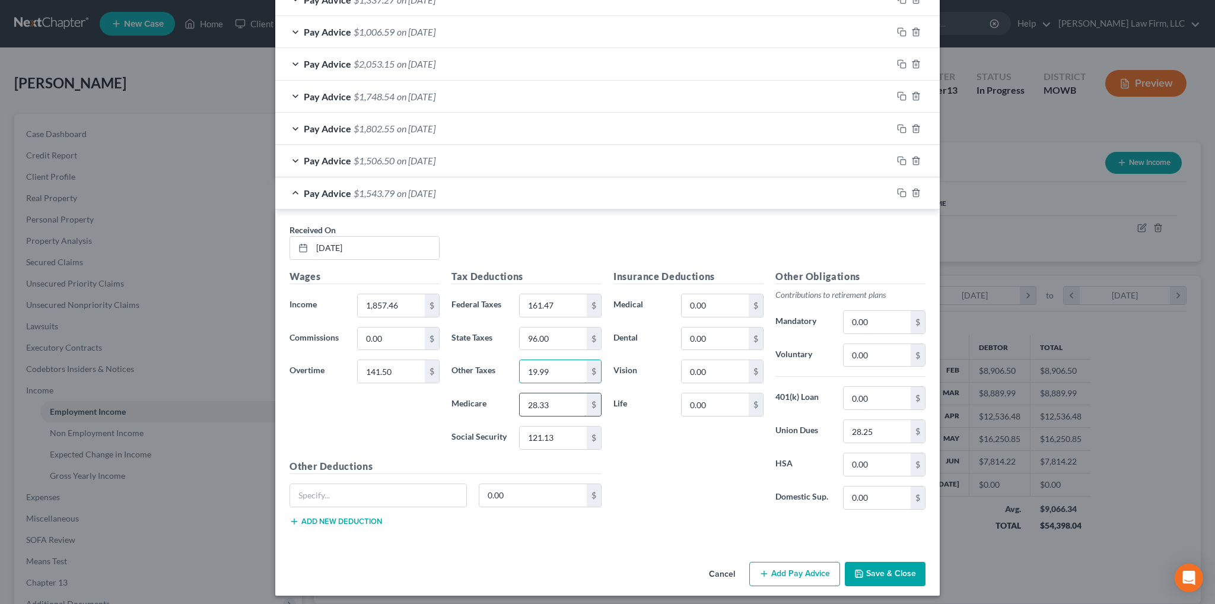
type input "19.99"
click at [547, 405] on input "28.33" at bounding box center [553, 404] width 67 height 23
type input "28.99"
click at [553, 440] on input "121.13" at bounding box center [553, 437] width 67 height 23
type input "123.94"
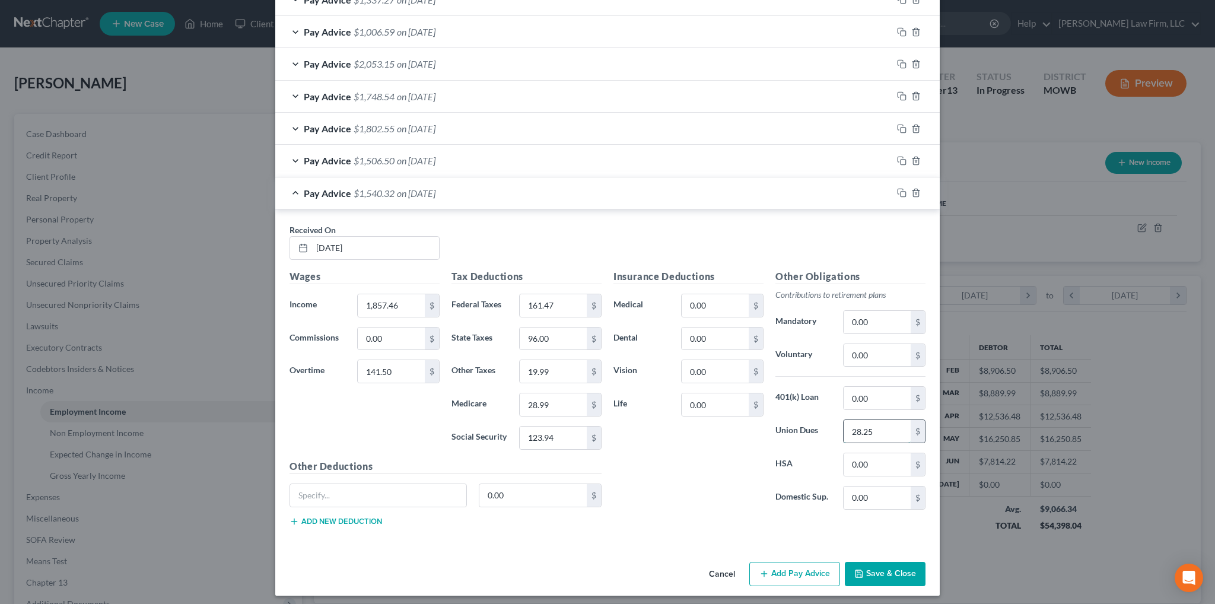
click at [899, 425] on input "28.25" at bounding box center [876, 431] width 67 height 23
type input "31.25"
click at [897, 156] on icon "button" at bounding box center [901, 160] width 9 height 9
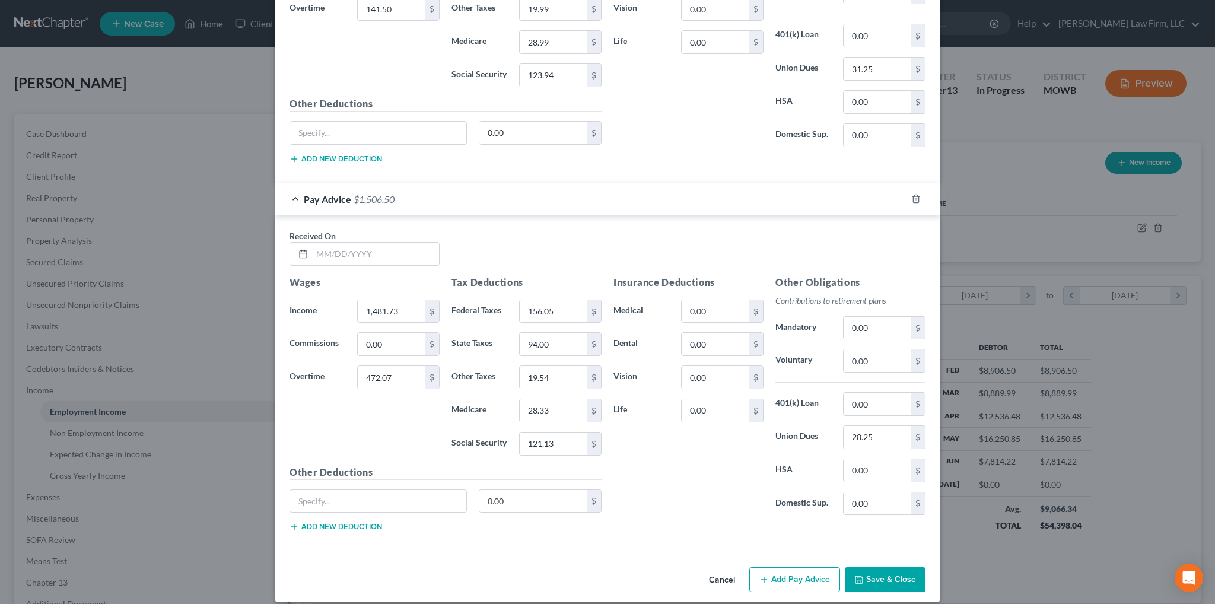
scroll to position [1642, 0]
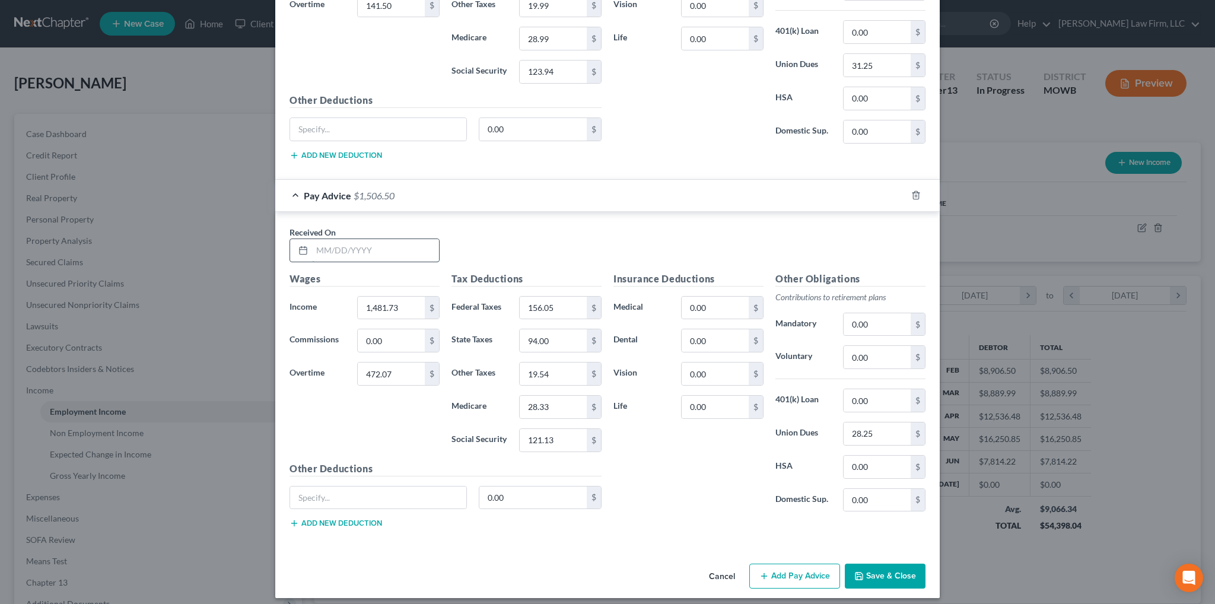
click at [339, 242] on input "text" at bounding box center [375, 250] width 127 height 23
type input "8/1/2025"
type input "2,854.60"
click at [411, 362] on input "472.07" at bounding box center [391, 373] width 67 height 23
type input "0.00"
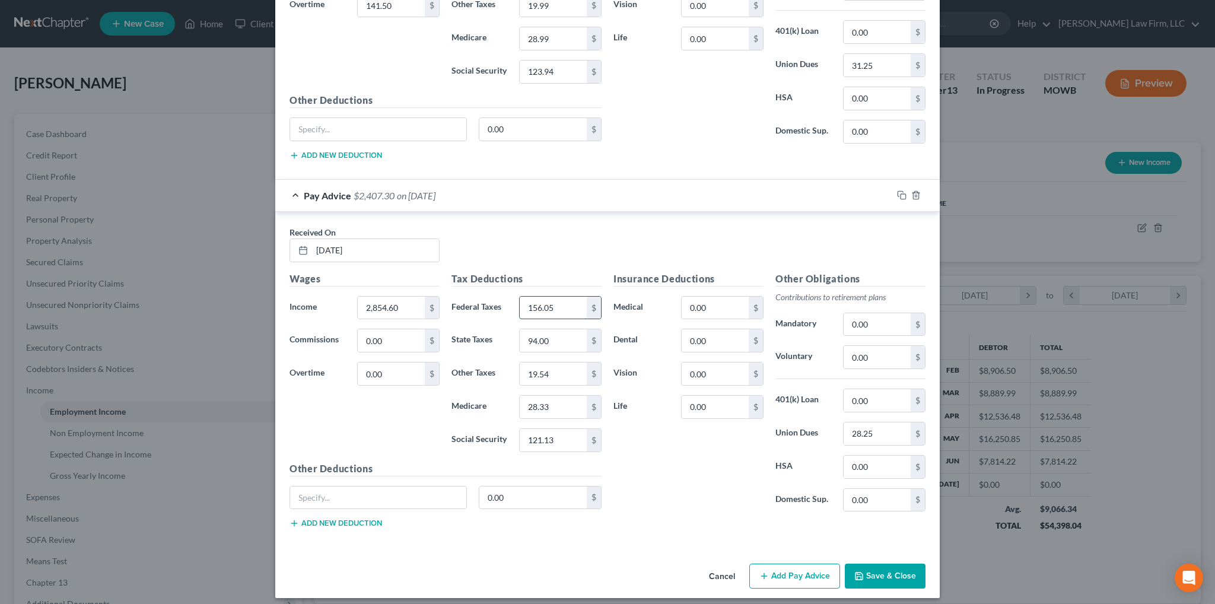
click at [567, 301] on input "156.05" at bounding box center [553, 308] width 67 height 23
type input "305.47"
click at [559, 329] on input "94.00" at bounding box center [553, 340] width 67 height 23
type input "144.00"
click at [570, 365] on input "19.54" at bounding box center [553, 373] width 67 height 23
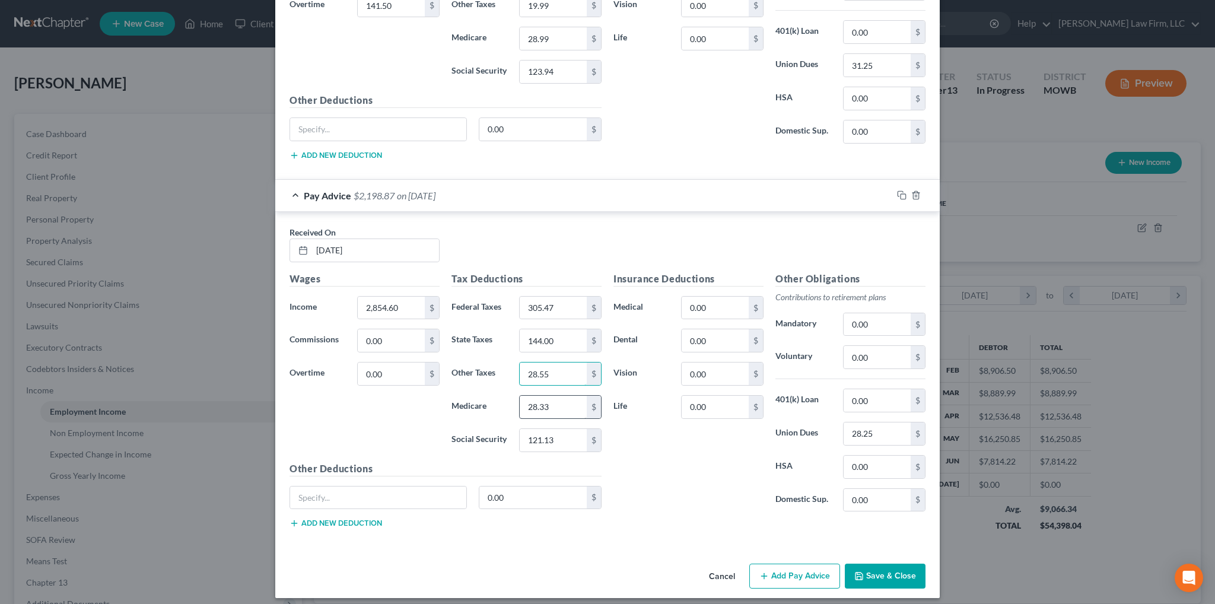
type input "28.55"
click at [562, 400] on input "28.33" at bounding box center [553, 407] width 67 height 23
type input "41.39"
click at [567, 429] on input "121.13" at bounding box center [553, 440] width 67 height 23
type input "176.99"
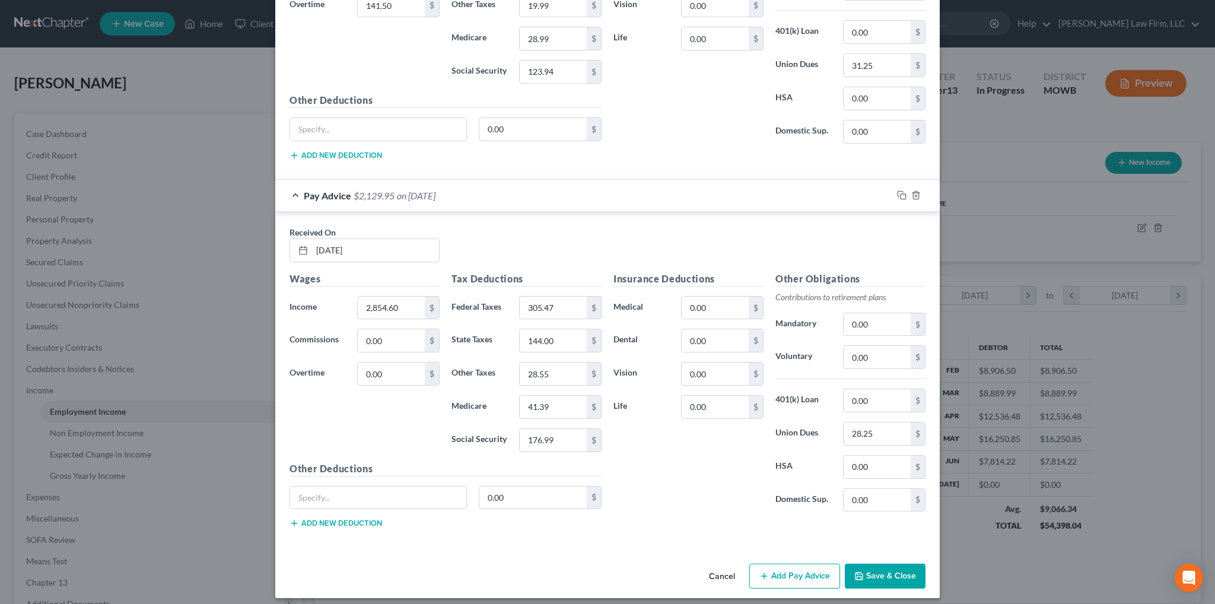
click at [872, 568] on button "Save & Close" at bounding box center [885, 575] width 81 height 25
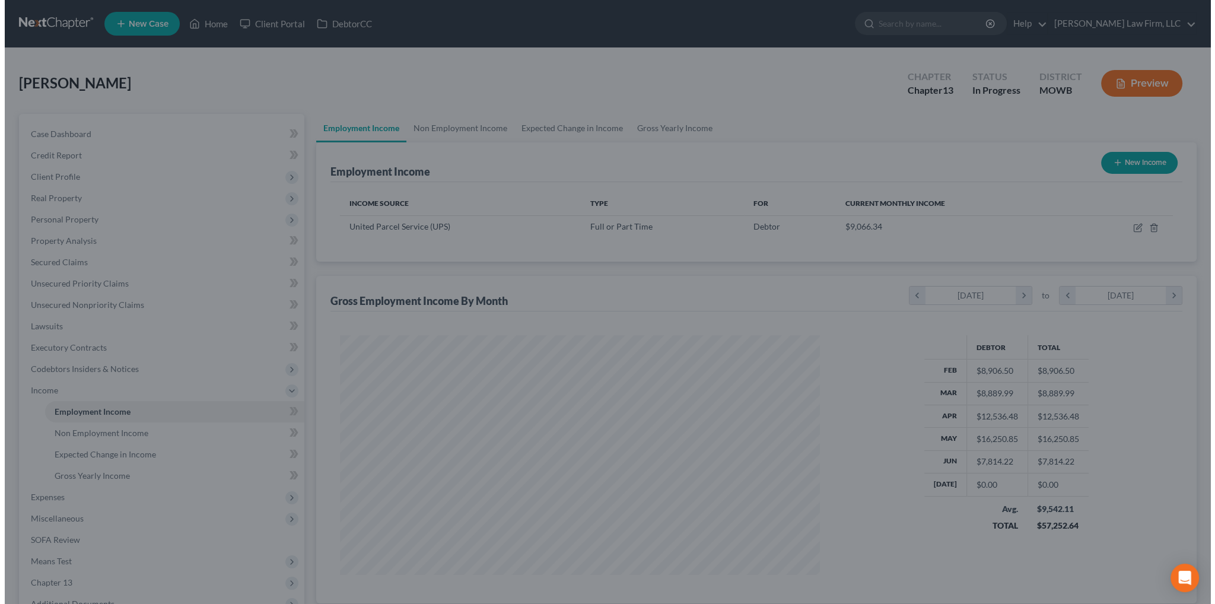
scroll to position [592880, 592618]
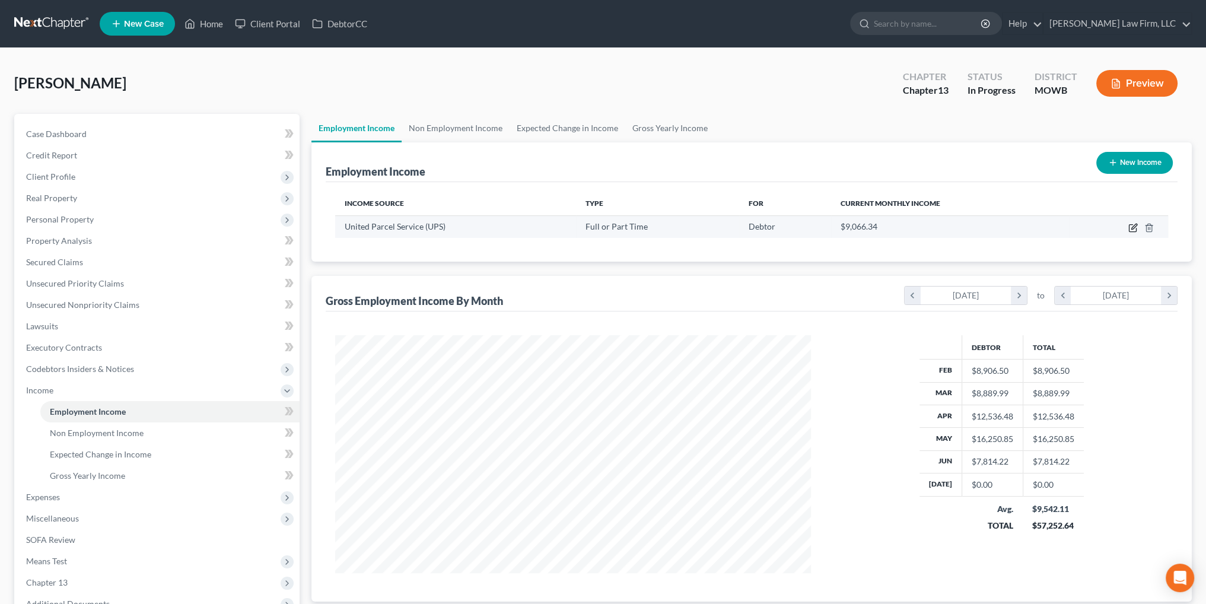
click at [1128, 226] on icon "button" at bounding box center [1132, 227] width 9 height 9
select select "0"
select select "17"
select select "3"
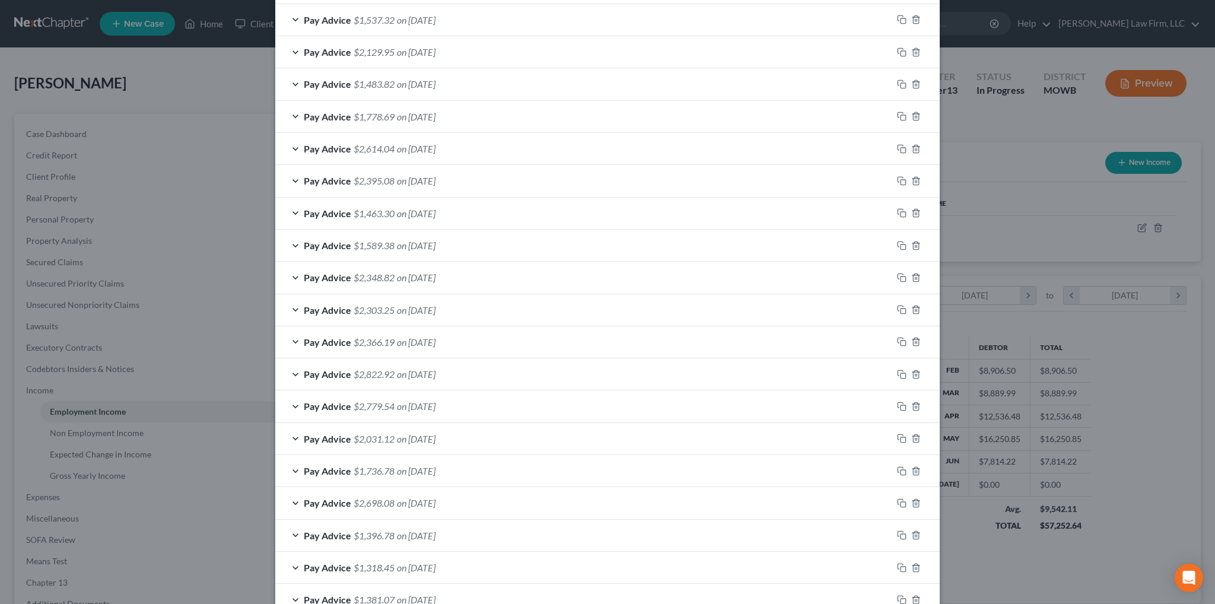
scroll to position [451, 0]
click at [410, 145] on span "on 06/06/2025" at bounding box center [416, 148] width 39 height 11
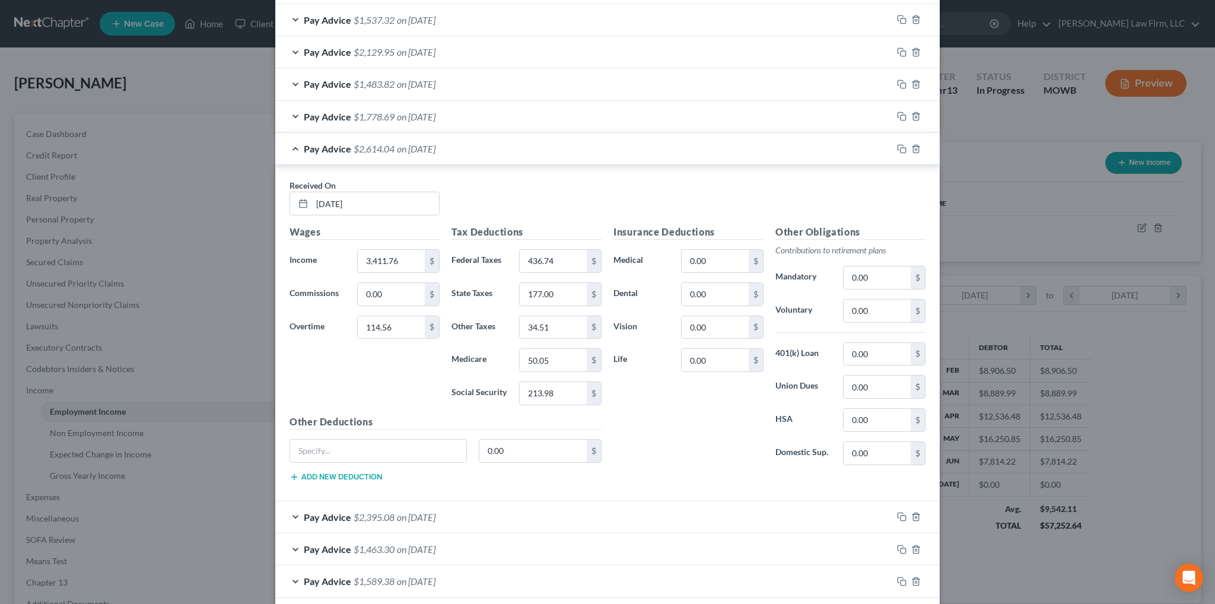
click at [304, 143] on span "Pay Advice" at bounding box center [327, 148] width 47 height 11
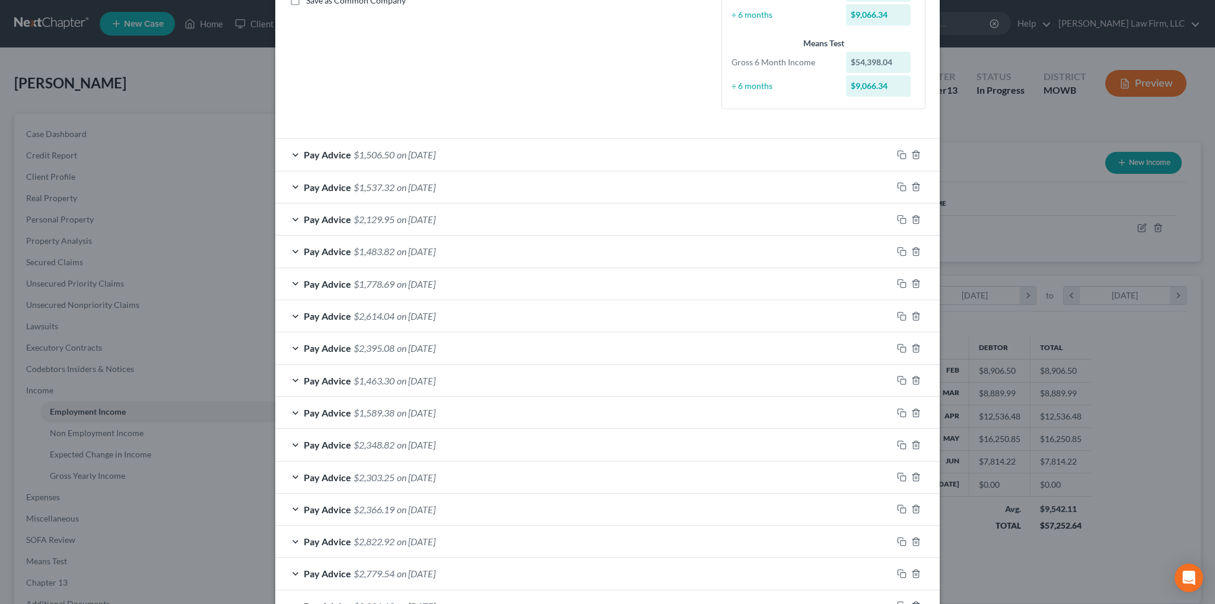
scroll to position [263, 0]
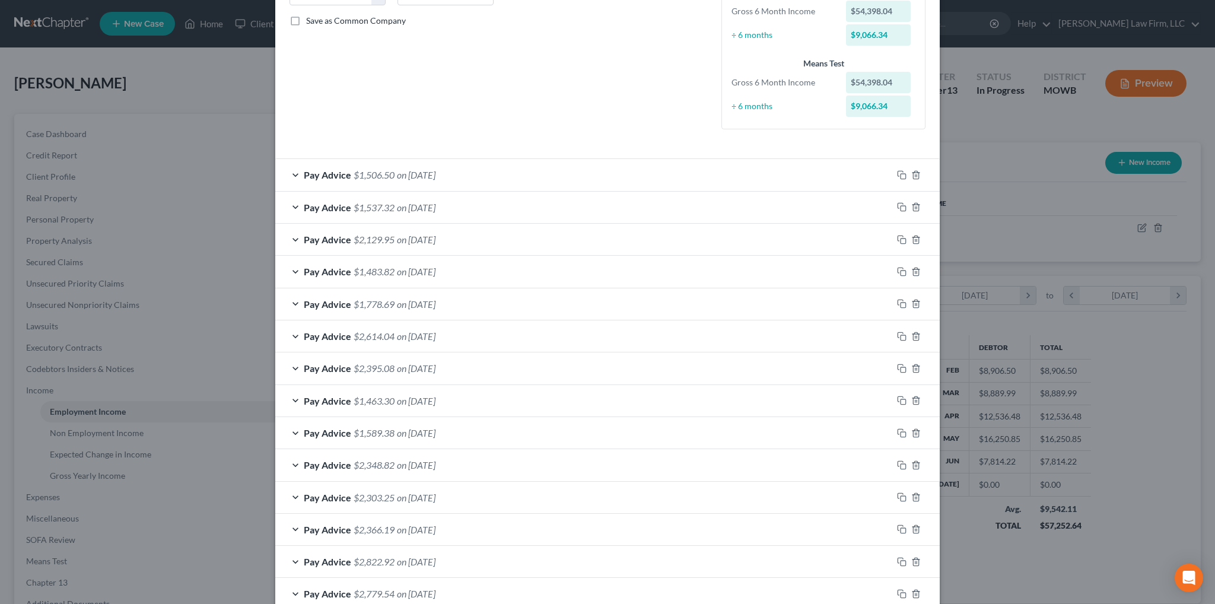
click at [393, 235] on div "Pay Advice $2,129.95 on 08/01/2025" at bounding box center [583, 239] width 617 height 31
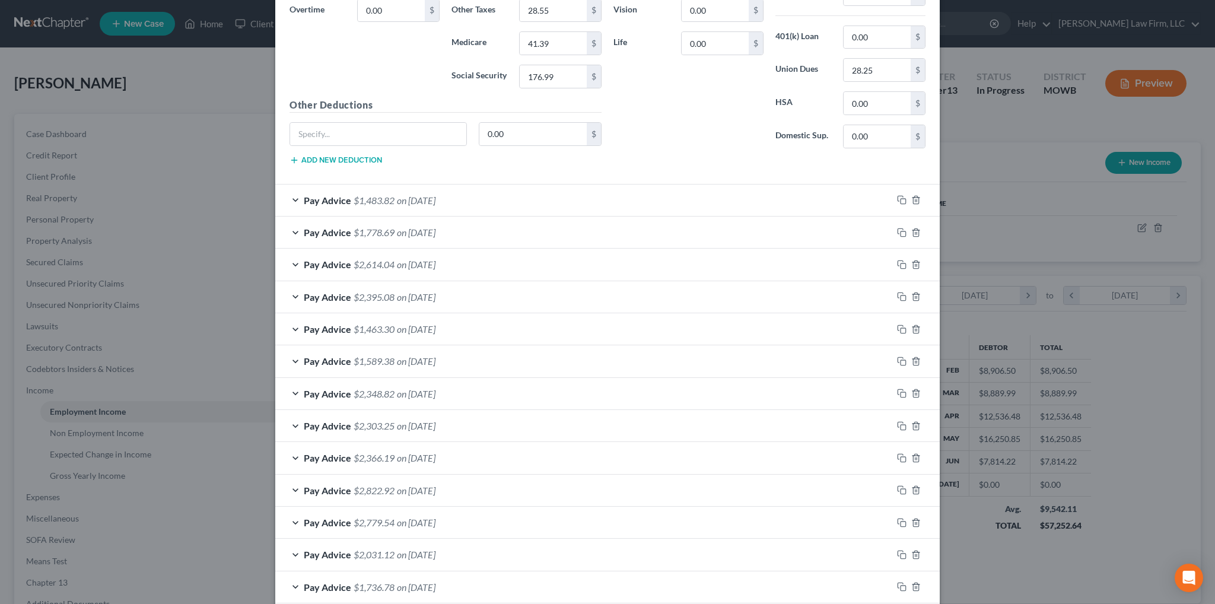
scroll to position [797, 0]
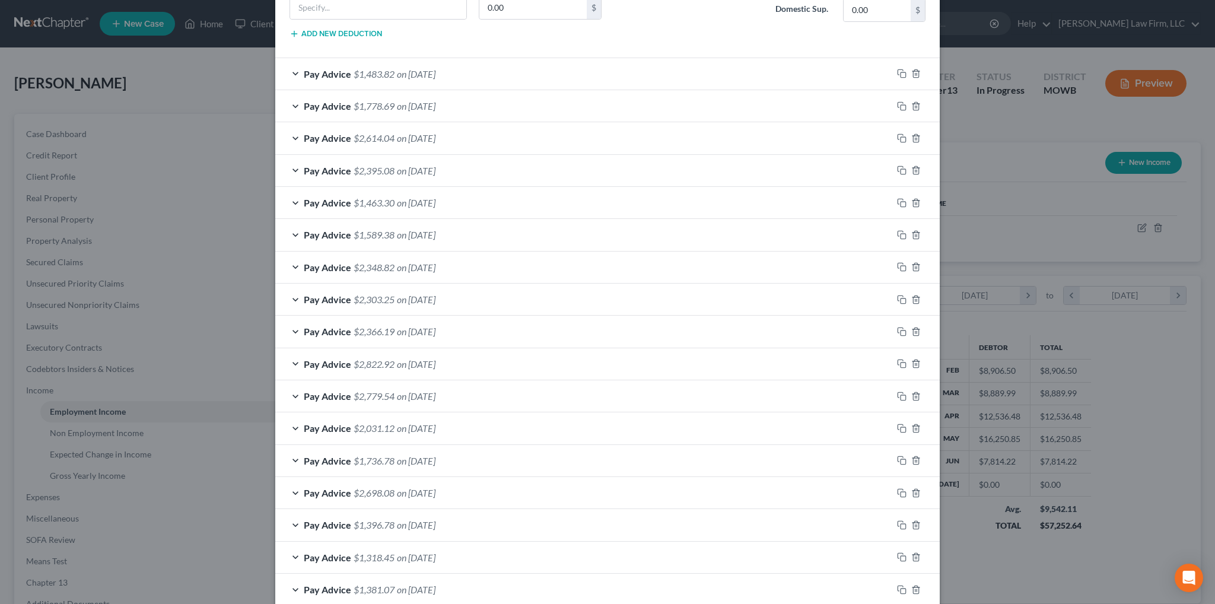
click at [335, 257] on div "Pay Advice $2,348.82 on 05/16/2025" at bounding box center [583, 266] width 617 height 31
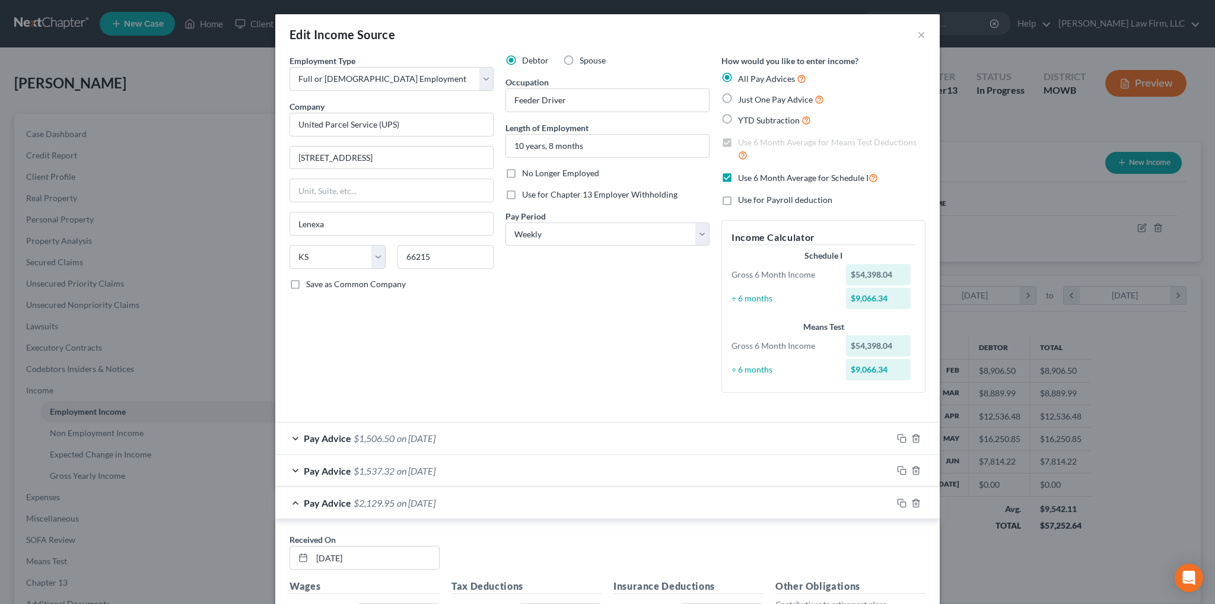
scroll to position [0, 0]
click at [898, 435] on icon "button" at bounding box center [901, 438] width 9 height 9
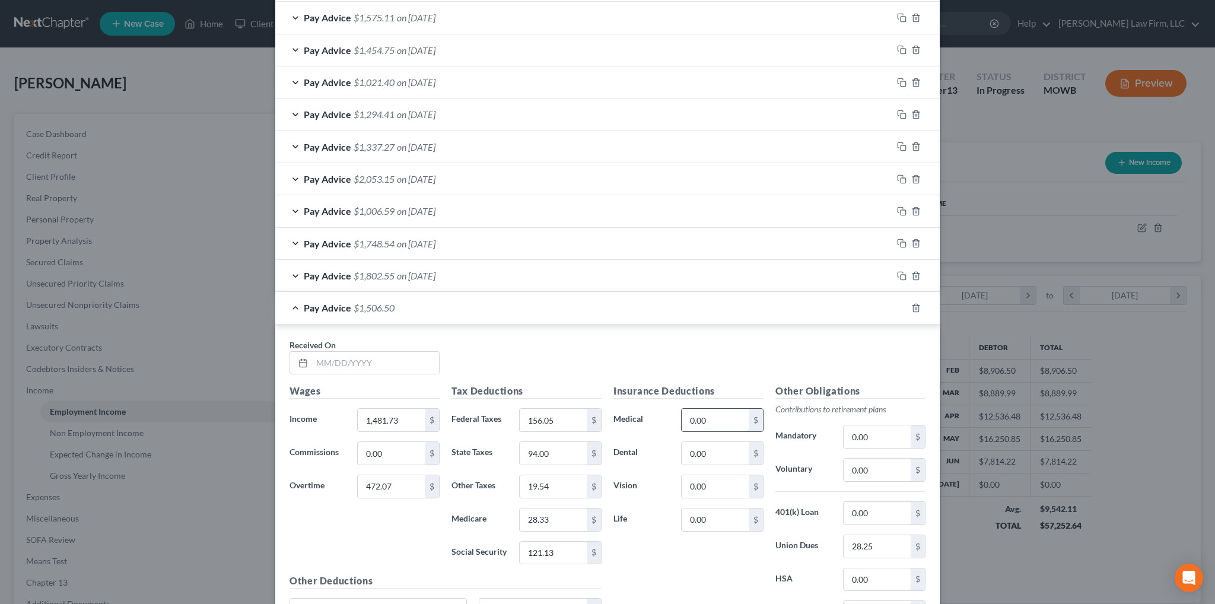
scroll to position [2008, 0]
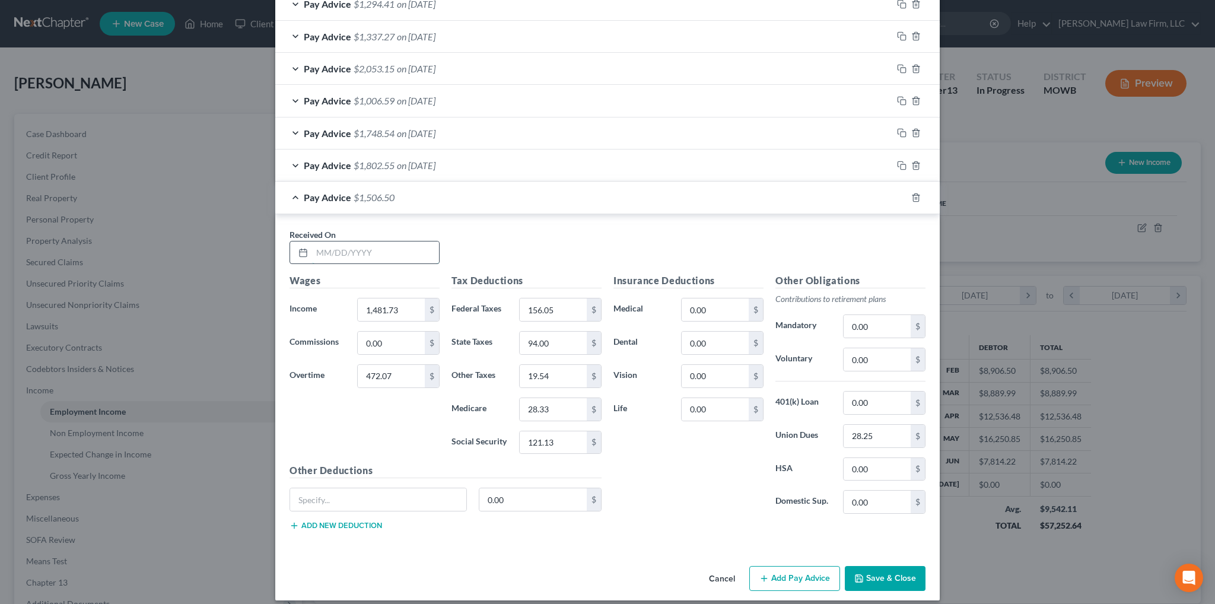
click at [366, 243] on input "text" at bounding box center [375, 252] width 127 height 23
type input "[DATE]"
click at [400, 298] on input "1,481.73" at bounding box center [391, 309] width 67 height 23
type input "2,885.06"
click at [415, 365] on input "472.07" at bounding box center [391, 376] width 67 height 23
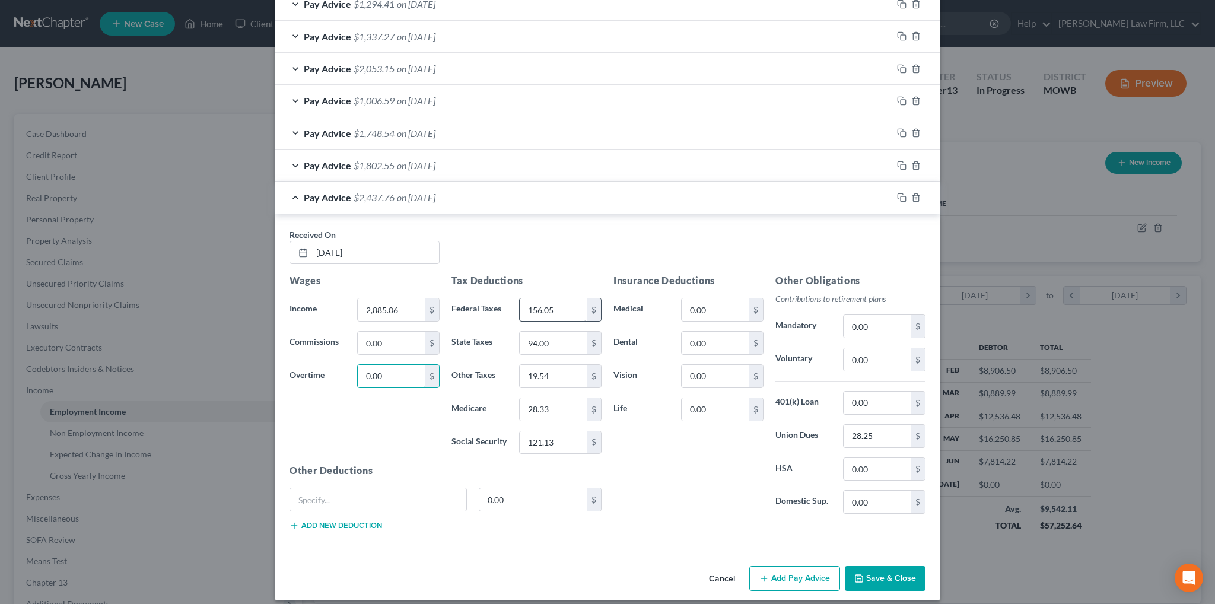
type input "0.00"
click at [571, 298] on input "156.05" at bounding box center [553, 309] width 67 height 23
type input "312.17"
click at [578, 332] on input "94.00" at bounding box center [553, 343] width 67 height 23
type input "146.00"
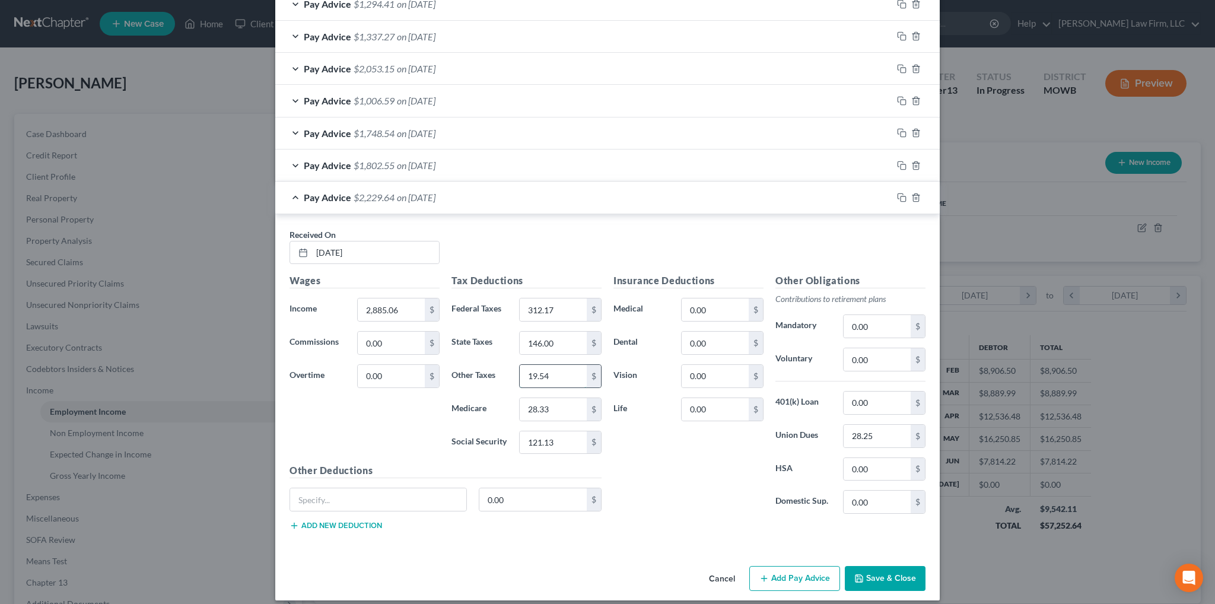
click at [576, 373] on input "19.54" at bounding box center [553, 376] width 67 height 23
type input "28.85"
click at [562, 405] on input "28.33" at bounding box center [553, 409] width 67 height 23
type input "178.87"
click at [575, 435] on input "121.13" at bounding box center [553, 442] width 67 height 23
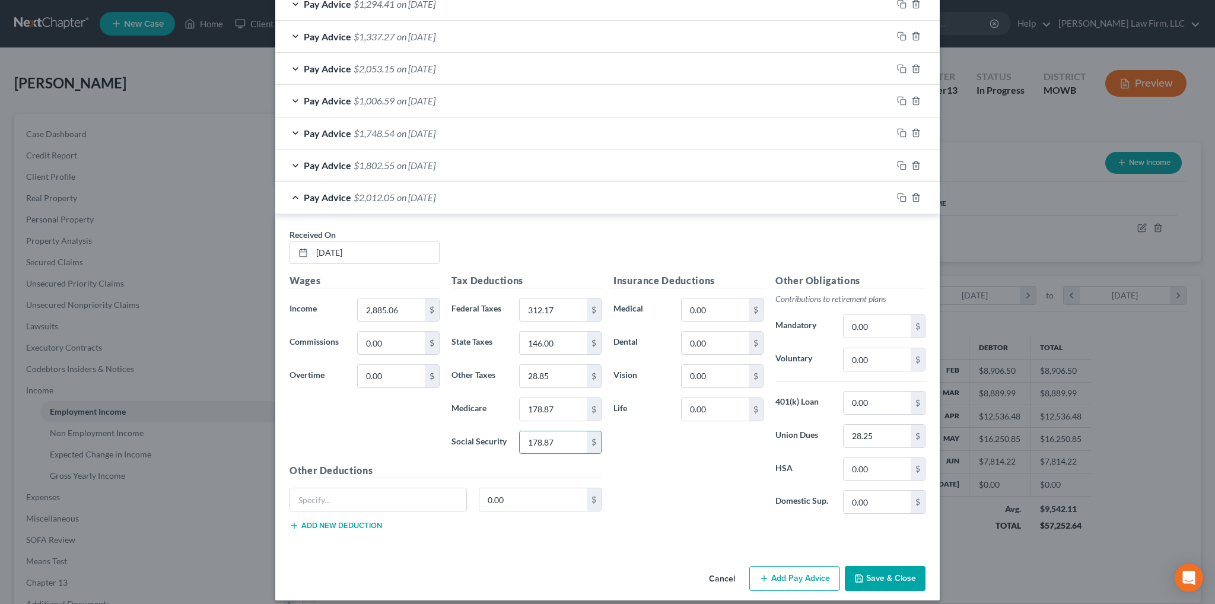
type input "178.87"
click at [568, 398] on input "178.87" at bounding box center [553, 409] width 67 height 23
type input "41.83"
click at [897, 193] on icon "button" at bounding box center [901, 197] width 9 height 9
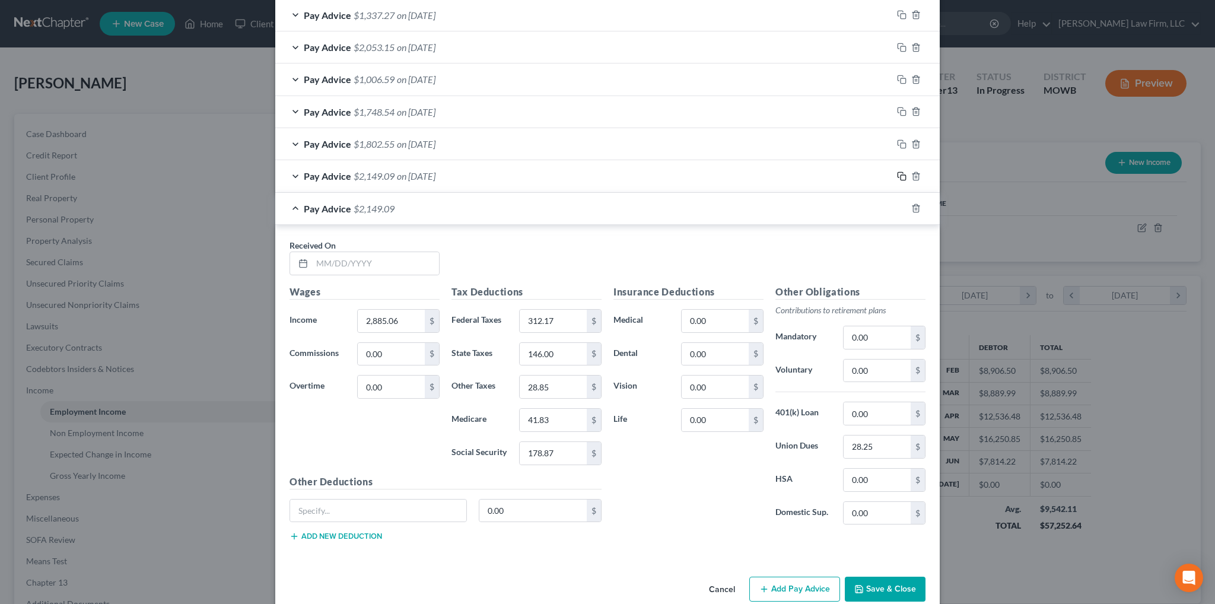
scroll to position [2040, 0]
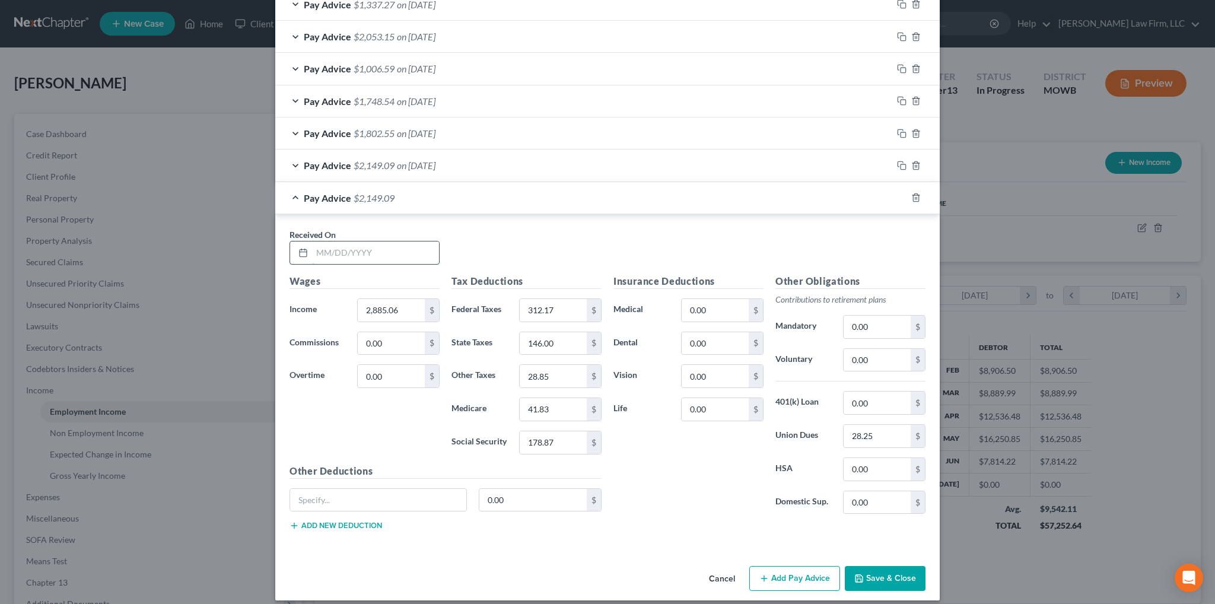
click at [373, 248] on input "text" at bounding box center [375, 252] width 127 height 23
type input "07/18/2025"
click at [399, 301] on input "2,885.06" at bounding box center [391, 310] width 67 height 23
type input "2,777.66"
type input "141.09"
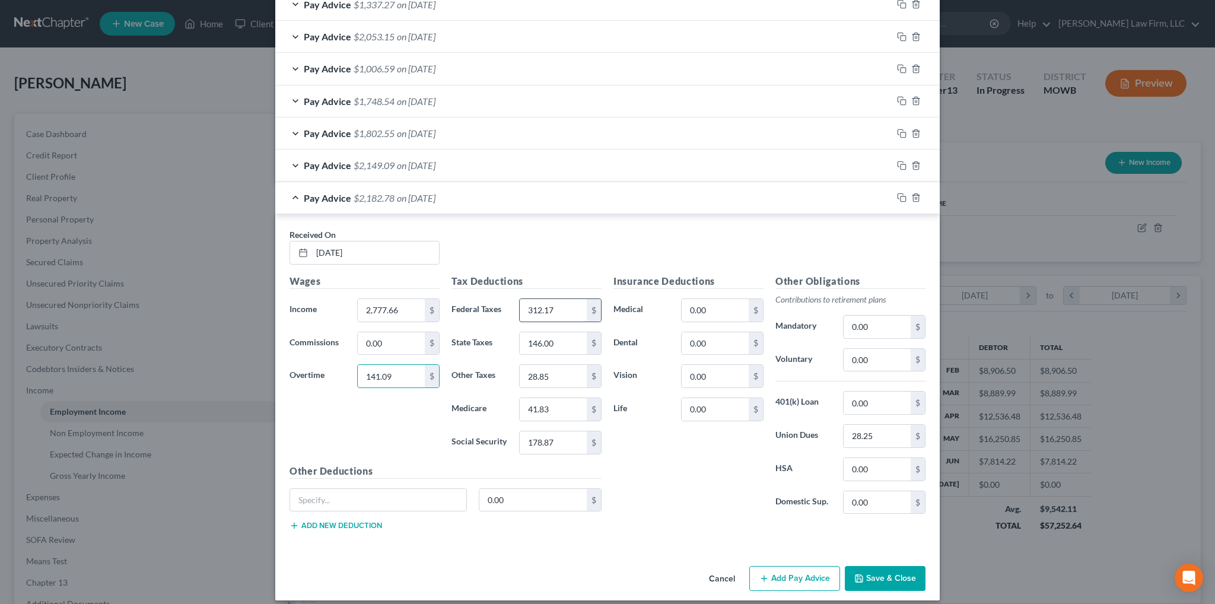
click at [565, 301] on input "312.17" at bounding box center [553, 310] width 67 height 23
type input "319.59"
click at [565, 332] on input "146.00" at bounding box center [553, 343] width 67 height 23
type input "147.00"
click at [560, 365] on input "28.85" at bounding box center [553, 376] width 67 height 23
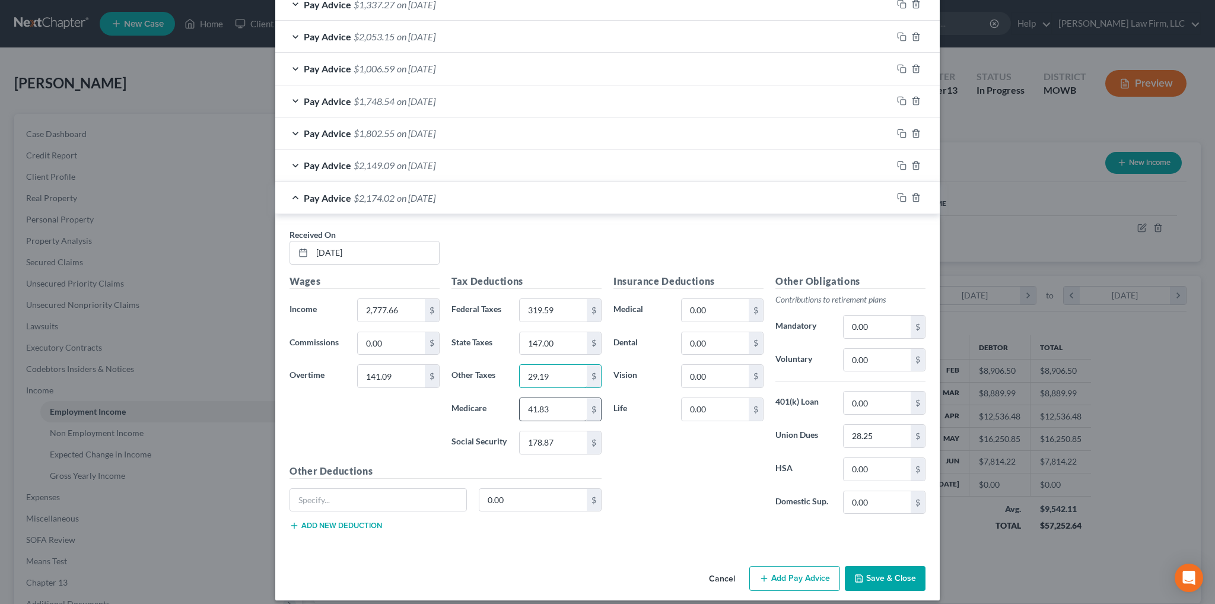
type input "29.19"
click at [568, 398] on input "41.83" at bounding box center [553, 409] width 67 height 23
type input "42.33"
click at [558, 431] on input "178.87" at bounding box center [553, 442] width 67 height 23
type input "180.96"
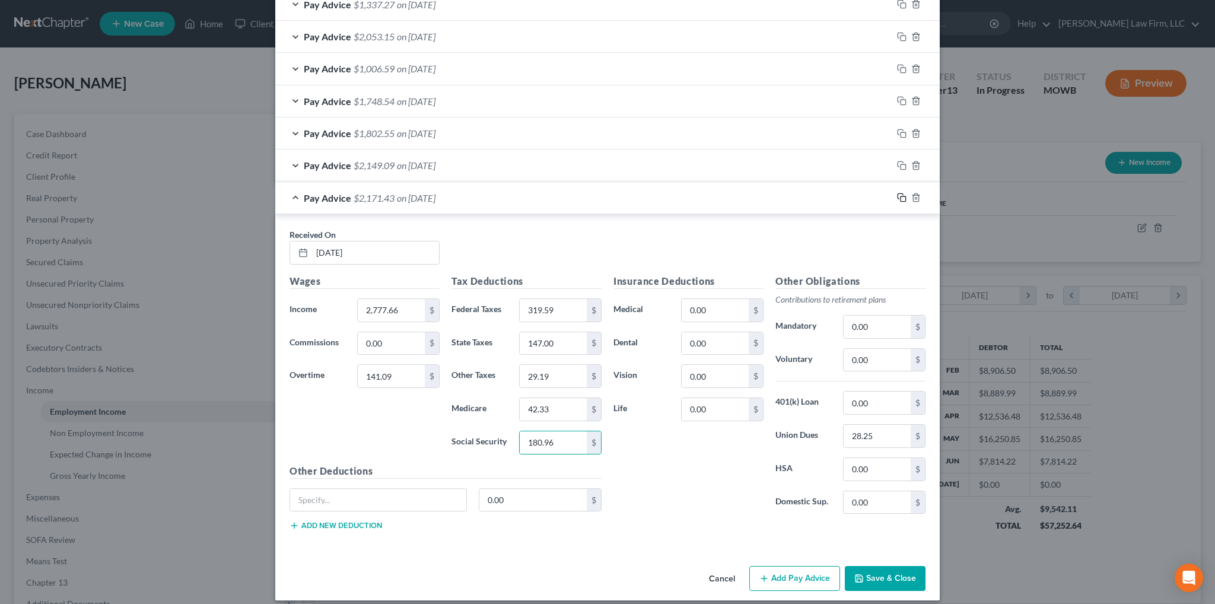
click at [900, 193] on icon "button" at bounding box center [901, 197] width 9 height 9
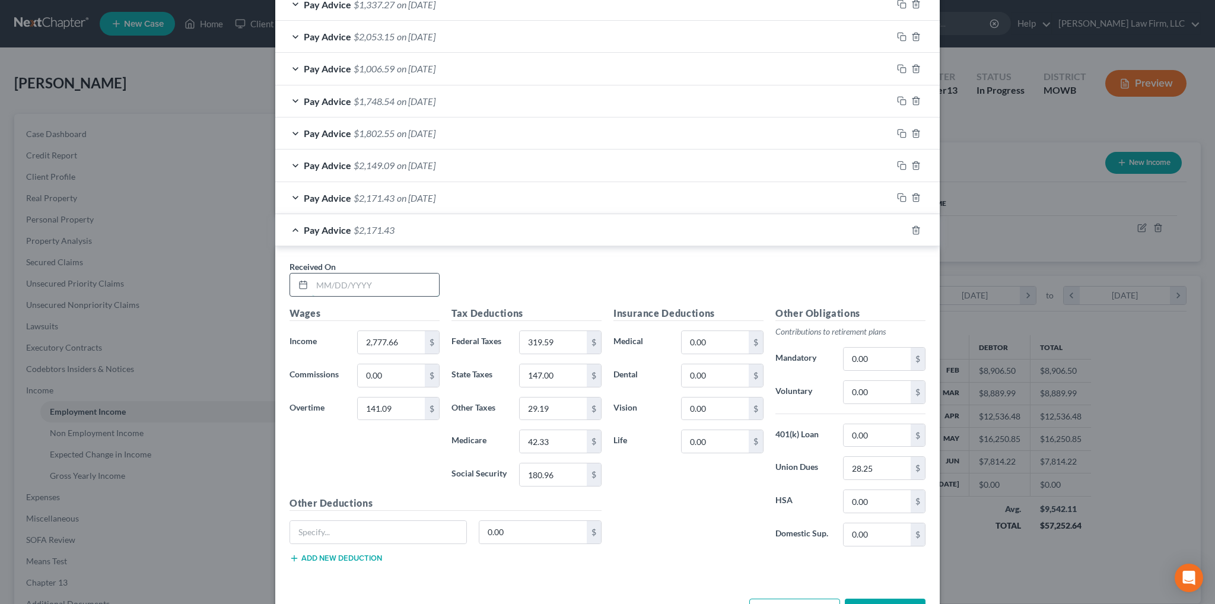
click at [366, 273] on input "text" at bounding box center [375, 284] width 127 height 23
type input "7/11/2025"
click at [399, 338] on input "2,777.66" at bounding box center [391, 342] width 67 height 23
type input "2,013.73"
type input "405.54"
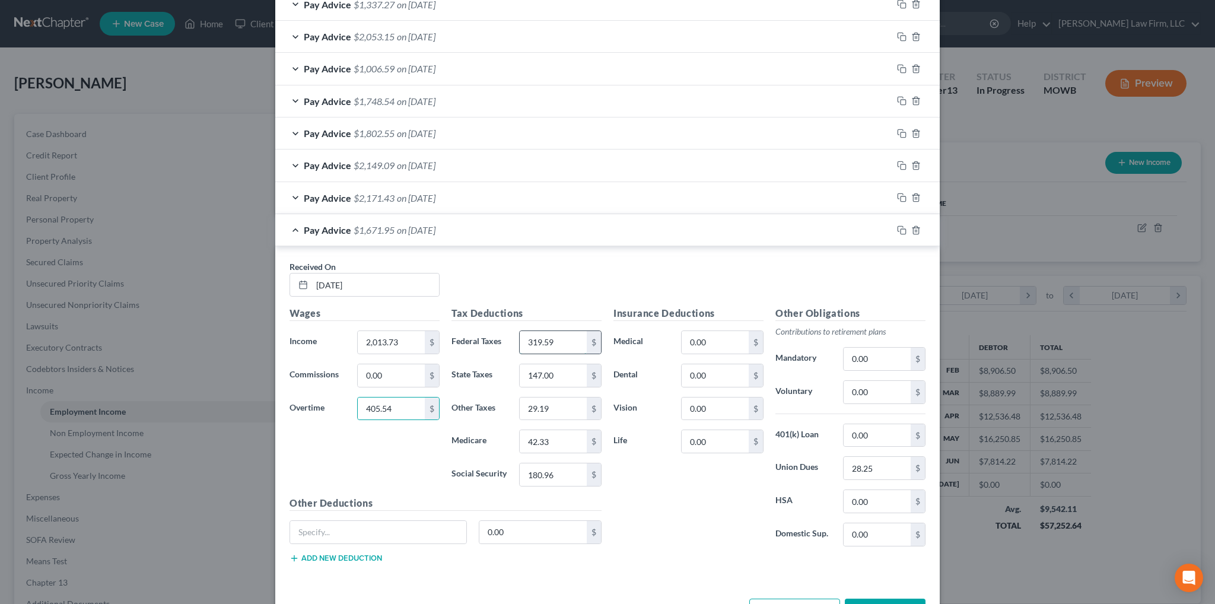
click at [562, 331] on input "319.59" at bounding box center [553, 342] width 67 height 23
type input "211.91"
click at [551, 364] on input "147.00" at bounding box center [553, 375] width 67 height 23
type input "120.00"
click at [568, 405] on input "29.19" at bounding box center [553, 408] width 67 height 23
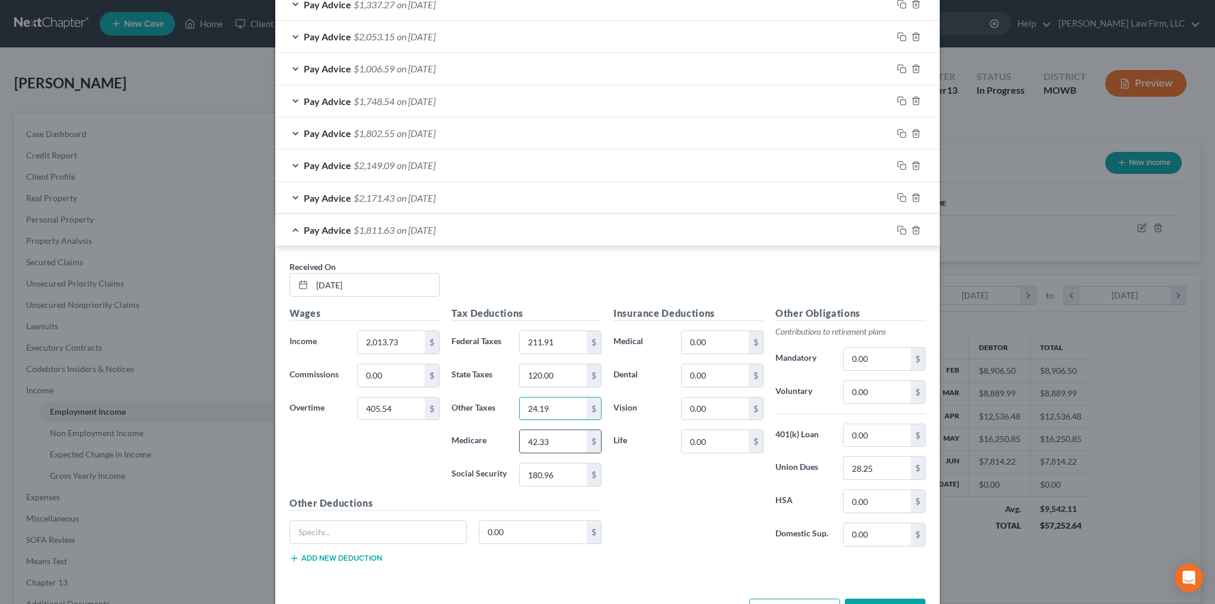
type input "24.19"
click at [572, 431] on input "42.33" at bounding box center [553, 441] width 67 height 23
type input "35.07"
click at [577, 469] on input "180.96" at bounding box center [553, 474] width 67 height 23
type input "150.00"
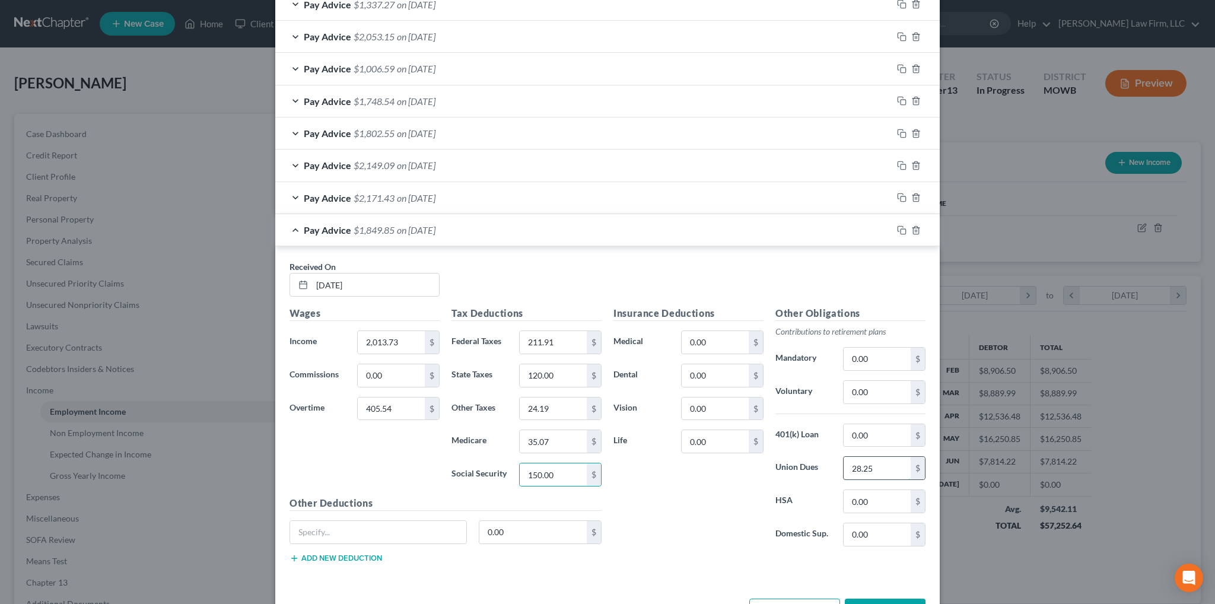
click at [879, 458] on input "28.25" at bounding box center [876, 468] width 67 height 23
type input "31.25"
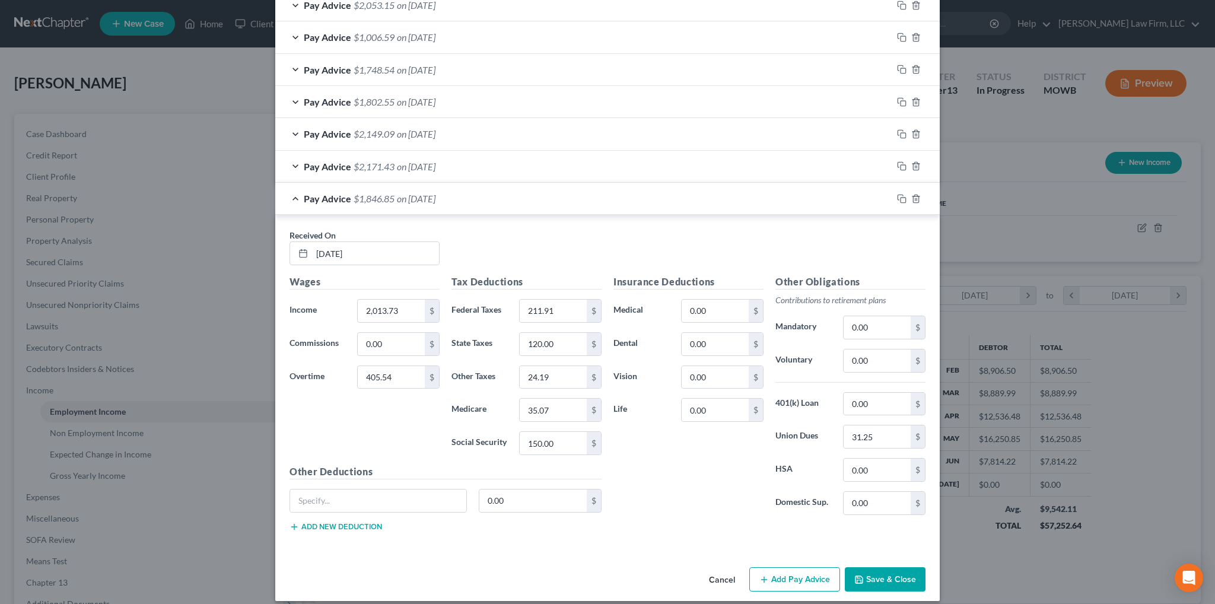
scroll to position [2073, 0]
click at [897, 193] on icon "button" at bounding box center [901, 197] width 9 height 9
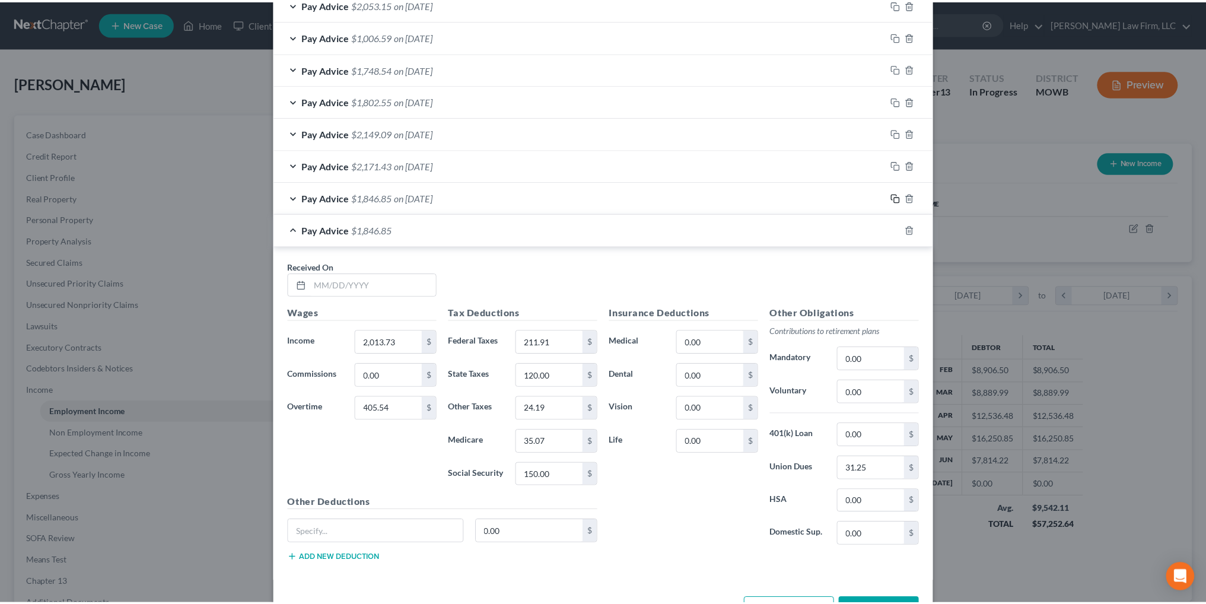
scroll to position [2104, 0]
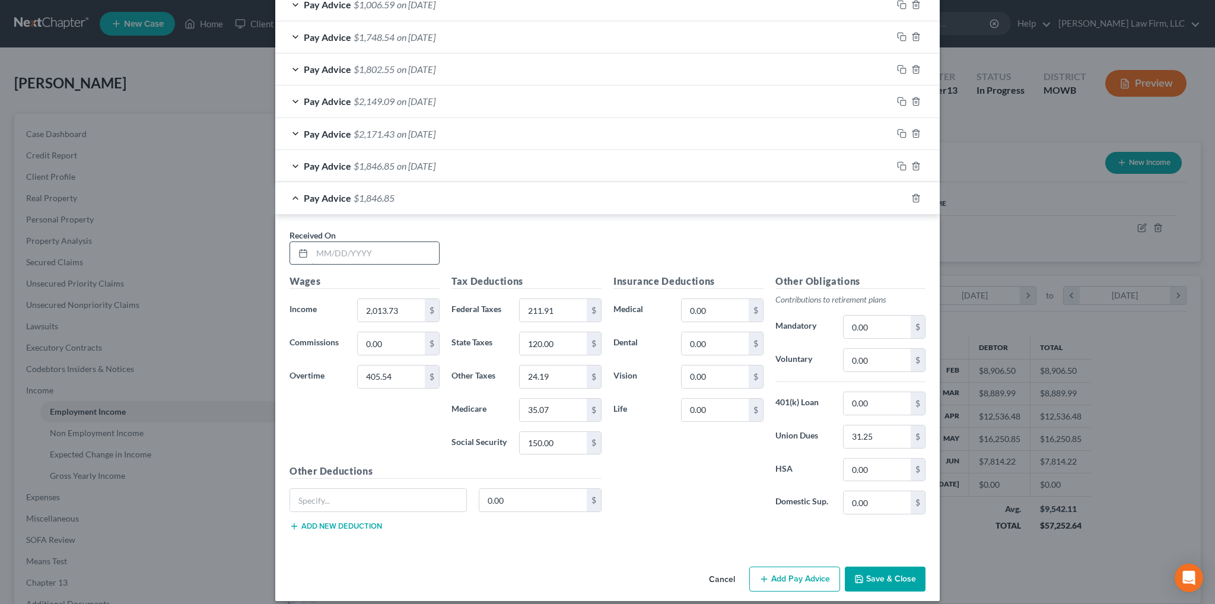
click at [399, 250] on input "text" at bounding box center [375, 253] width 127 height 23
type input "7/3/2025"
click at [399, 365] on input "405.54" at bounding box center [391, 376] width 67 height 23
type input "329.16"
click at [399, 299] on input "2,013.73" at bounding box center [391, 310] width 67 height 23
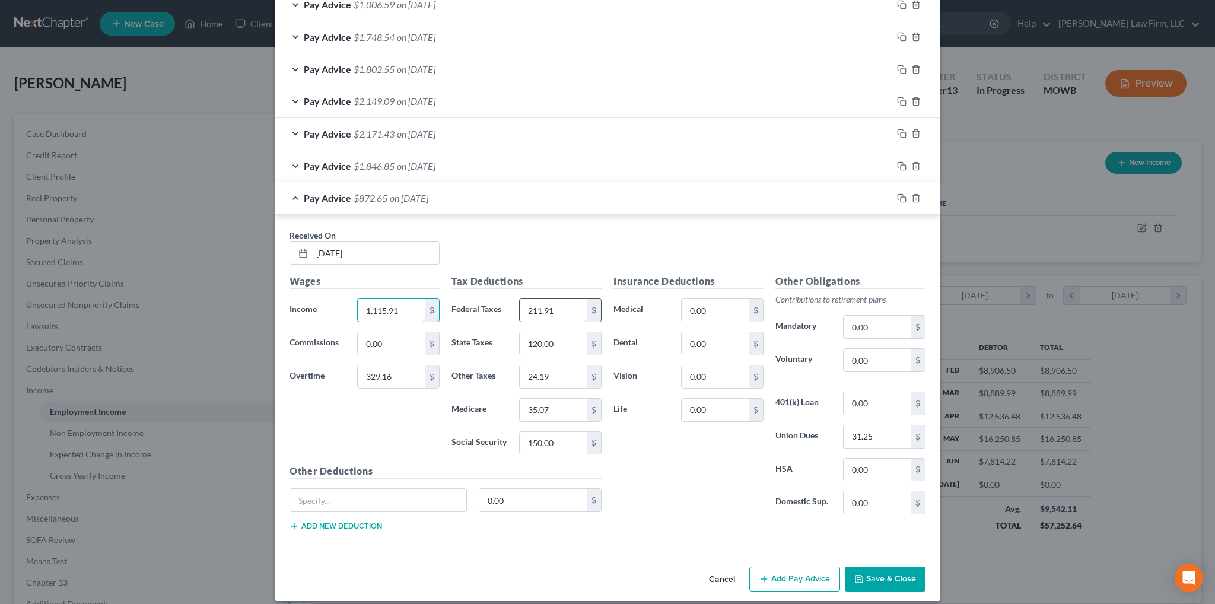
type input "1,115.91"
click at [560, 300] on input "211.91" at bounding box center [553, 310] width 67 height 23
type input "95.00"
click at [587, 336] on div "$" at bounding box center [594, 343] width 14 height 23
click at [567, 336] on input "120.00" at bounding box center [553, 343] width 67 height 23
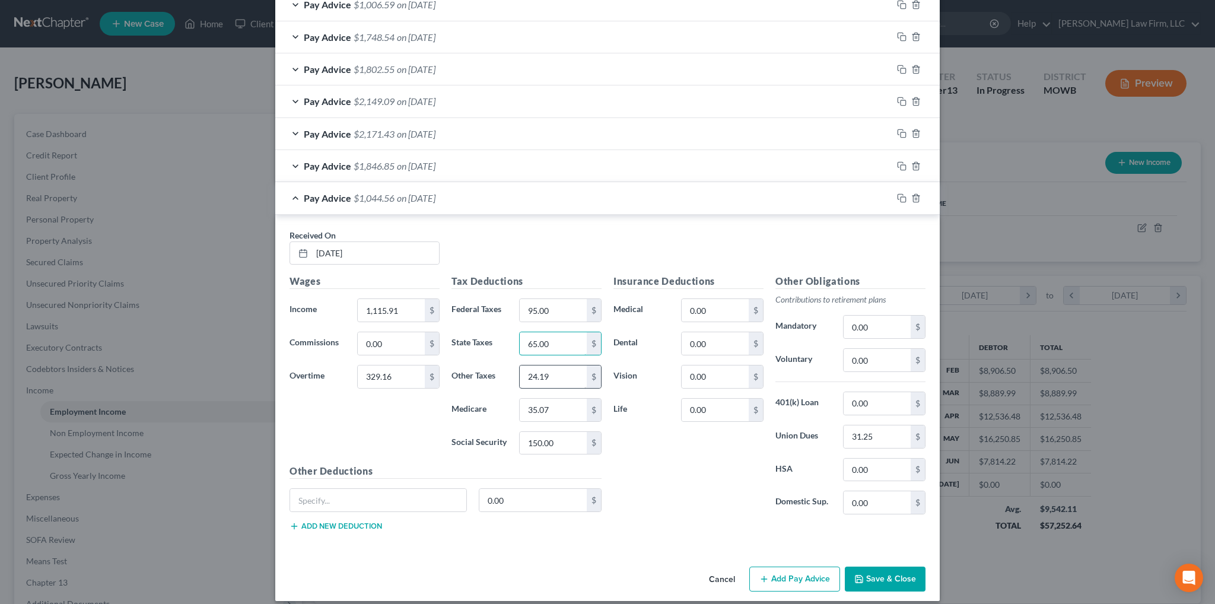
type input "65.00"
click at [553, 366] on input "24.19" at bounding box center [553, 376] width 67 height 23
type input "14.45"
click at [565, 399] on input "35.07" at bounding box center [553, 410] width 67 height 23
type input "20.96"
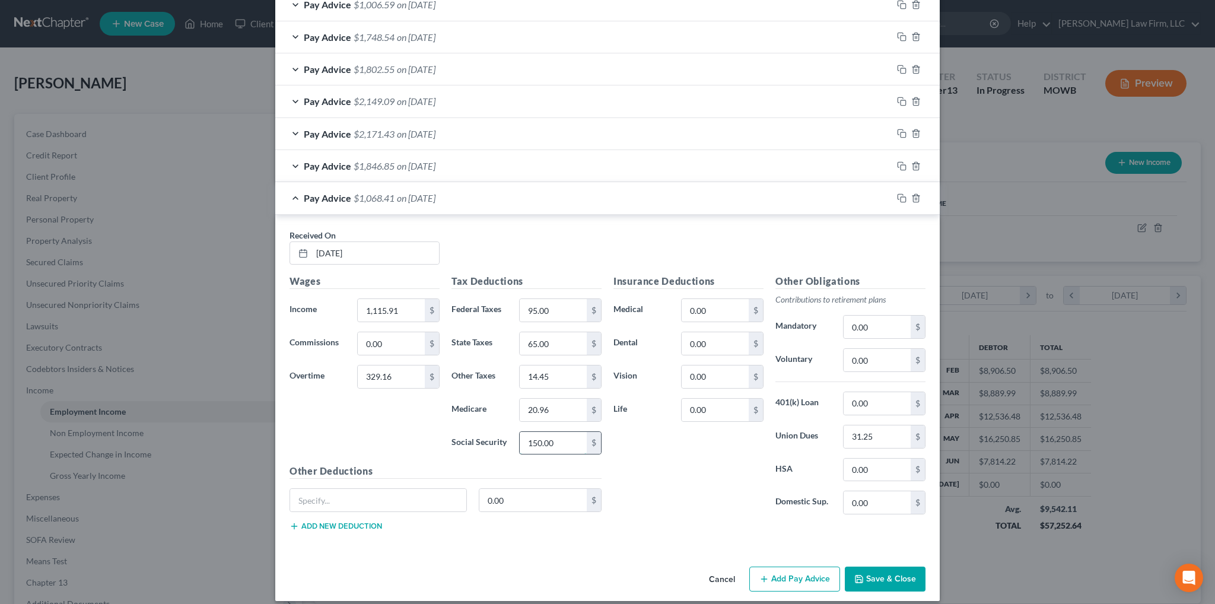
click at [561, 432] on input "150.00" at bounding box center [553, 443] width 67 height 23
type input "89.59"
click at [904, 430] on input "31.25" at bounding box center [876, 436] width 67 height 23
type input "28.25"
click at [878, 571] on button "Save & Close" at bounding box center [885, 578] width 81 height 25
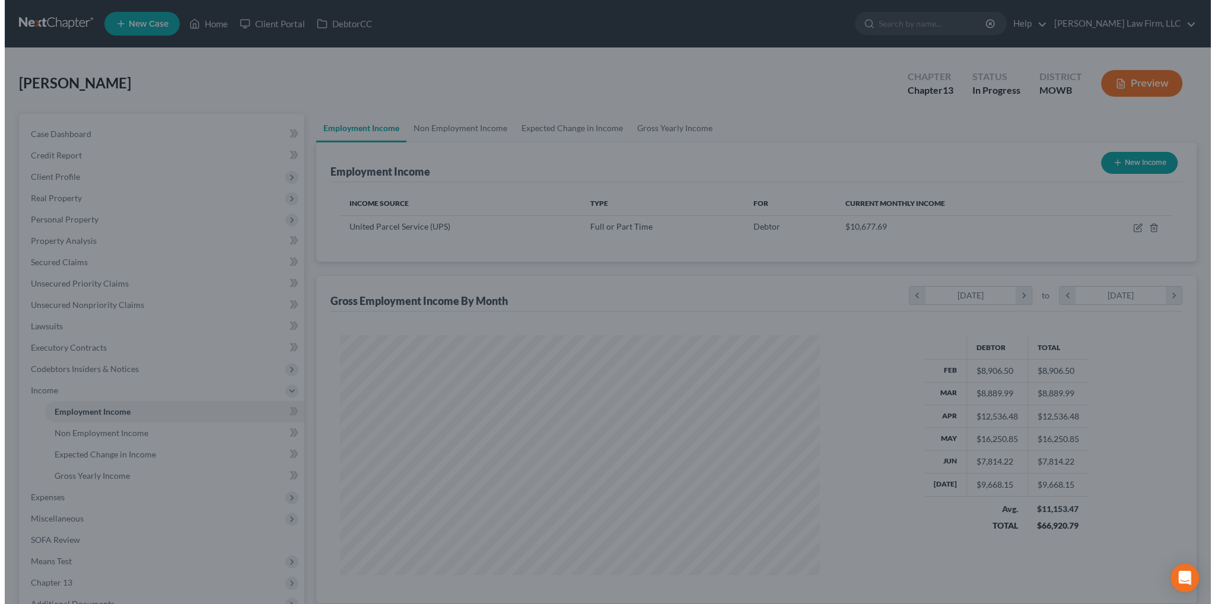
scroll to position [592880, 592618]
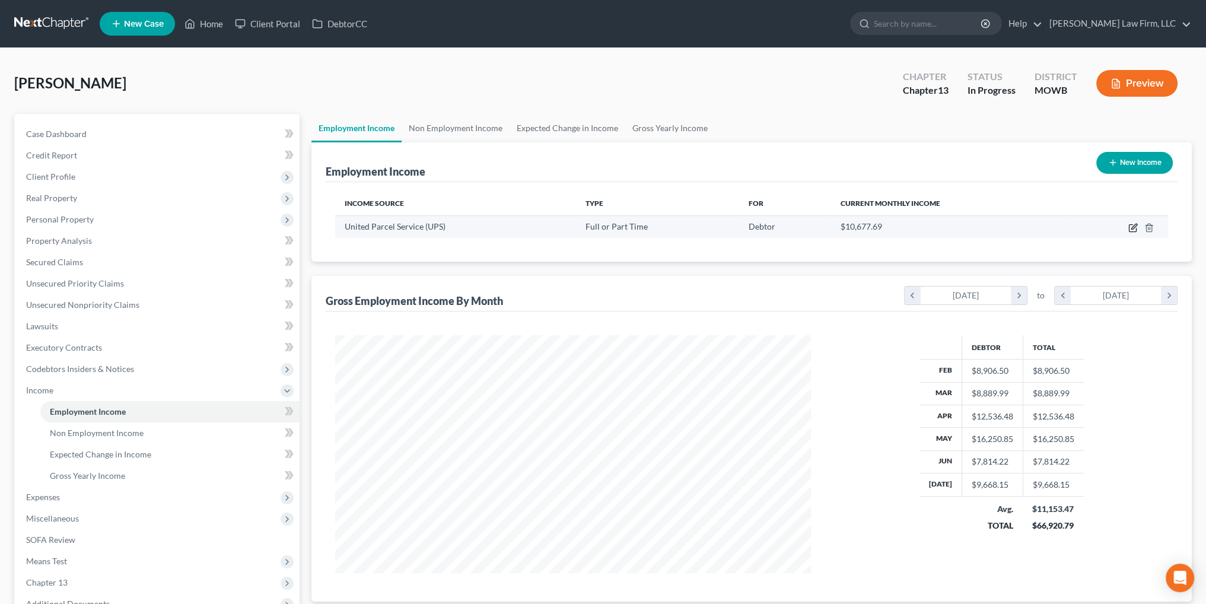
click at [1134, 225] on icon "button" at bounding box center [1132, 227] width 9 height 9
select select "0"
select select "17"
select select "3"
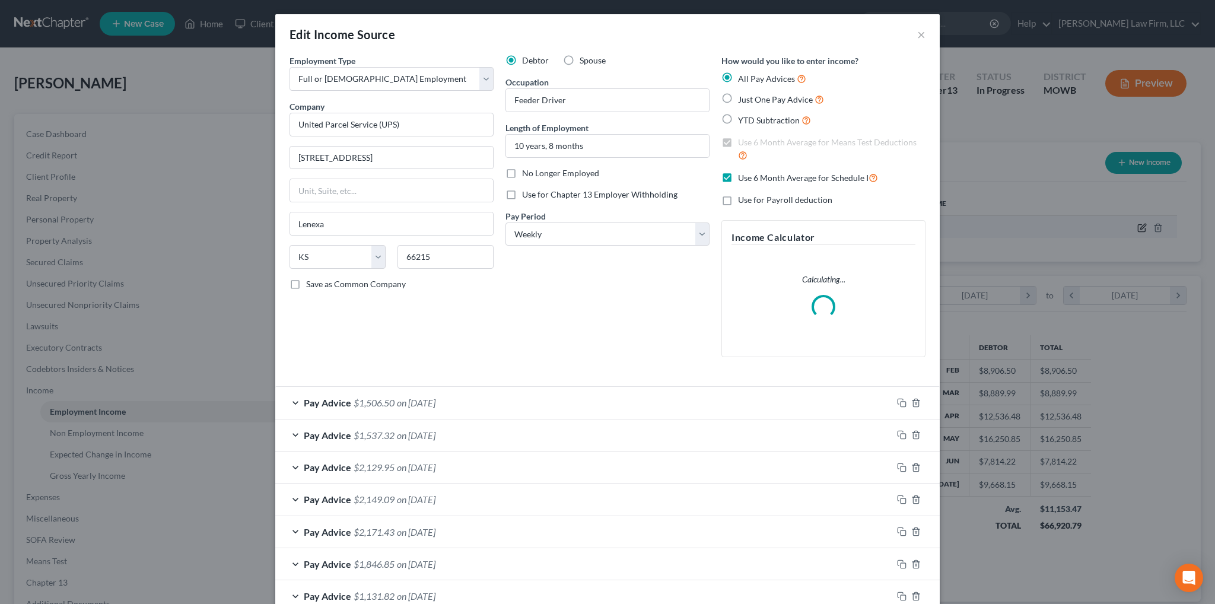
scroll to position [240, 503]
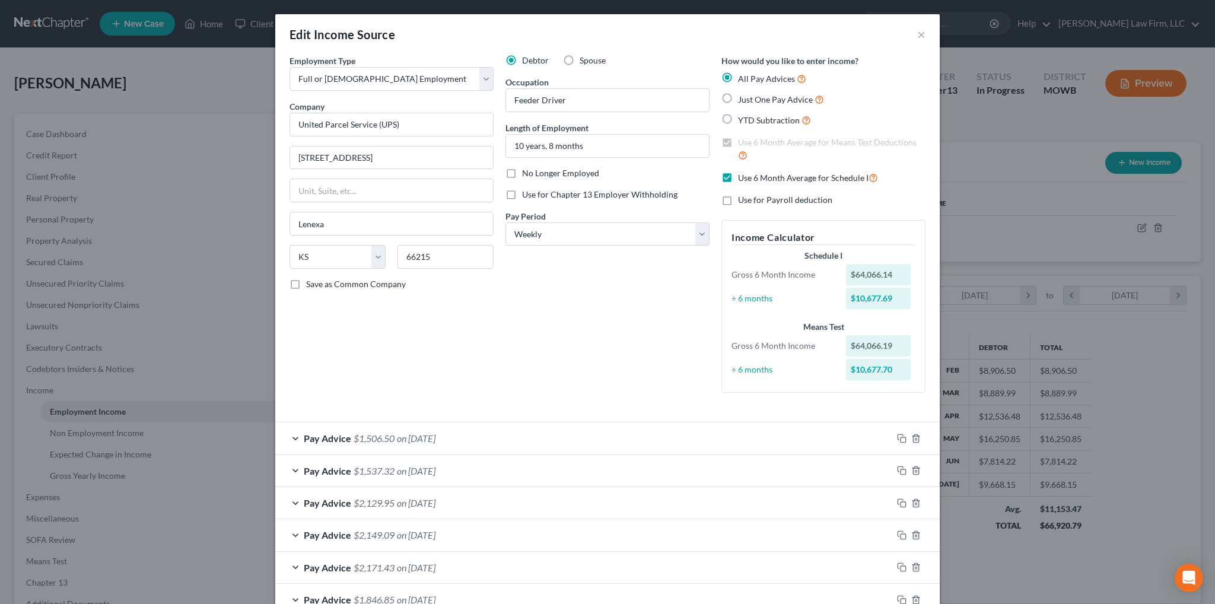
click at [342, 499] on span "Pay Advice" at bounding box center [327, 502] width 47 height 11
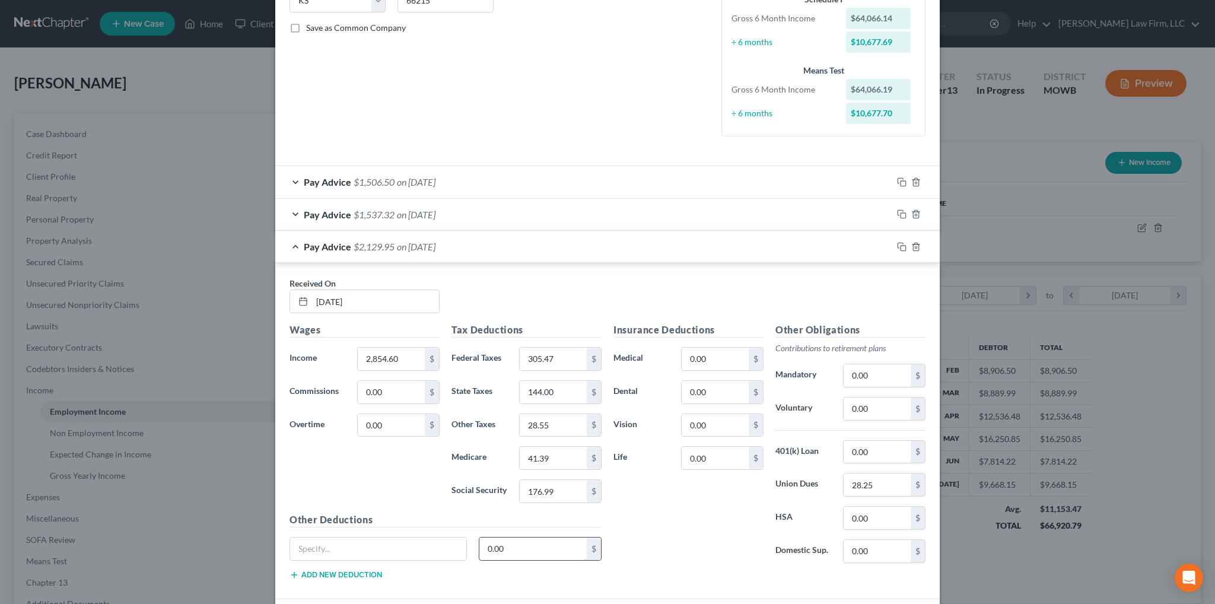
scroll to position [297, 0]
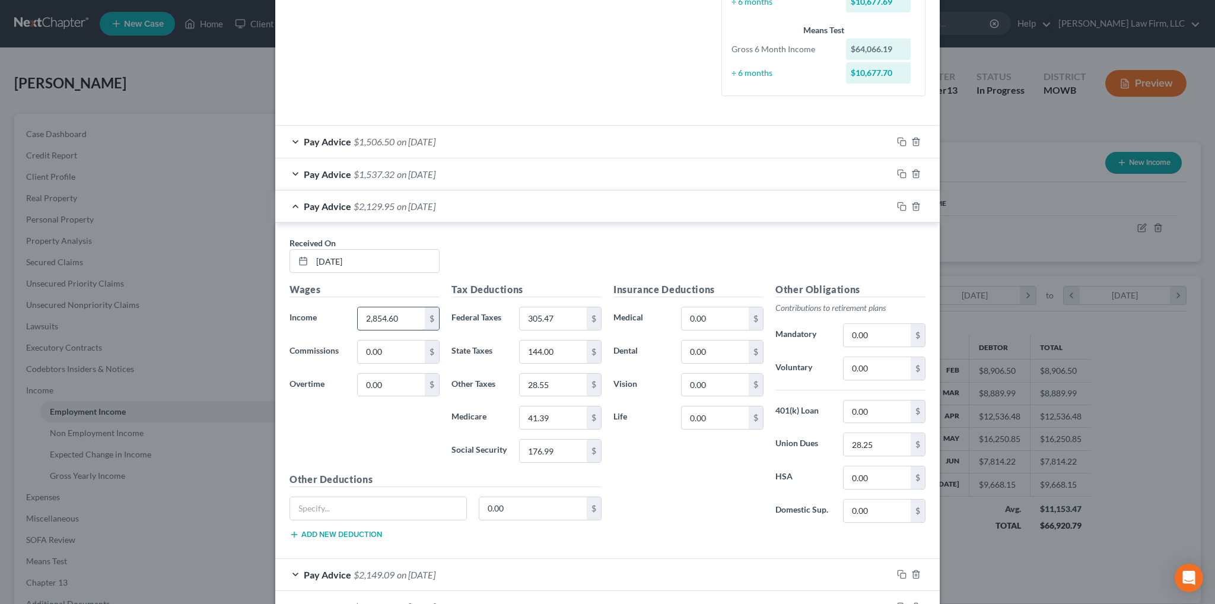
click at [403, 316] on input "2,854.60" at bounding box center [391, 318] width 67 height 23
type input "3,063.40"
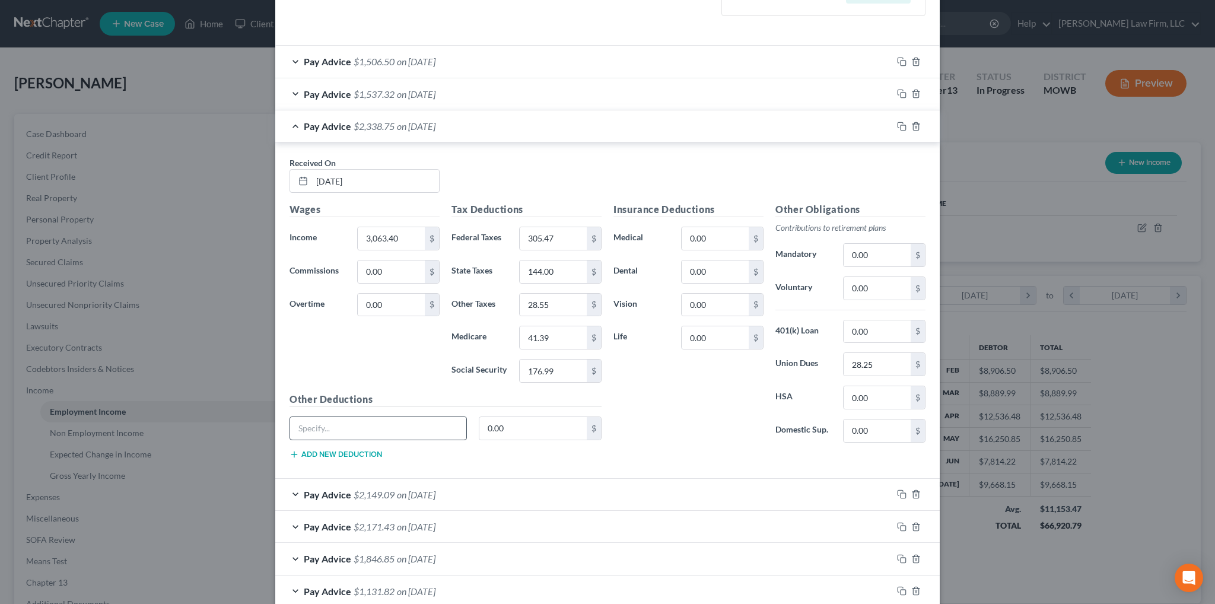
scroll to position [534, 0]
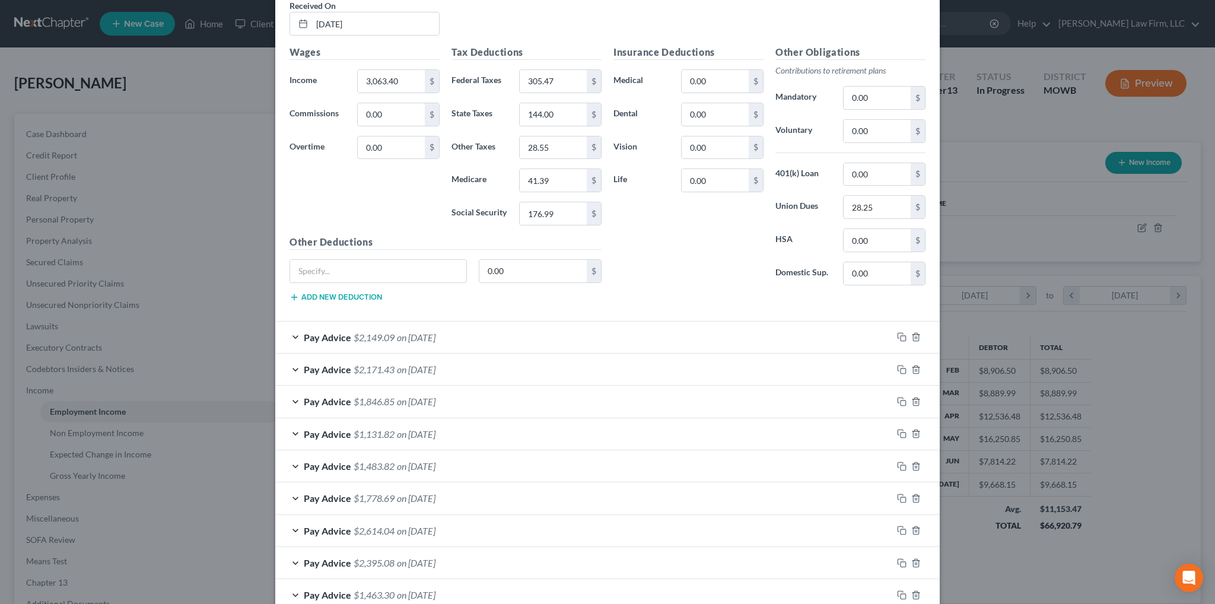
click at [425, 334] on span "on 07/25/2025" at bounding box center [416, 337] width 39 height 11
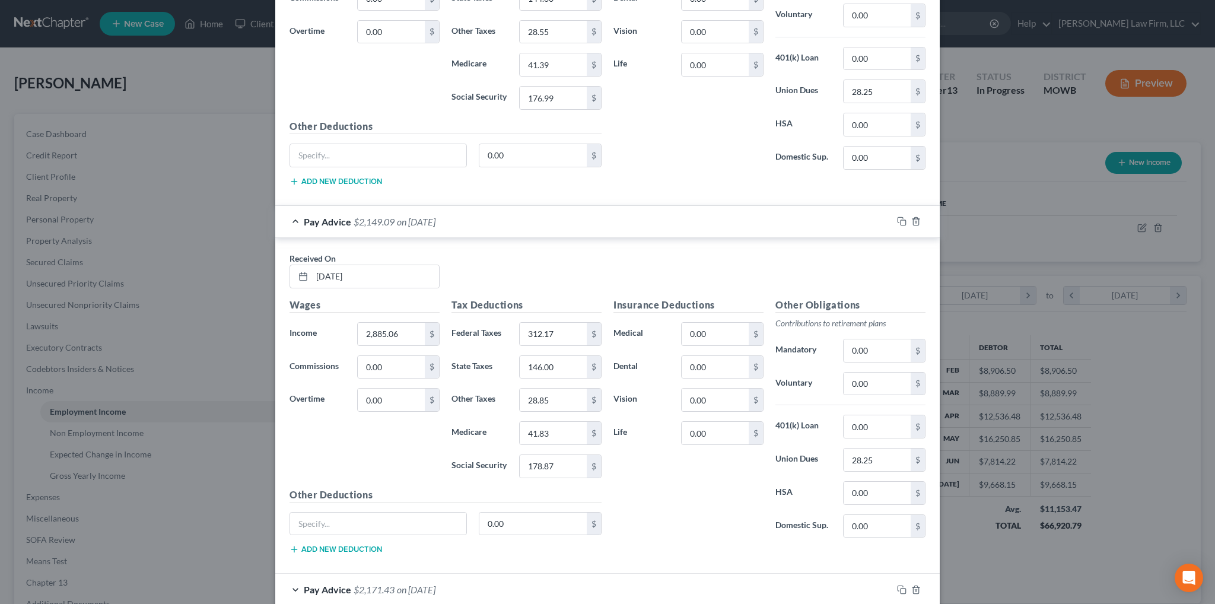
scroll to position [652, 0]
click at [410, 328] on input "2,885.06" at bounding box center [391, 331] width 67 height 23
type input "3,094.09"
click at [345, 216] on span "Pay Advice" at bounding box center [327, 218] width 47 height 11
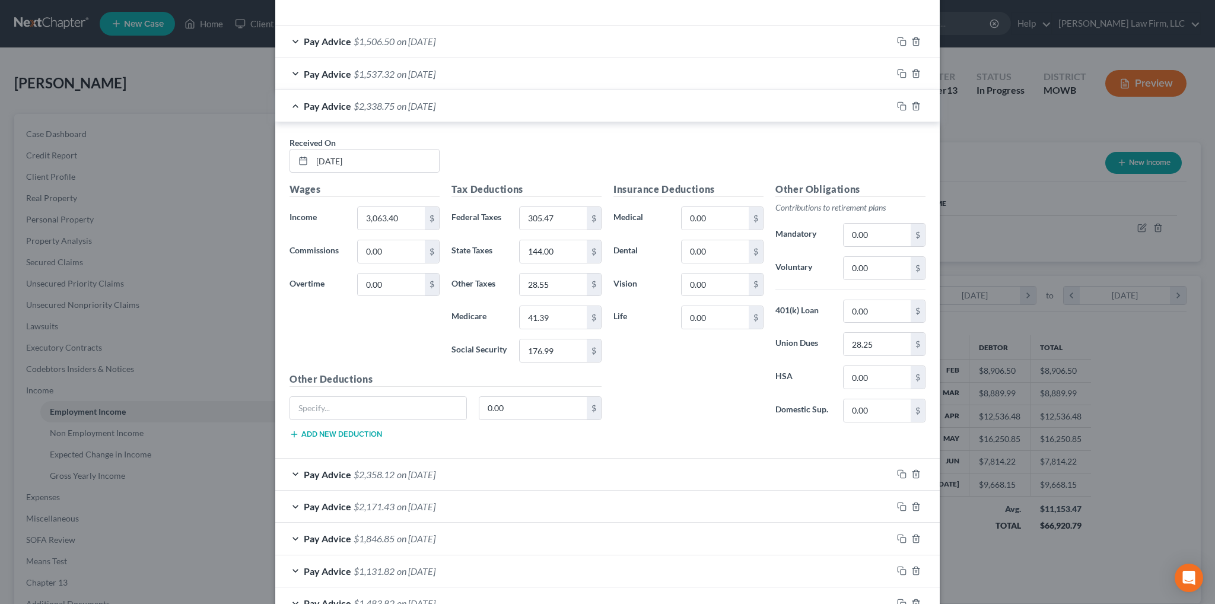
scroll to position [356, 0]
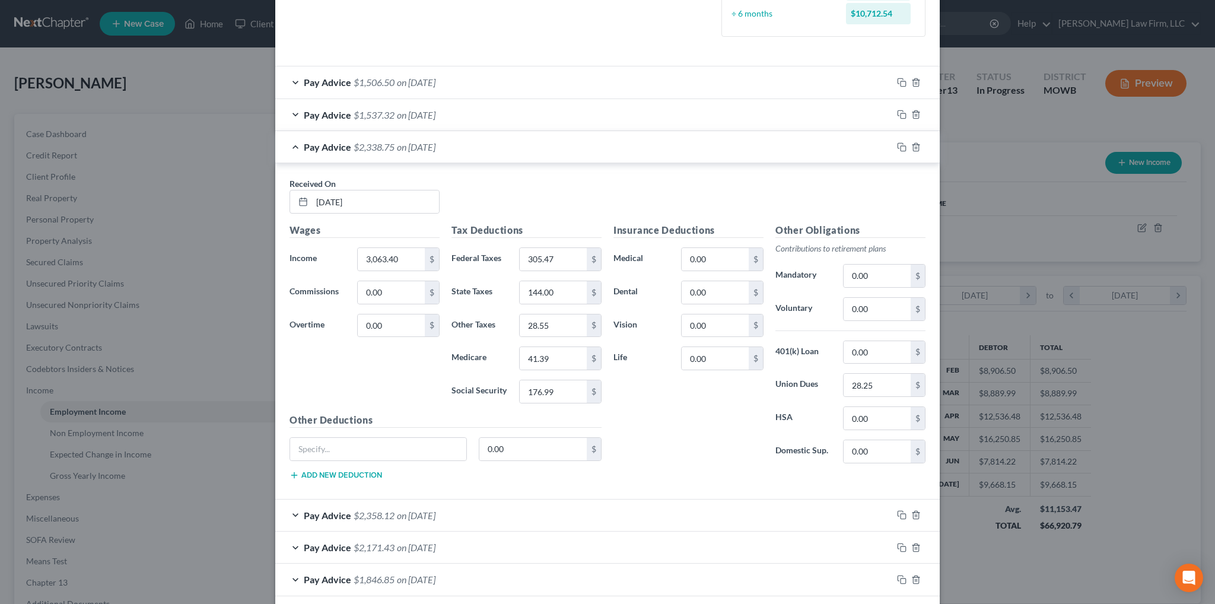
click at [309, 143] on span "Pay Advice" at bounding box center [327, 146] width 47 height 11
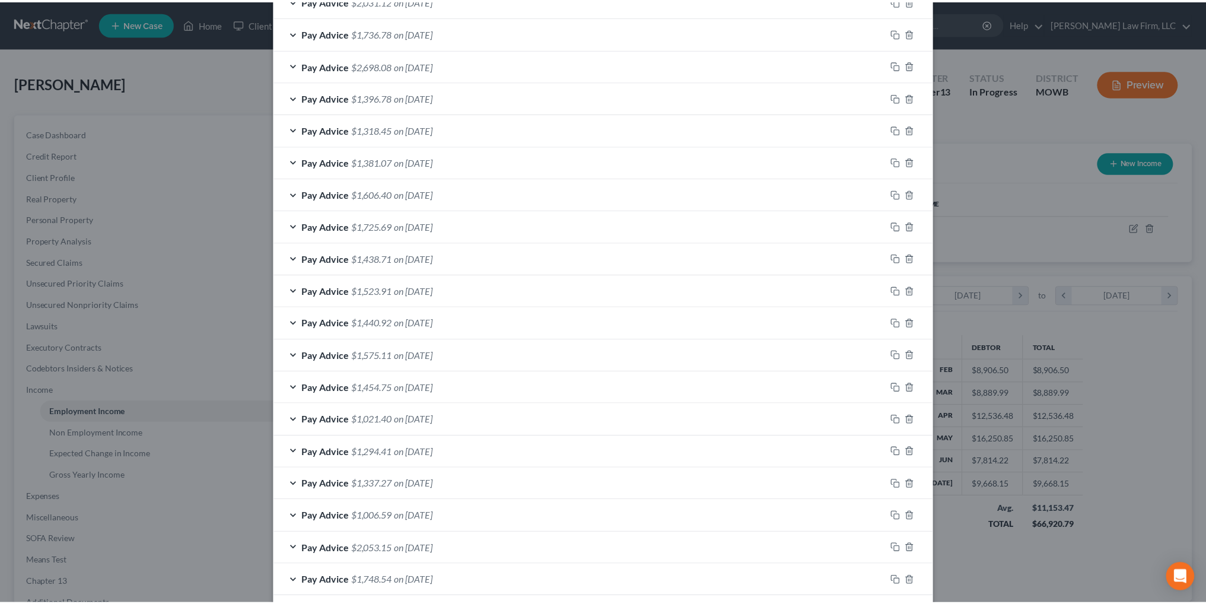
scroll to position [1103, 0]
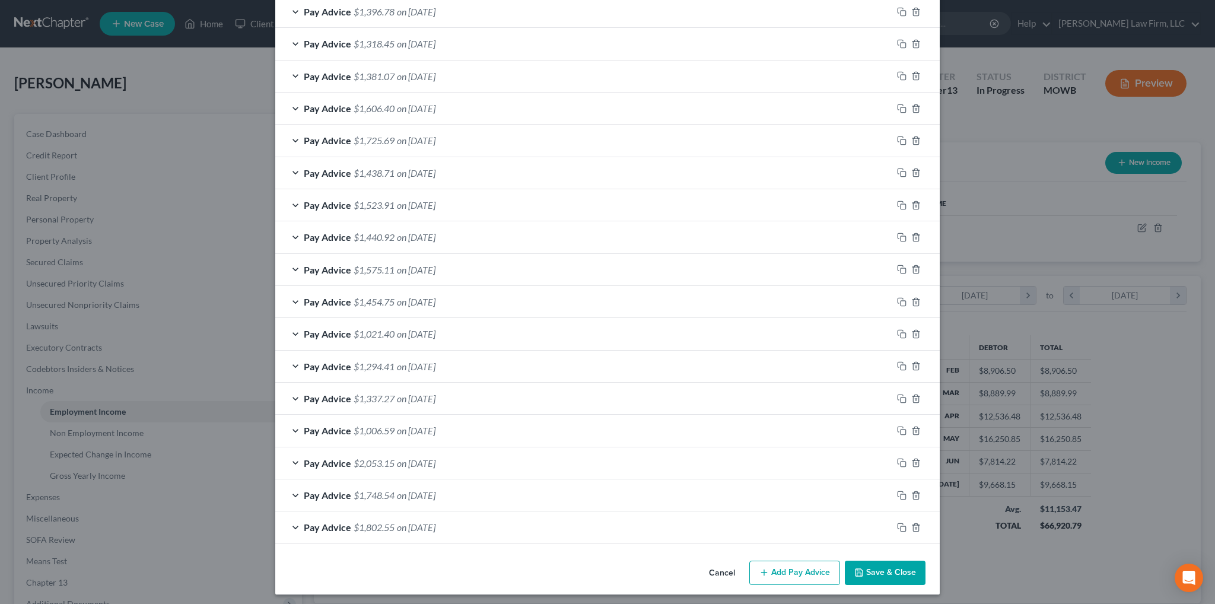
click at [903, 568] on button "Save & Close" at bounding box center [885, 572] width 81 height 25
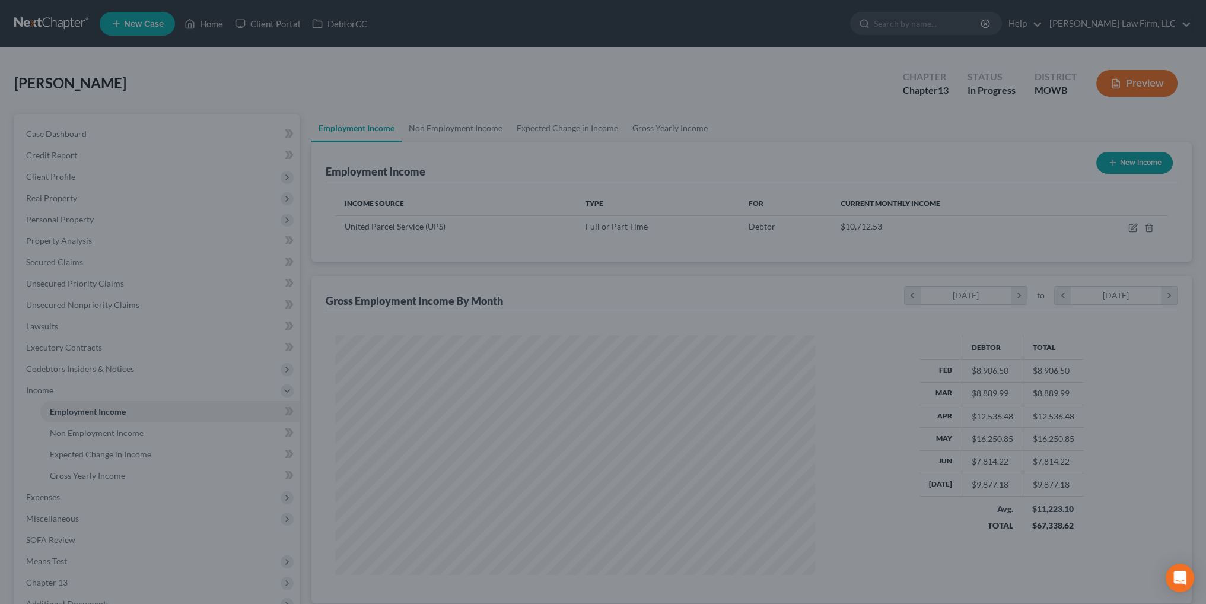
scroll to position [592880, 592618]
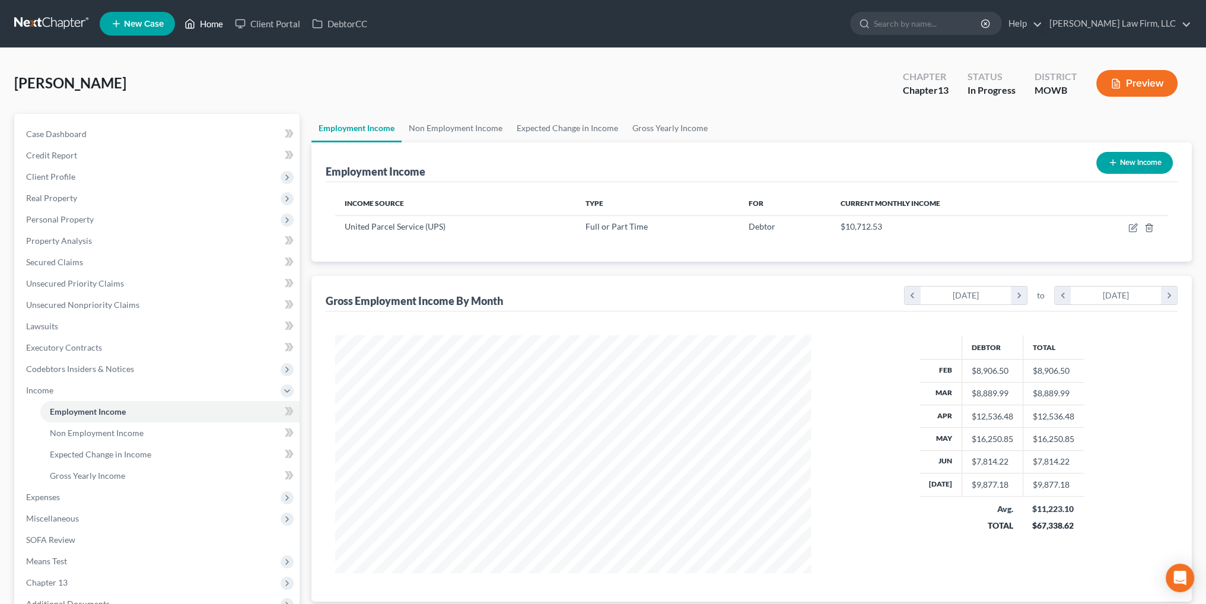
click at [209, 26] on link "Home" at bounding box center [204, 23] width 50 height 21
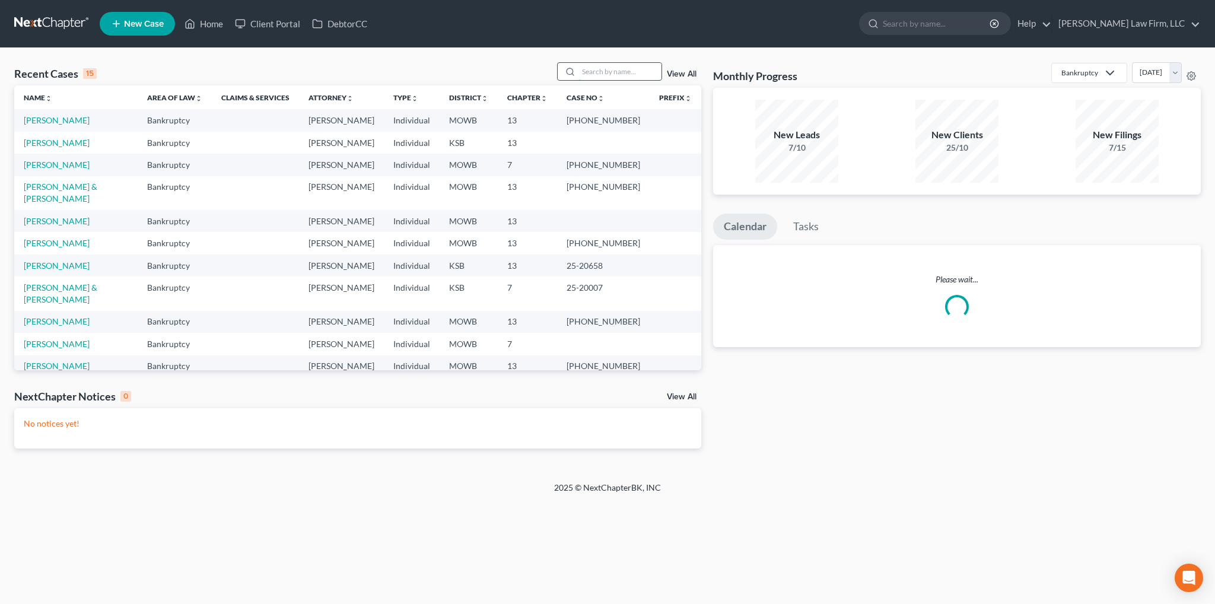
click at [611, 69] on input "search" at bounding box center [619, 71] width 83 height 17
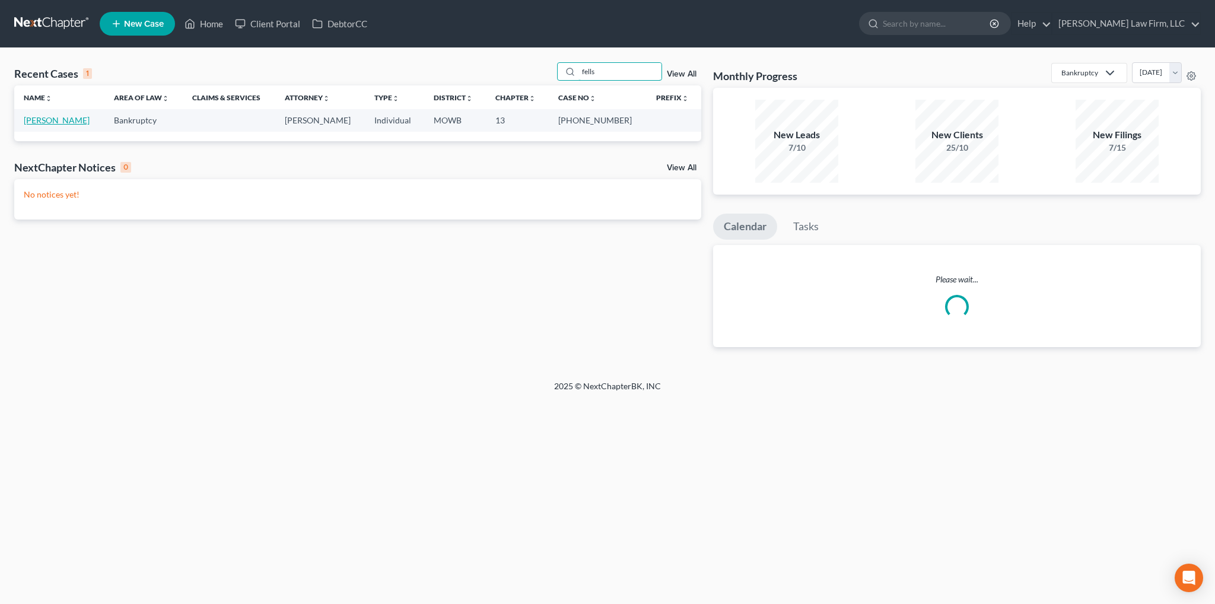
type input "fells"
click at [49, 119] on link "[PERSON_NAME]" at bounding box center [57, 120] width 66 height 10
select select "6"
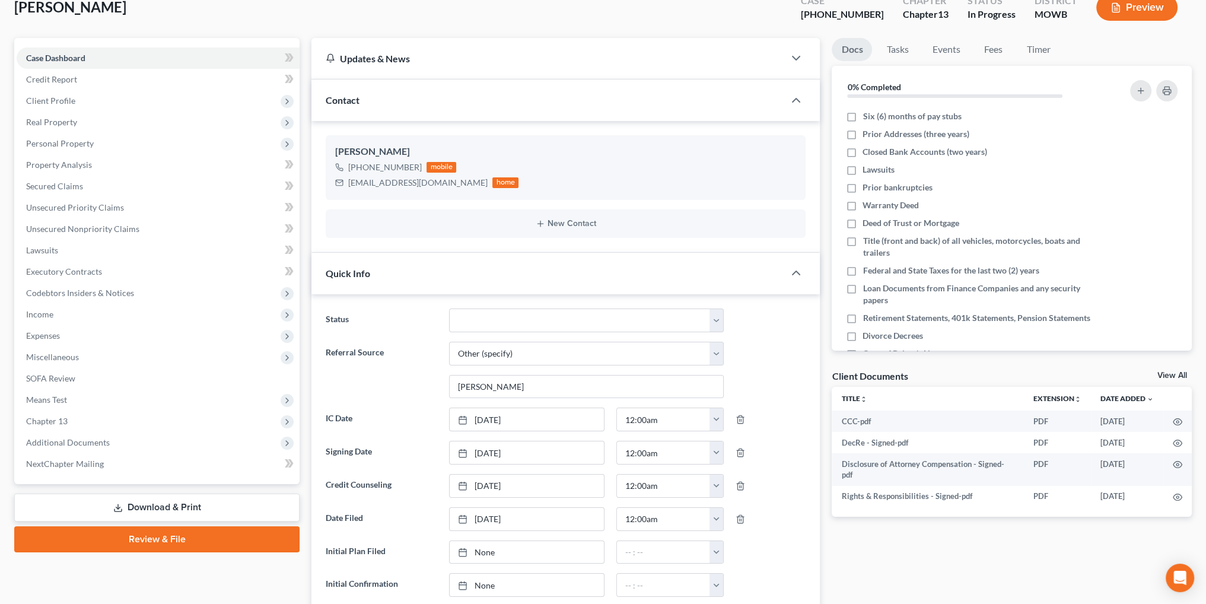
scroll to position [59, 0]
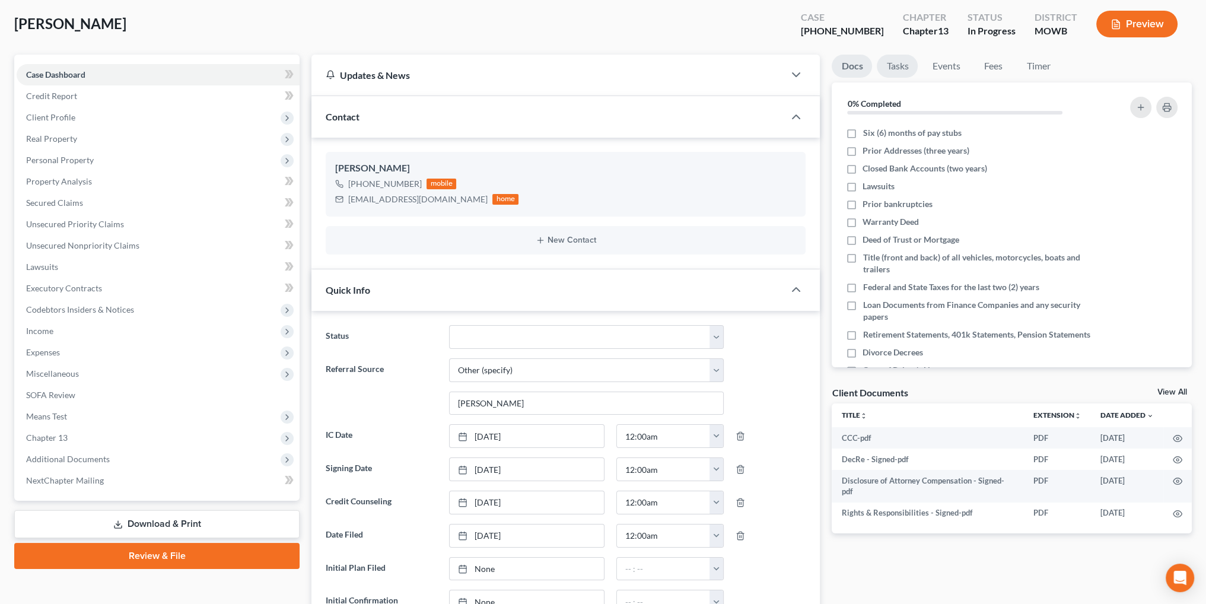
click at [903, 68] on link "Tasks" at bounding box center [897, 66] width 41 height 23
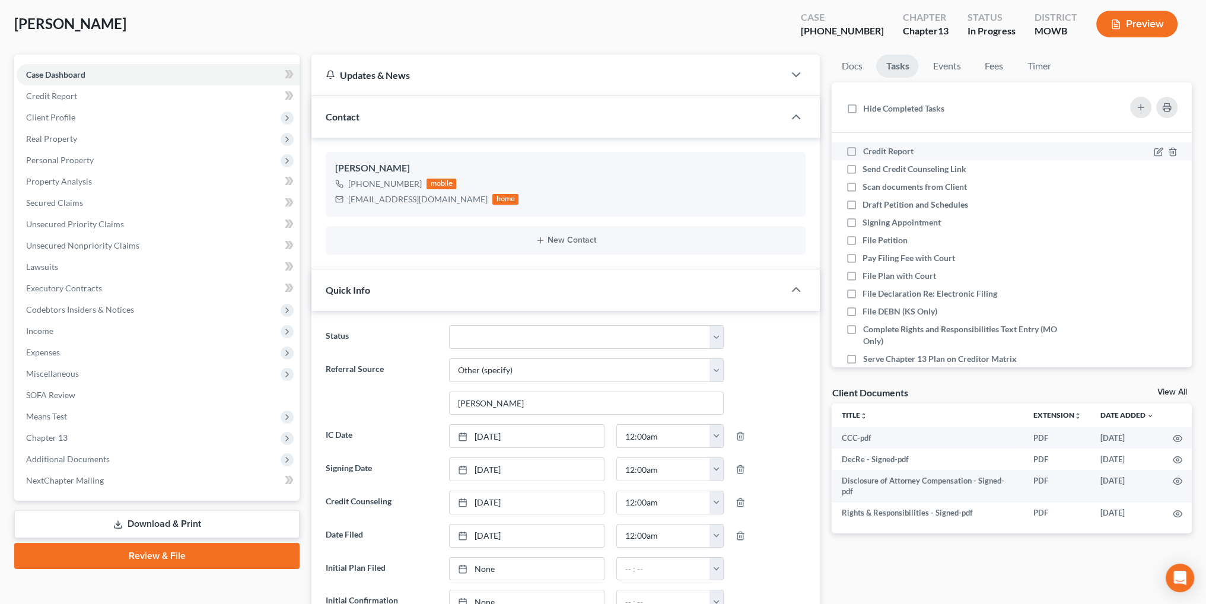
click at [862, 152] on label "Credit Report" at bounding box center [892, 151] width 60 height 12
click at [867, 152] on input "Credit Report" at bounding box center [871, 149] width 8 height 8
checkbox input "true"
click at [862, 167] on label "Send Credit Counseling Link" at bounding box center [918, 169] width 113 height 12
click at [867, 167] on input "Send Credit Counseling Link" at bounding box center [871, 167] width 8 height 8
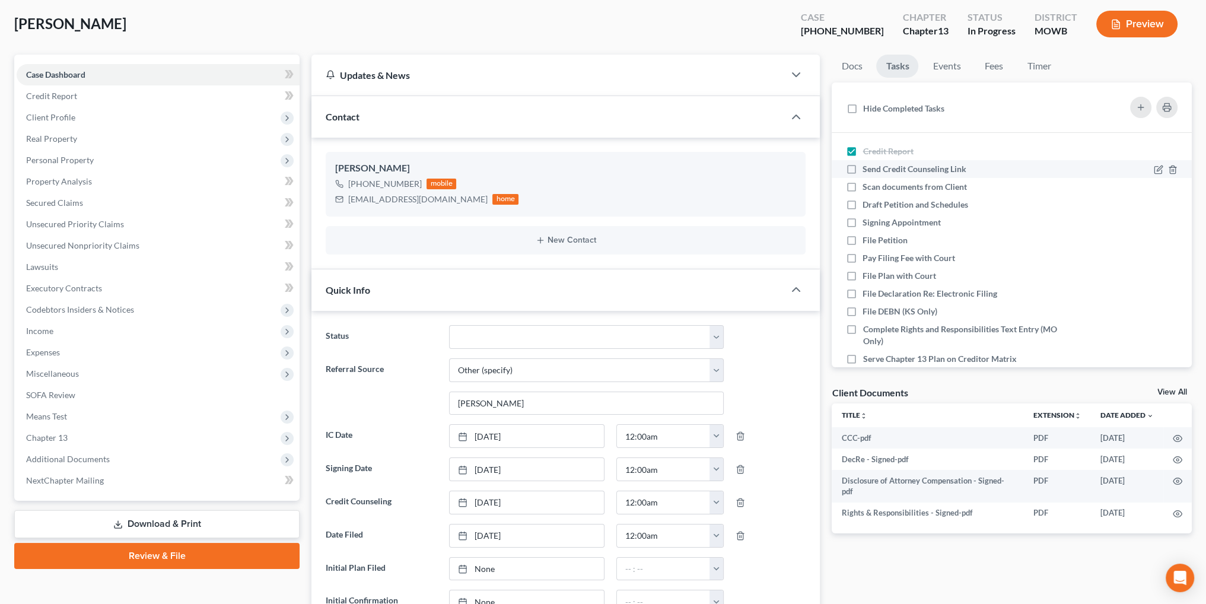
checkbox input "true"
click at [862, 181] on label "Scan documents from Client" at bounding box center [919, 187] width 114 height 12
click at [867, 181] on input "Scan documents from Client" at bounding box center [871, 185] width 8 height 8
checkbox input "true"
click at [862, 239] on label "File Petition" at bounding box center [889, 240] width 55 height 12
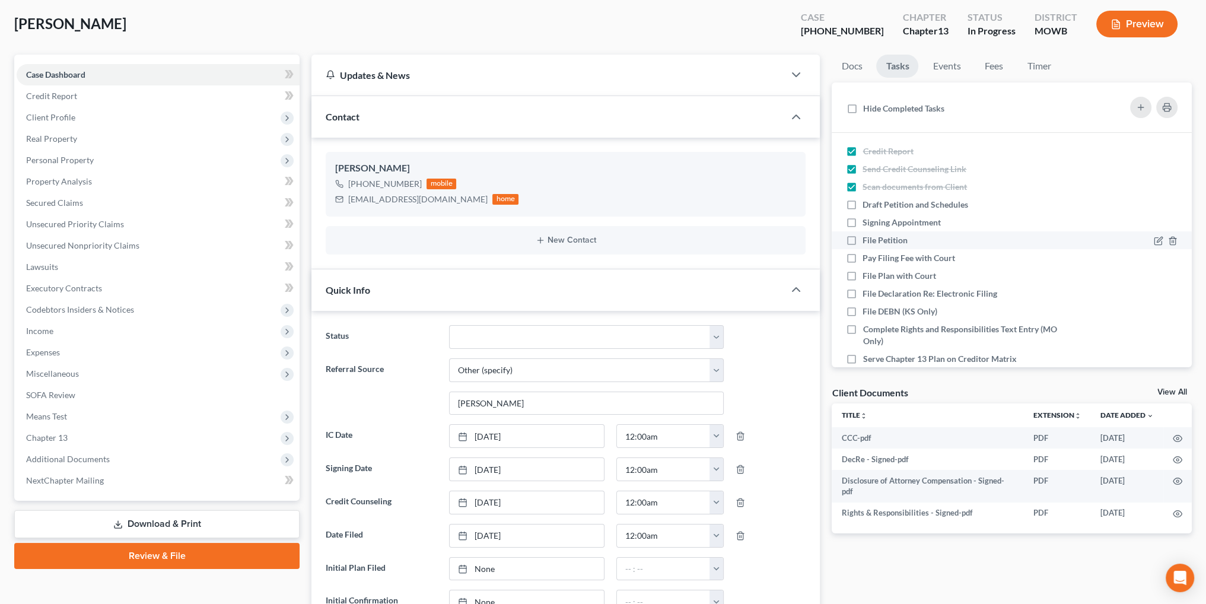
click at [867, 239] on input "File Petition" at bounding box center [871, 238] width 8 height 8
checkbox input "true"
click at [862, 253] on label "Pay Filing Fee with Court" at bounding box center [913, 258] width 102 height 12
click at [867, 253] on input "Pay Filing Fee with Court" at bounding box center [871, 256] width 8 height 8
checkbox input "true"
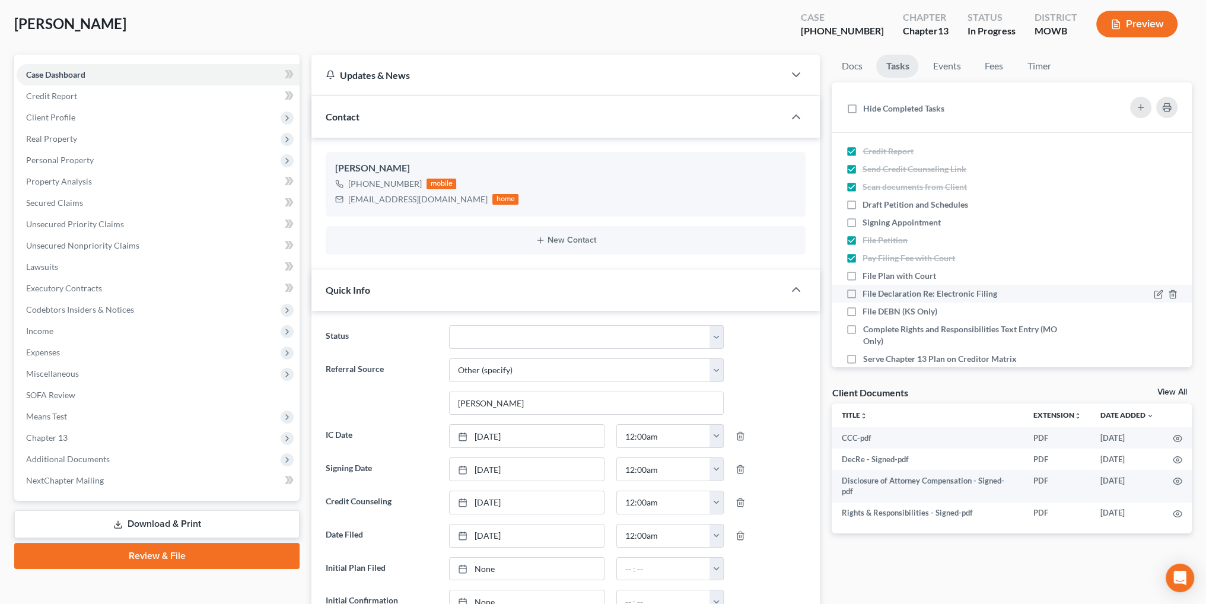
click at [862, 293] on label "File Declaration Re: Electronic Filing" at bounding box center [934, 294] width 144 height 12
click at [867, 293] on input "File Declaration Re: Electronic Filing" at bounding box center [871, 292] width 8 height 8
checkbox input "true"
click at [862, 329] on label "Complete Rights and Responsibilities Text Entry (MO Only)" at bounding box center [969, 335] width 215 height 24
click at [867, 329] on input "Complete Rights and Responsibilities Text Entry (MO Only)" at bounding box center [871, 327] width 8 height 8
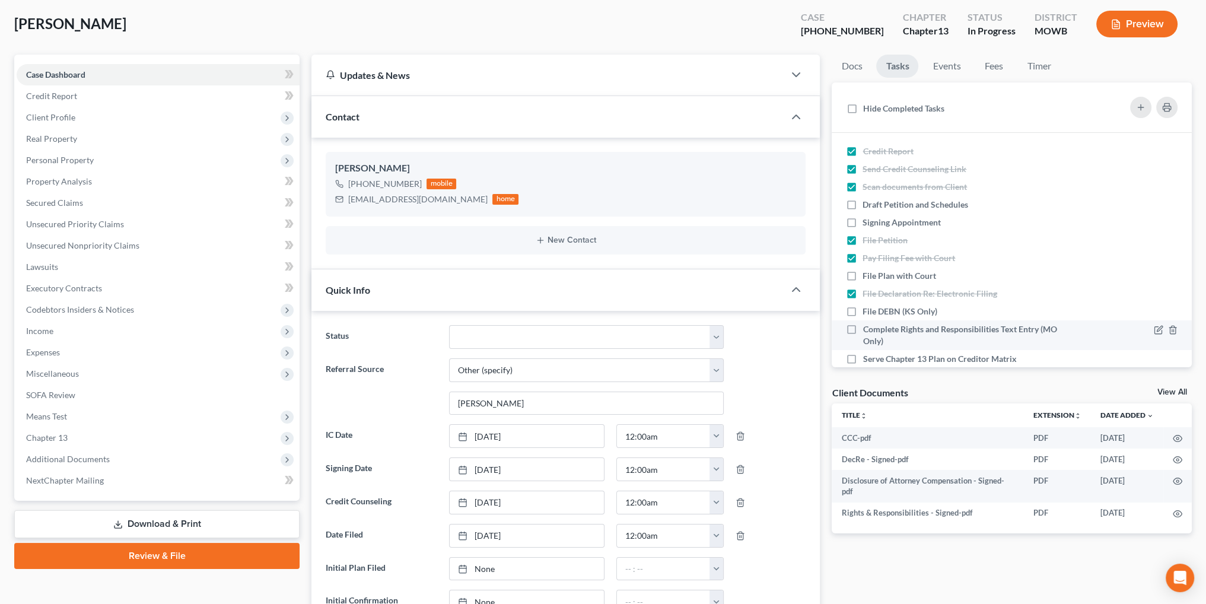
checkbox input "true"
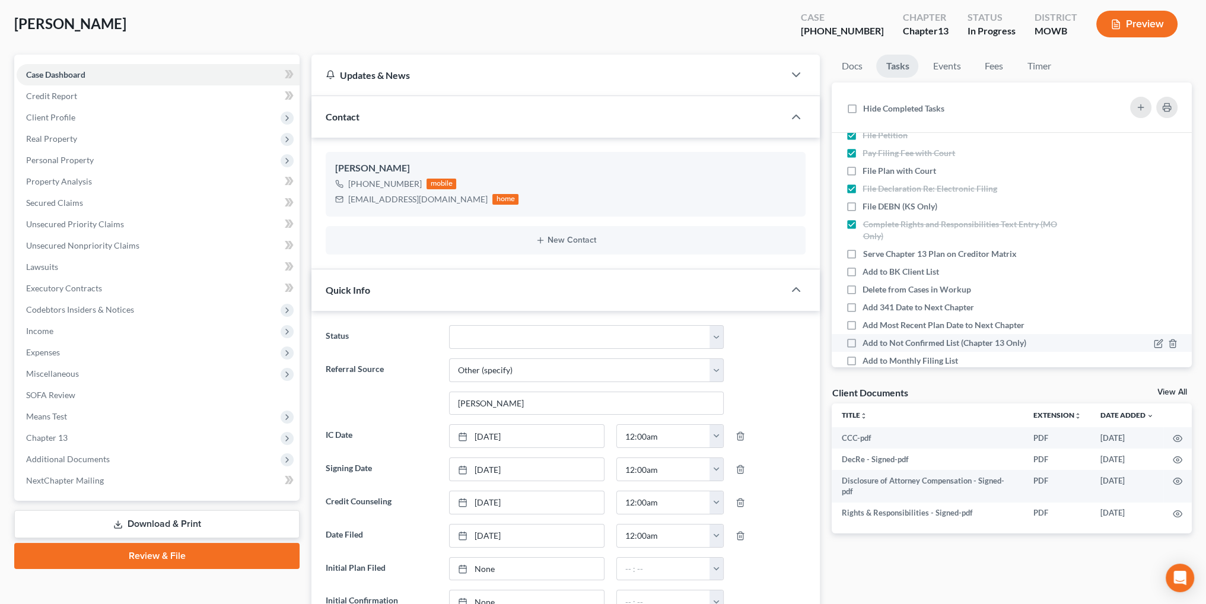
scroll to position [119, 0]
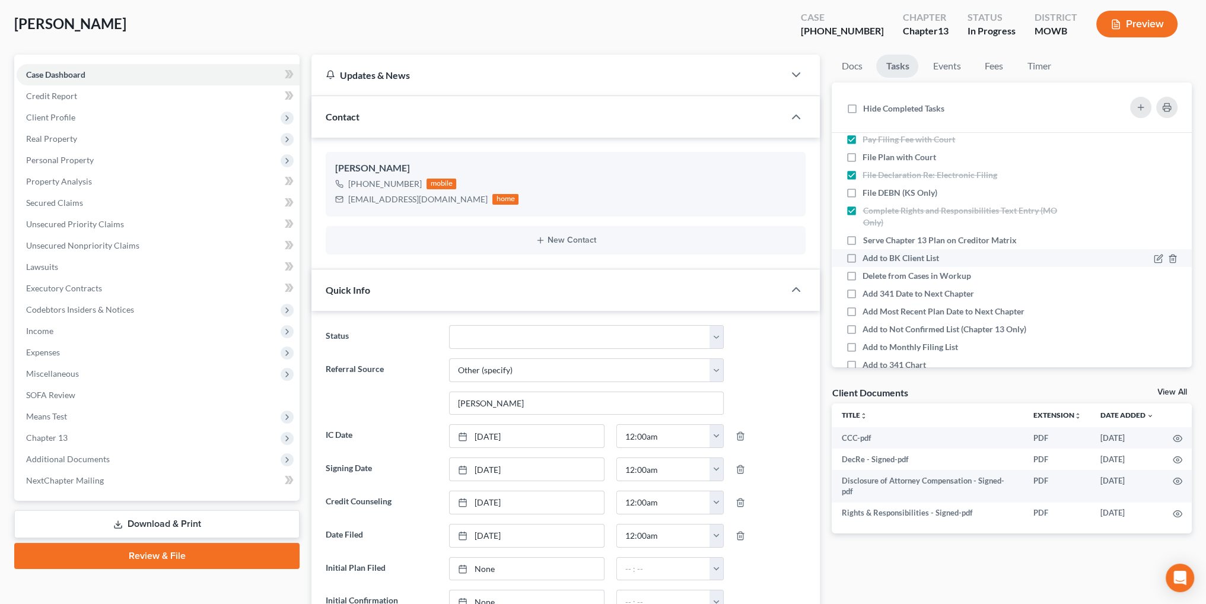
click at [862, 257] on label "Add to BK Client List" at bounding box center [905, 258] width 86 height 12
click at [867, 257] on input "Add to BK Client List" at bounding box center [871, 256] width 8 height 8
checkbox input "true"
click at [862, 292] on label "Add 341 Date to Next Chapter" at bounding box center [922, 294] width 121 height 12
click at [867, 292] on input "Add 341 Date to Next Chapter" at bounding box center [871, 292] width 8 height 8
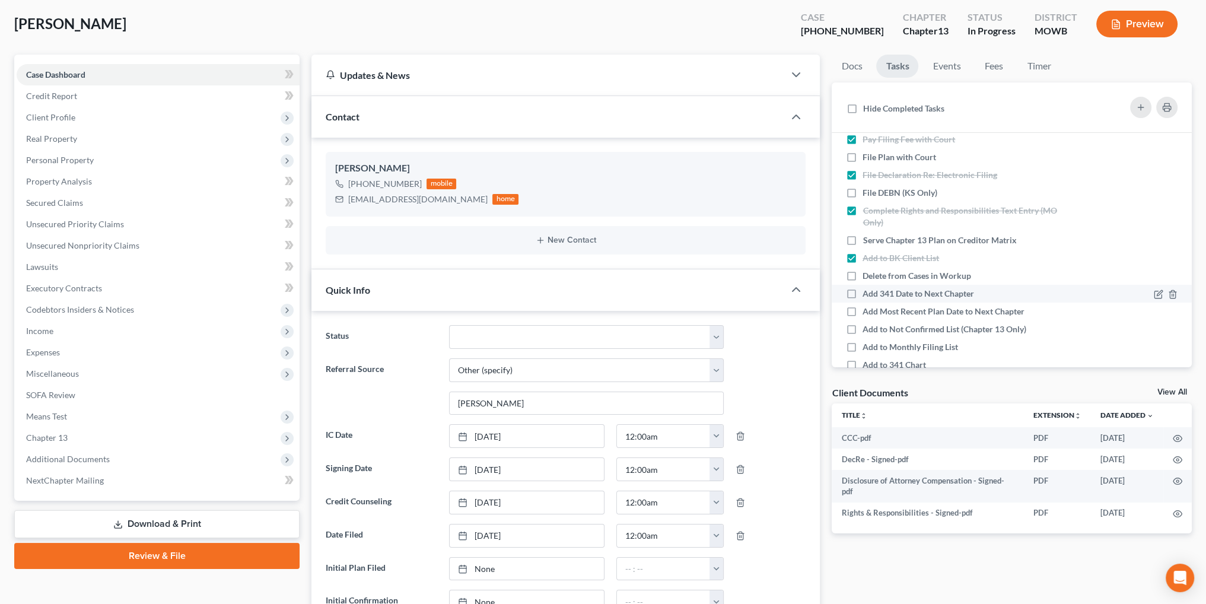
checkbox input "true"
click at [862, 348] on label "Add to Monthly Filing List" at bounding box center [914, 347] width 105 height 12
click at [867, 348] on input "Add to Monthly Filing List" at bounding box center [871, 345] width 8 height 8
checkbox input "true"
click at [862, 364] on label "Add to 341 Chart" at bounding box center [898, 365] width 73 height 12
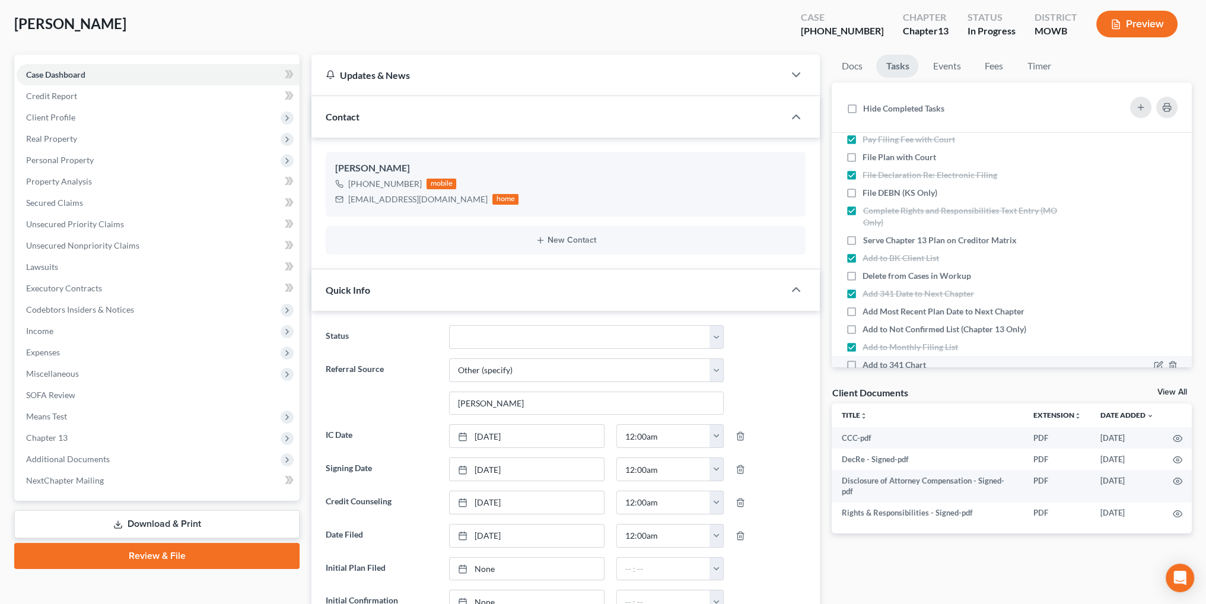
click at [867, 364] on input "Add to 341 Chart" at bounding box center [871, 363] width 8 height 8
checkbox input "true"
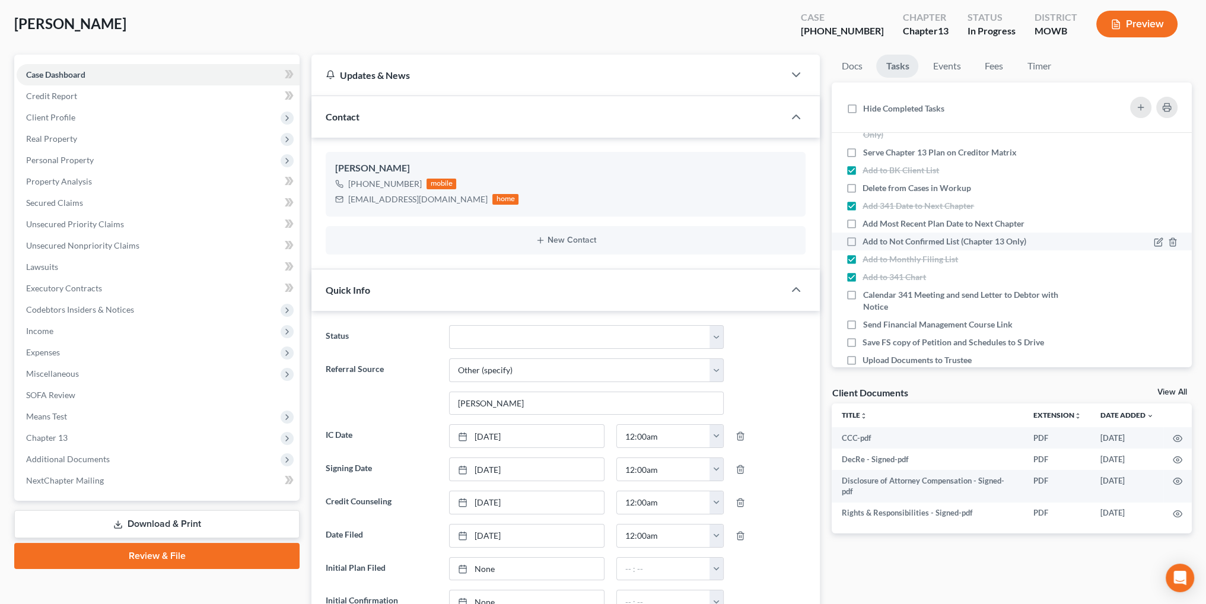
scroll to position [297, 0]
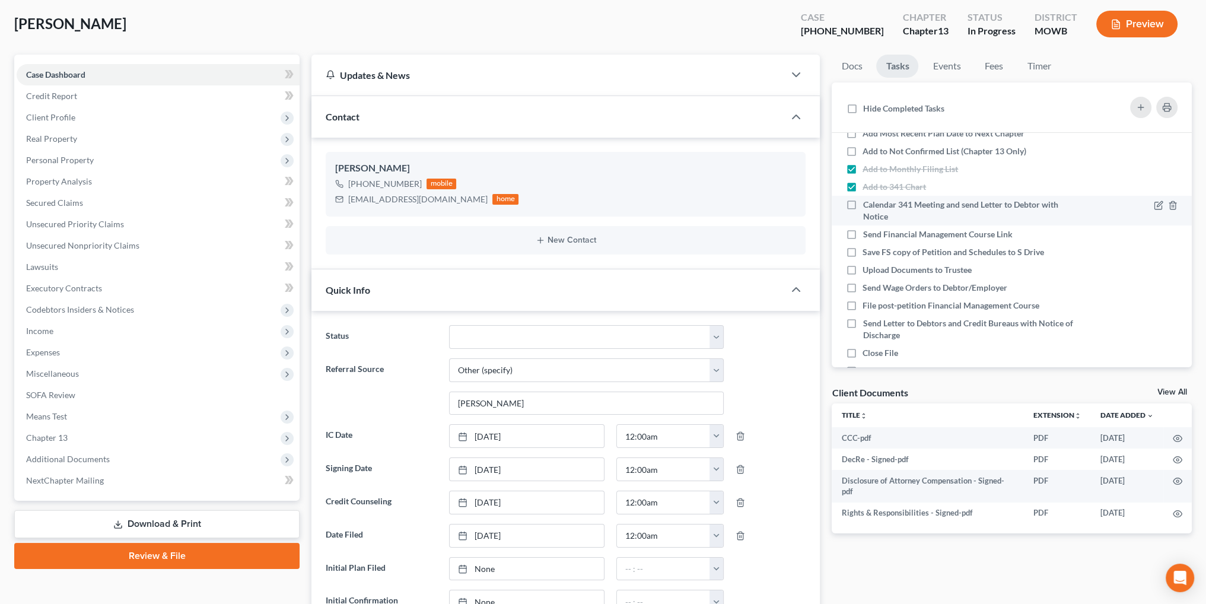
click at [862, 202] on label "Calendar 341 Meeting and send Letter to Debtor with Notice" at bounding box center [969, 211] width 215 height 24
click at [867, 202] on input "Calendar 341 Meeting and send Letter to Debtor with Notice" at bounding box center [871, 203] width 8 height 8
checkbox input "true"
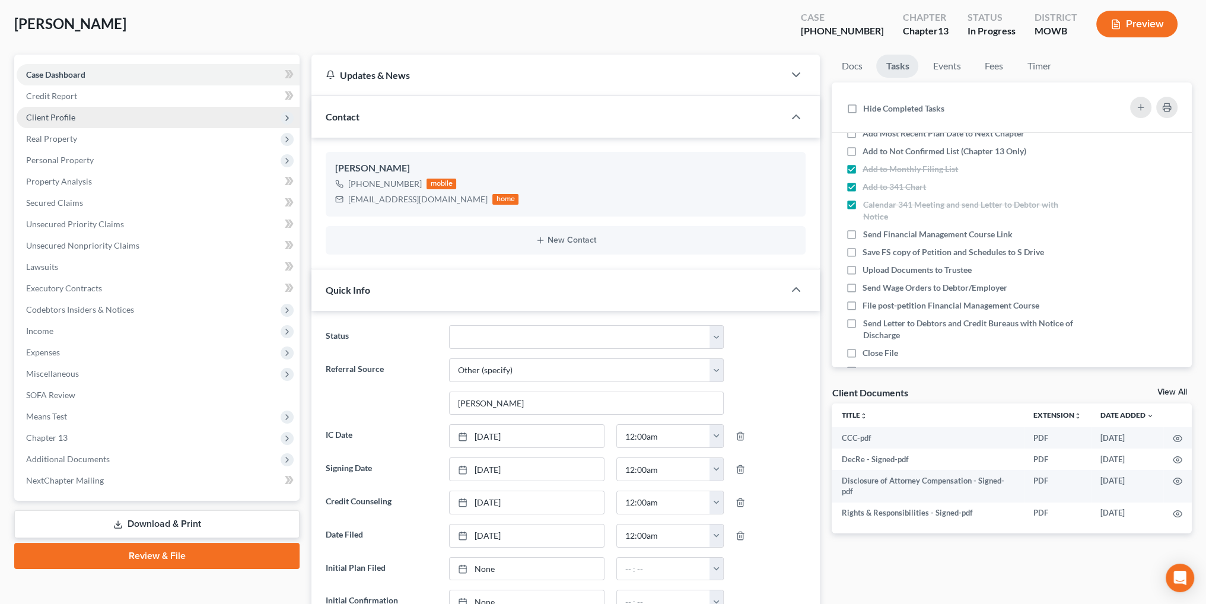
click at [45, 111] on span "Client Profile" at bounding box center [158, 117] width 283 height 21
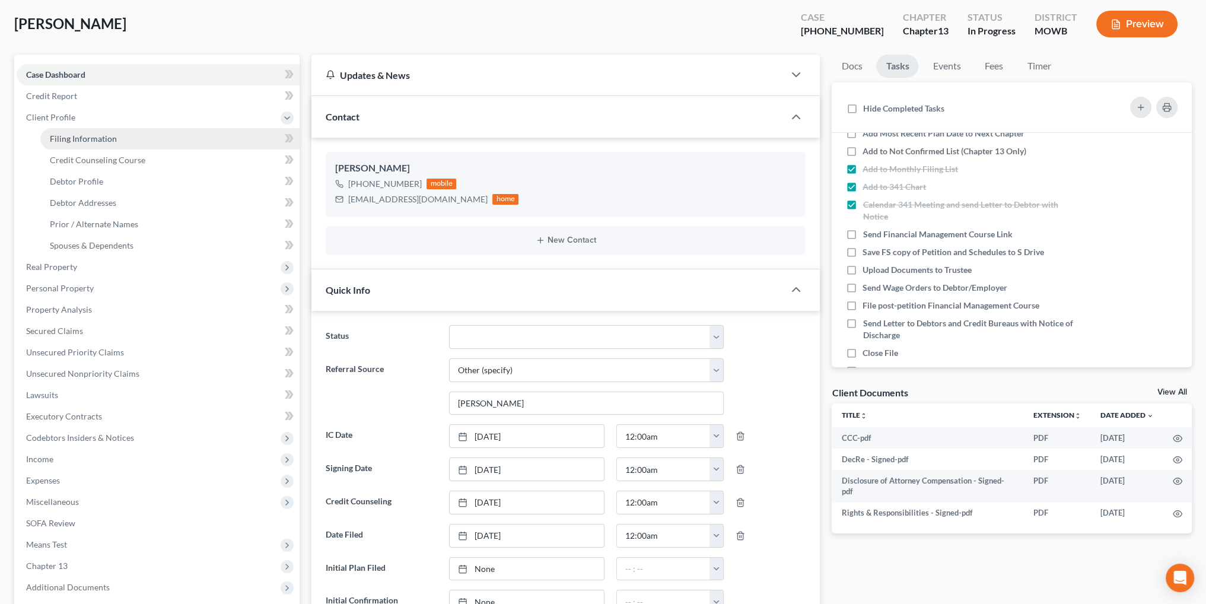
click at [93, 134] on span "Filing Information" at bounding box center [83, 138] width 67 height 10
select select "1"
select select "0"
select select "3"
select select "26"
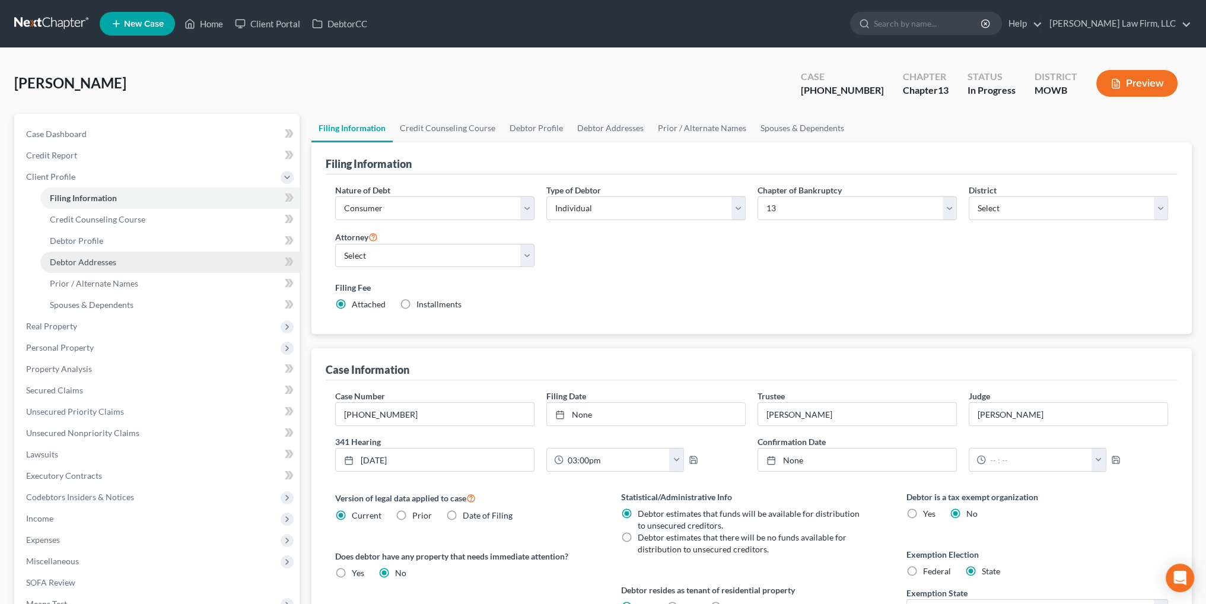
click at [72, 262] on span "Debtor Addresses" at bounding box center [83, 262] width 66 height 10
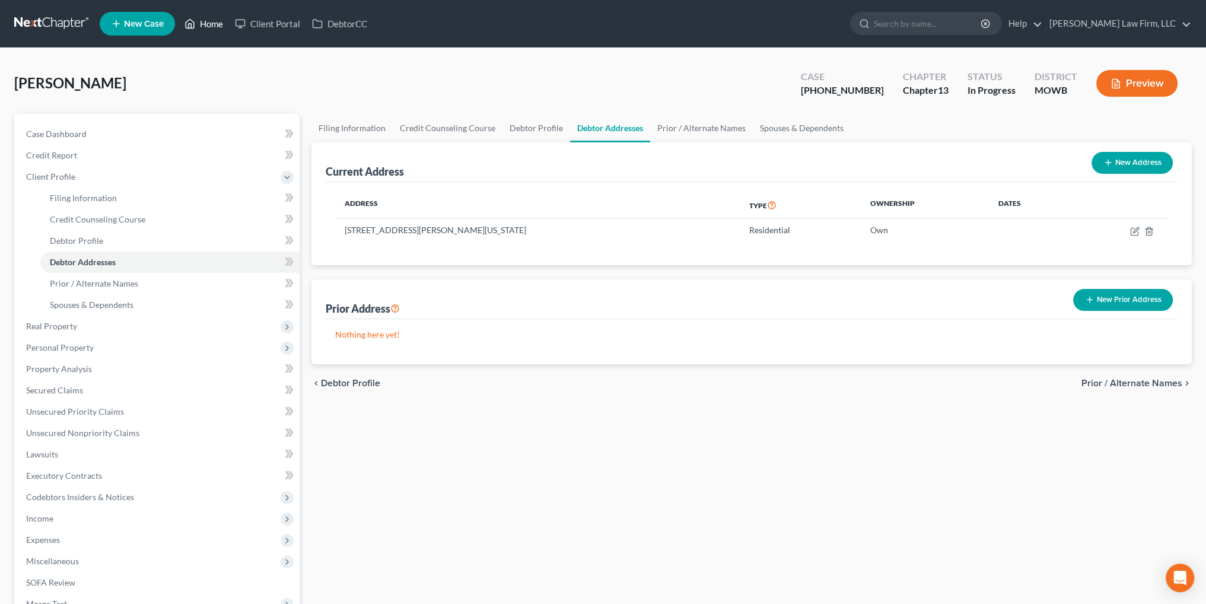
click at [208, 21] on link "Home" at bounding box center [204, 23] width 50 height 21
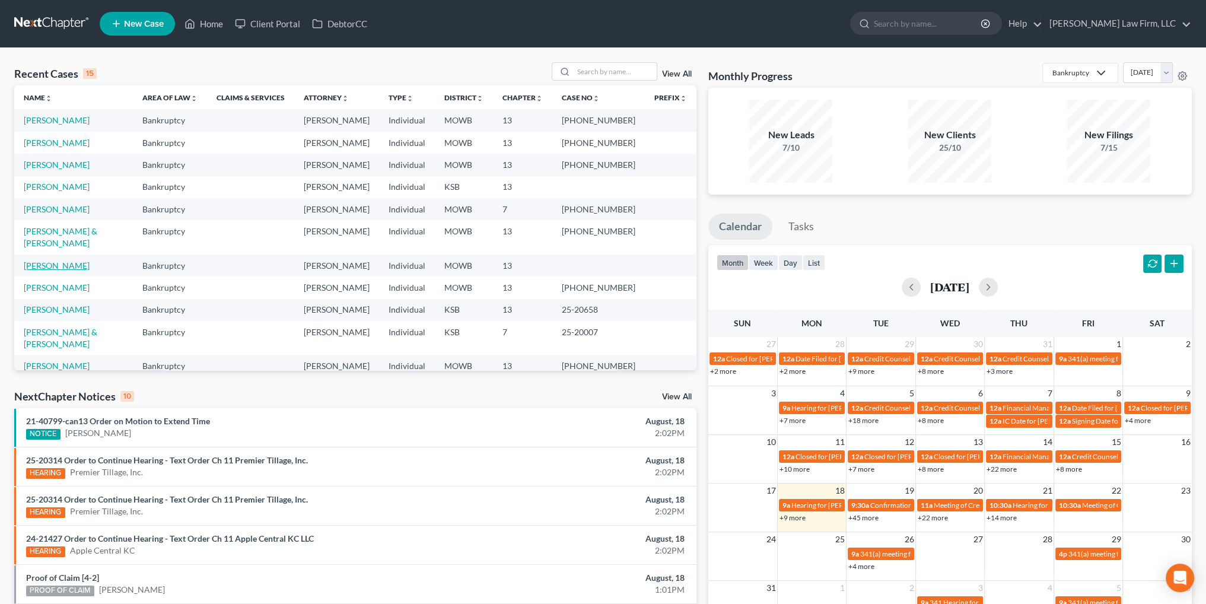
click at [38, 260] on link "[PERSON_NAME]" at bounding box center [57, 265] width 66 height 10
select select "4"
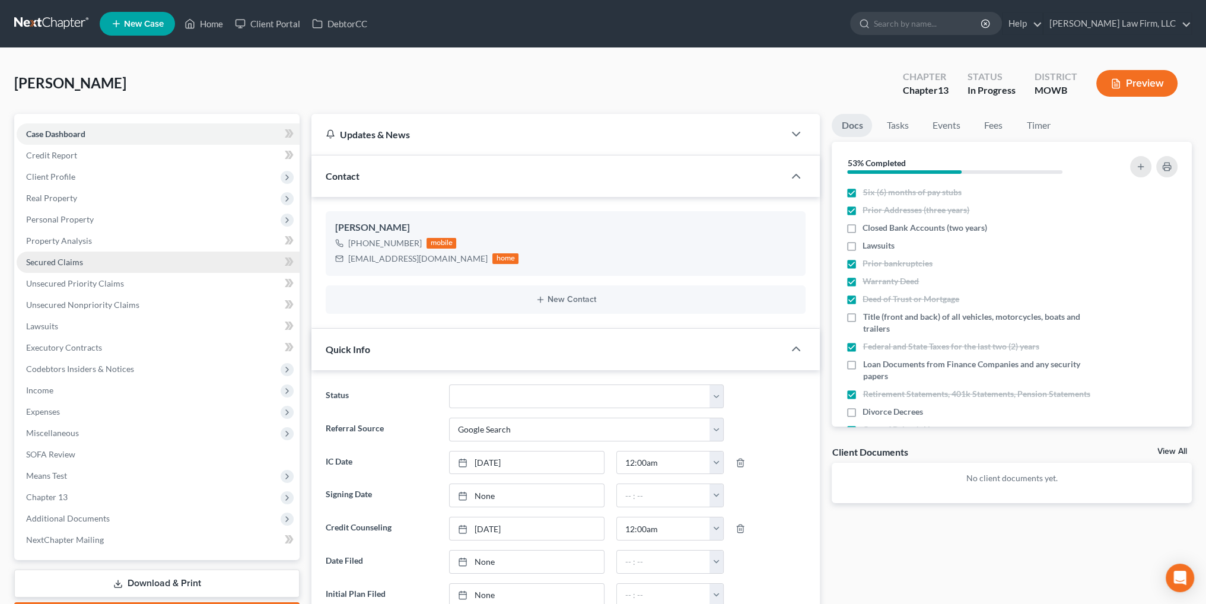
scroll to position [541, 0]
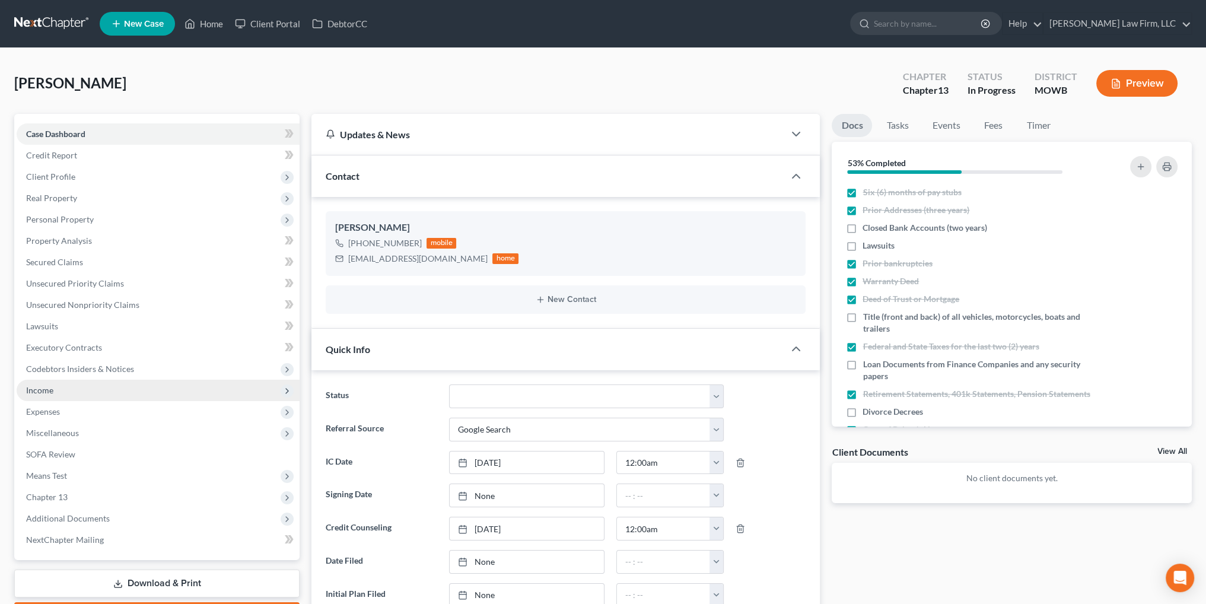
click at [36, 393] on span "Income" at bounding box center [39, 390] width 27 height 10
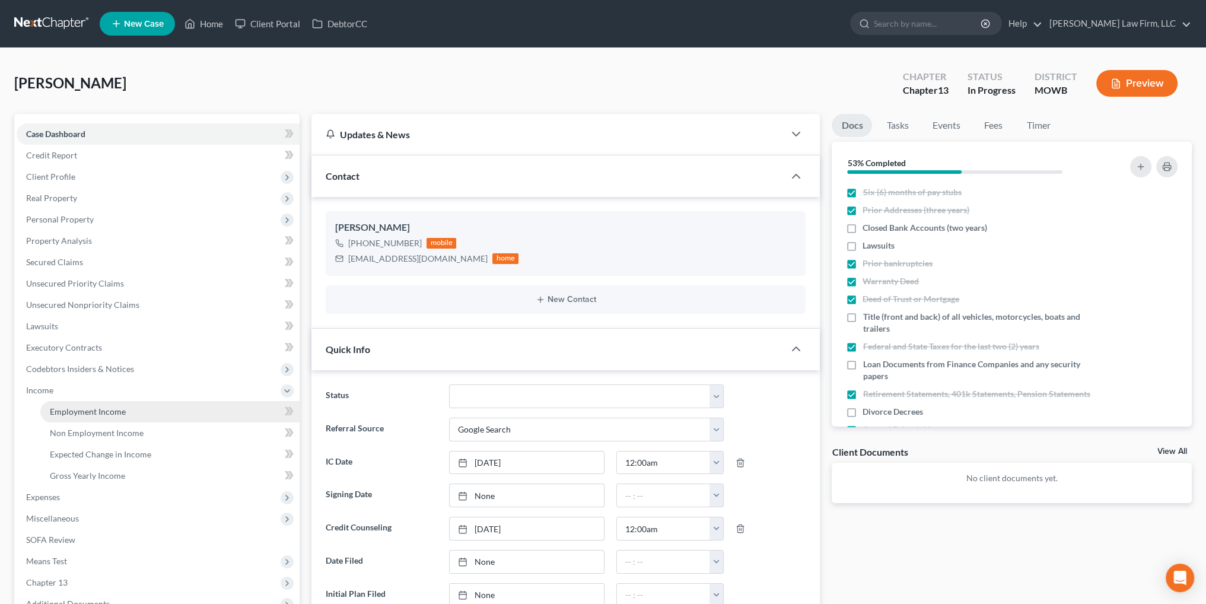
click at [100, 406] on span "Employment Income" at bounding box center [88, 411] width 76 height 10
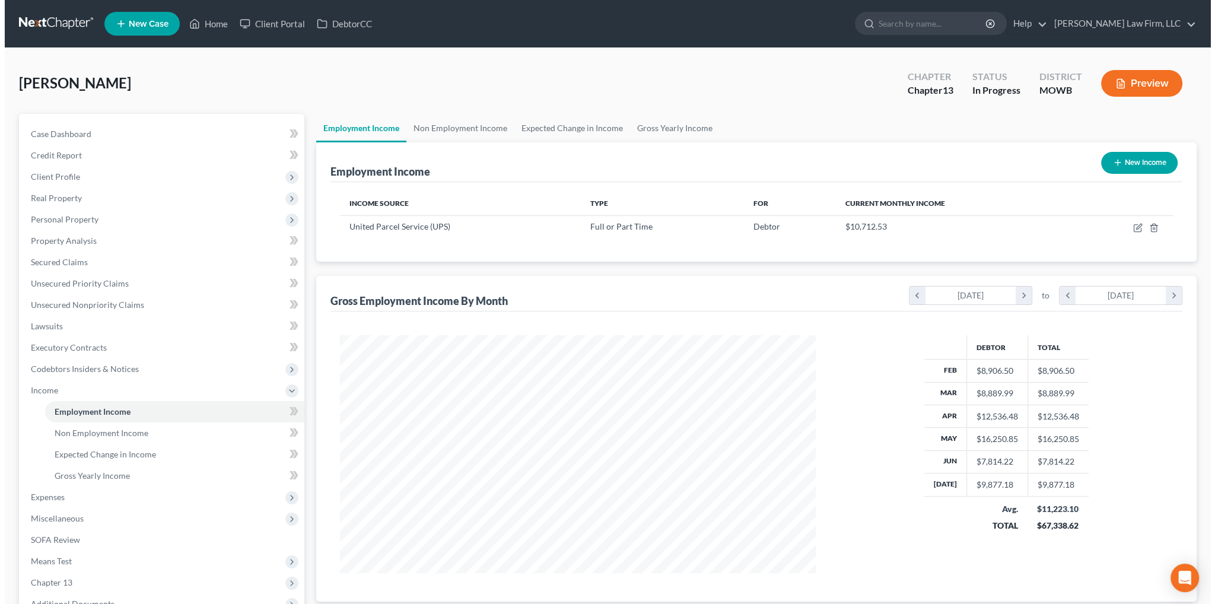
scroll to position [238, 499]
click at [1132, 225] on icon "button" at bounding box center [1132, 227] width 9 height 9
select select "0"
select select "17"
select select "3"
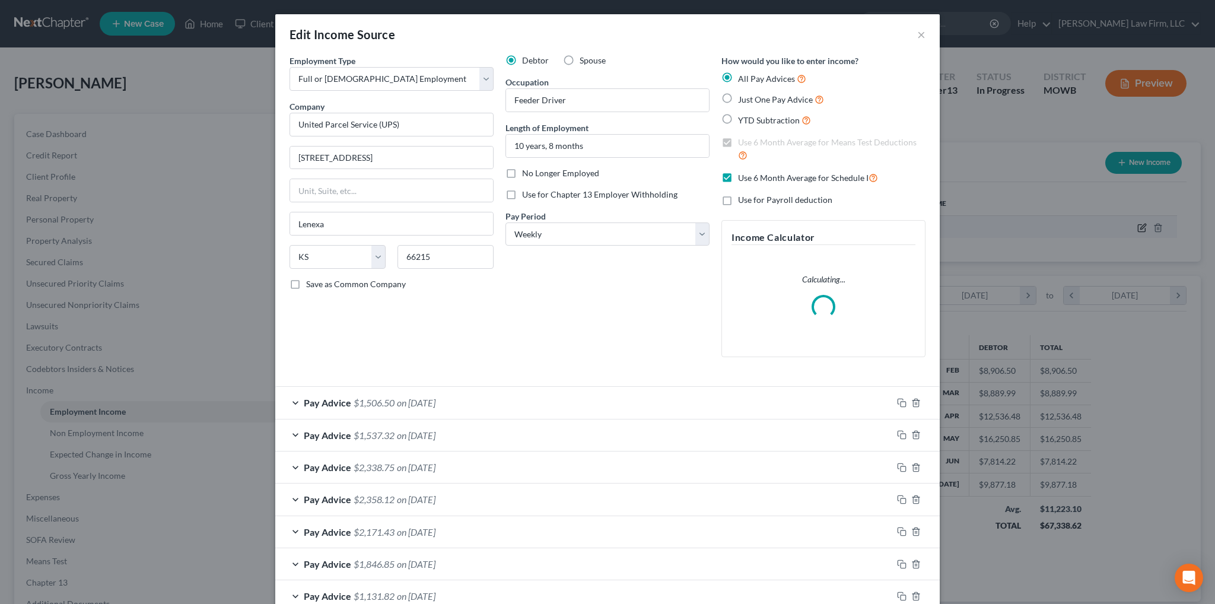
scroll to position [240, 503]
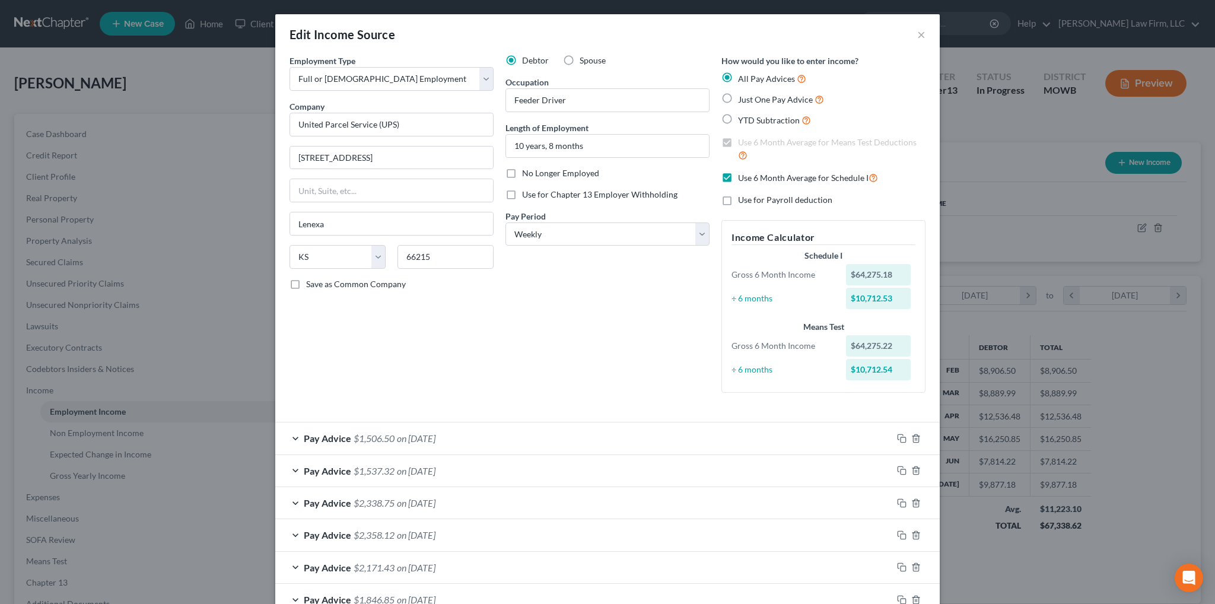
click at [435, 432] on span "on 08/15/2025" at bounding box center [416, 437] width 39 height 11
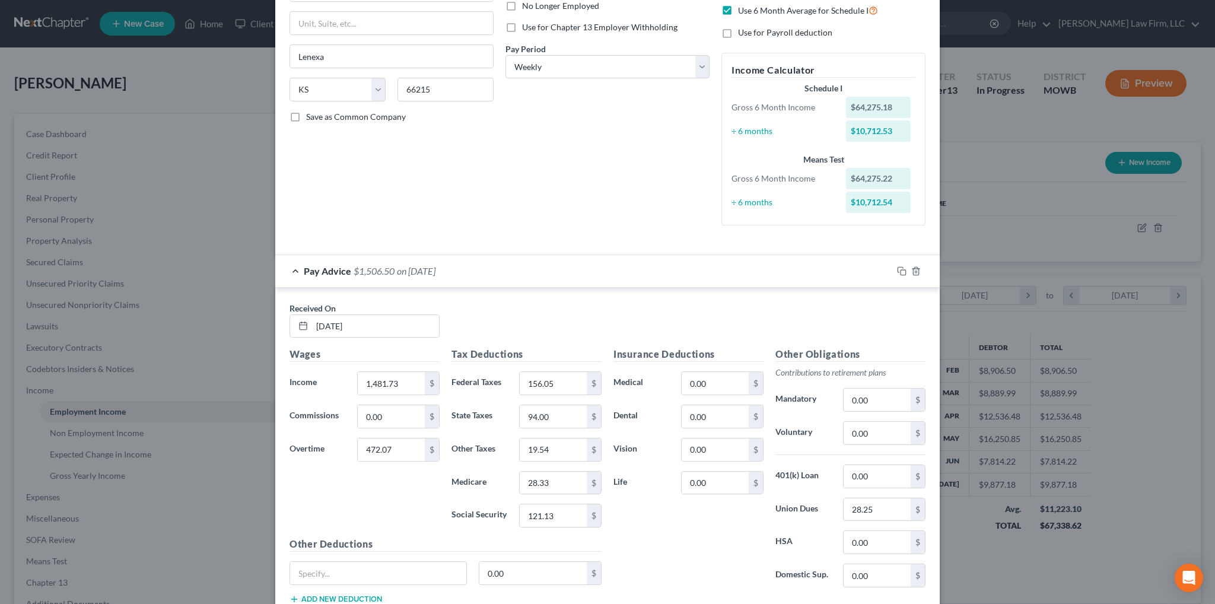
scroll to position [178, 0]
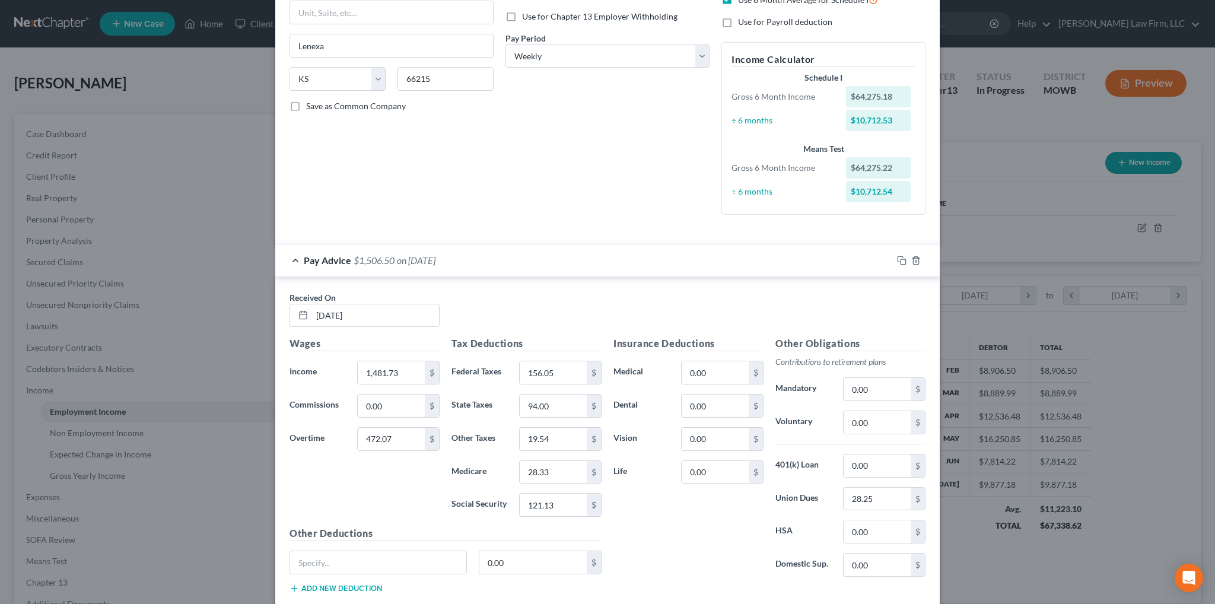
click at [403, 259] on span "on 08/15/2025" at bounding box center [416, 259] width 39 height 11
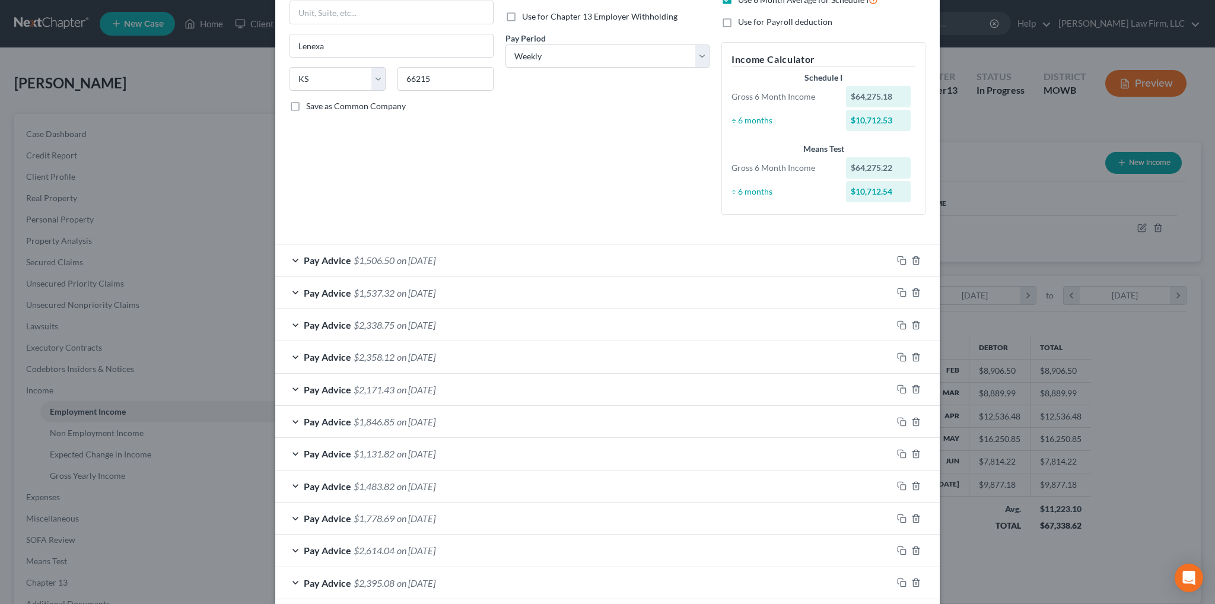
click at [434, 329] on span "on 08/01/2025" at bounding box center [416, 324] width 39 height 11
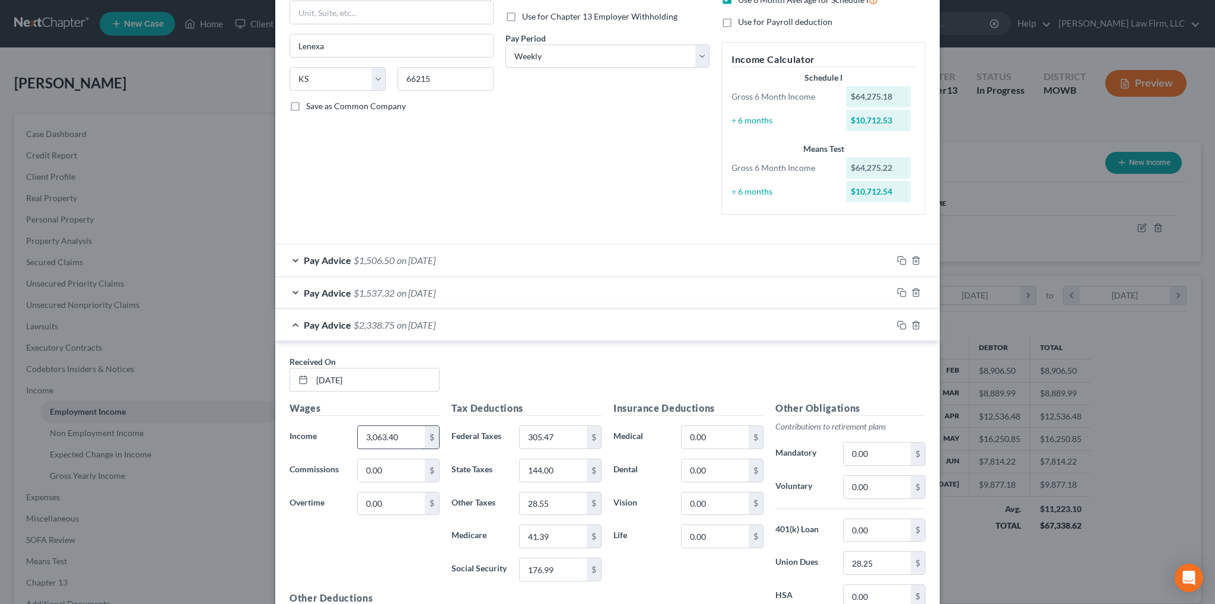
click at [407, 436] on input "3,063.40" at bounding box center [391, 437] width 67 height 23
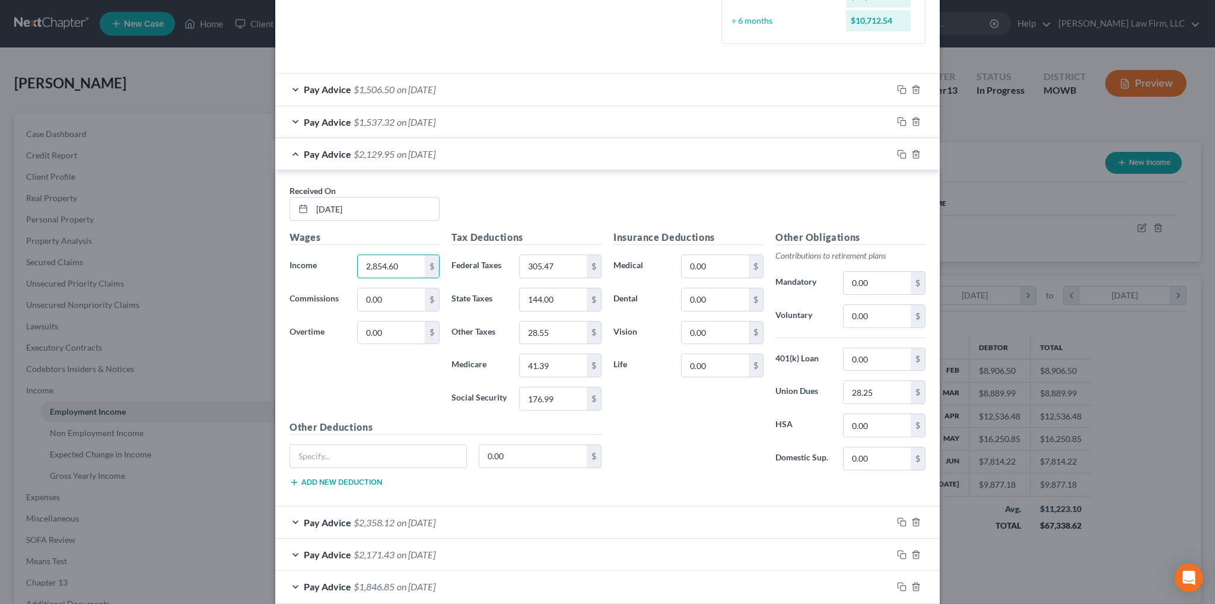
scroll to position [415, 0]
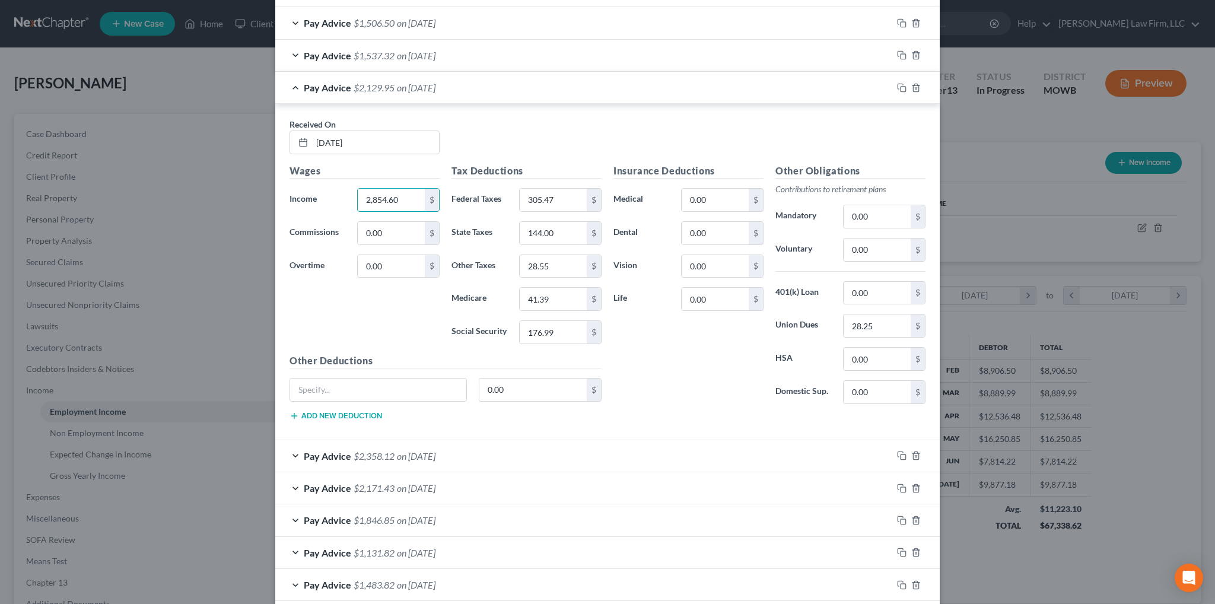
type input "2,854.60"
click at [435, 452] on span "on 07/25/2025" at bounding box center [416, 455] width 39 height 11
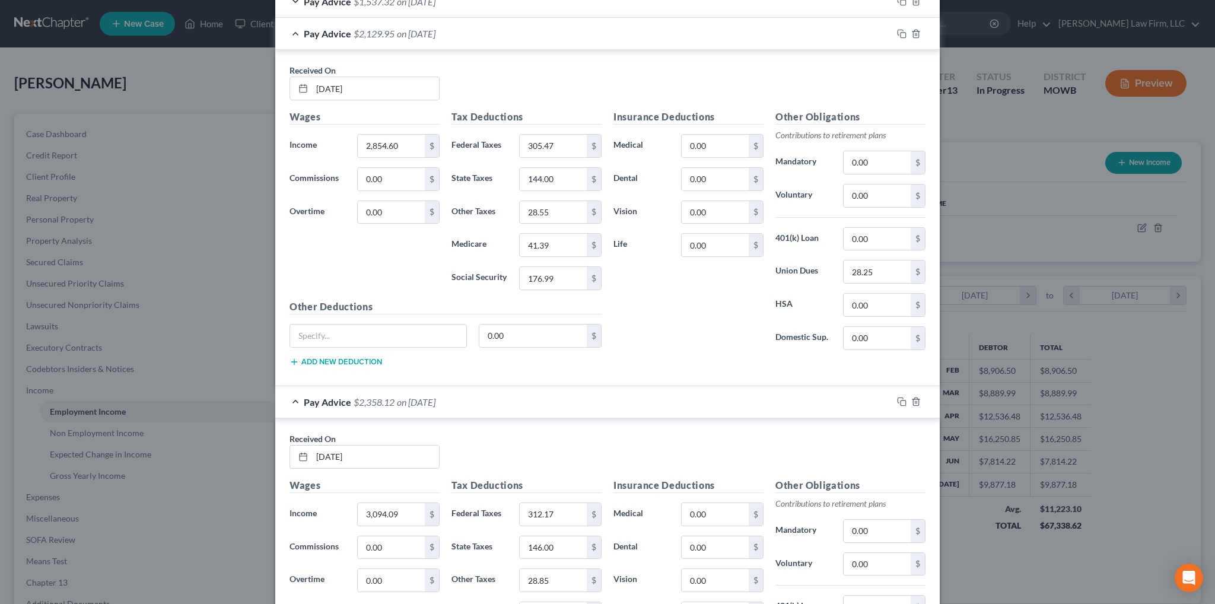
scroll to position [534, 0]
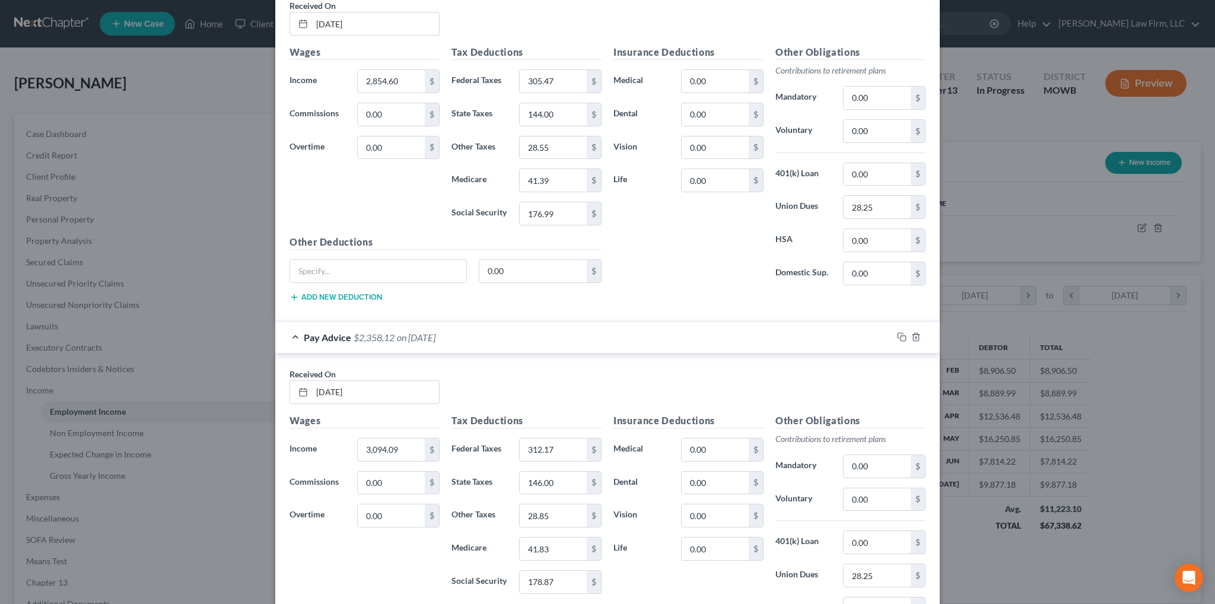
click at [406, 433] on div "Wages Income * 3,094.09 $ Commissions 0.00 $ Overtime 0.00 $" at bounding box center [365, 508] width 162 height 190
click at [408, 446] on input "3,094.09" at bounding box center [391, 449] width 67 height 23
type input "2,885.06"
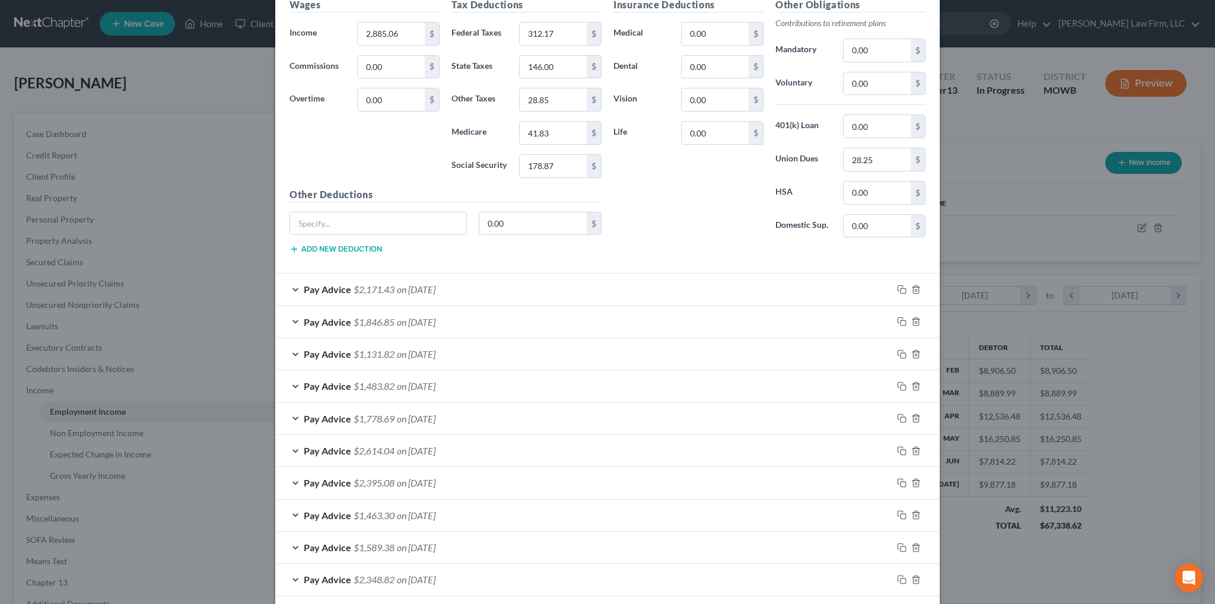
scroll to position [1127, 0]
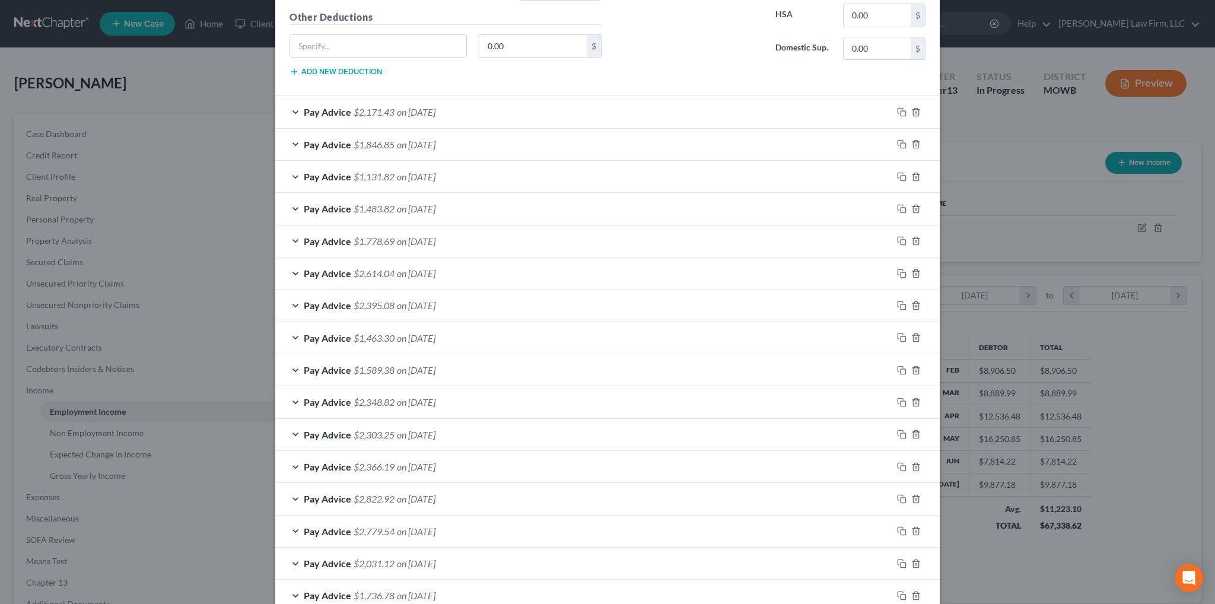
click at [399, 300] on span "on 05/30/2025" at bounding box center [416, 305] width 39 height 11
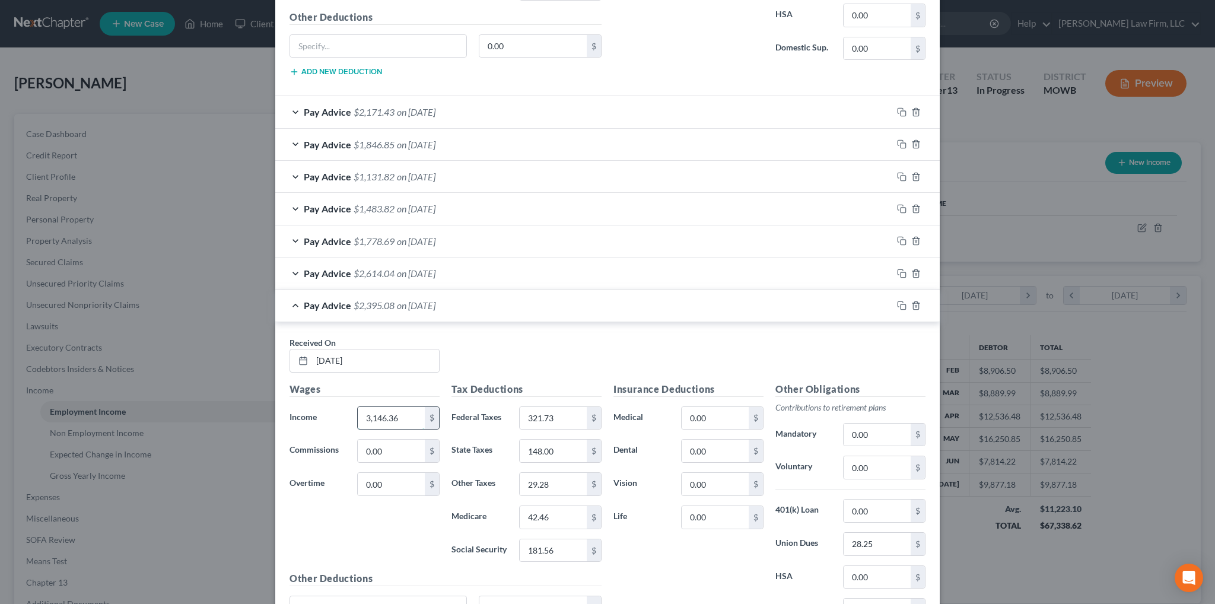
click at [412, 409] on input "3,146.36" at bounding box center [391, 418] width 67 height 23
type input "2,928.47"
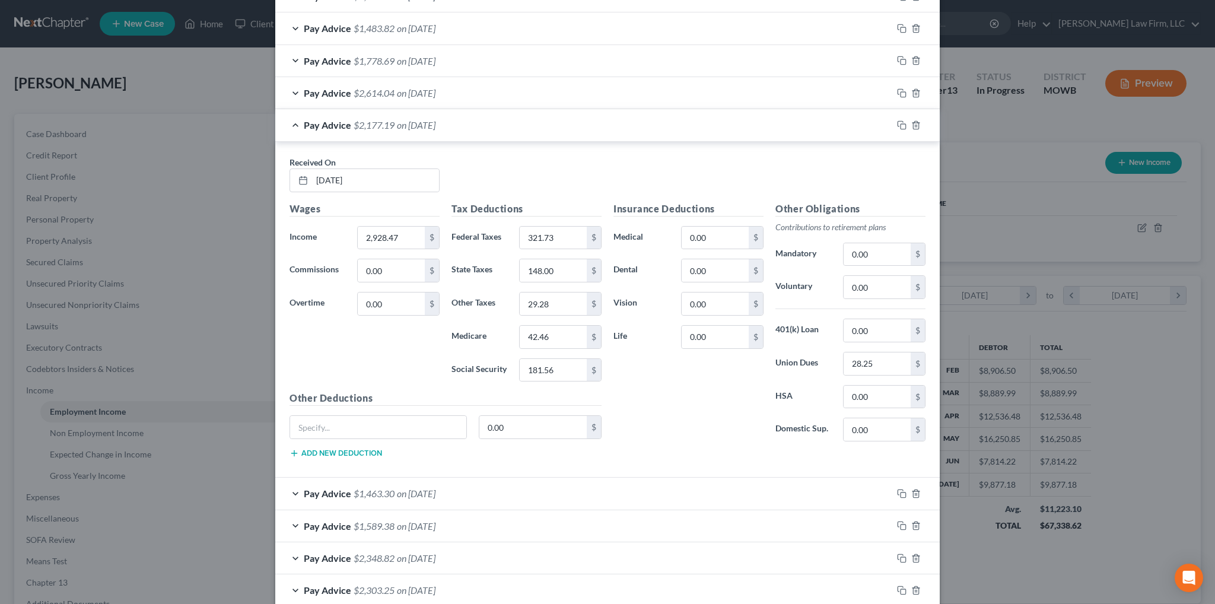
scroll to position [1423, 0]
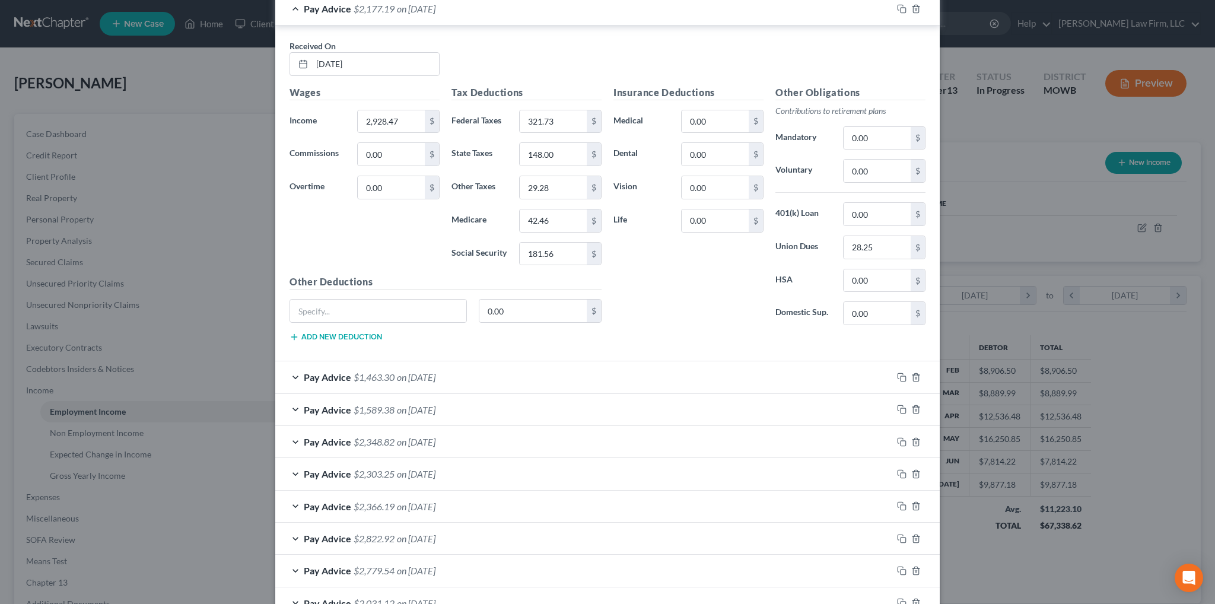
click at [365, 436] on span "$2,348.82" at bounding box center [373, 441] width 41 height 11
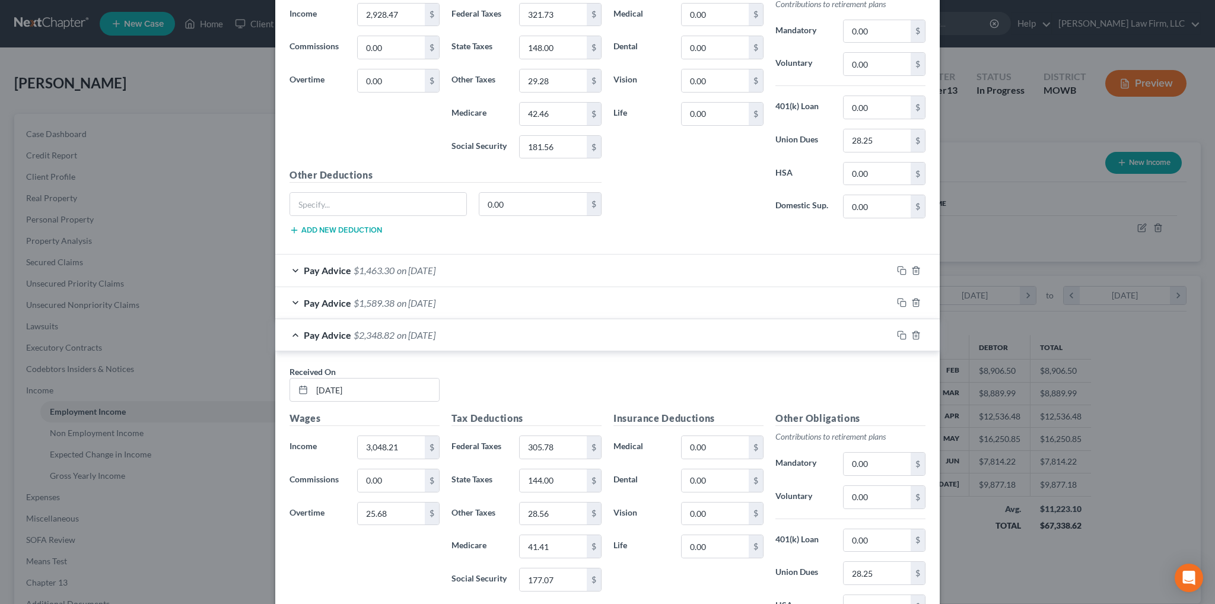
scroll to position [1601, 0]
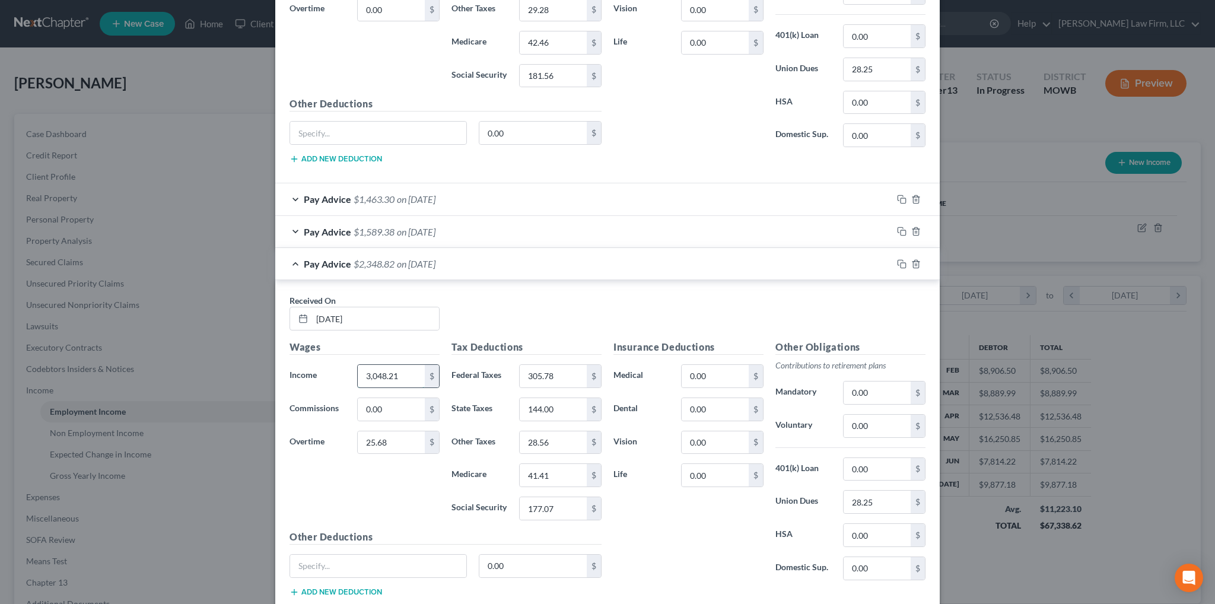
click at [412, 372] on input "3,048.21" at bounding box center [391, 376] width 67 height 23
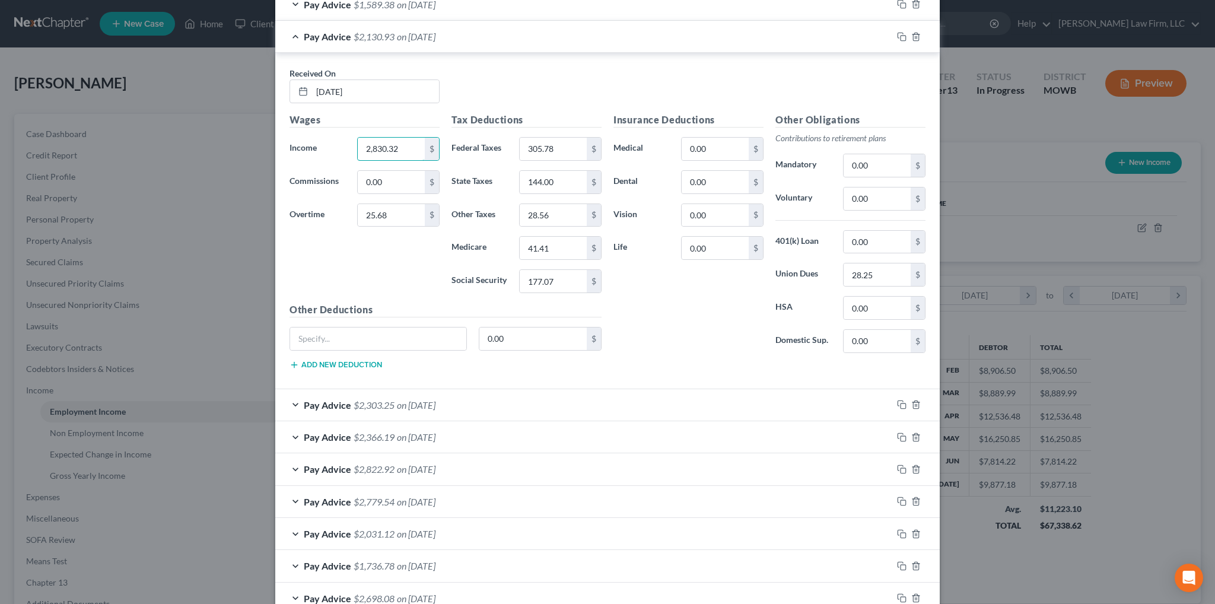
scroll to position [1898, 0]
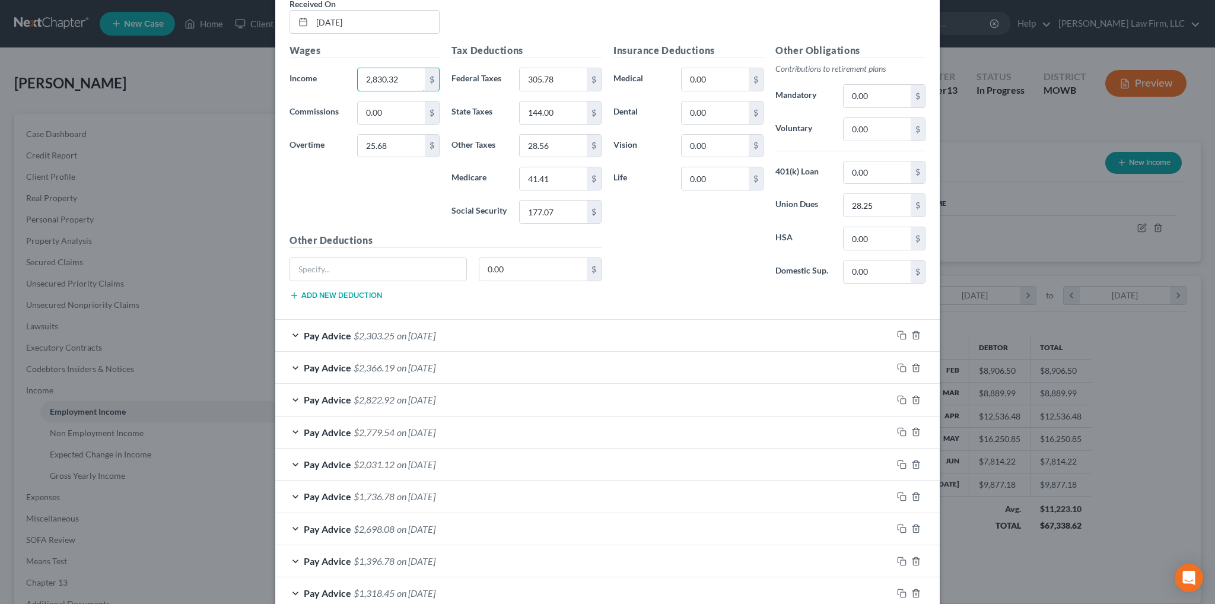
type input "2,830.32"
click at [418, 330] on span "on 05/09/2025" at bounding box center [416, 335] width 39 height 11
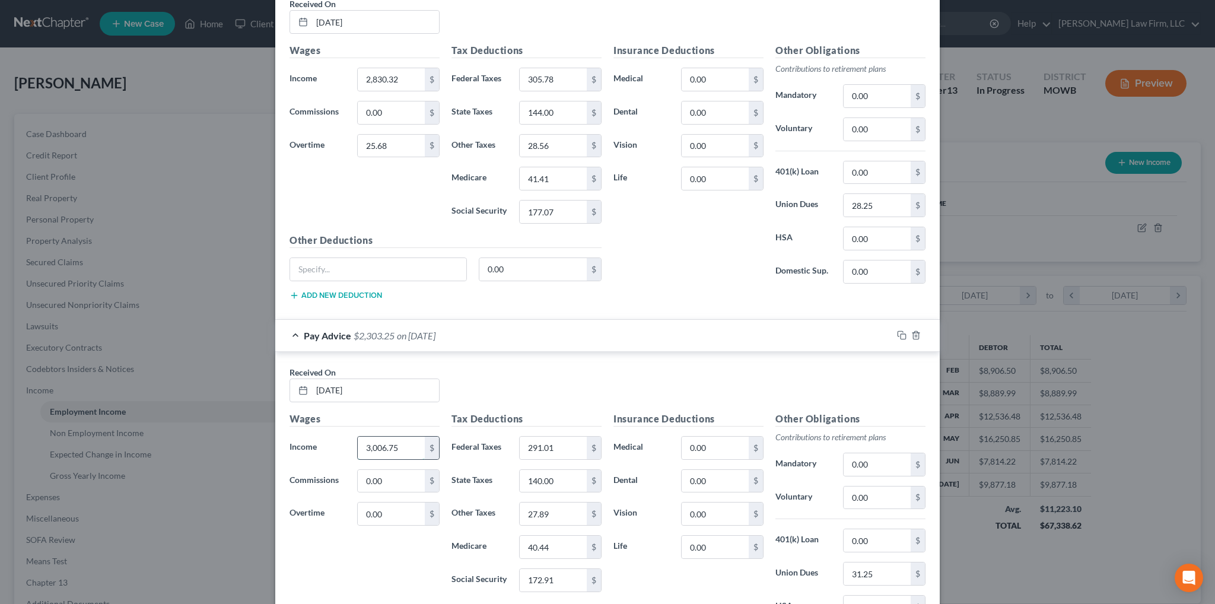
click at [399, 440] on input "3,006.75" at bounding box center [391, 448] width 67 height 23
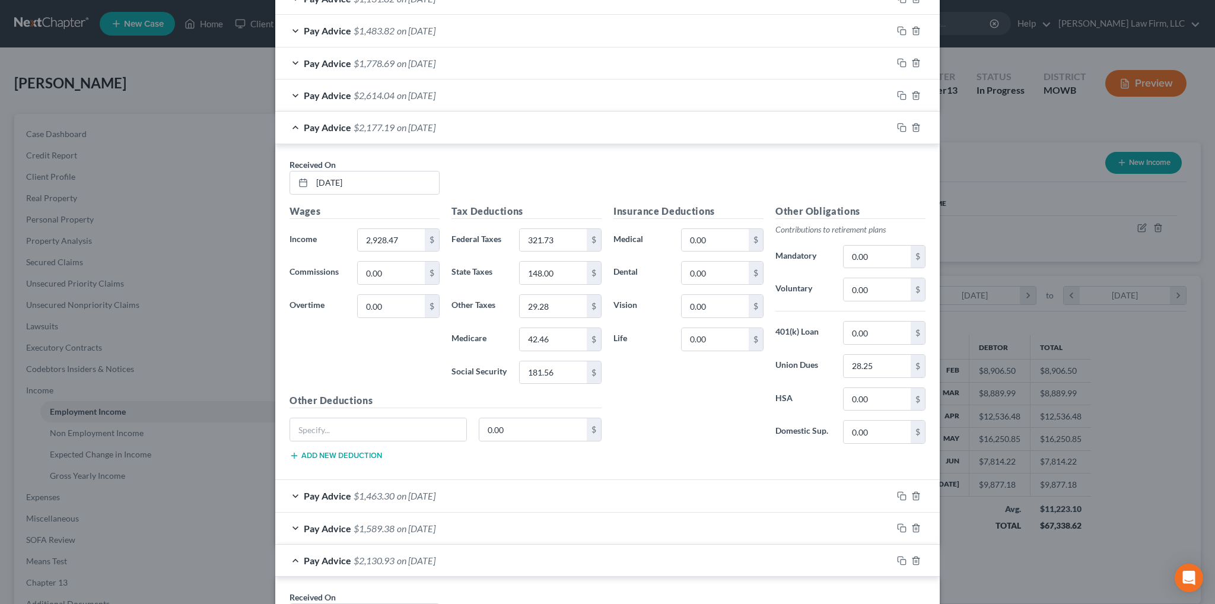
scroll to position [1246, 0]
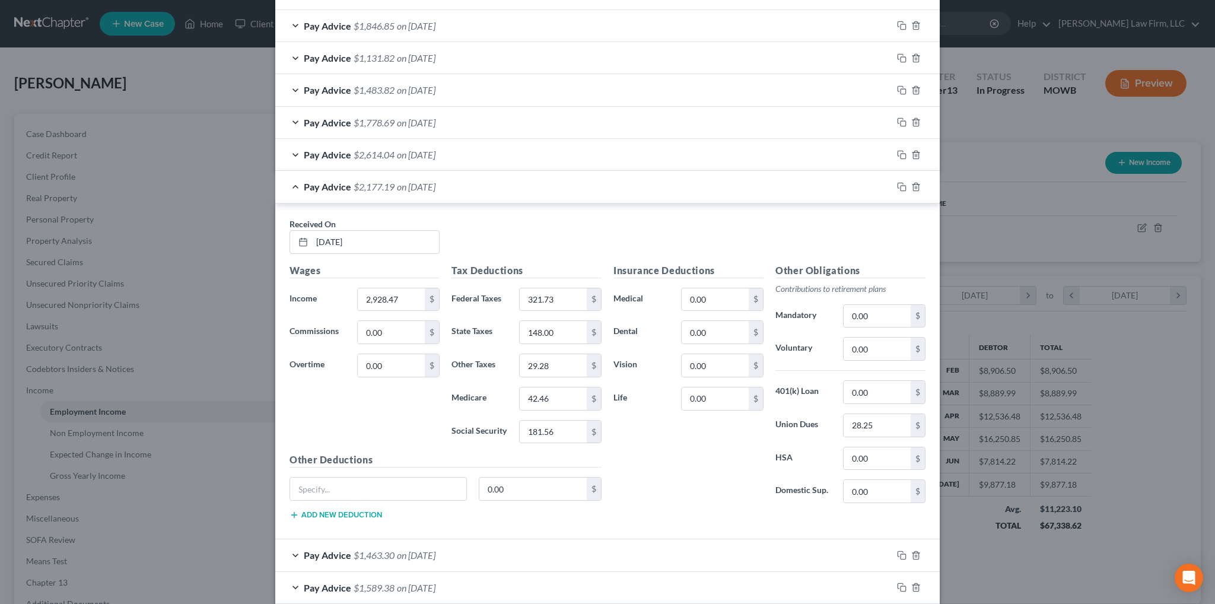
type input "2,788.86"
click at [419, 149] on span "on 06/06/2025" at bounding box center [416, 154] width 39 height 11
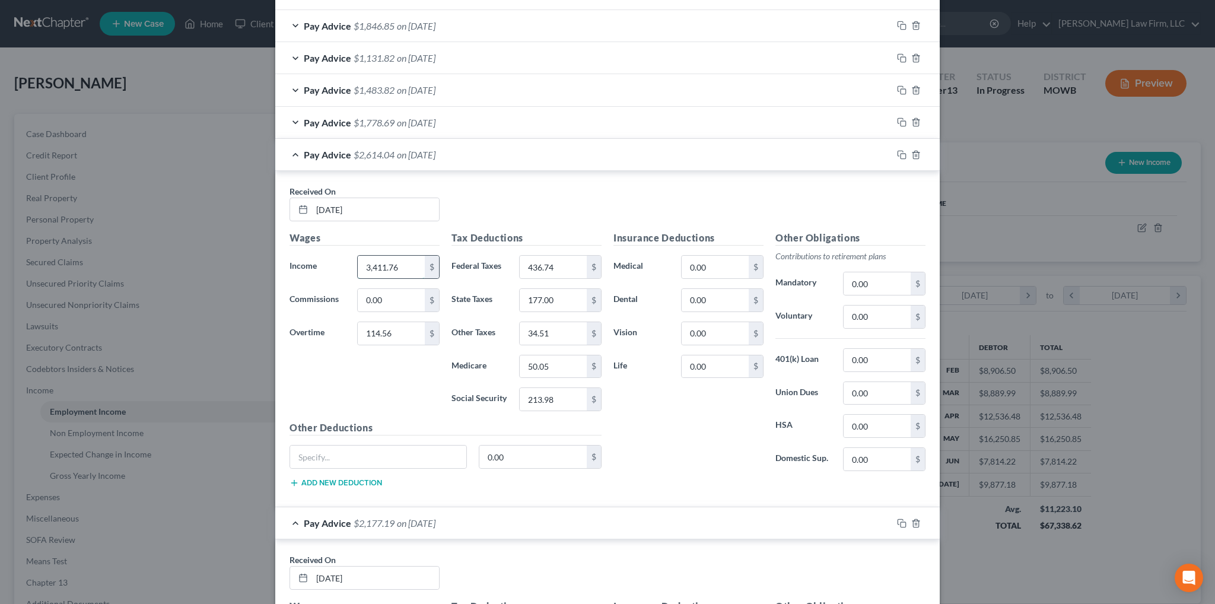
click at [397, 261] on input "3,411.76" at bounding box center [391, 267] width 67 height 23
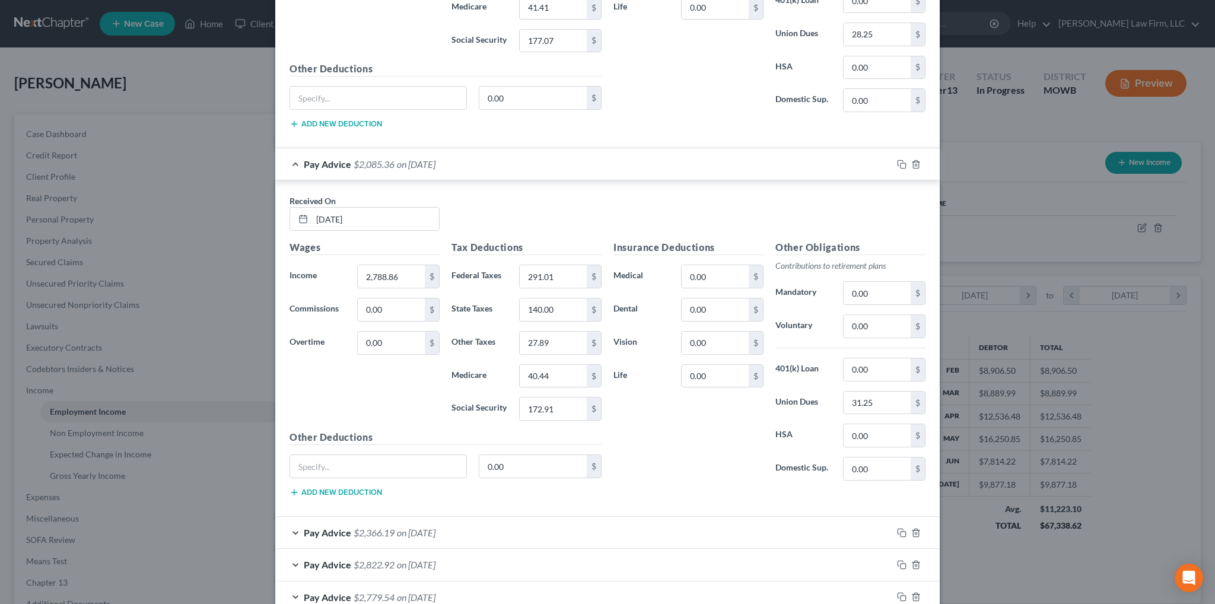
scroll to position [2491, 0]
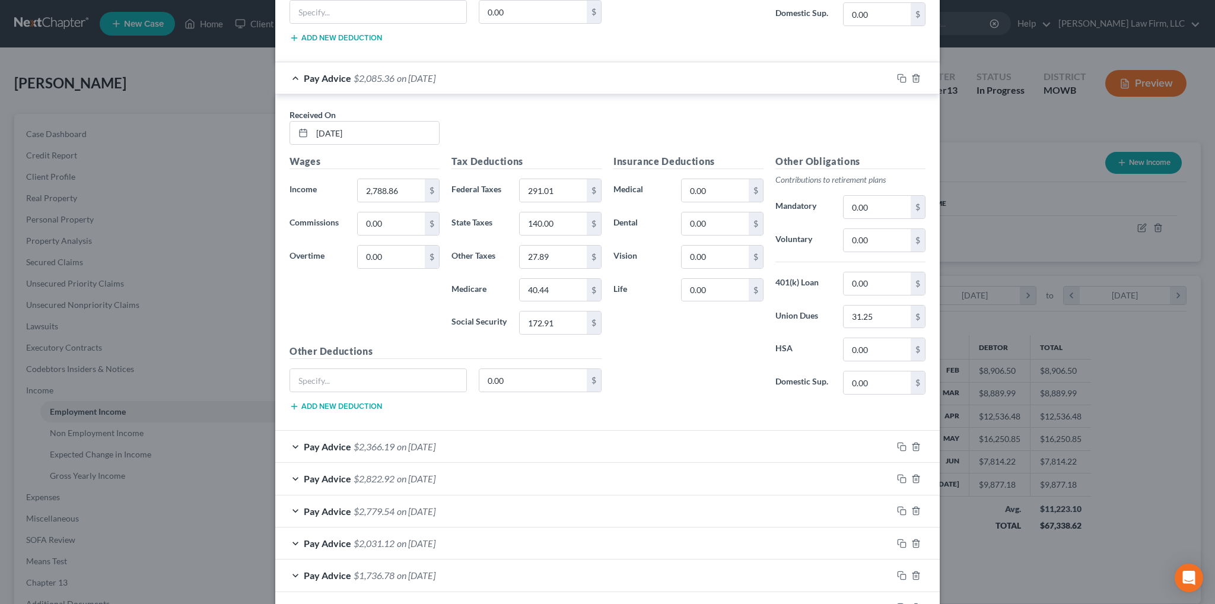
type input "3,336.70"
click at [414, 441] on span "on 05/02/2025" at bounding box center [416, 446] width 39 height 11
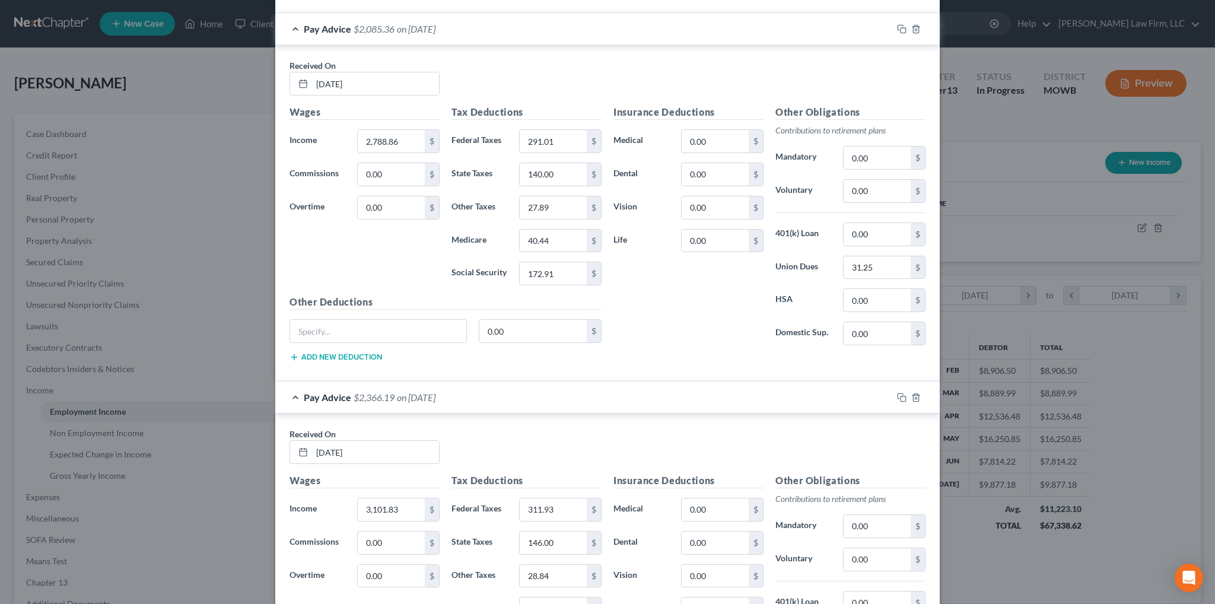
scroll to position [2610, 0]
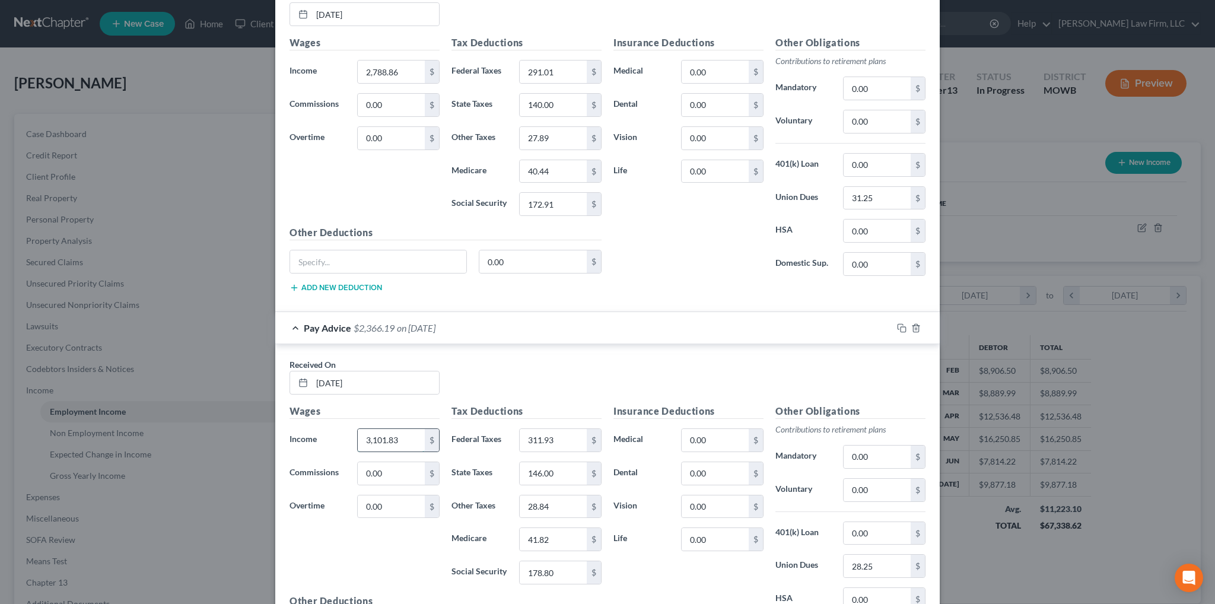
click at [405, 429] on input "3,101.83" at bounding box center [391, 440] width 67 height 23
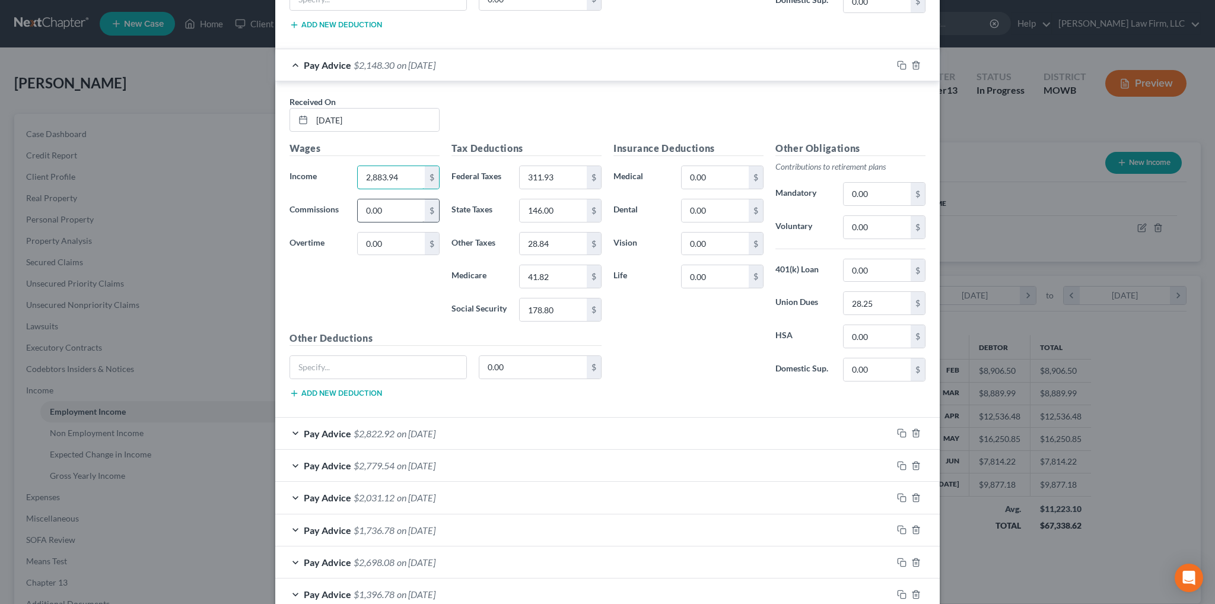
scroll to position [2966, 0]
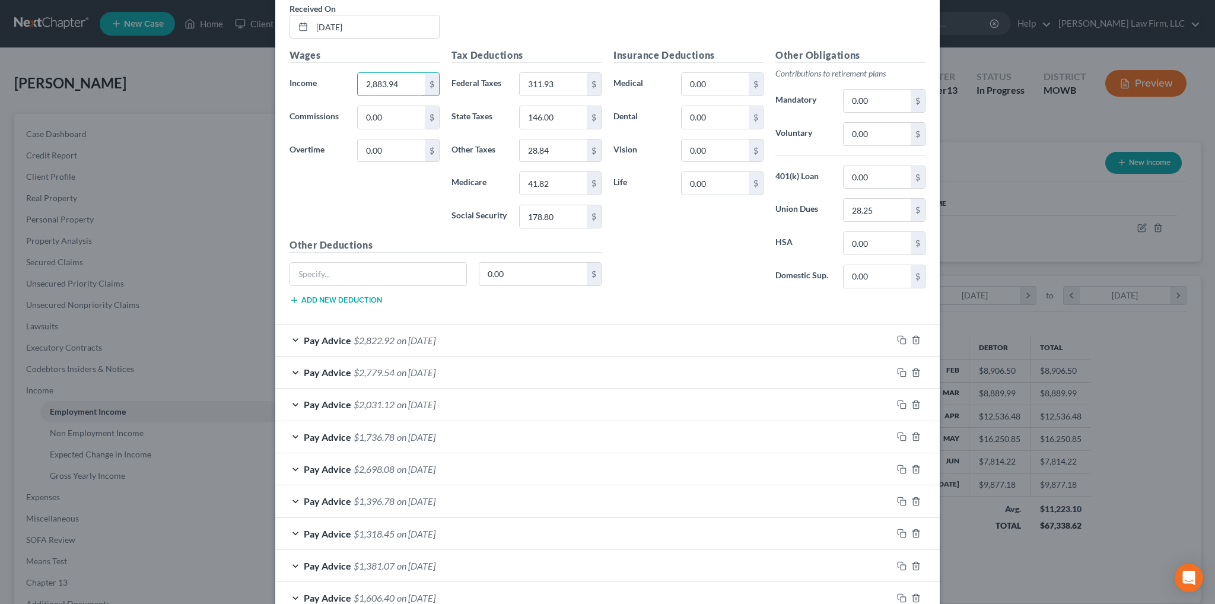
type input "2,883.94"
click at [426, 335] on span "on 04/25/2025" at bounding box center [416, 340] width 39 height 11
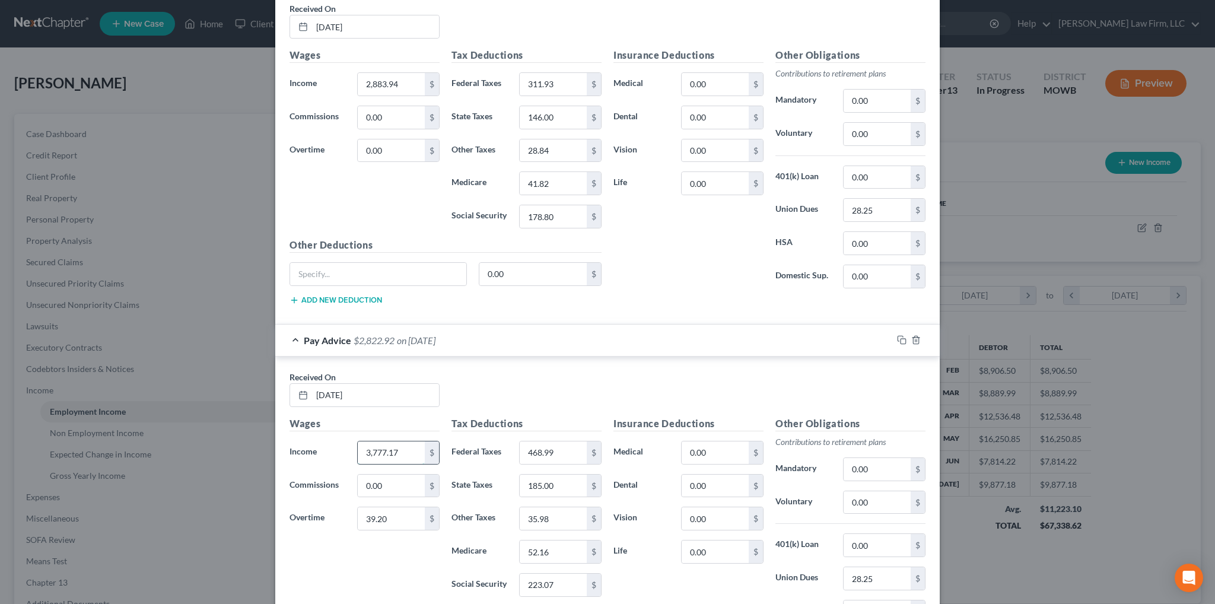
click at [378, 441] on input "3,777.17" at bounding box center [391, 452] width 67 height 23
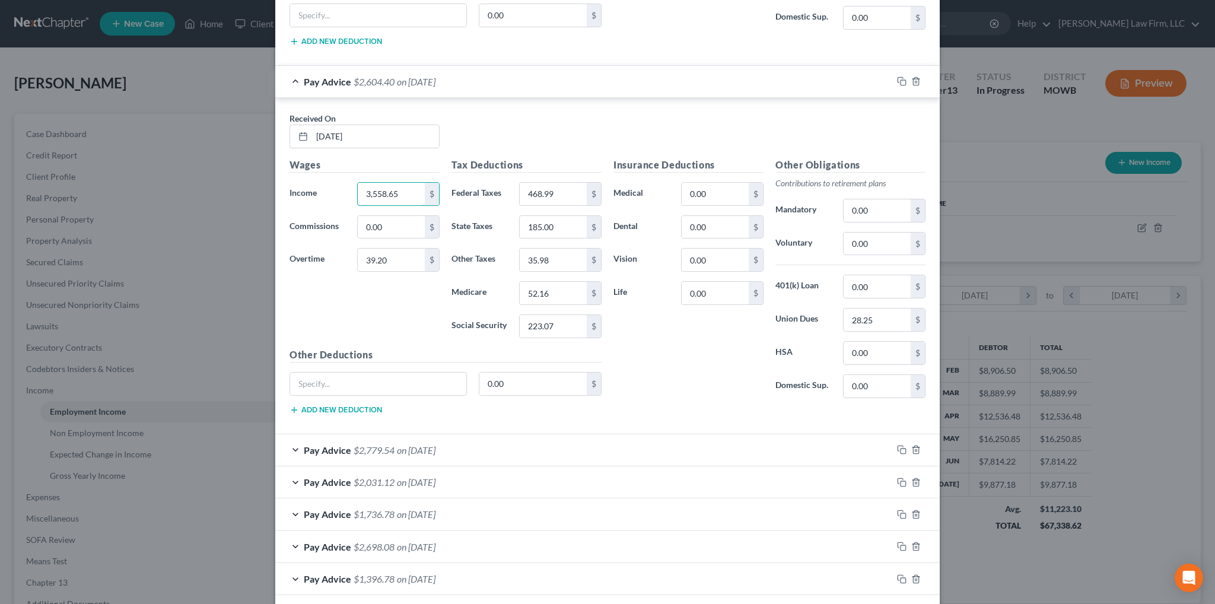
scroll to position [3262, 0]
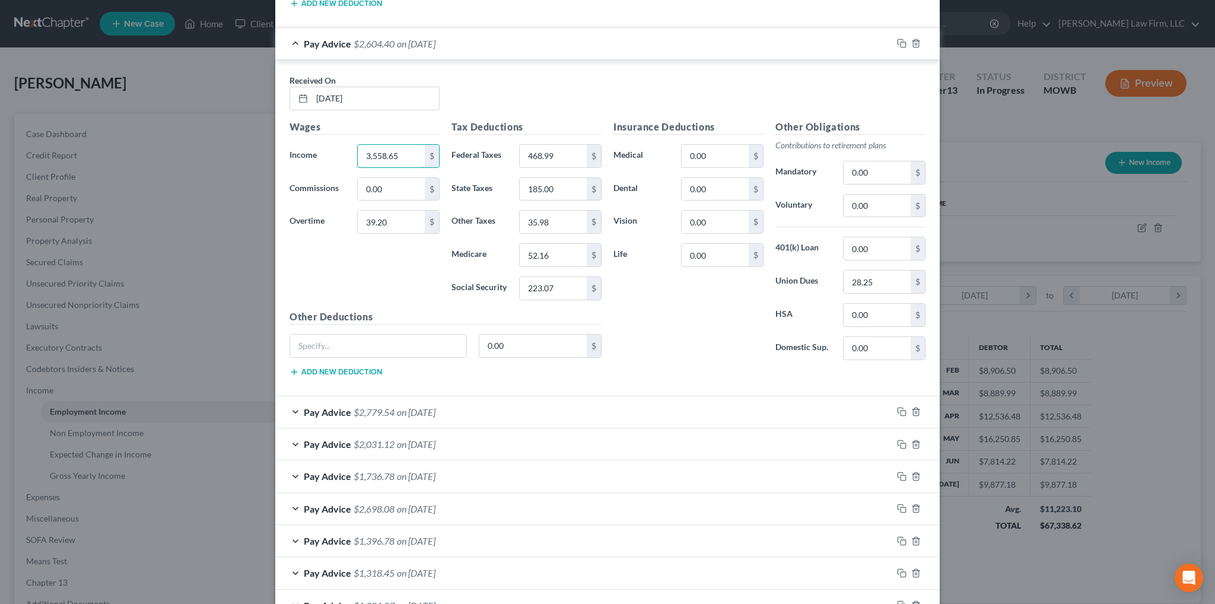
type input "3,558.65"
click at [435, 406] on span "on 04/18/2025" at bounding box center [416, 411] width 39 height 11
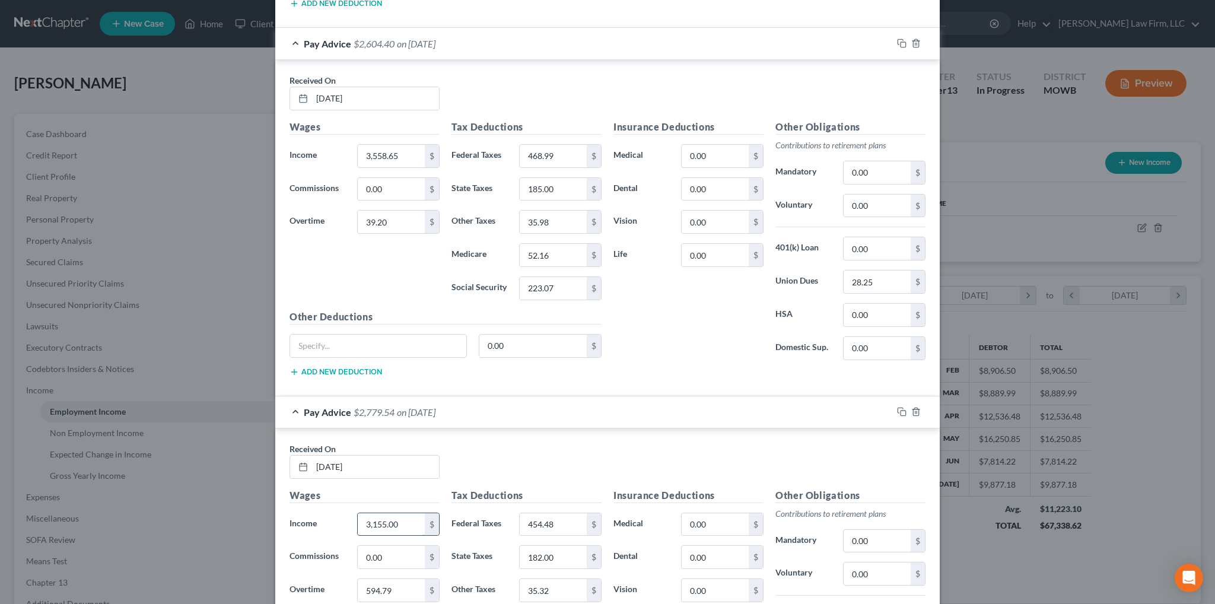
click at [399, 513] on input "3,155.00" at bounding box center [391, 524] width 67 height 23
type input "9"
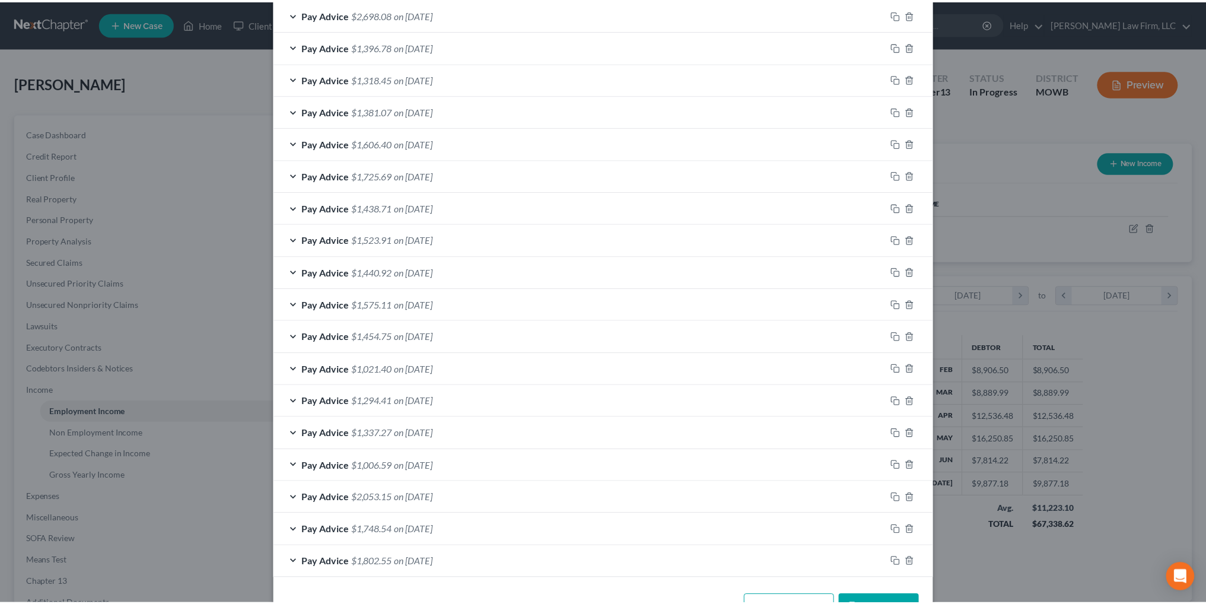
scroll to position [4109, 0]
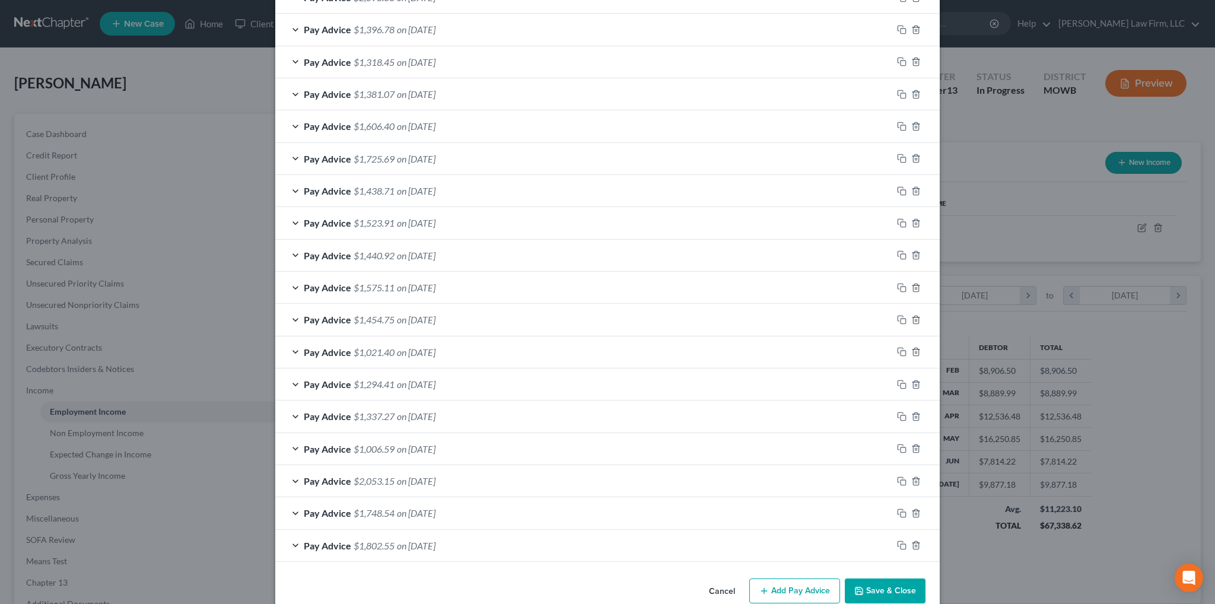
type input "2,937.11"
click at [881, 578] on button "Save & Close" at bounding box center [885, 590] width 81 height 25
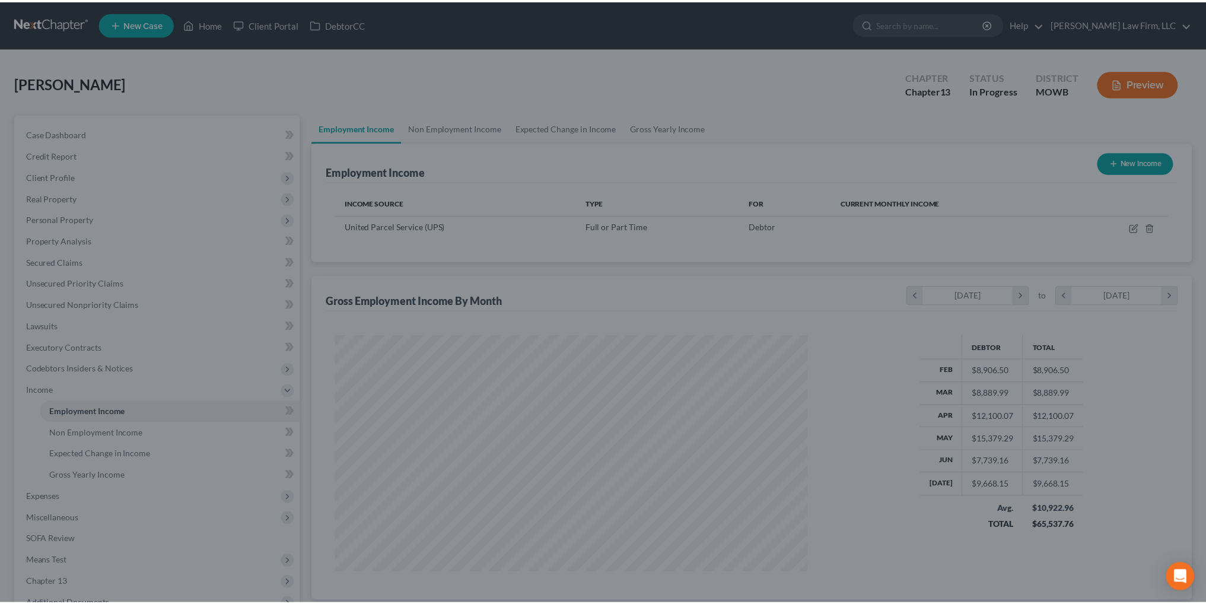
scroll to position [592880, 592618]
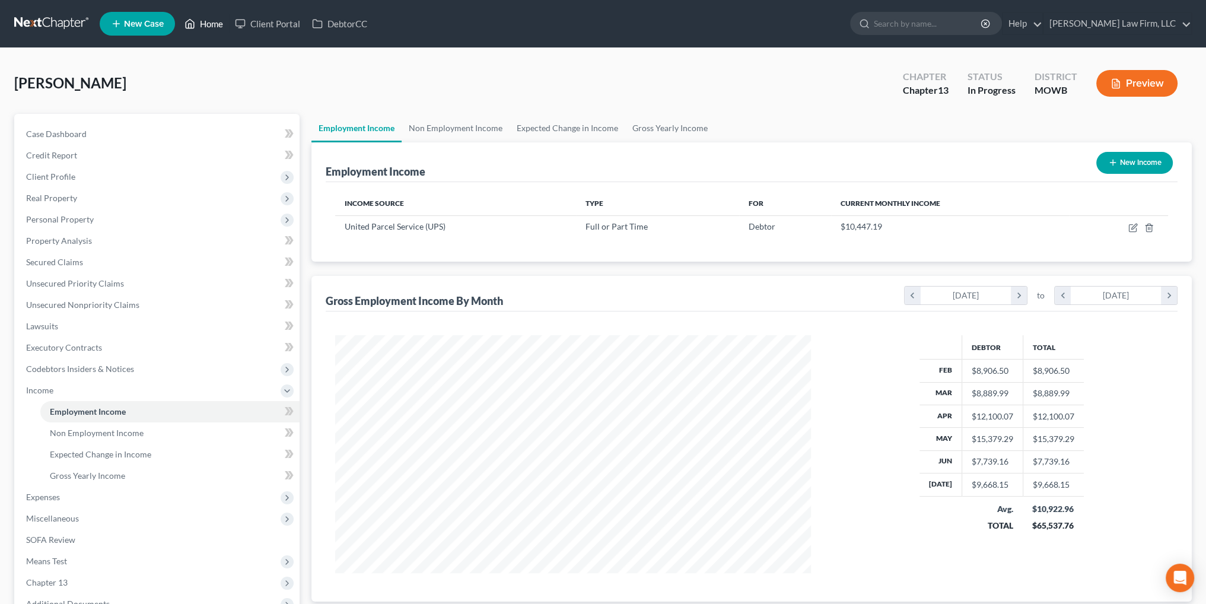
drag, startPoint x: 201, startPoint y: 22, endPoint x: 151, endPoint y: 8, distance: 52.2
click at [201, 22] on link "Home" at bounding box center [204, 23] width 50 height 21
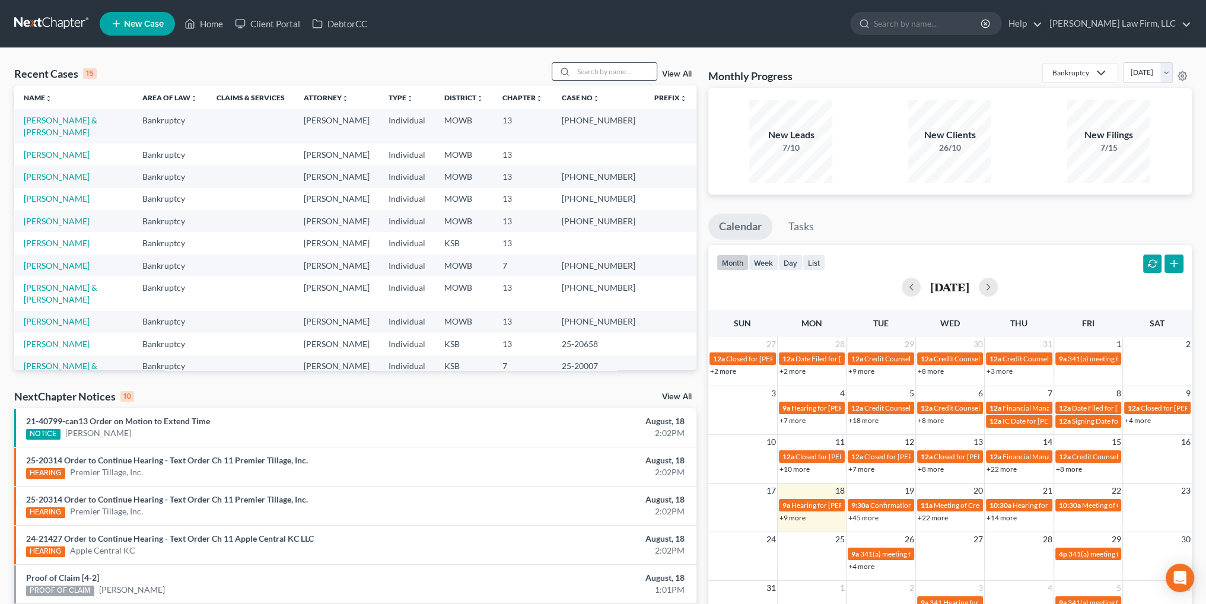
click at [635, 77] on input "search" at bounding box center [615, 71] width 83 height 17
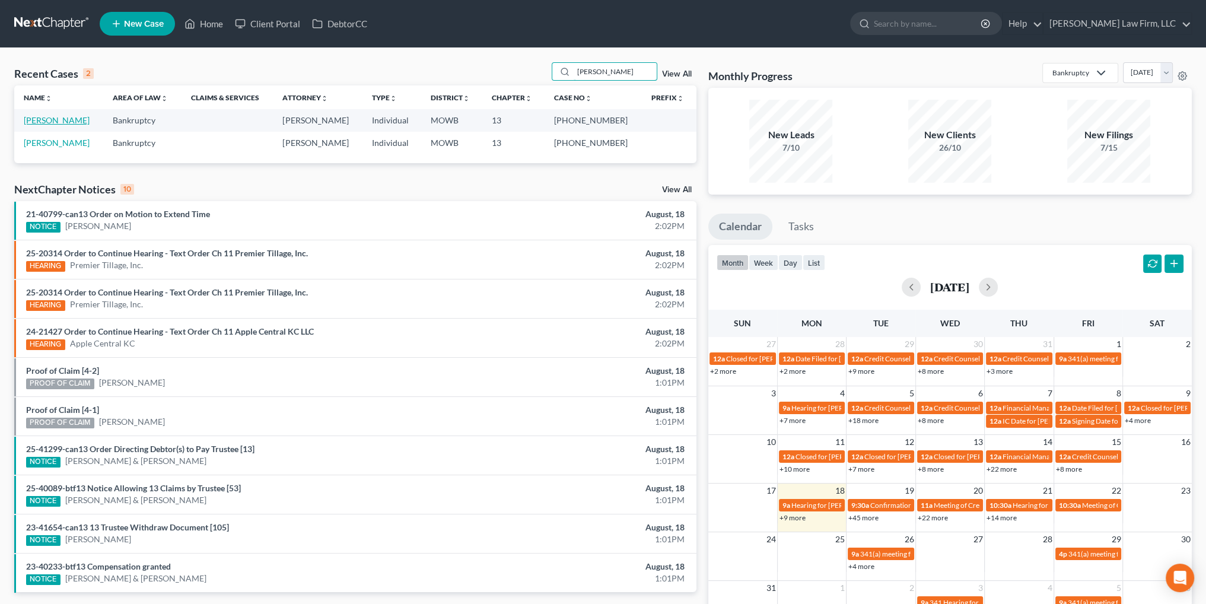
type input "lucito"
click at [54, 122] on link "[PERSON_NAME]" at bounding box center [57, 120] width 66 height 10
select select "1"
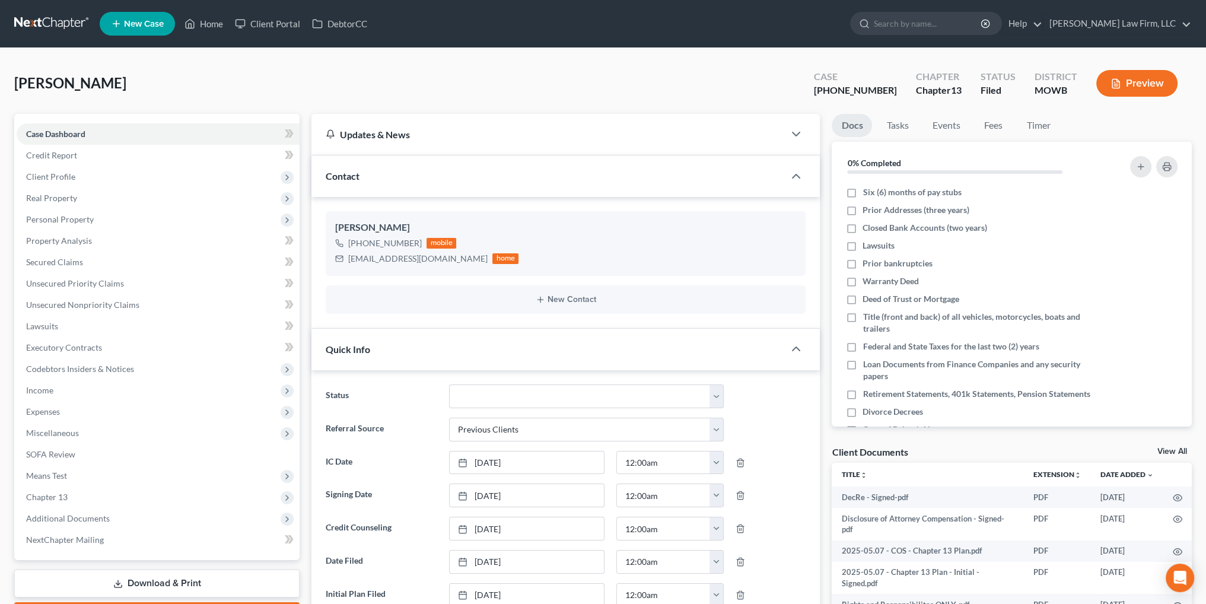
scroll to position [8431, 0]
click at [42, 393] on span "Income" at bounding box center [39, 390] width 27 height 10
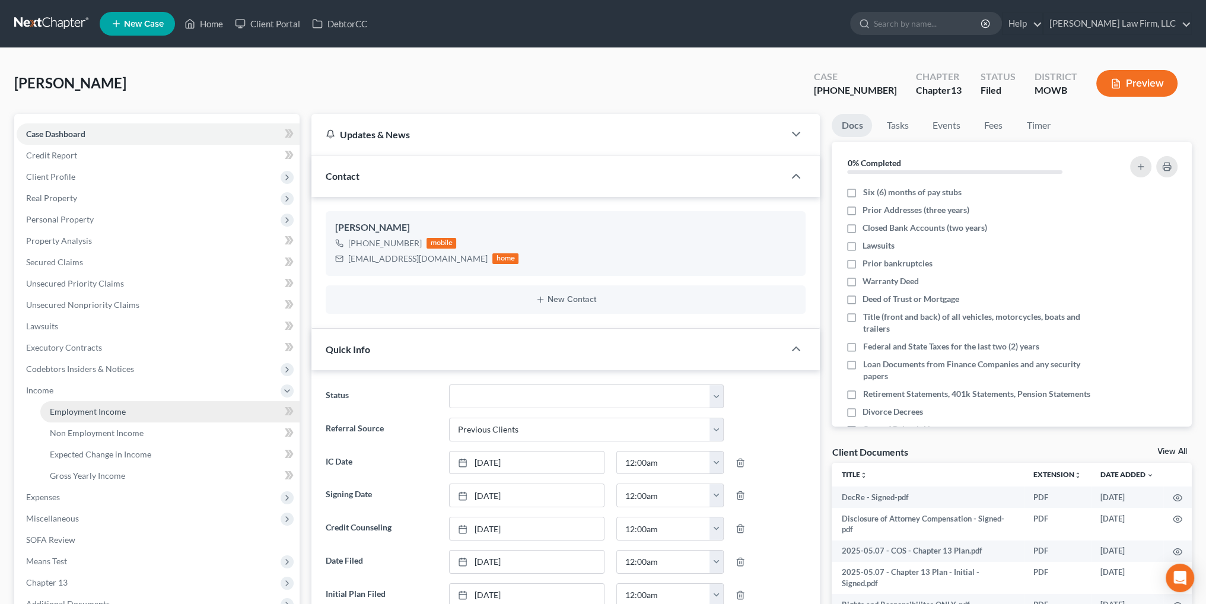
click at [79, 407] on span "Employment Income" at bounding box center [88, 411] width 76 height 10
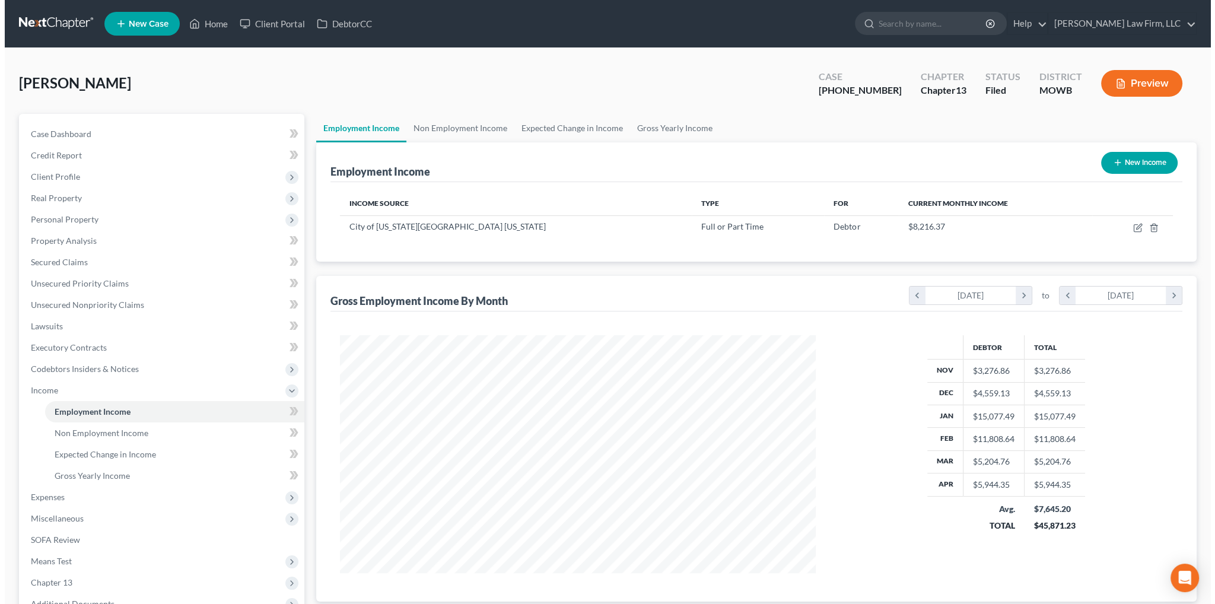
scroll to position [238, 499]
click at [1129, 228] on icon "button" at bounding box center [1132, 227] width 9 height 9
select select "0"
select select "26"
select select "2"
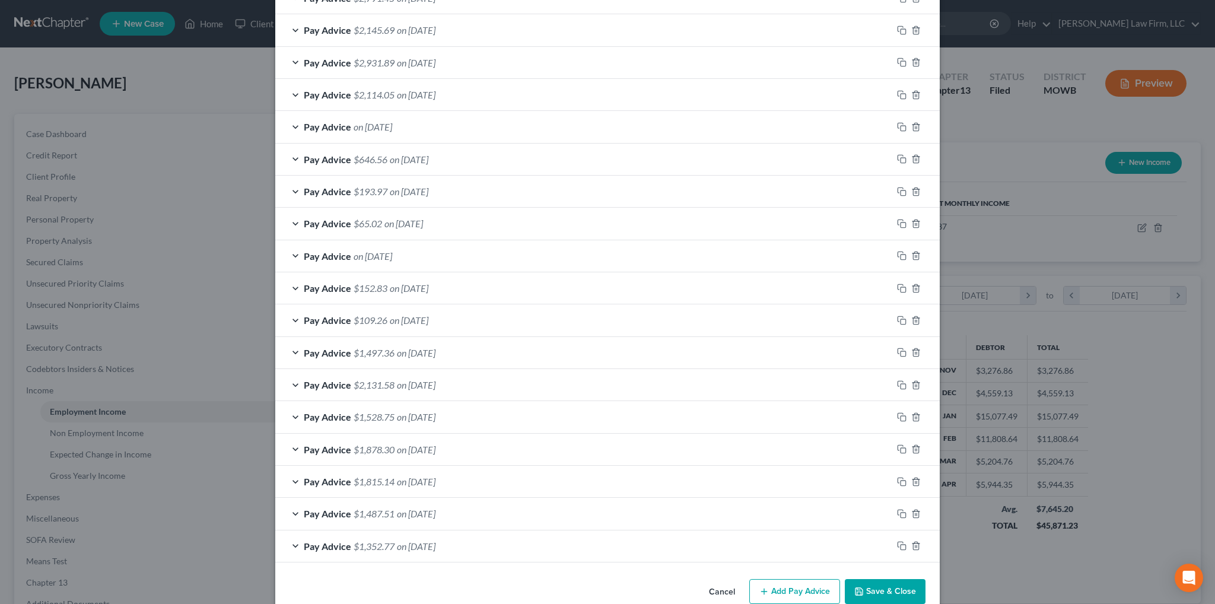
scroll to position [945, 0]
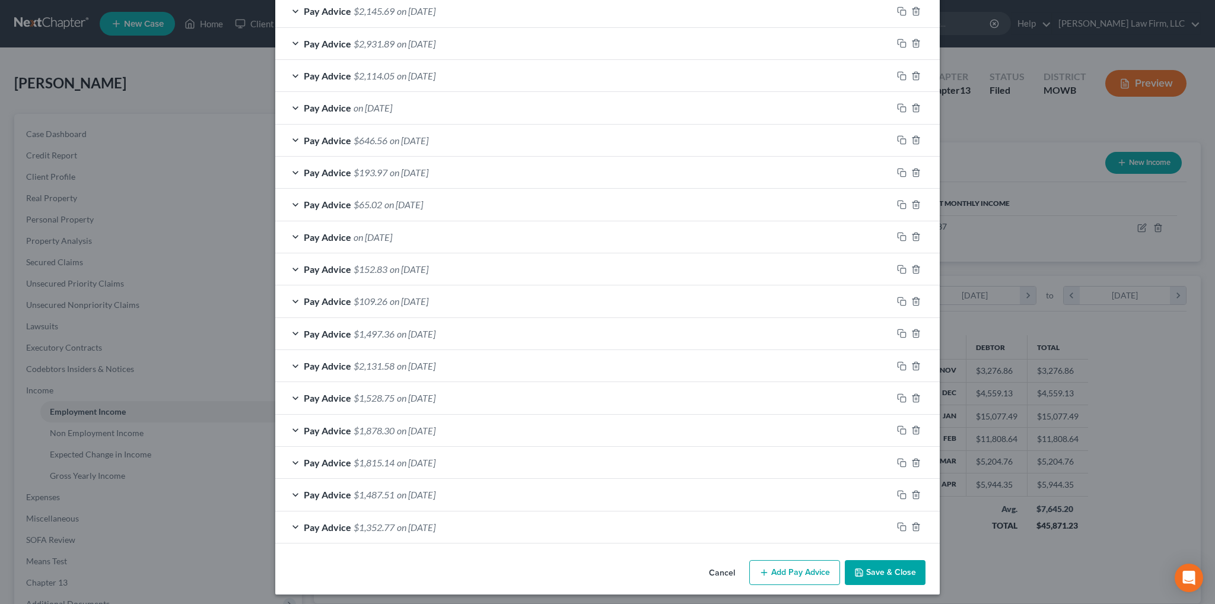
click at [782, 569] on button "Add Pay Advice" at bounding box center [794, 572] width 91 height 25
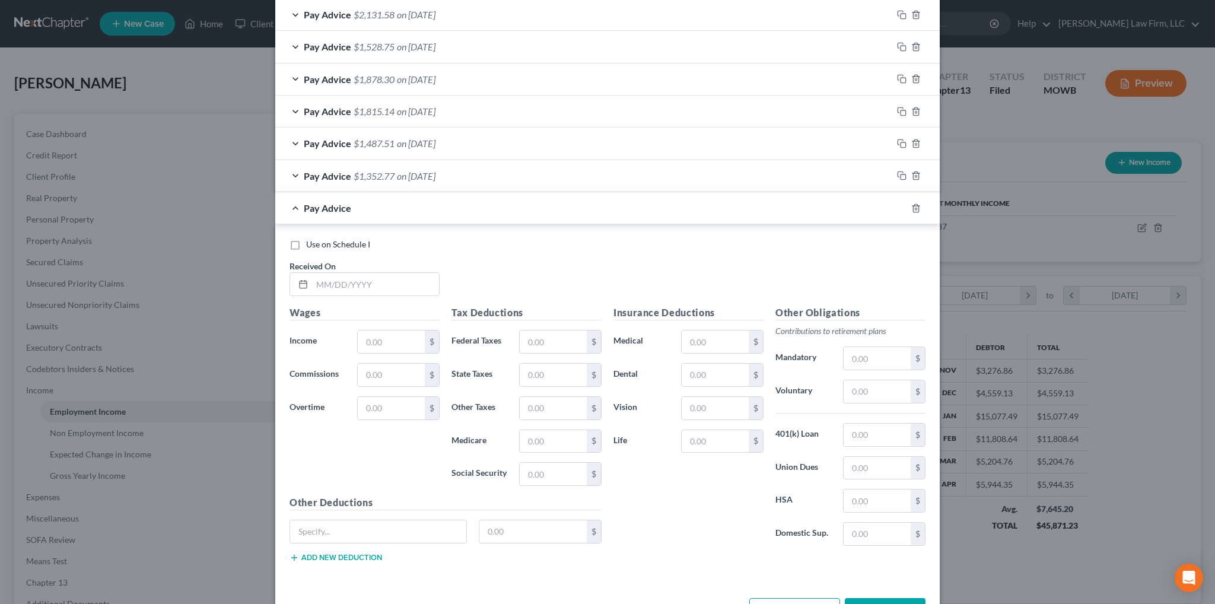
scroll to position [1301, 0]
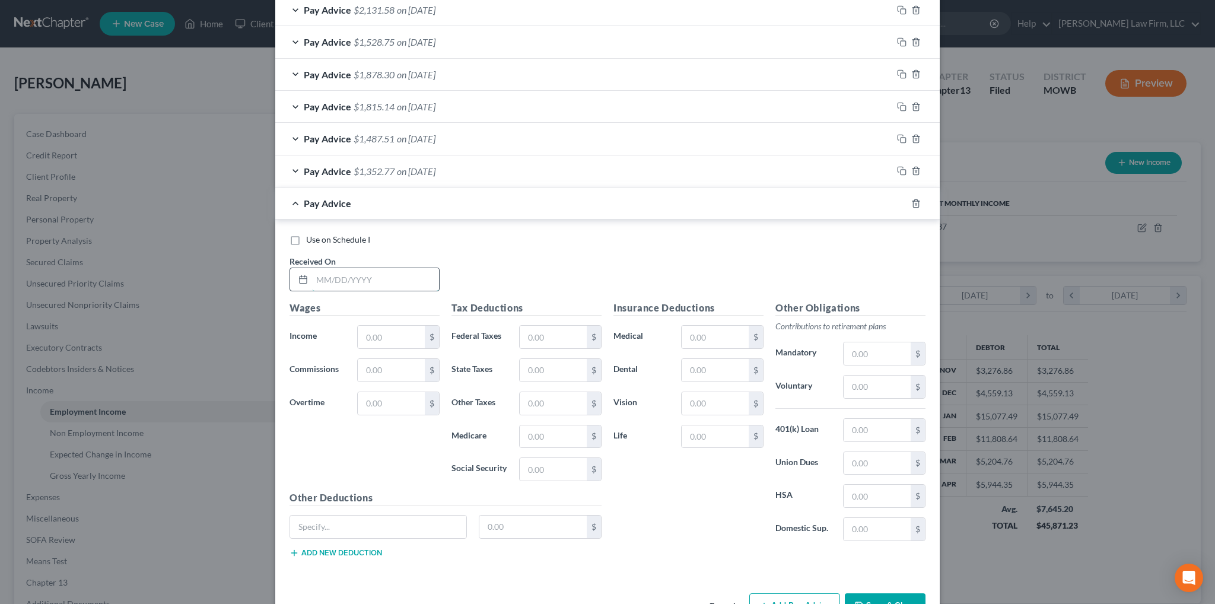
click at [326, 268] on input "text" at bounding box center [375, 279] width 127 height 23
type input "8/15/2025"
click at [366, 332] on input "text" at bounding box center [391, 337] width 67 height 23
type input "2,505.32"
click at [543, 333] on input "text" at bounding box center [553, 337] width 67 height 23
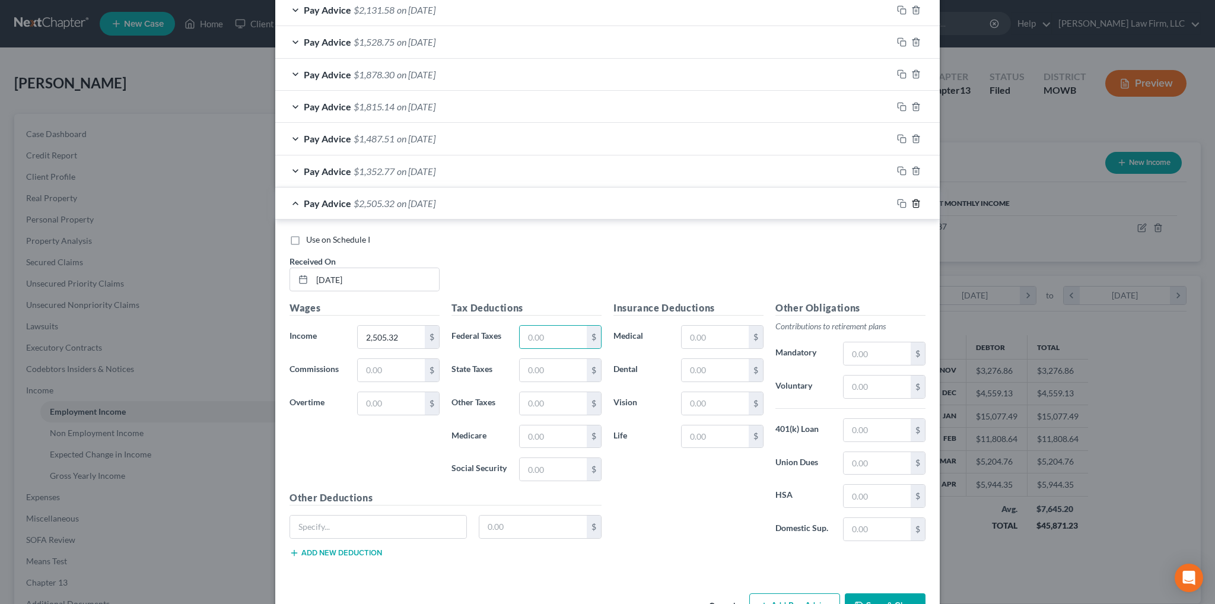
click at [913, 199] on icon "button" at bounding box center [915, 203] width 9 height 9
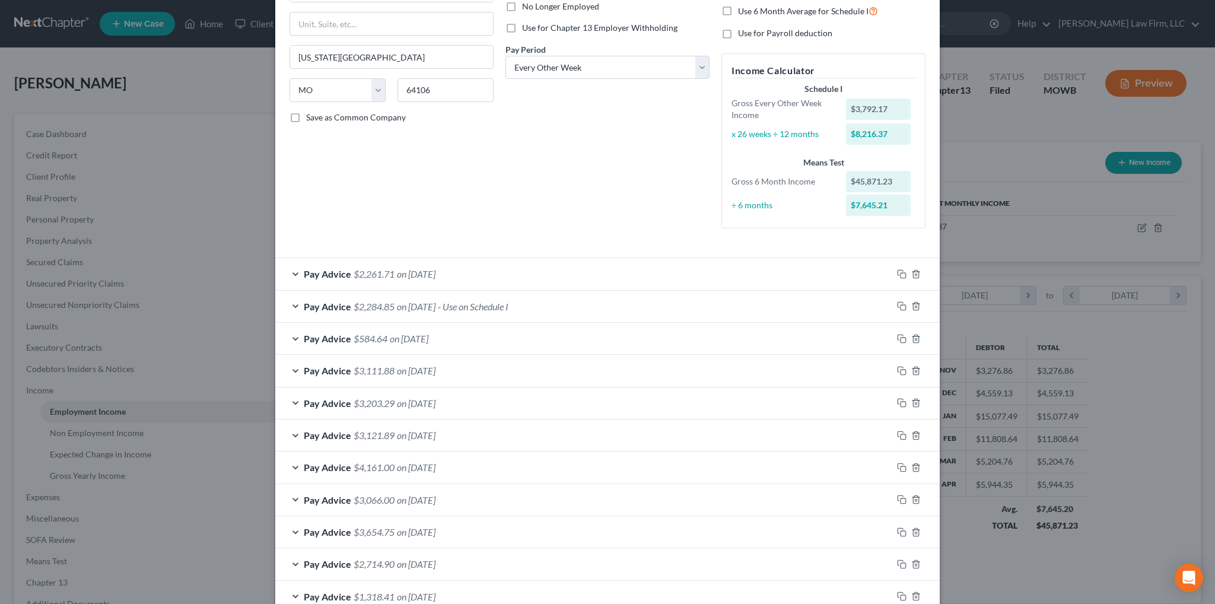
scroll to position [55, 0]
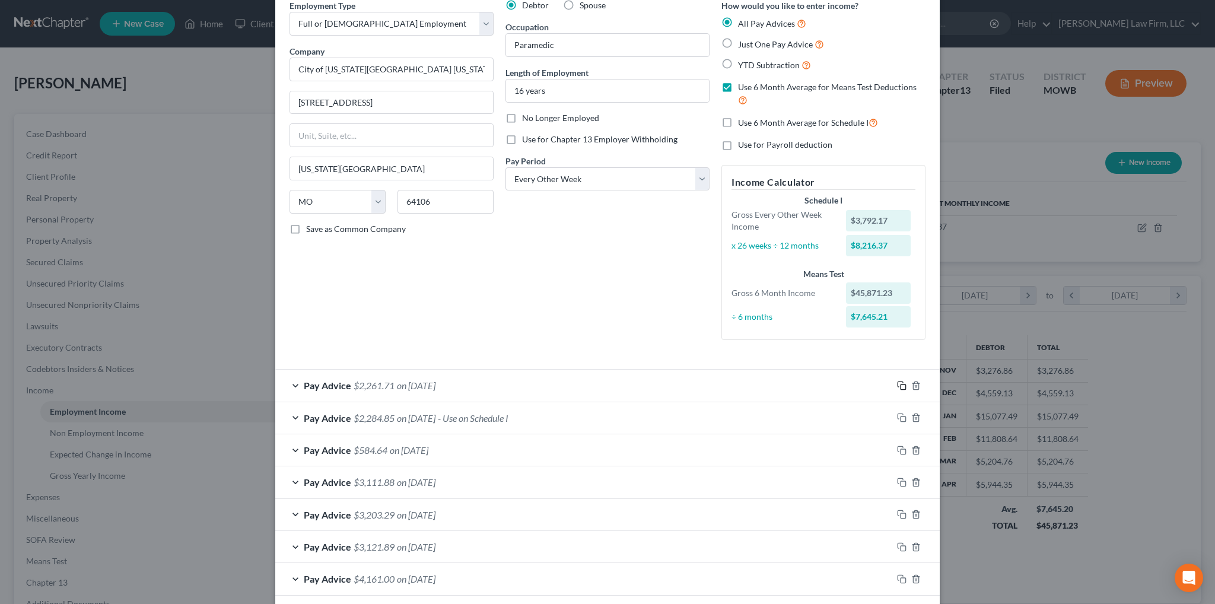
click at [897, 385] on icon "button" at bounding box center [899, 383] width 5 height 5
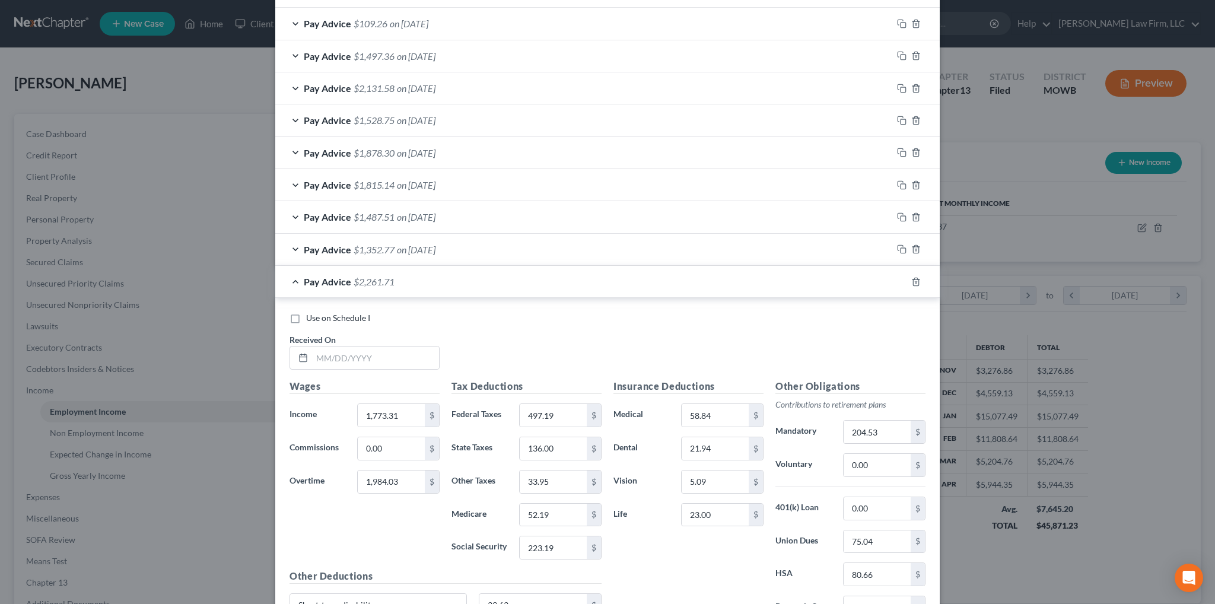
scroll to position [1360, 0]
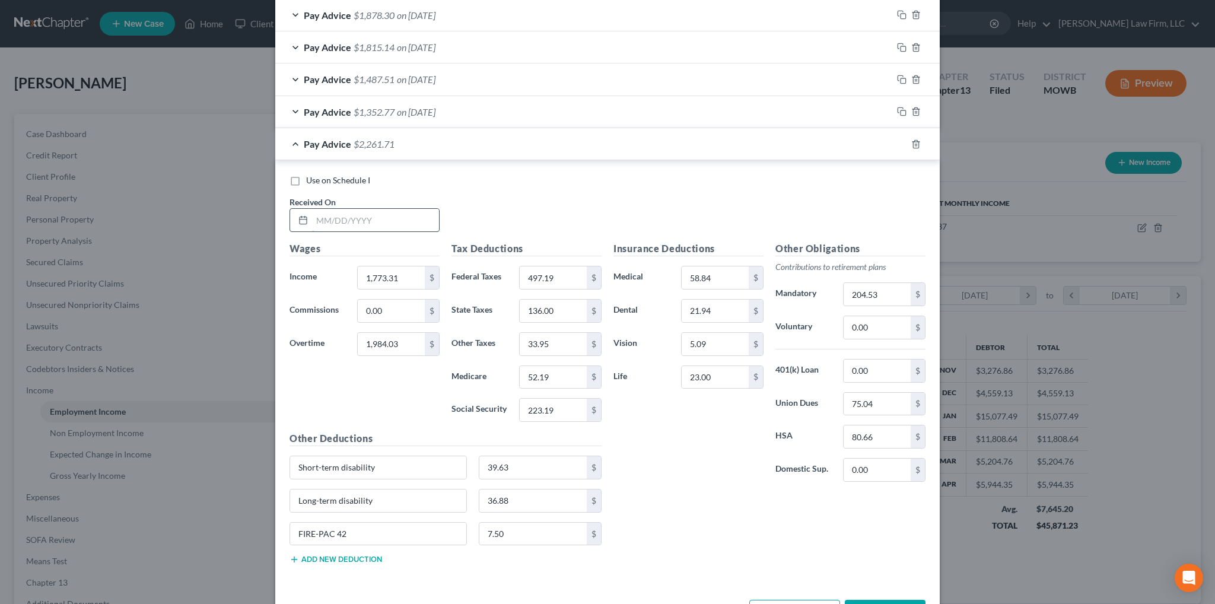
click at [363, 216] on input "text" at bounding box center [375, 220] width 127 height 23
type input "08/15/2025"
click at [408, 274] on input "1,773.31" at bounding box center [391, 277] width 67 height 23
click at [403, 333] on input "1,984.03" at bounding box center [391, 344] width 67 height 23
type input "0.00"
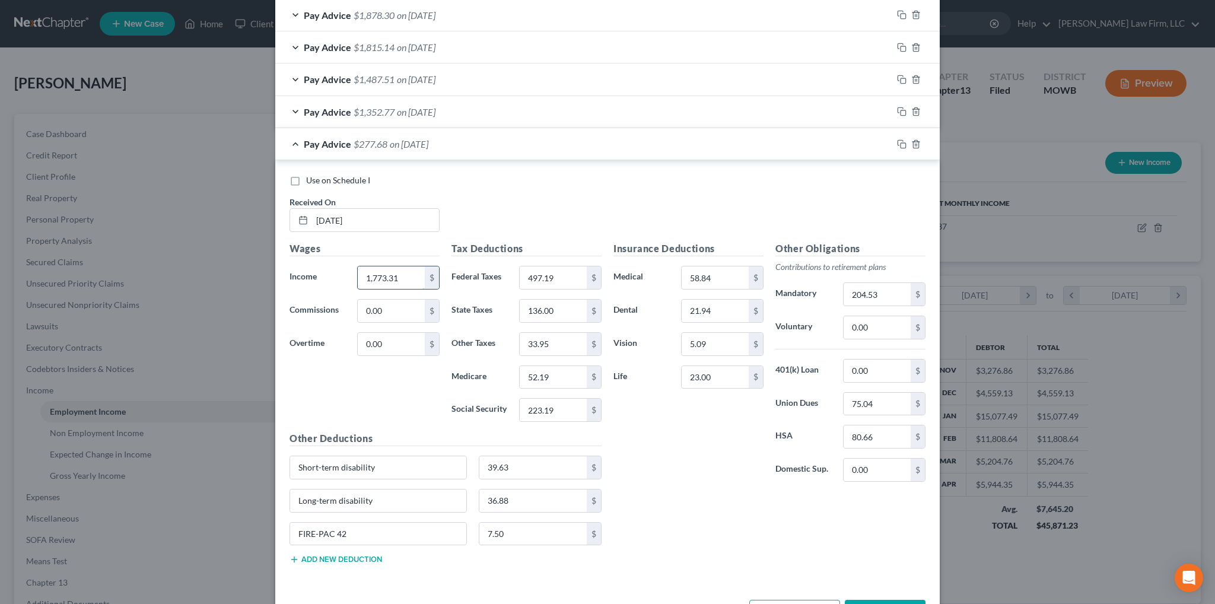
click at [400, 272] on input "1,773.31" at bounding box center [391, 277] width 67 height 23
type input "2,505.32"
click at [558, 273] on input "497.19" at bounding box center [553, 277] width 67 height 23
type input "221.75"
click at [560, 316] on input "136.00" at bounding box center [553, 311] width 67 height 23
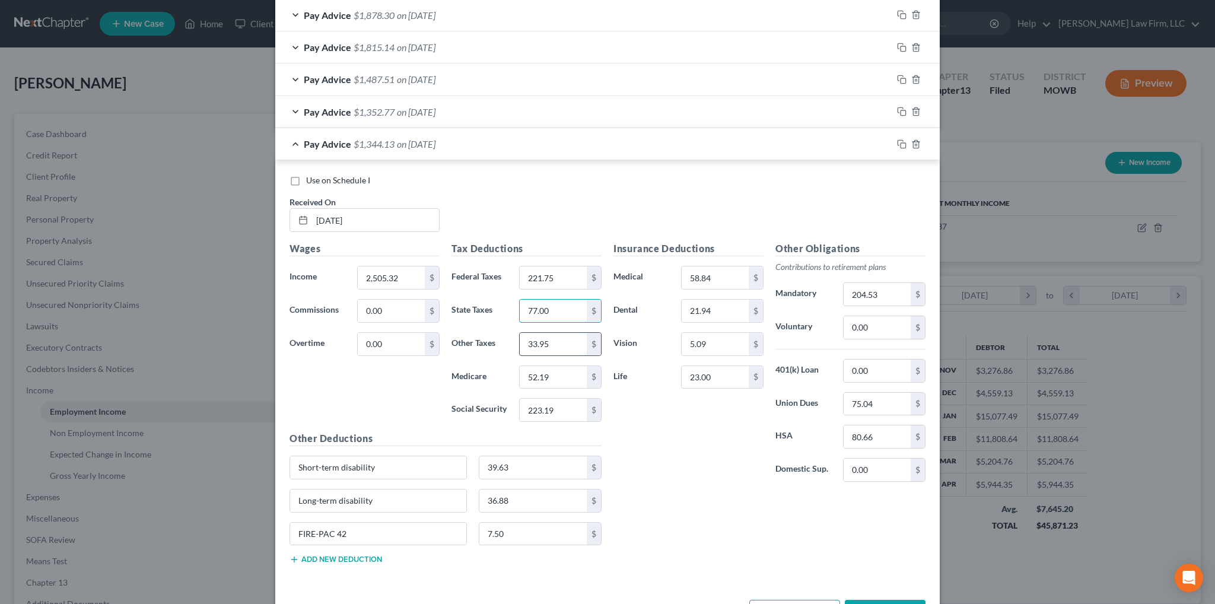
type input "77.00"
click at [562, 341] on input "33.95" at bounding box center [553, 344] width 67 height 23
type input "21.43"
click at [565, 374] on input "52.19" at bounding box center [553, 377] width 67 height 23
type input "34.05"
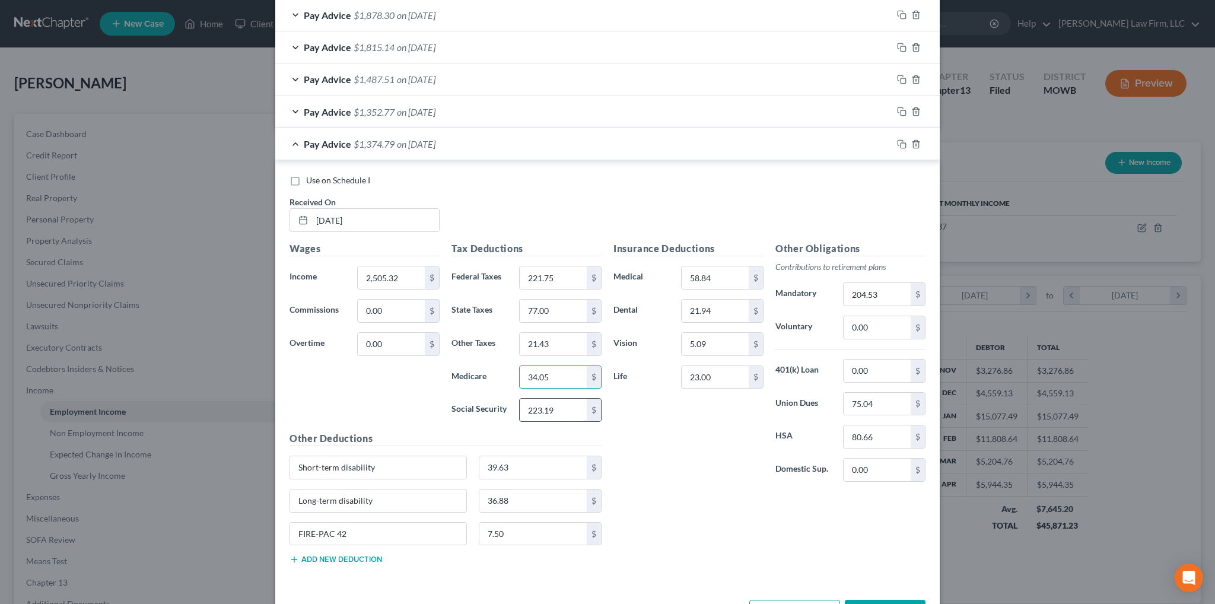
click at [553, 406] on input "223.19" at bounding box center [553, 410] width 67 height 23
type input "145.56"
click at [721, 269] on input "58.84" at bounding box center [714, 277] width 67 height 23
click at [721, 300] on input "21.94" at bounding box center [714, 311] width 67 height 23
click at [716, 333] on input "5.09" at bounding box center [714, 344] width 67 height 23
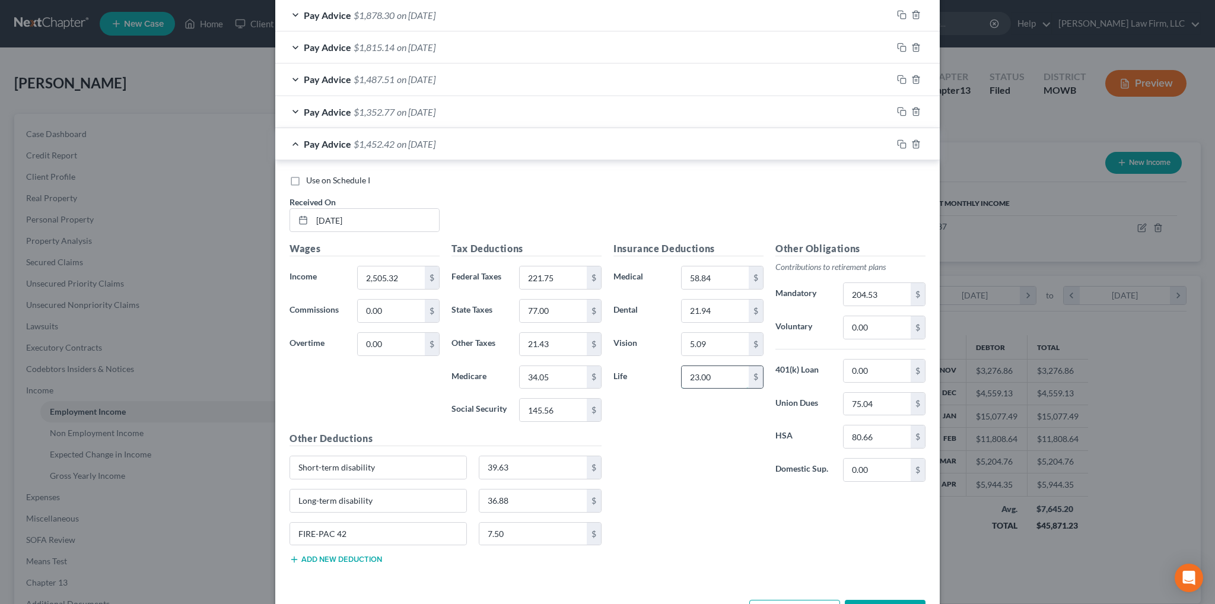
click at [727, 369] on input "23.00" at bounding box center [714, 377] width 67 height 23
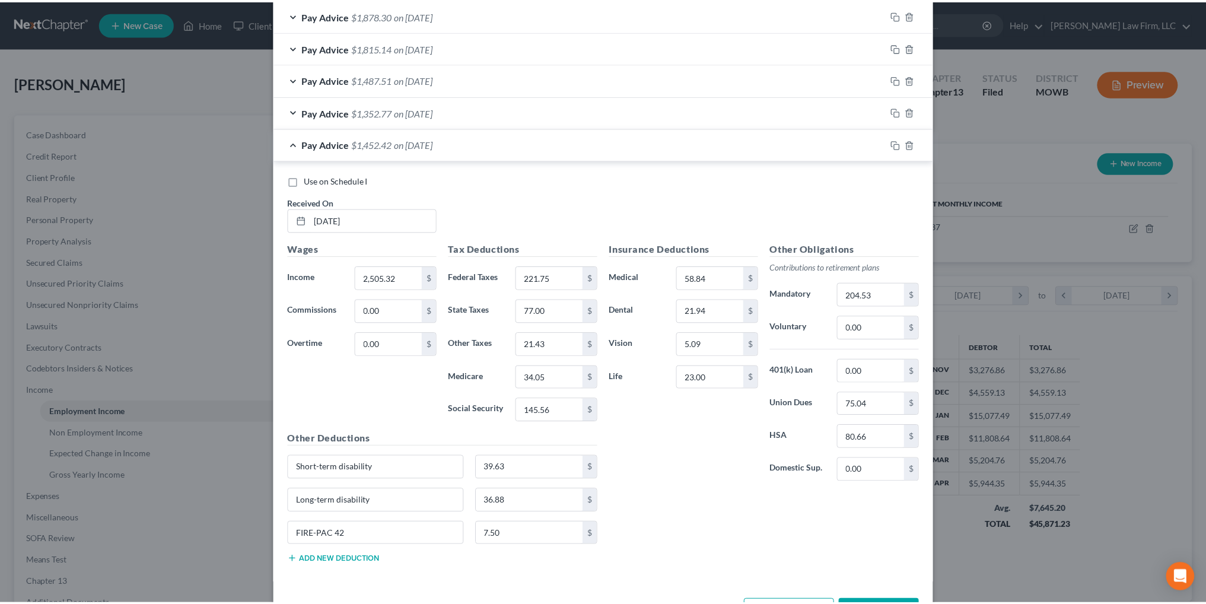
scroll to position [1397, 0]
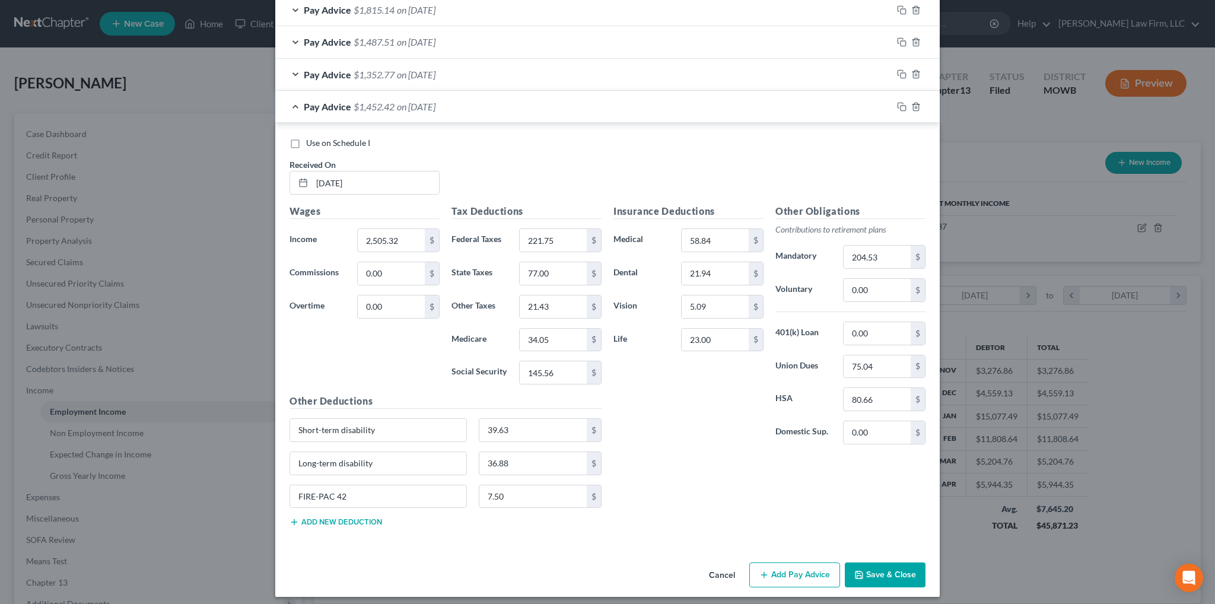
click at [867, 567] on button "Save & Close" at bounding box center [885, 574] width 81 height 25
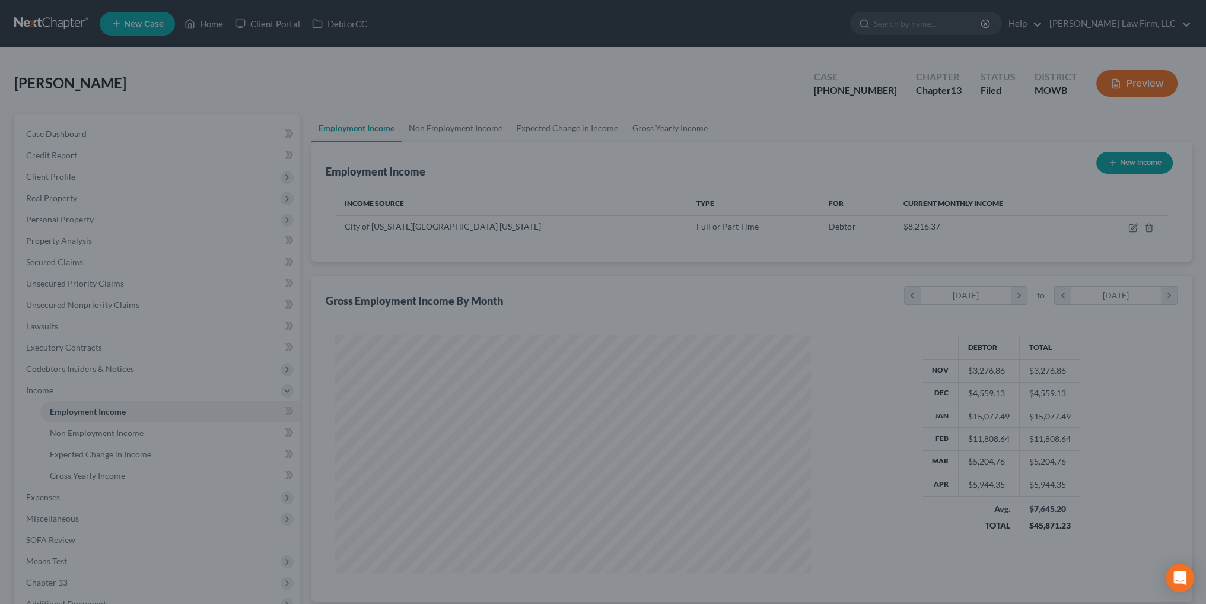
scroll to position [592880, 592618]
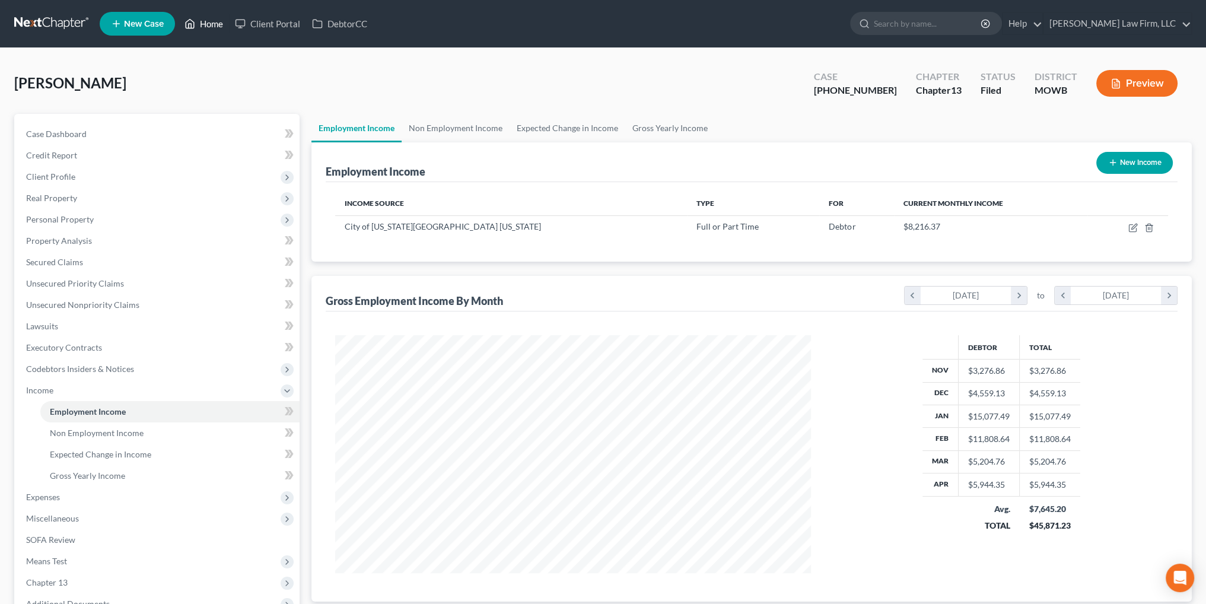
click at [202, 23] on link "Home" at bounding box center [204, 23] width 50 height 21
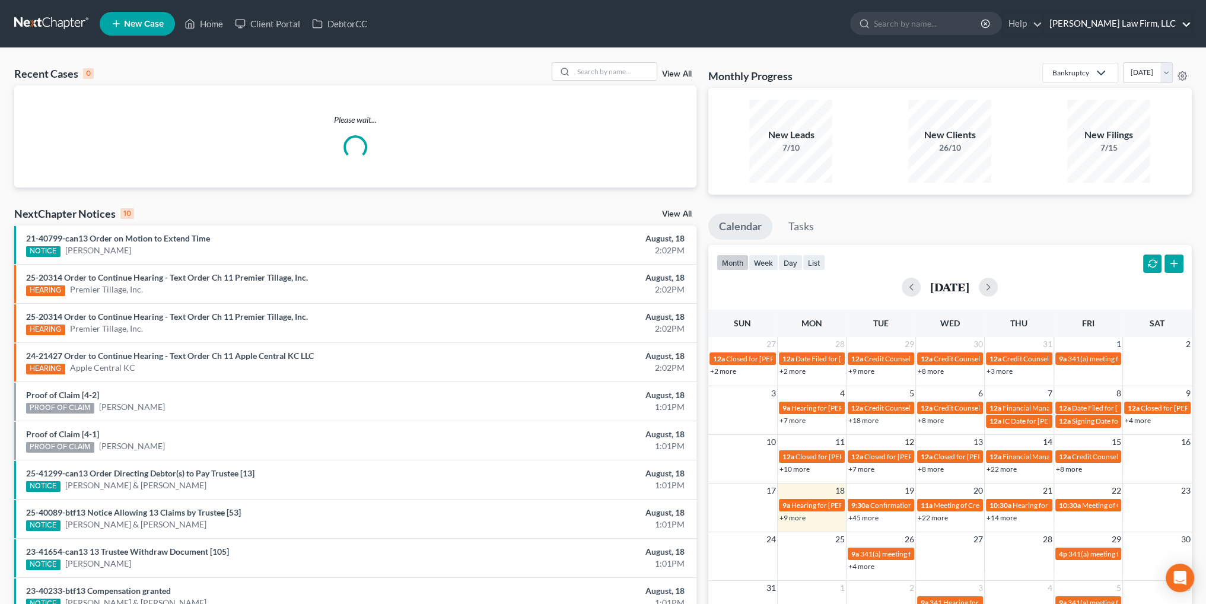
click at [1146, 24] on link "[PERSON_NAME] Law Firm, LLC" at bounding box center [1117, 23] width 148 height 21
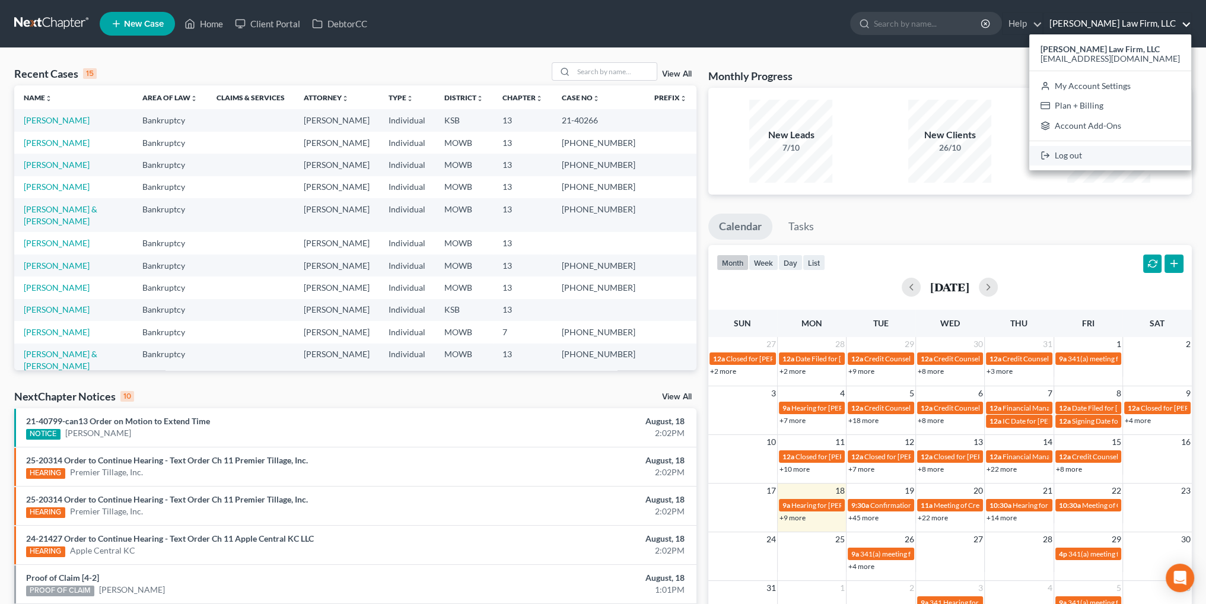
click at [1103, 156] on link "Log out" at bounding box center [1110, 156] width 162 height 20
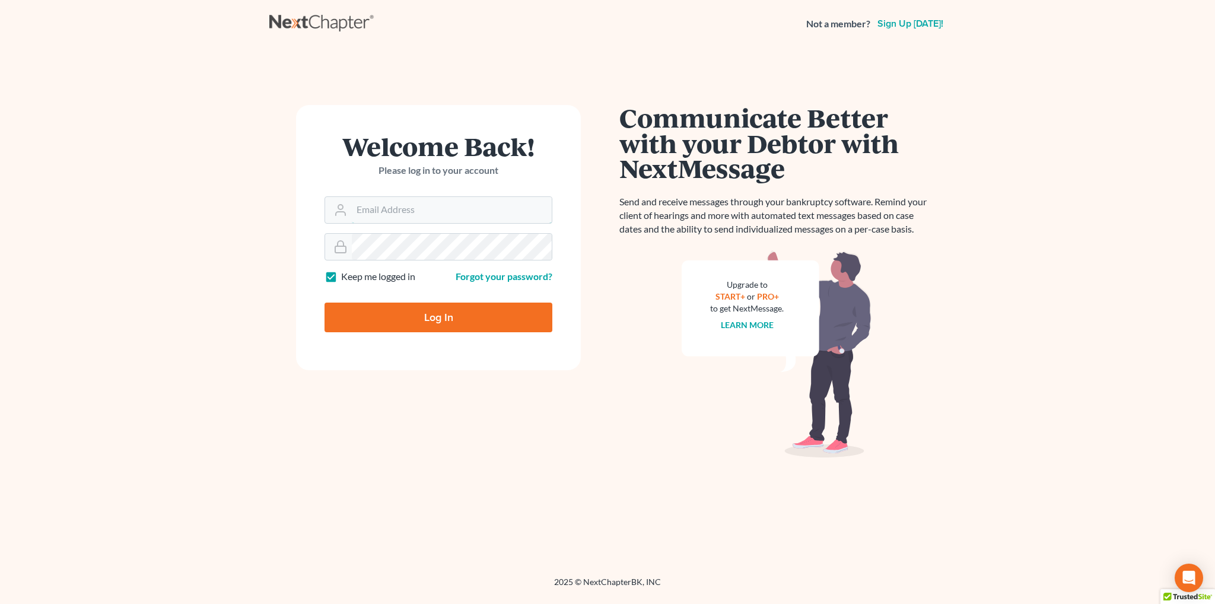
type input "asmith@saderlawfirm.com"
click at [423, 308] on input "Log In" at bounding box center [438, 317] width 228 height 30
type input "Thinking..."
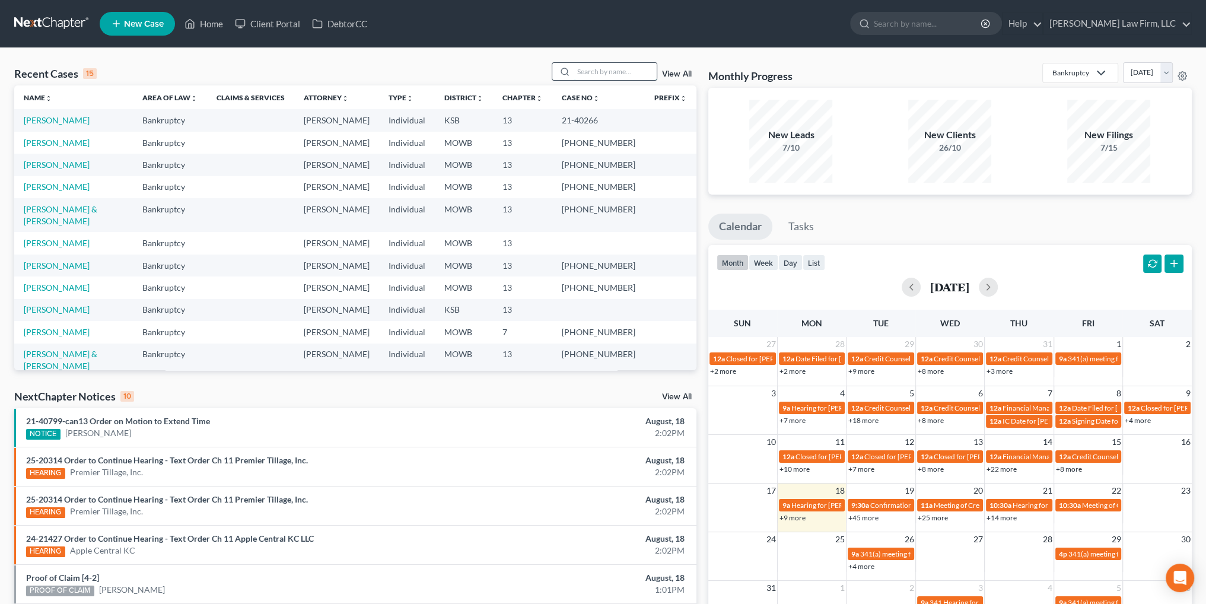
click at [581, 69] on input "search" at bounding box center [615, 71] width 83 height 17
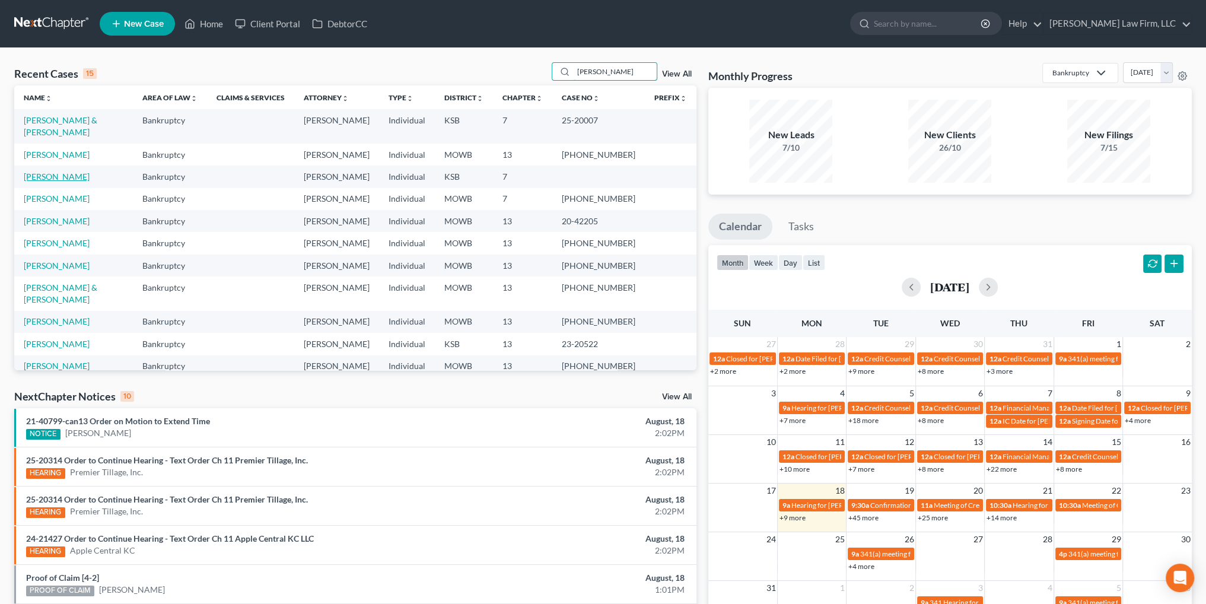
type input "[PERSON_NAME]"
click at [61, 174] on link "[PERSON_NAME]" at bounding box center [57, 176] width 66 height 10
select select "4"
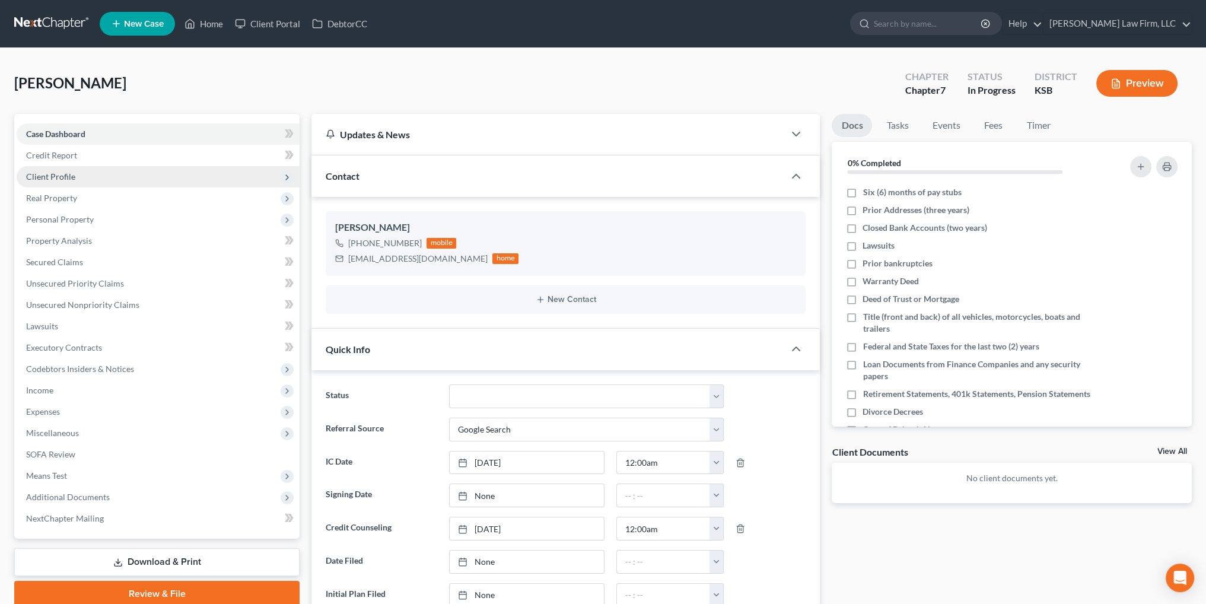
click at [58, 177] on span "Client Profile" at bounding box center [50, 176] width 49 height 10
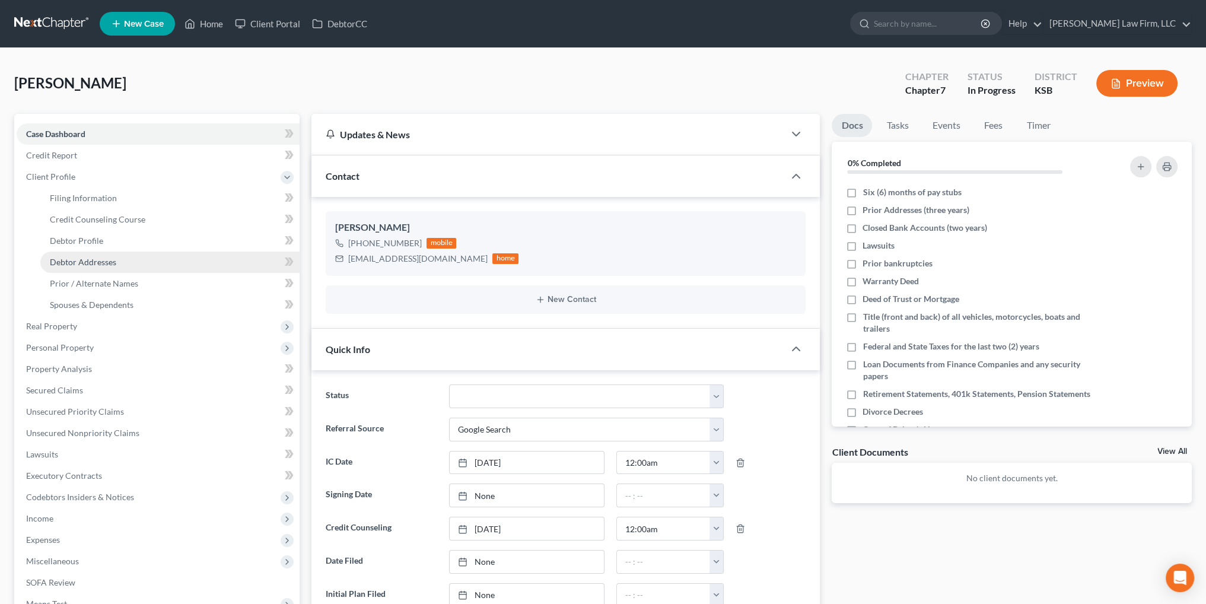
click at [87, 261] on span "Debtor Addresses" at bounding box center [83, 262] width 66 height 10
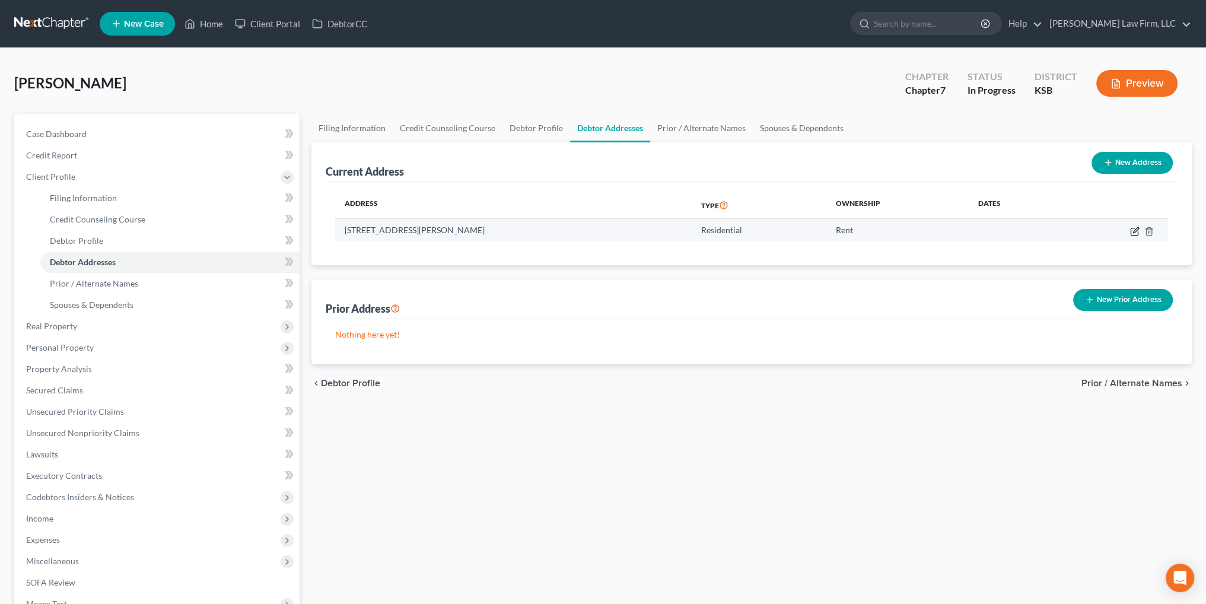
click at [1133, 232] on icon "button" at bounding box center [1135, 229] width 5 height 5
select select "17"
select select "0"
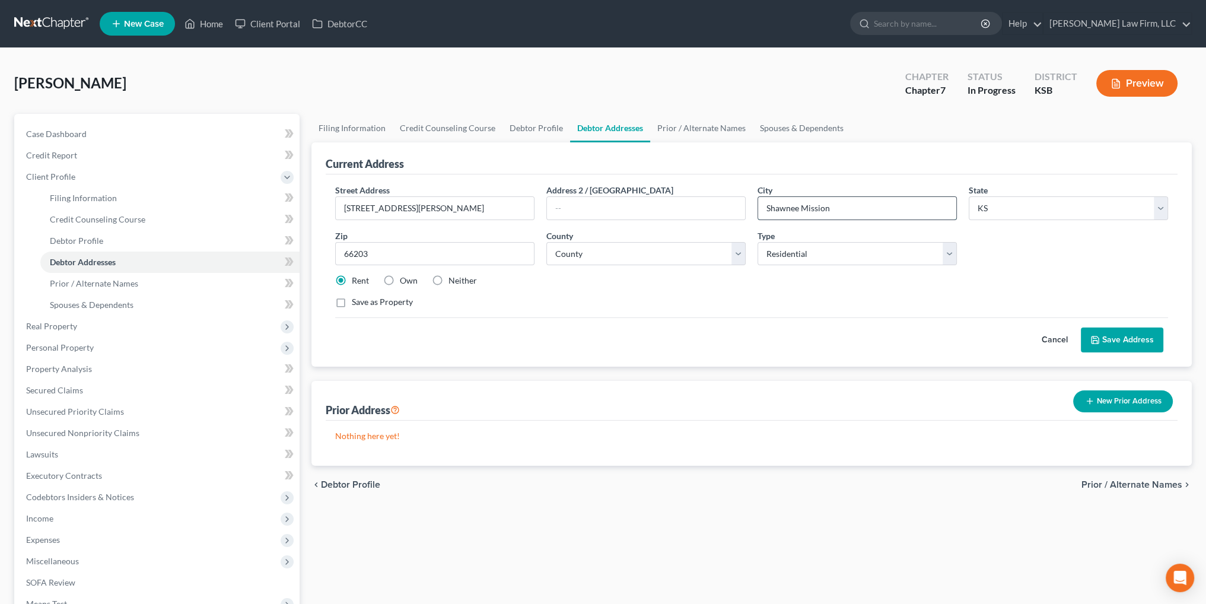
click at [848, 205] on input "Shawnee Mission" at bounding box center [857, 208] width 198 height 23
drag, startPoint x: 848, startPoint y: 205, endPoint x: 800, endPoint y: 205, distance: 48.0
click at [800, 205] on input "Shawnee Mission" at bounding box center [857, 208] width 198 height 23
type input "Shawnee"
click at [1125, 338] on button "Save Address" at bounding box center [1122, 339] width 82 height 25
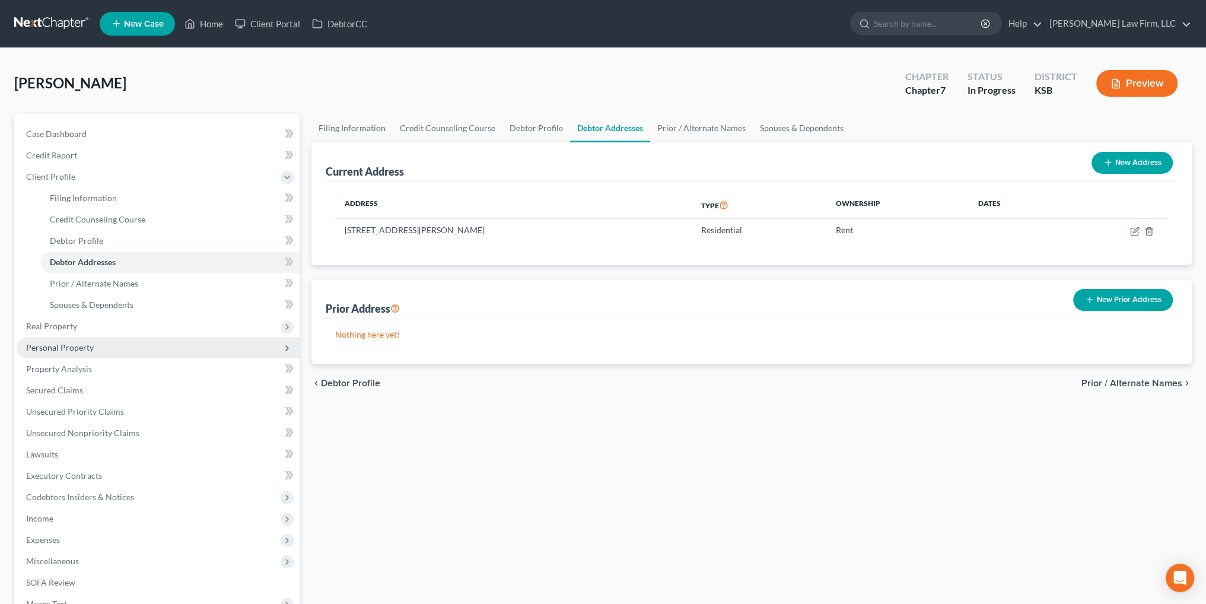
click at [65, 345] on span "Personal Property" at bounding box center [60, 347] width 68 height 10
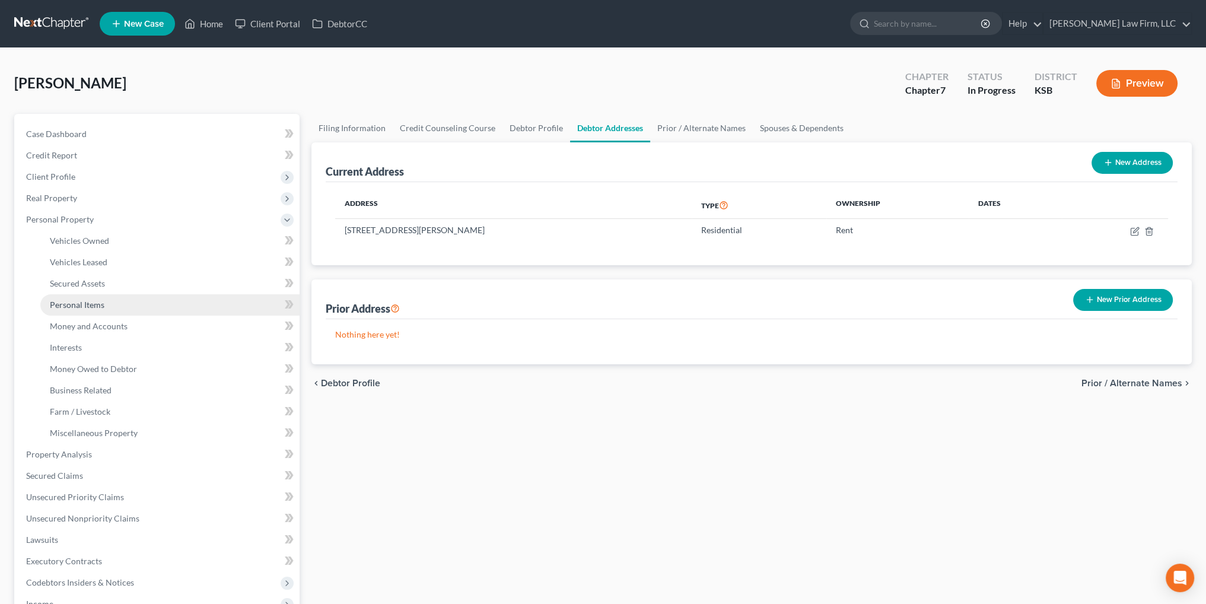
click at [85, 304] on span "Personal Items" at bounding box center [77, 305] width 55 height 10
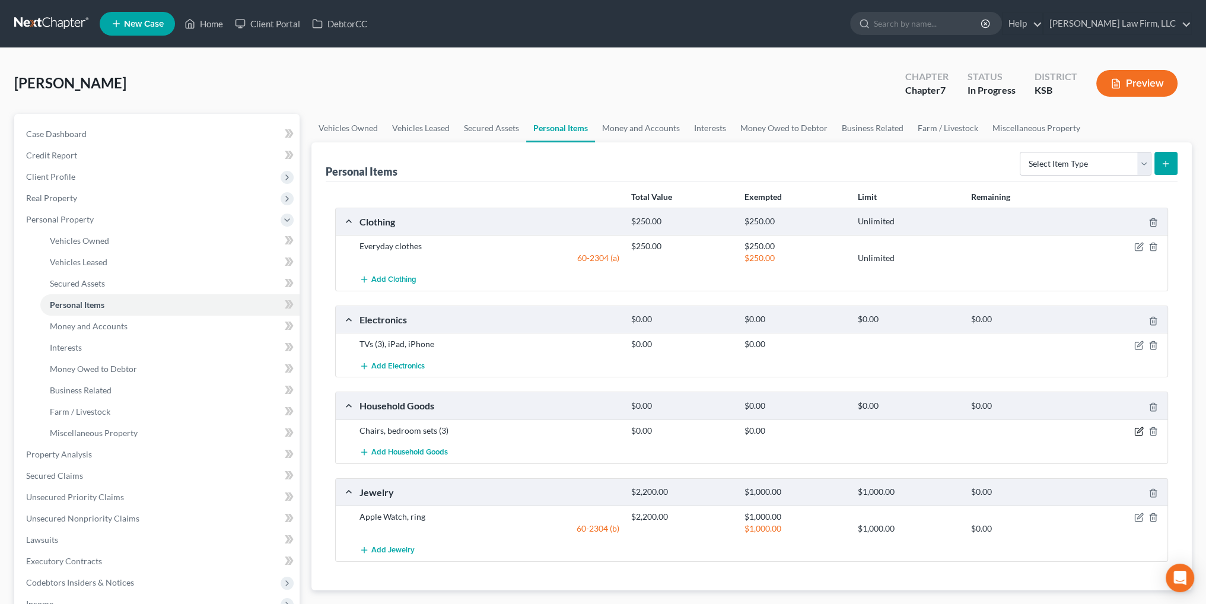
click at [1138, 428] on icon "button" at bounding box center [1138, 430] width 9 height 9
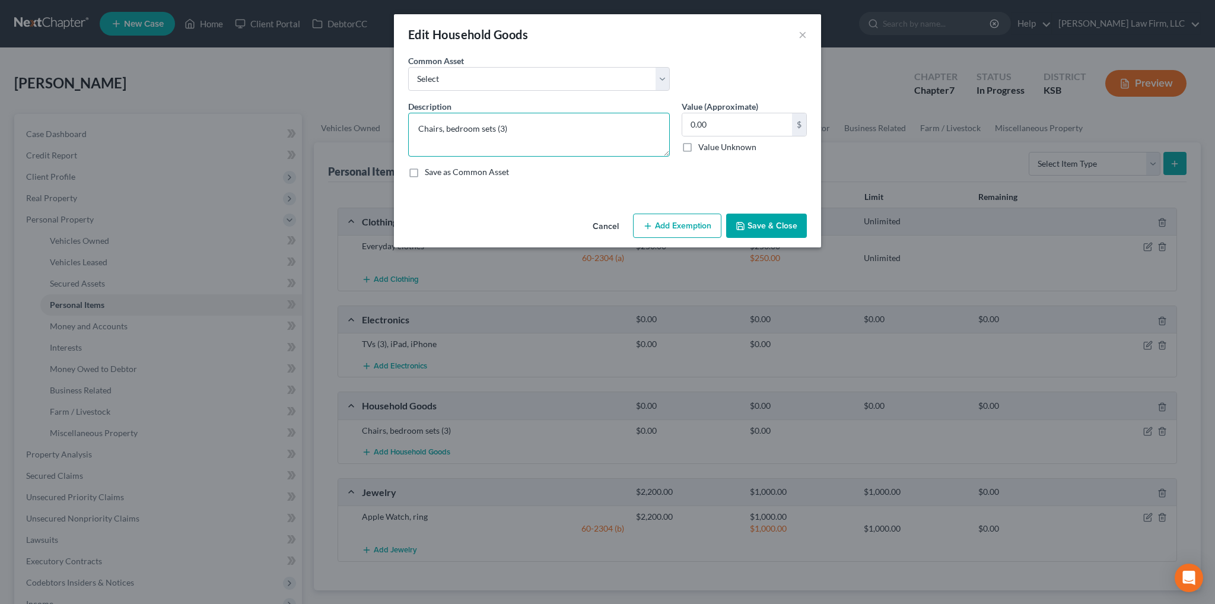
click at [547, 138] on textarea "Chairs, bedroom sets (3)" at bounding box center [539, 135] width 262 height 44
type textarea "Chairs, bedroom sets (3), misc. used household goods and furnishings"
type input "100.00"
click at [664, 226] on button "Add Exemption" at bounding box center [677, 226] width 88 height 25
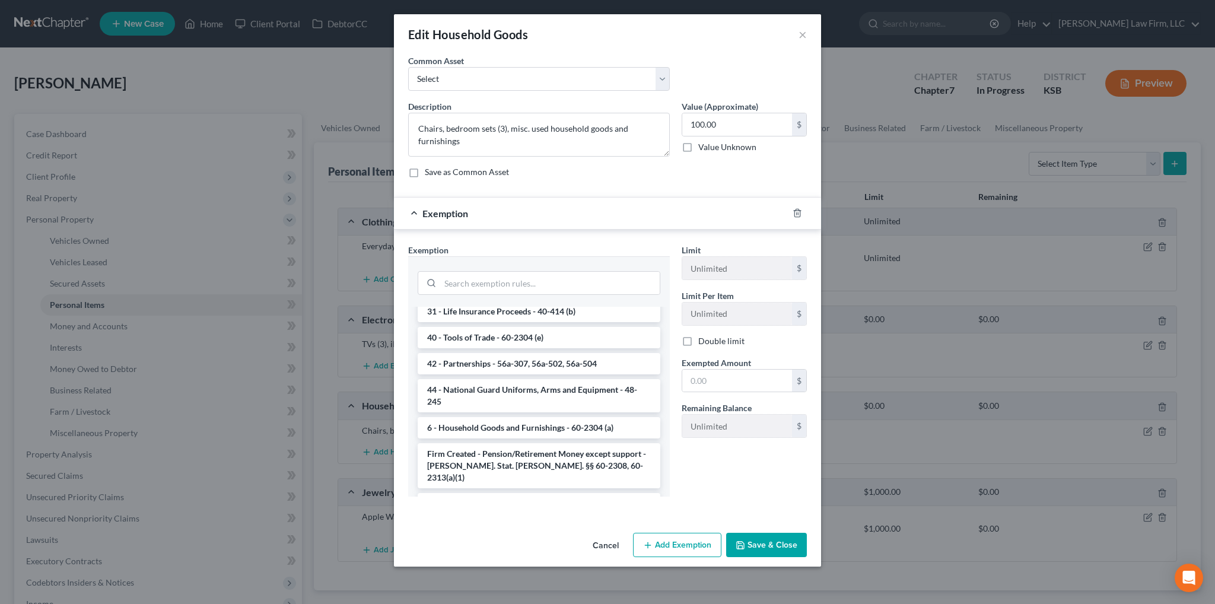
scroll to position [1018, 0]
click at [527, 413] on li "6 - Household Goods and Furnishings - 60-2304 (a)" at bounding box center [539, 423] width 243 height 21
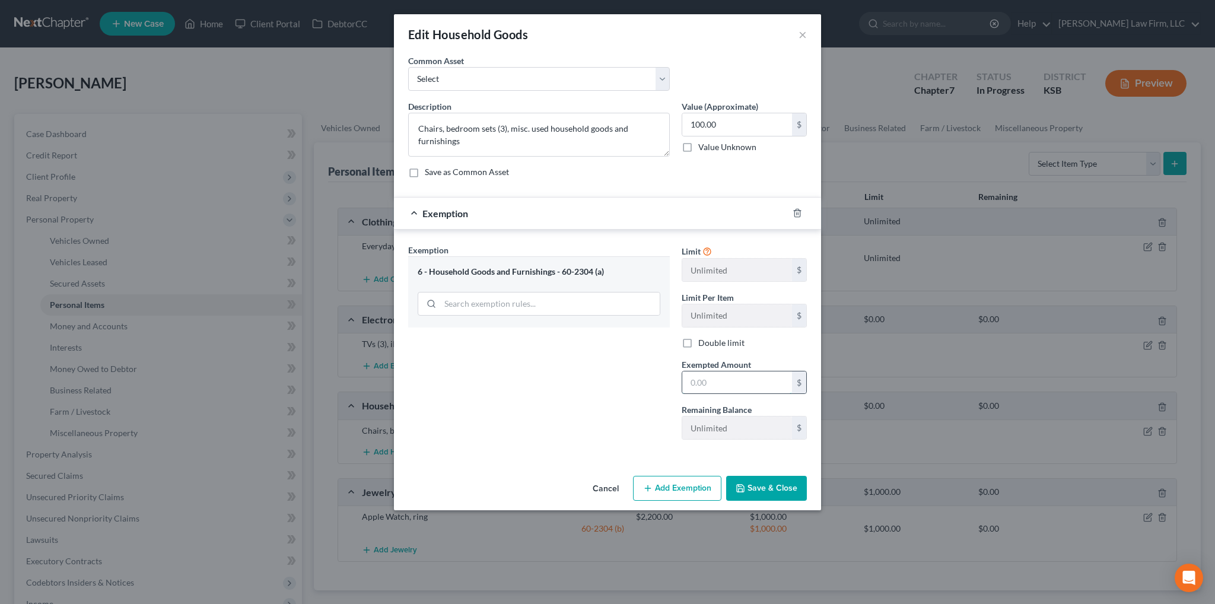
click at [700, 378] on input "text" at bounding box center [737, 382] width 110 height 23
type input "100.00"
click at [759, 479] on button "Save & Close" at bounding box center [766, 488] width 81 height 25
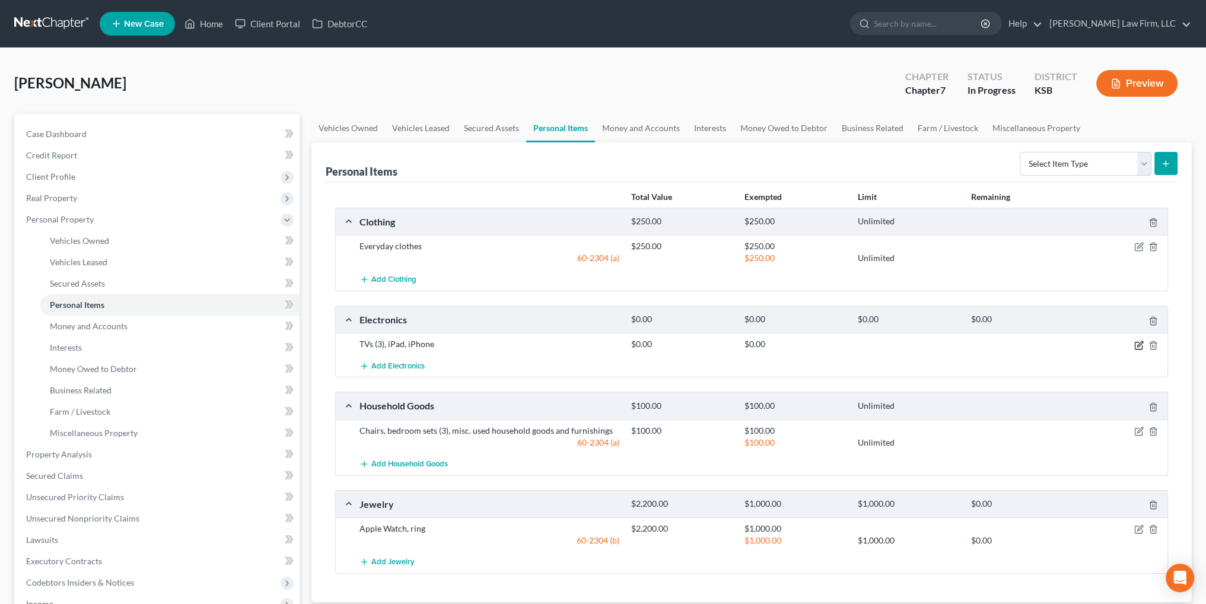
click at [1141, 343] on icon "button" at bounding box center [1138, 344] width 9 height 9
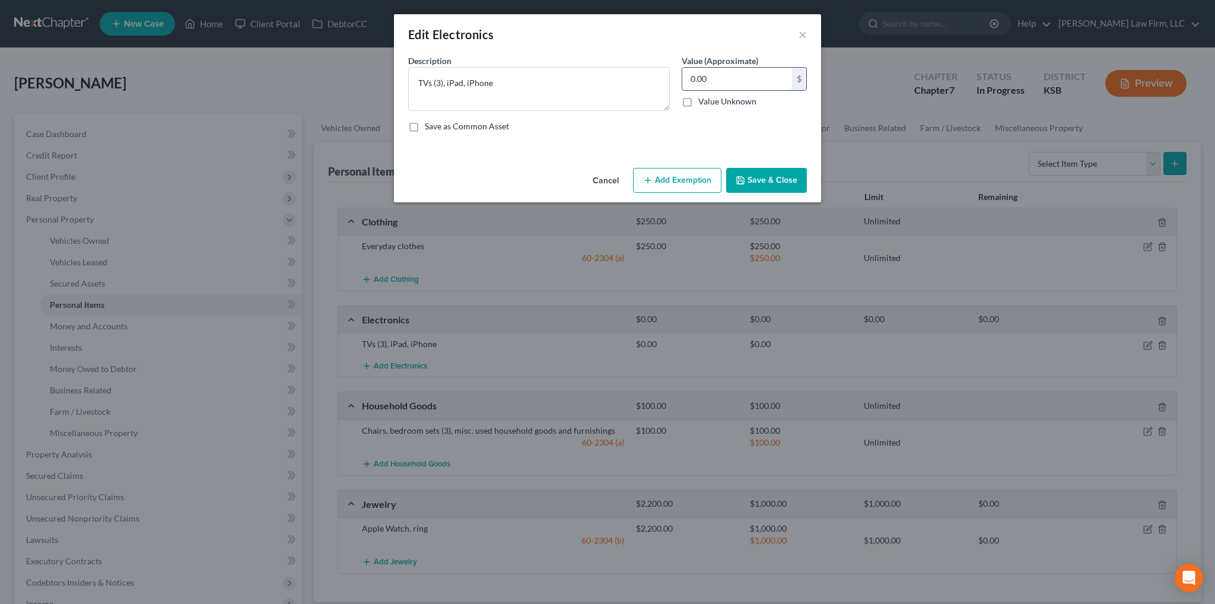
click at [720, 84] on input "0.00" at bounding box center [737, 79] width 110 height 23
type input "300.00"
click at [677, 184] on button "Add Exemption" at bounding box center [677, 180] width 88 height 25
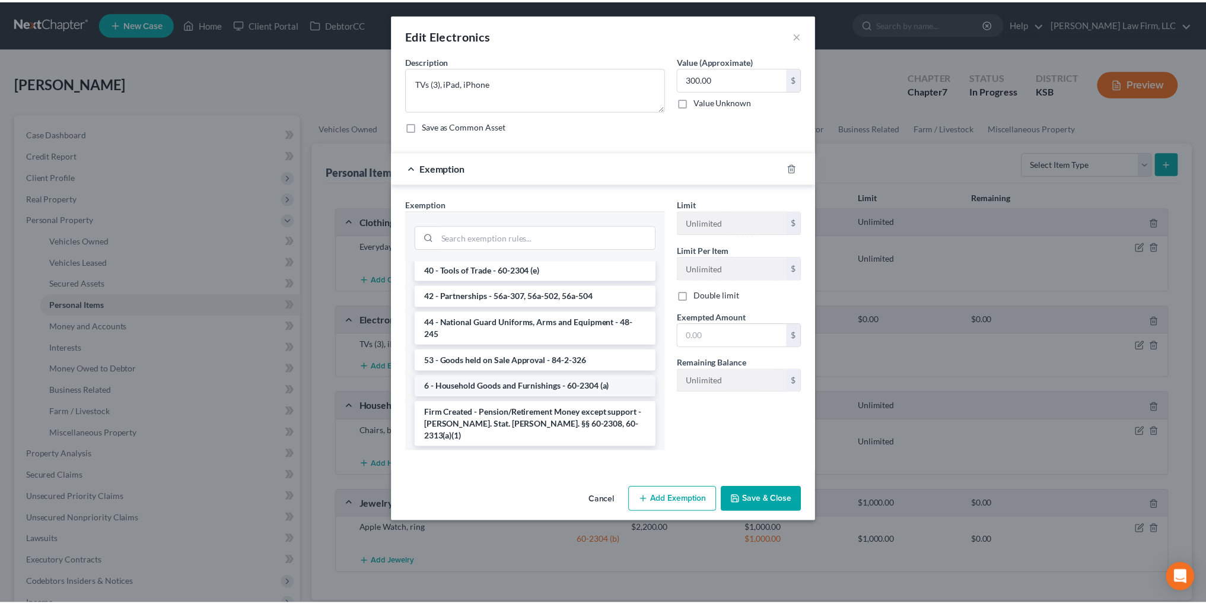
scroll to position [966, 0]
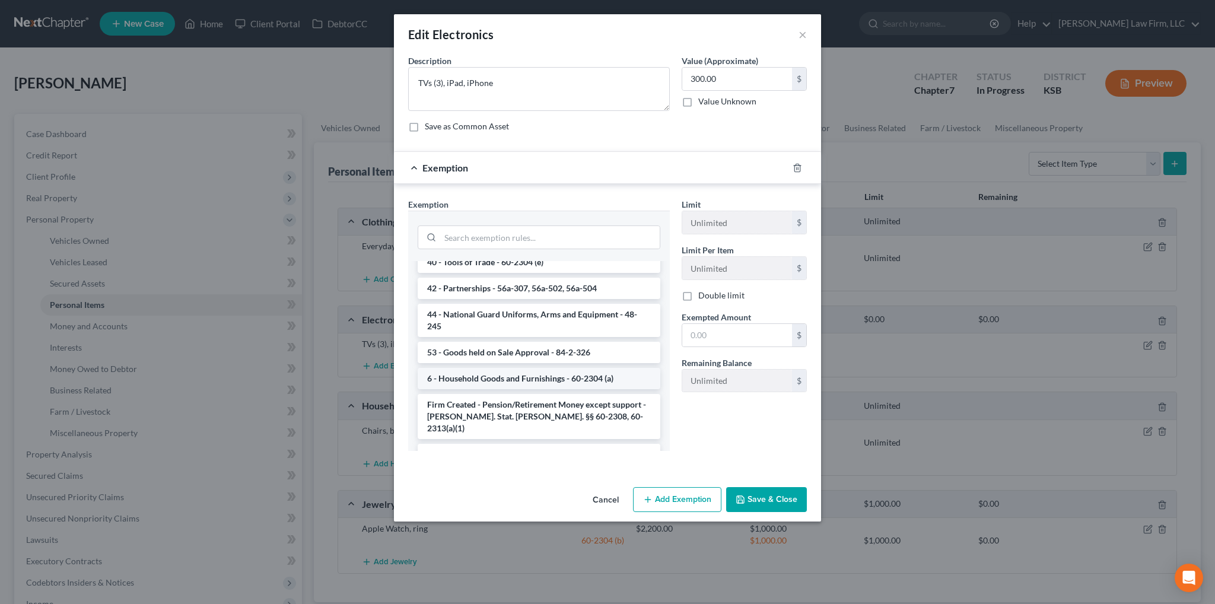
click at [498, 368] on li "6 - Household Goods and Furnishings - 60-2304 (a)" at bounding box center [539, 378] width 243 height 21
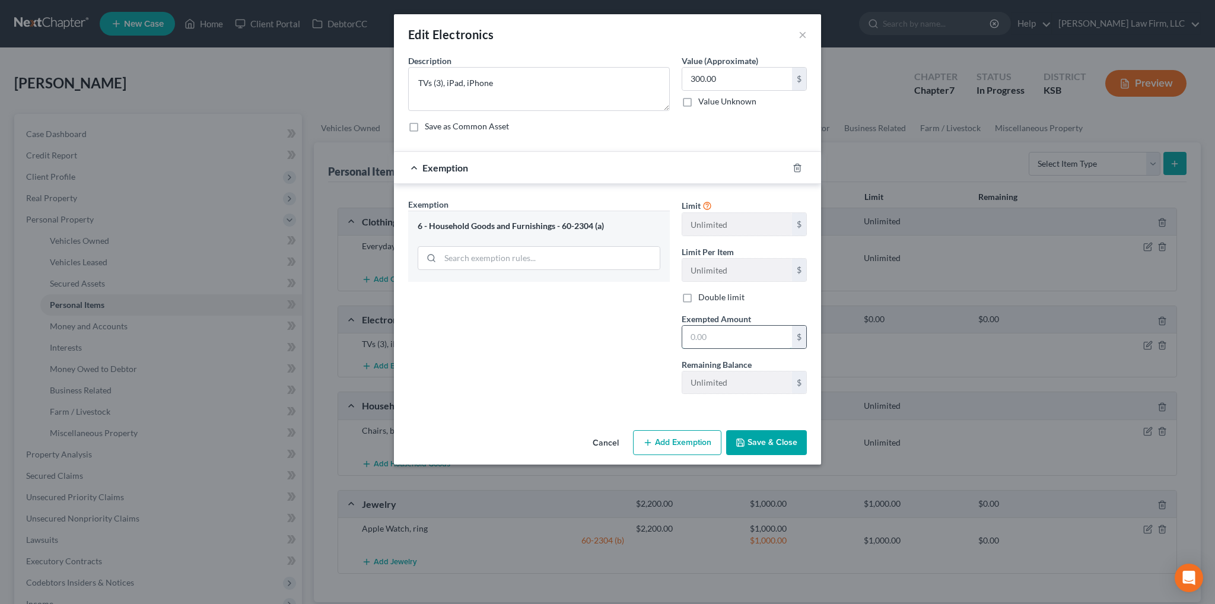
click at [704, 331] on input "text" at bounding box center [737, 337] width 110 height 23
type input "300.00"
click at [781, 444] on button "Save & Close" at bounding box center [766, 442] width 81 height 25
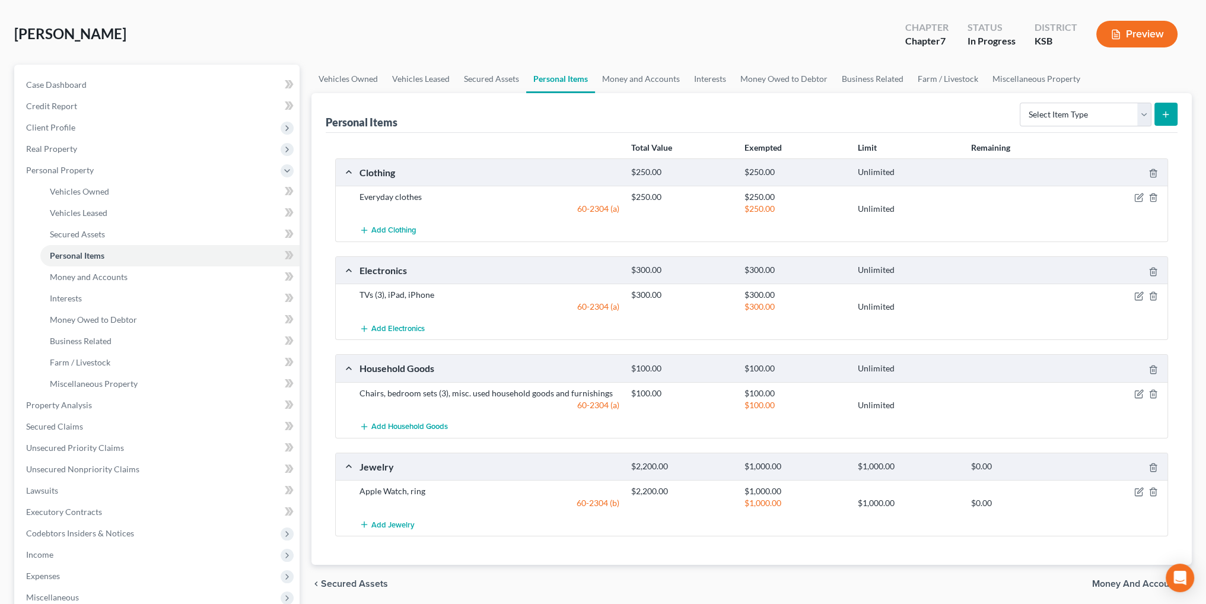
scroll to position [24, 0]
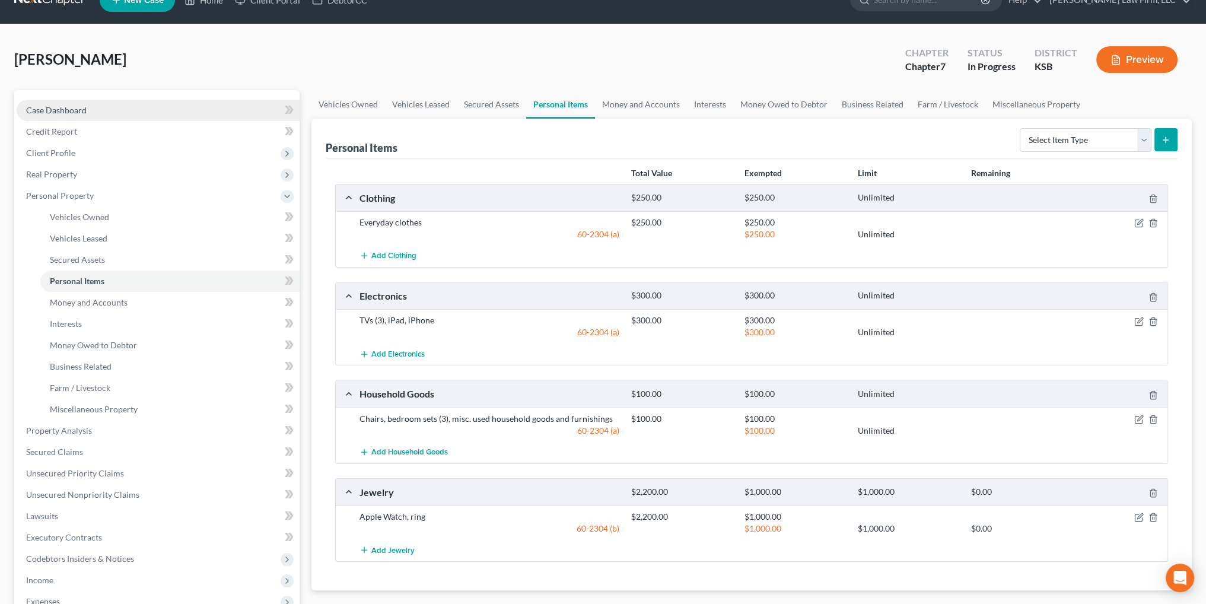
click at [65, 105] on span "Case Dashboard" at bounding box center [56, 110] width 60 height 10
select select "4"
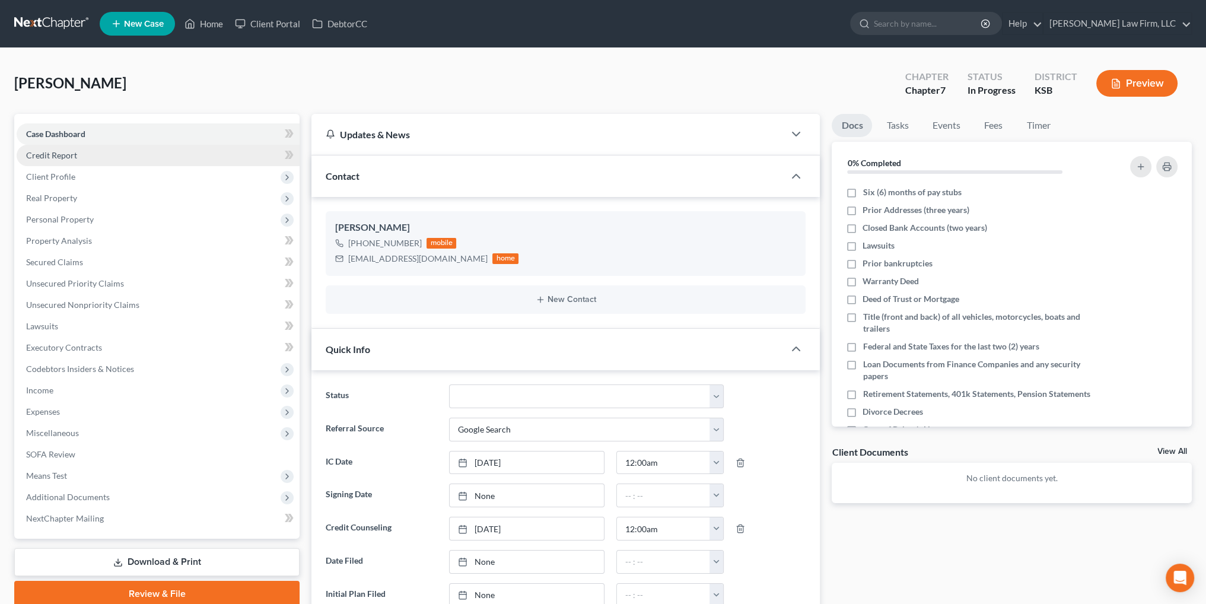
click at [64, 158] on span "Credit Report" at bounding box center [51, 155] width 51 height 10
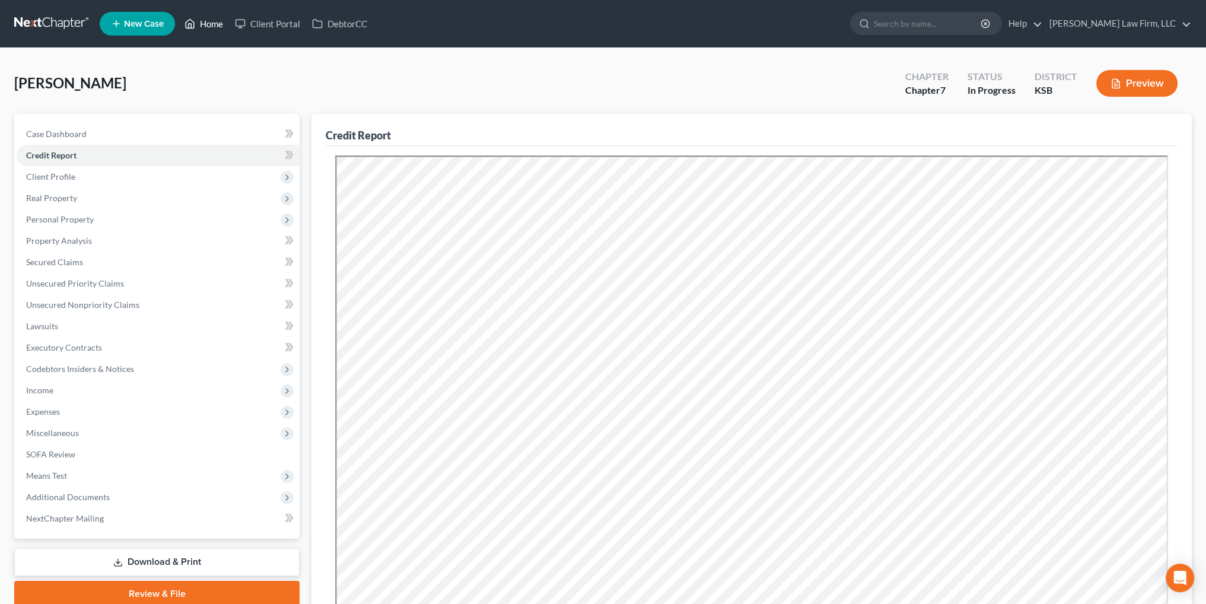
click at [212, 28] on link "Home" at bounding box center [204, 23] width 50 height 21
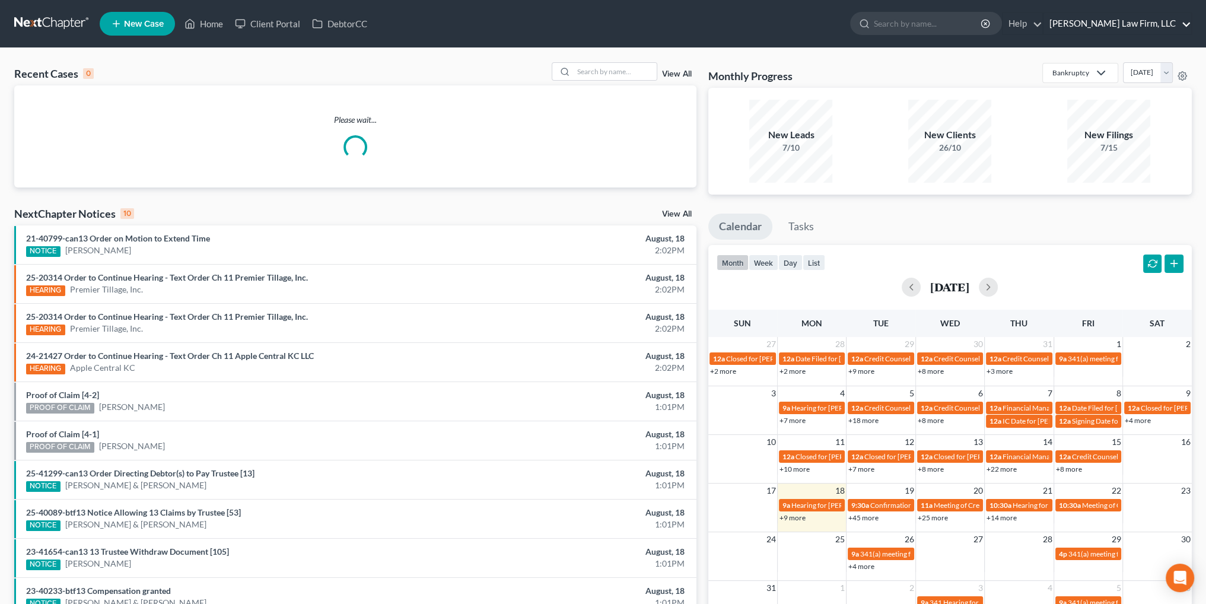
click at [1133, 34] on link "[PERSON_NAME] Law Firm, LLC" at bounding box center [1117, 23] width 148 height 21
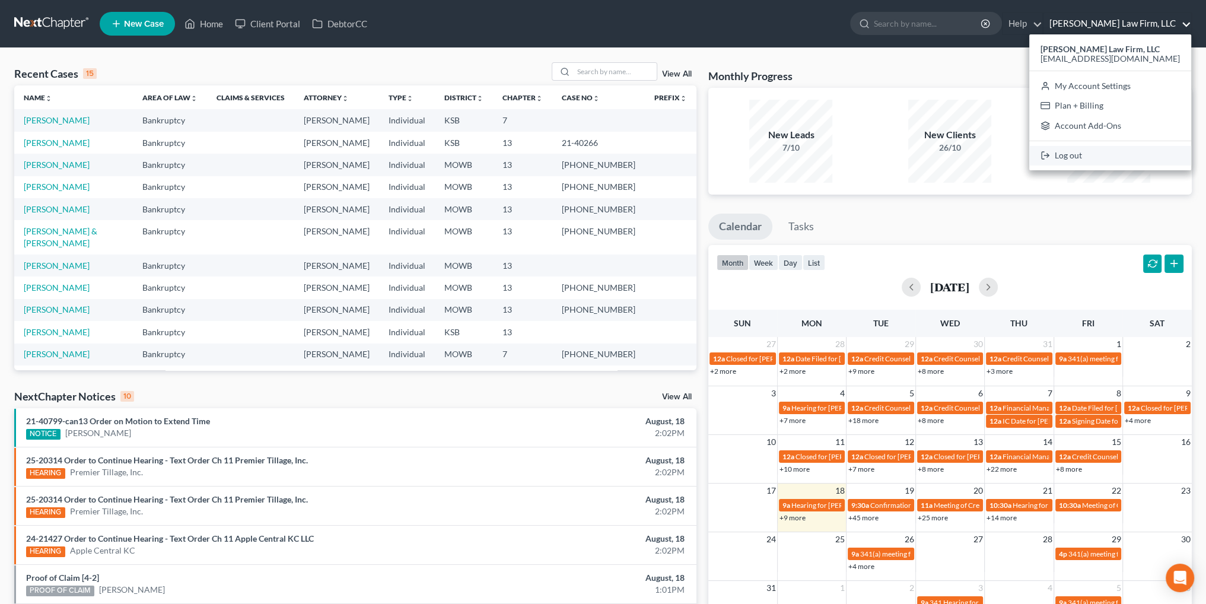
click at [1102, 160] on link "Log out" at bounding box center [1110, 156] width 162 height 20
